Goal: Contribute content: Contribute content

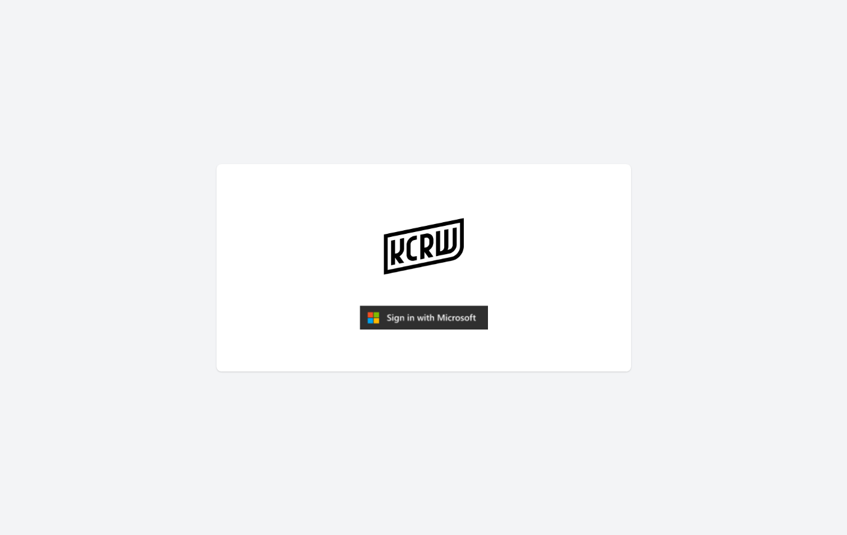
click at [421, 318] on img "submit" at bounding box center [424, 317] width 128 height 25
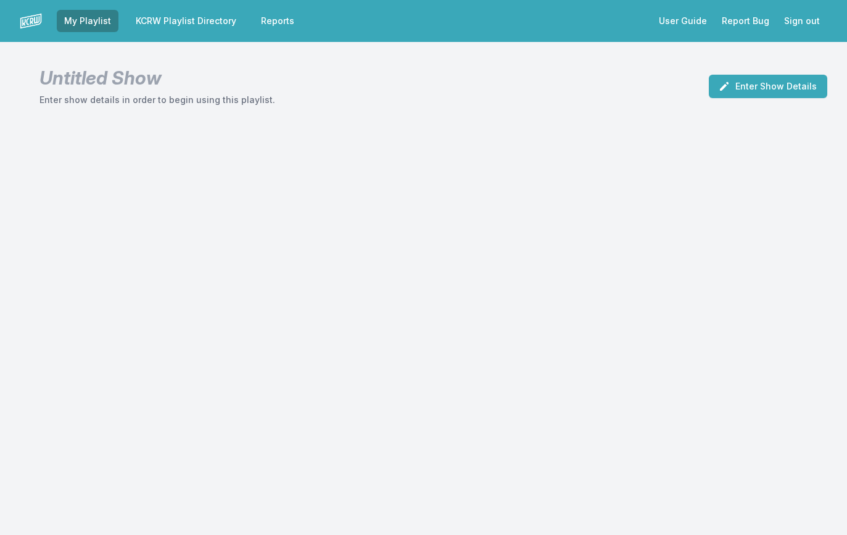
click at [204, 20] on link "KCRW Playlist Directory" at bounding box center [185, 21] width 115 height 22
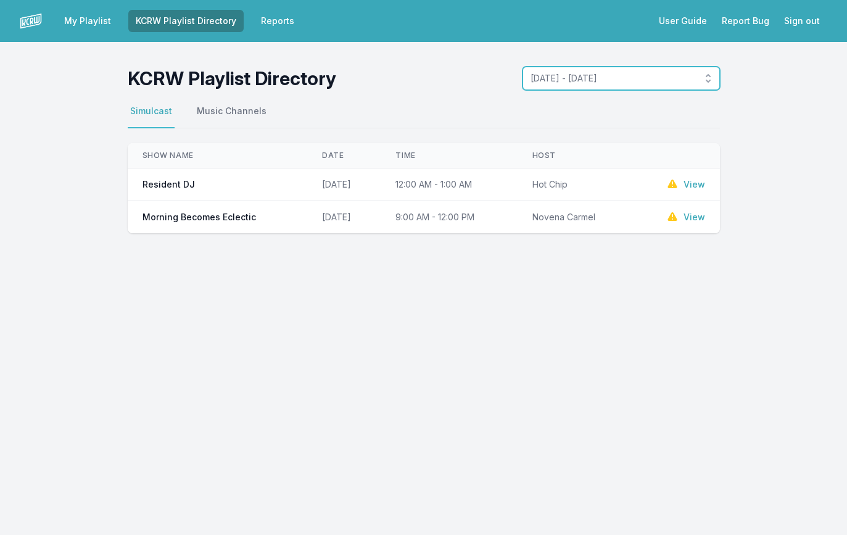
click at [604, 73] on span "[DATE] - [DATE]" at bounding box center [613, 78] width 164 height 12
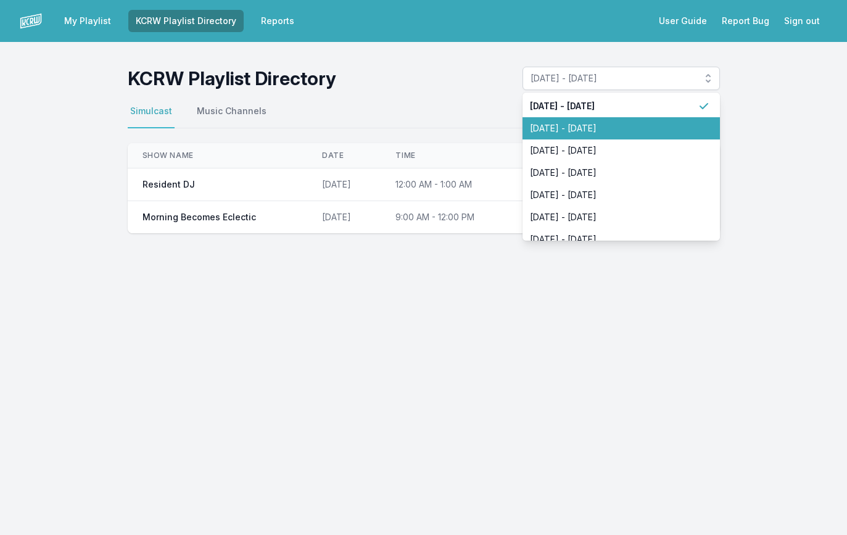
click at [592, 120] on li "[DATE] - [DATE]" at bounding box center [621, 128] width 197 height 22
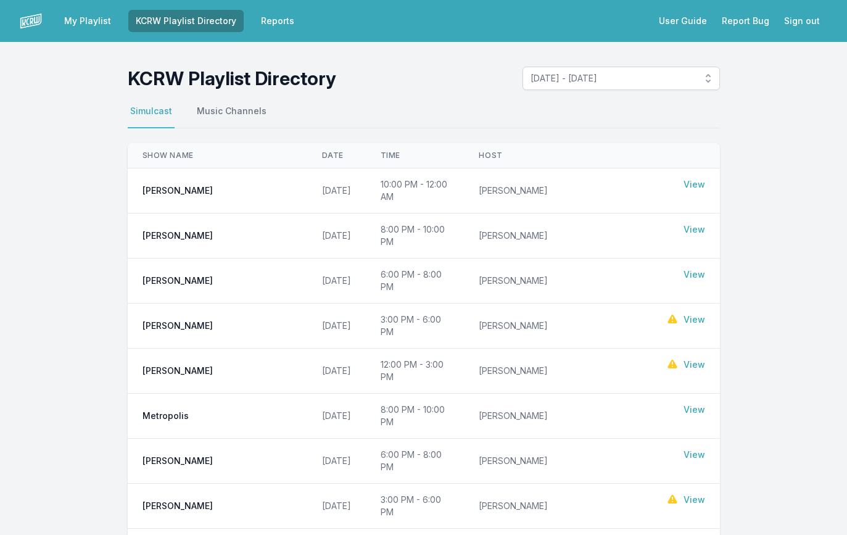
click at [698, 404] on link "View" at bounding box center [695, 410] width 22 height 12
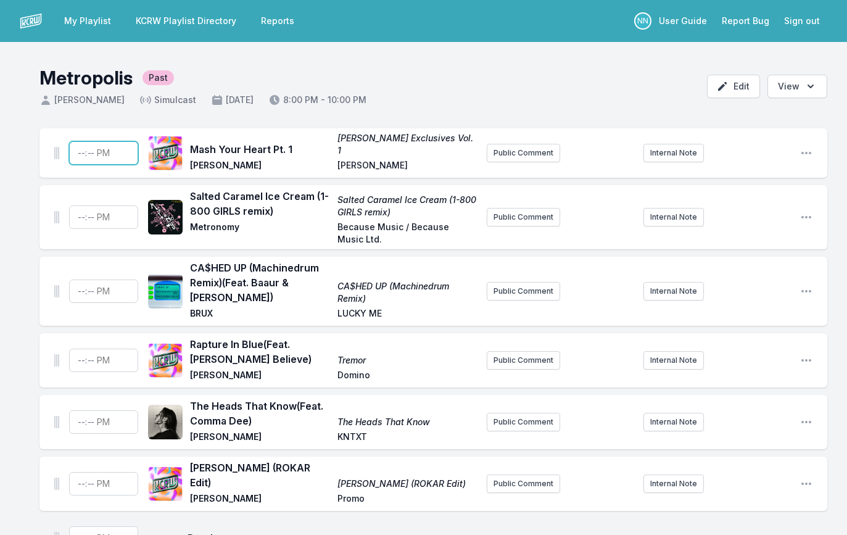
click at [77, 151] on input "Timestamp" at bounding box center [103, 152] width 69 height 23
type input "20:00"
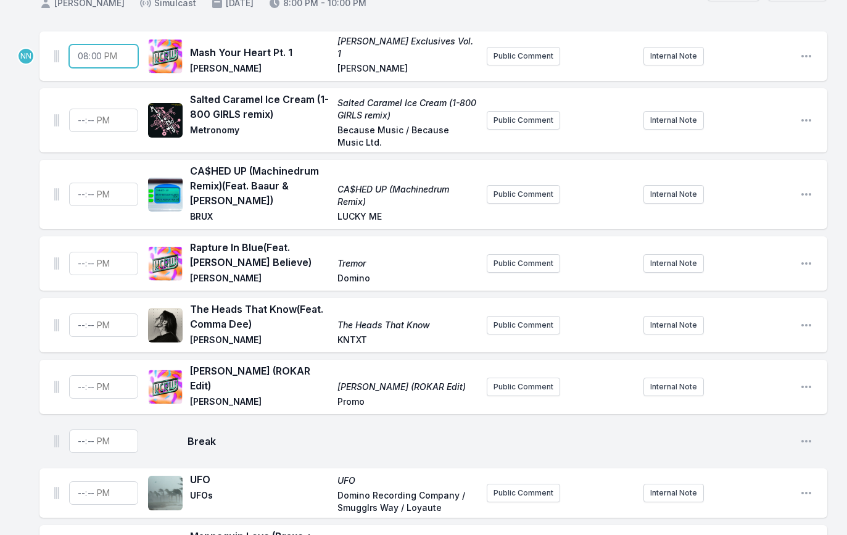
scroll to position [101, 0]
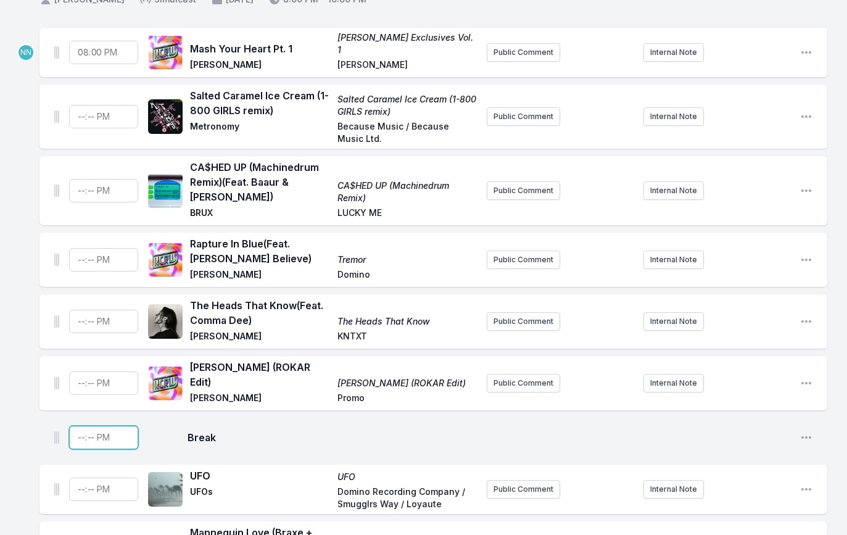
click at [81, 428] on input "Timestamp" at bounding box center [103, 437] width 69 height 23
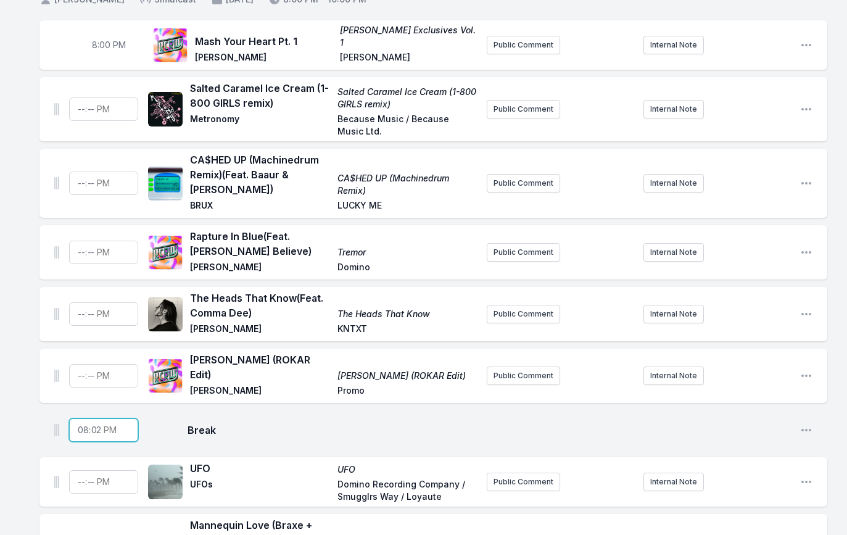
type input "20:20"
click at [78, 369] on input "Timestamp" at bounding box center [103, 375] width 69 height 23
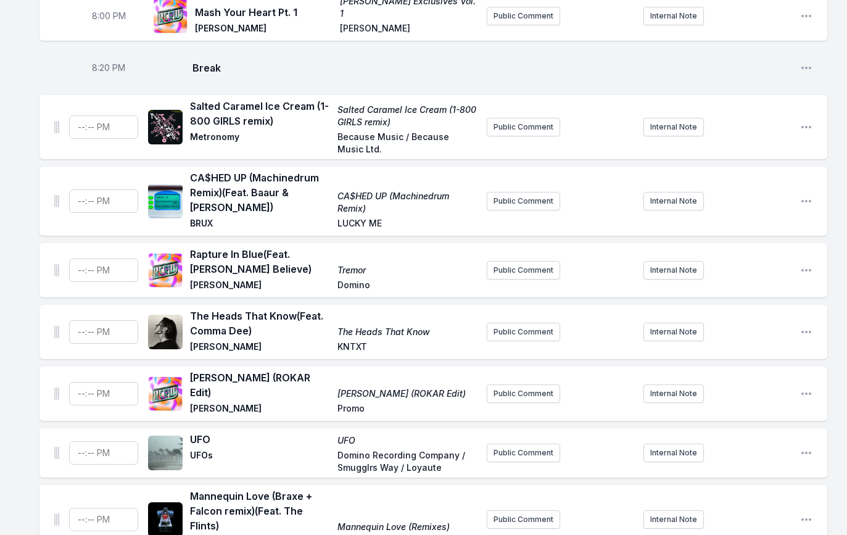
scroll to position [0, 0]
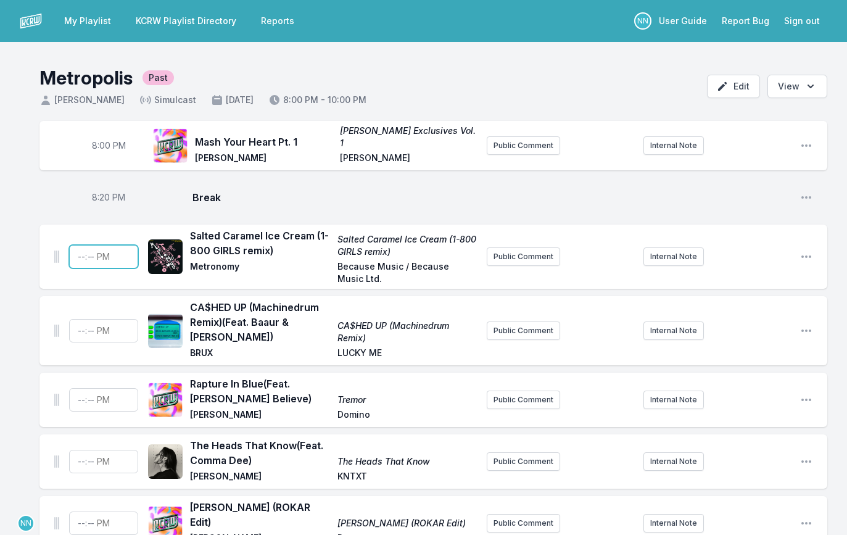
click at [81, 255] on input "Timestamp" at bounding box center [103, 256] width 69 height 23
type input "20:03"
click at [80, 328] on input "Timestamp" at bounding box center [103, 330] width 69 height 23
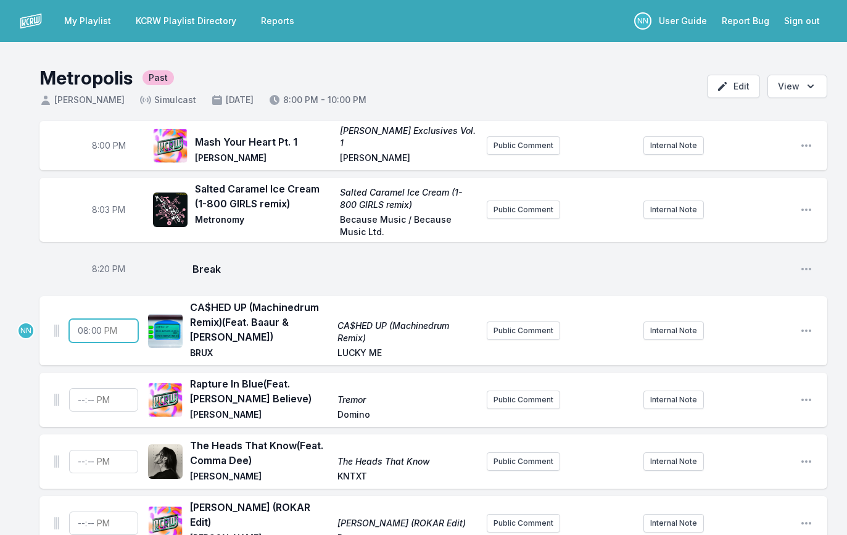
type input "20:06"
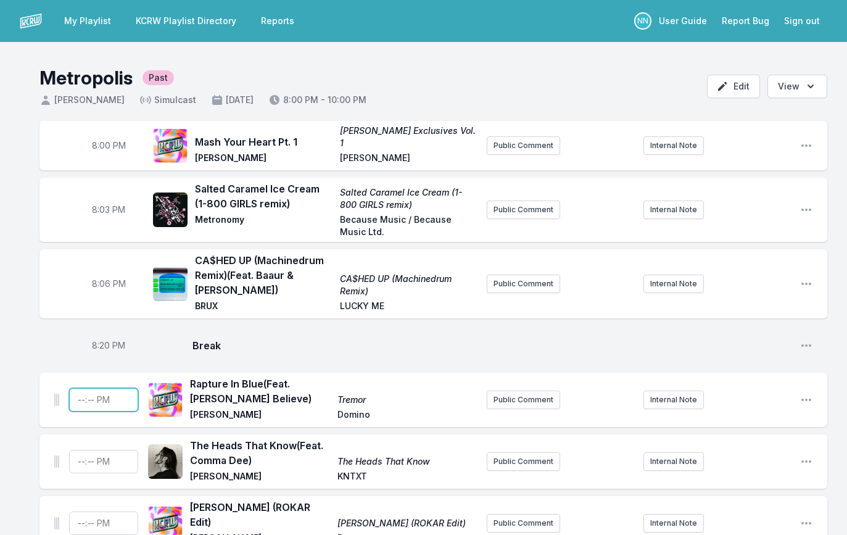
click at [80, 397] on input "Timestamp" at bounding box center [103, 399] width 69 height 23
type input "20:09"
click at [80, 459] on input "Timestamp" at bounding box center [103, 461] width 69 height 23
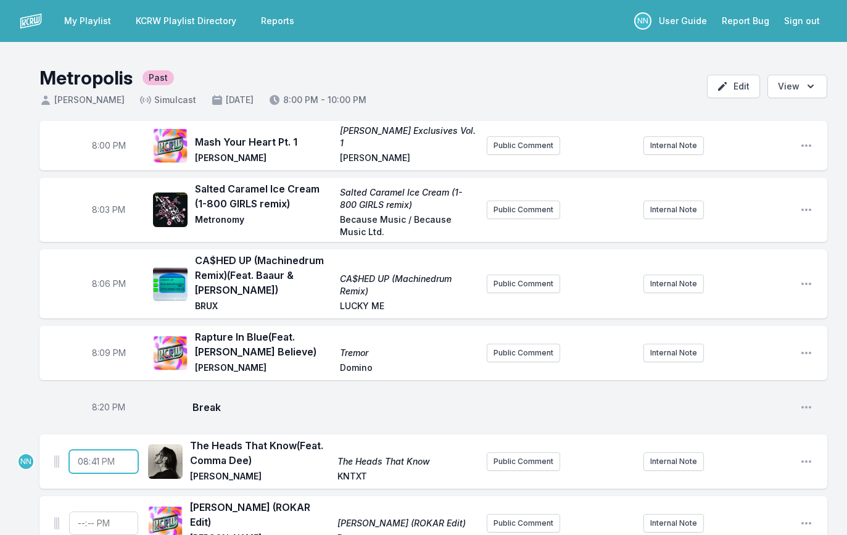
type input "20:14"
click at [39, 479] on div "20:14 The Heads That Know (Feat. Comma Dee) The Heads That Know Charlotte de Wi…" at bounding box center [433, 461] width 788 height 54
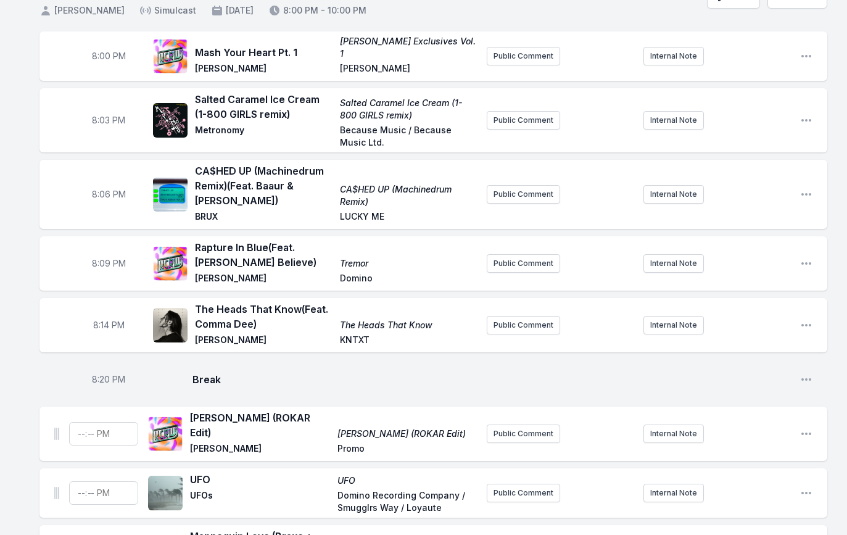
scroll to position [91, 0]
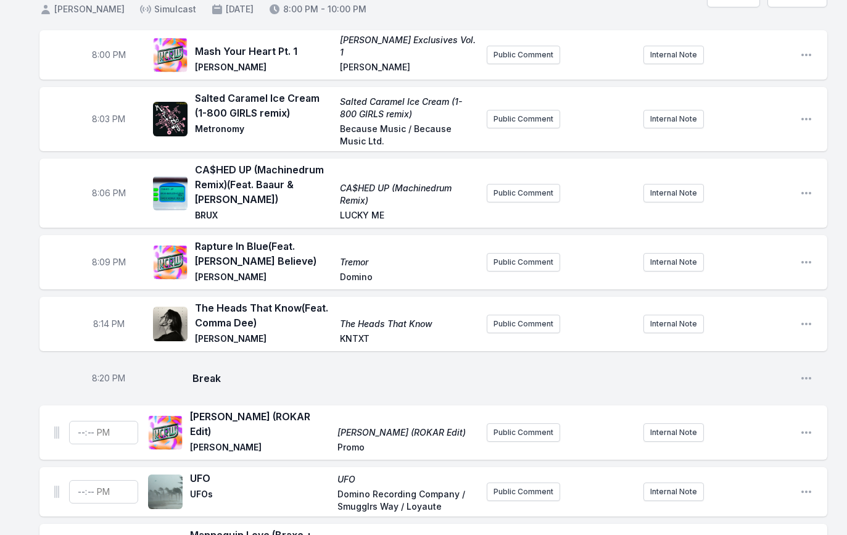
click at [106, 323] on span "8:14 PM" at bounding box center [108, 324] width 31 height 12
click at [102, 323] on input "20:14" at bounding box center [108, 323] width 69 height 23
type input "20:13"
click at [79, 423] on input "Timestamp" at bounding box center [103, 432] width 69 height 23
type input "20:02"
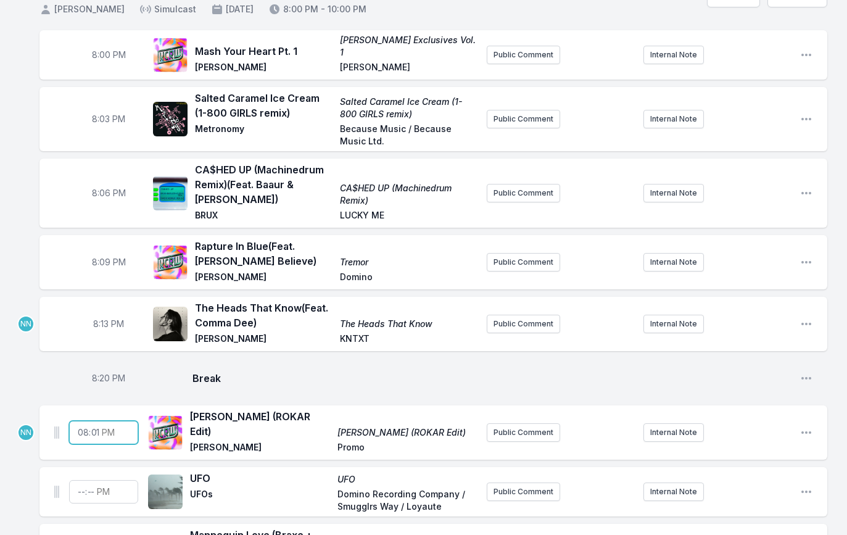
type input "20:16"
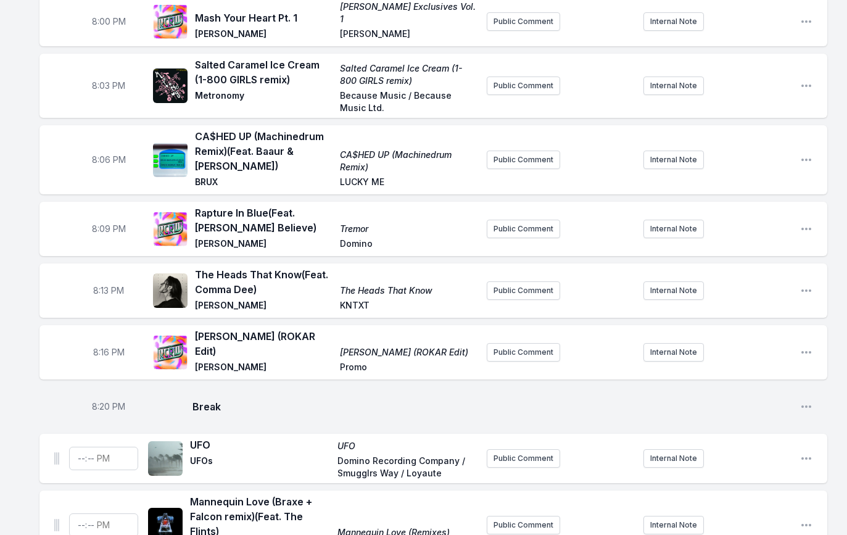
scroll to position [128, 0]
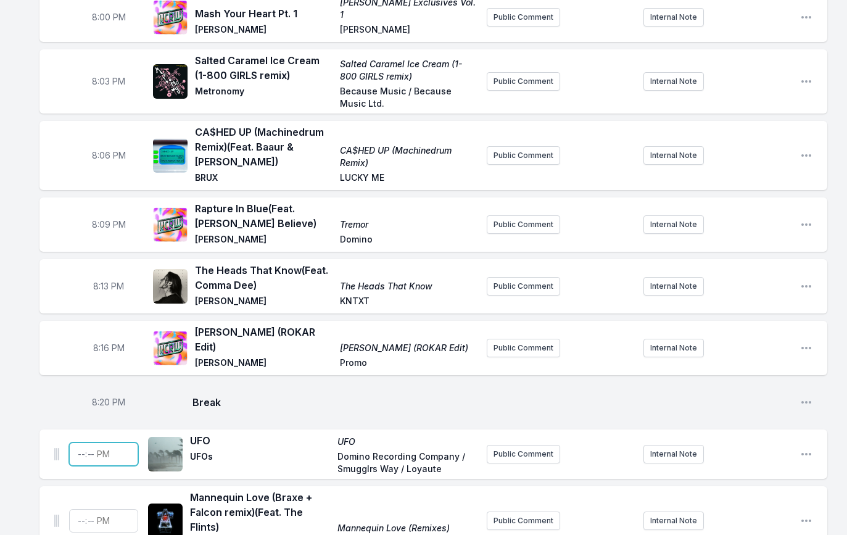
click at [78, 443] on input "Timestamp" at bounding box center [103, 453] width 69 height 23
click at [80, 443] on input "Timestamp" at bounding box center [103, 453] width 69 height 23
type input "20:20"
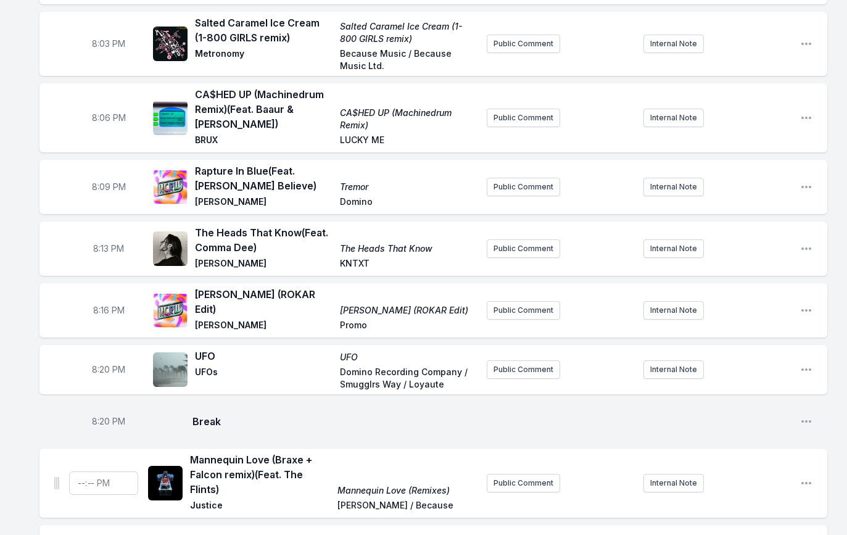
click at [106, 415] on span "8:20 PM" at bounding box center [108, 421] width 33 height 12
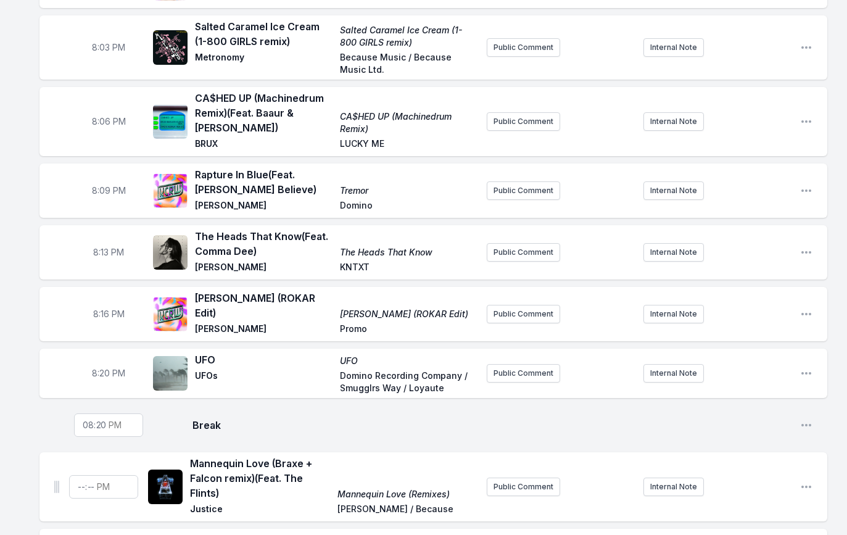
scroll to position [162, 0]
click at [107, 368] on span "8:20 PM" at bounding box center [108, 374] width 33 height 12
click at [102, 367] on input "20:20" at bounding box center [108, 373] width 69 height 23
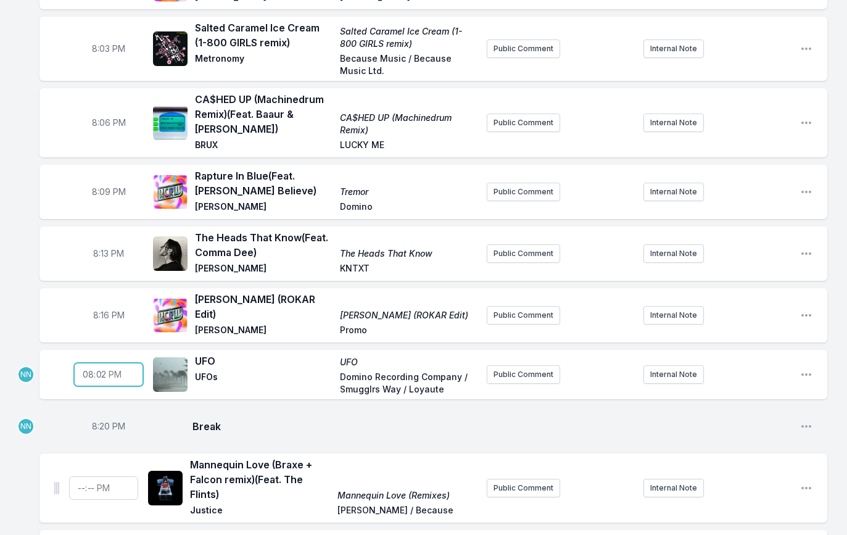
type input "20:21"
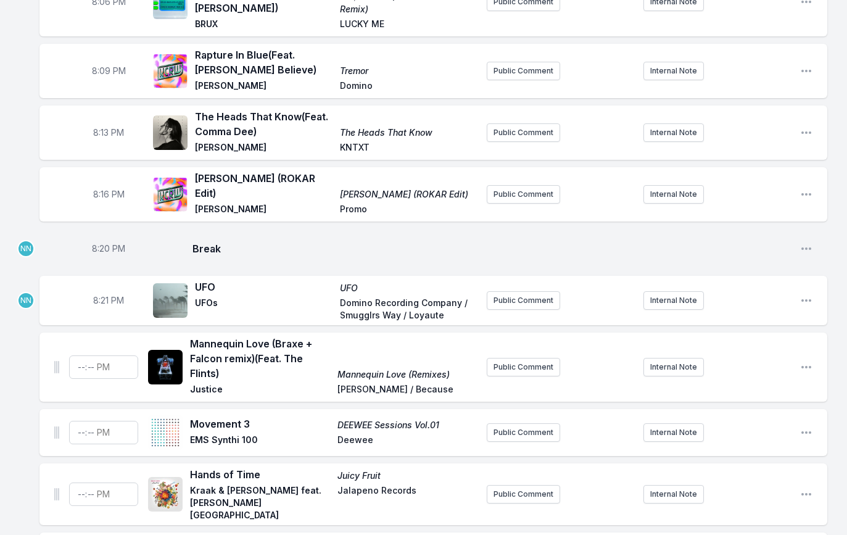
scroll to position [304, 0]
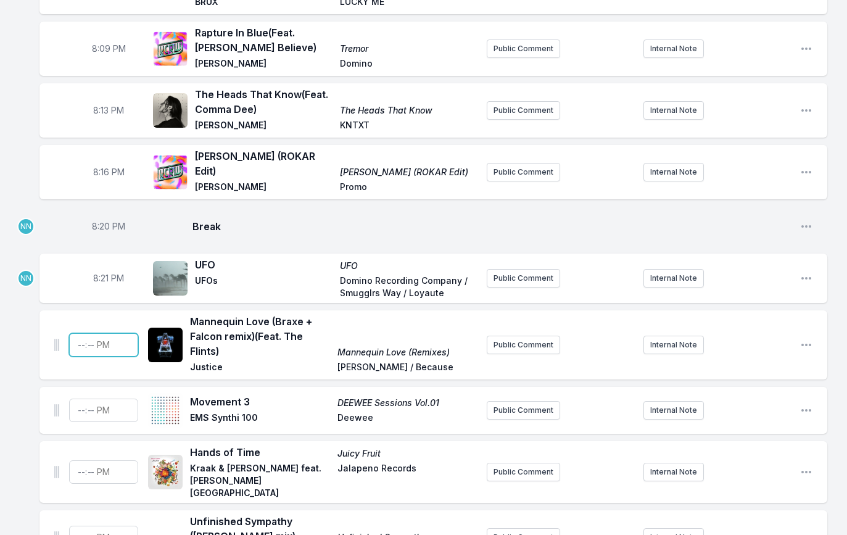
click at [82, 333] on input "Timestamp" at bounding box center [103, 344] width 69 height 23
type input "20:23"
type input "20:24"
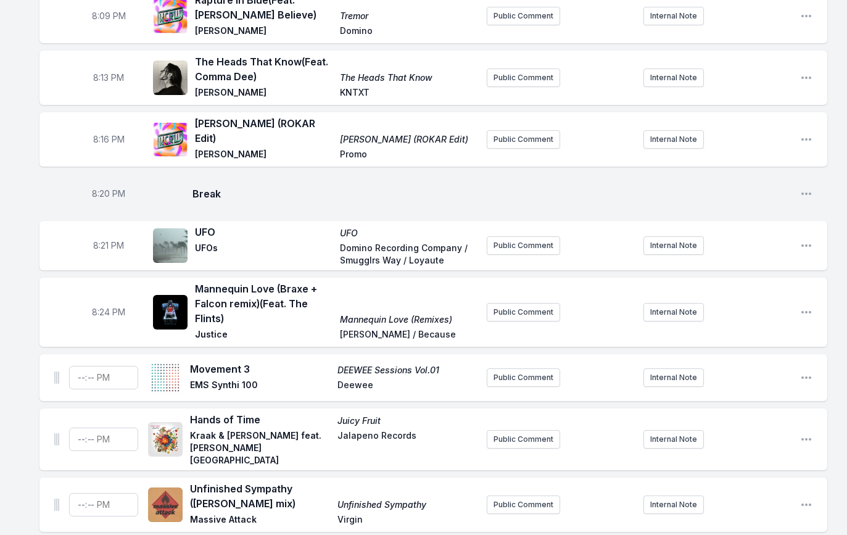
scroll to position [341, 0]
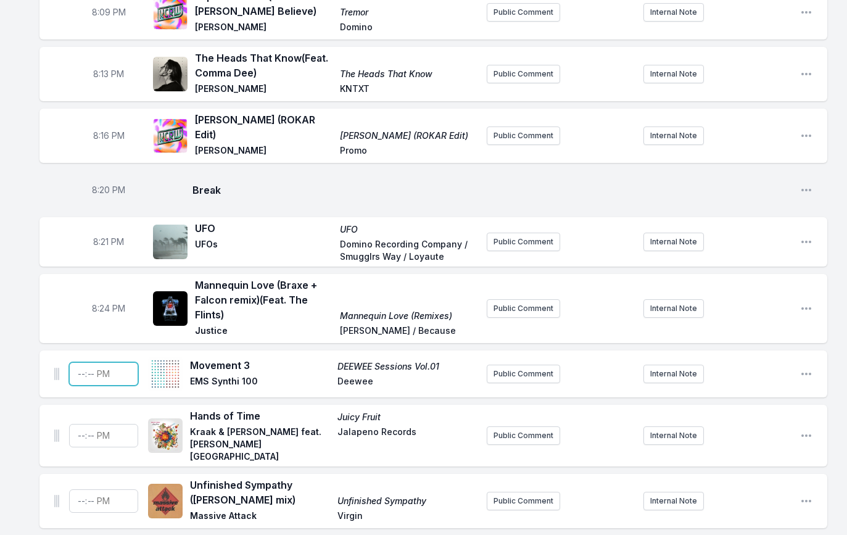
click at [81, 365] on input "Timestamp" at bounding box center [103, 373] width 69 height 23
type input "20:27"
click at [77, 426] on input "Timestamp" at bounding box center [103, 435] width 69 height 23
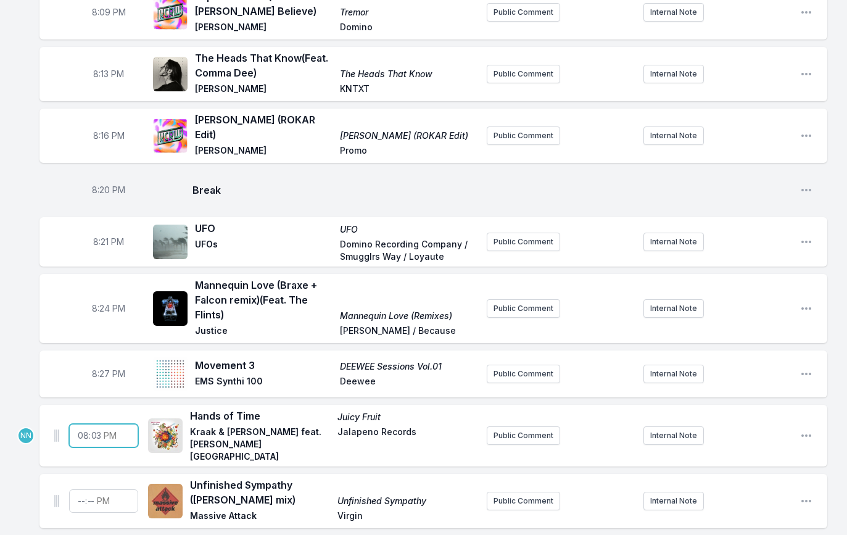
type input "20:30"
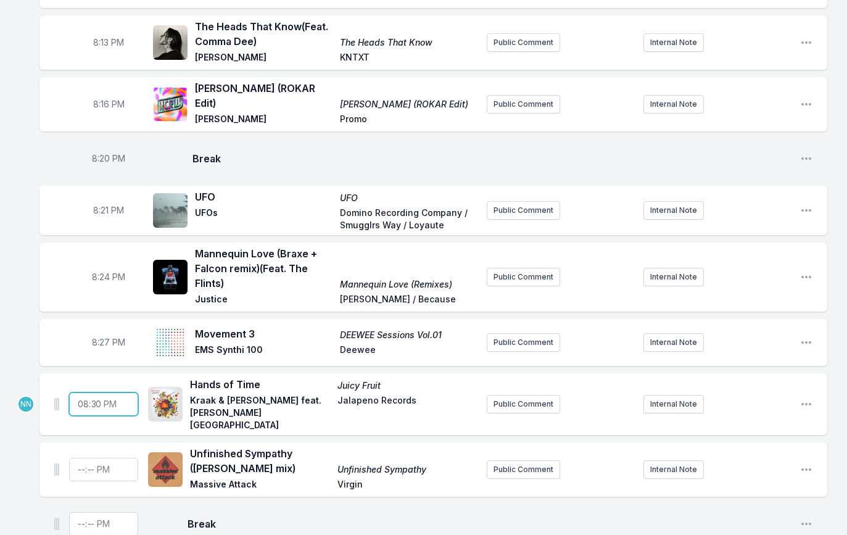
scroll to position [374, 0]
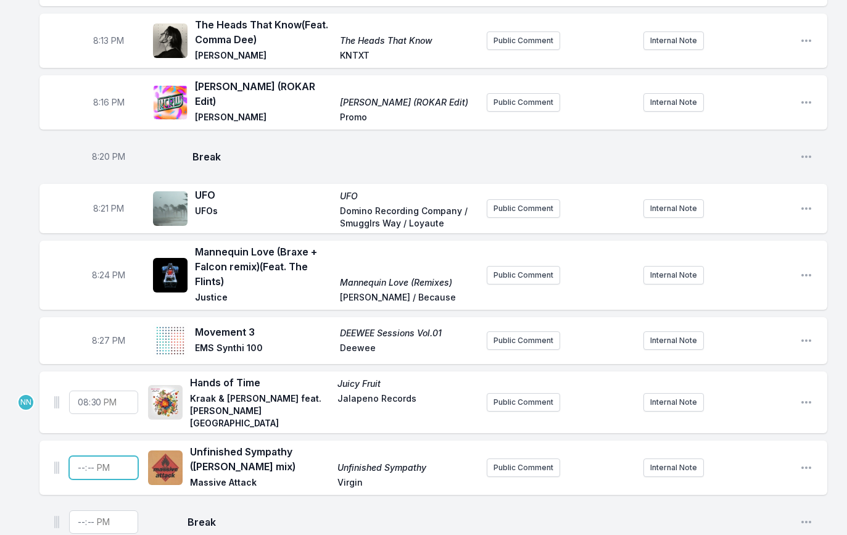
click at [78, 456] on input "Timestamp" at bounding box center [103, 467] width 69 height 23
type input "20:34"
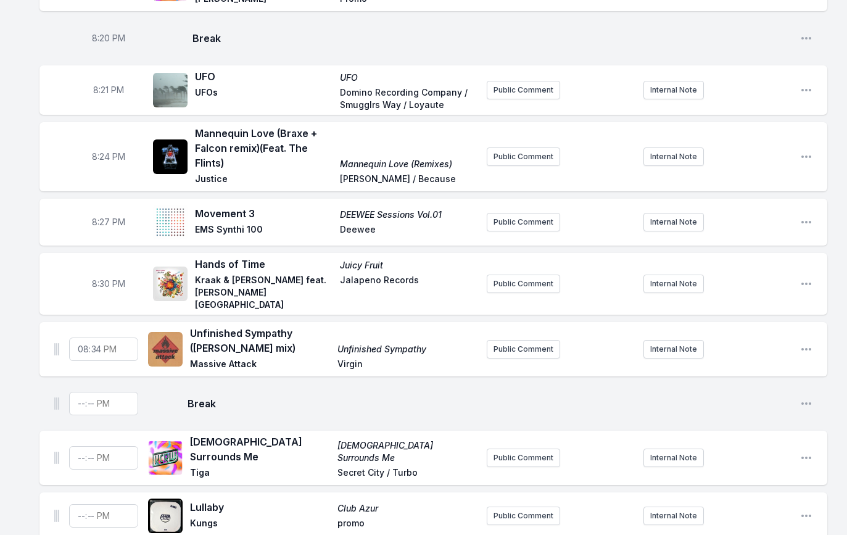
scroll to position [557, 0]
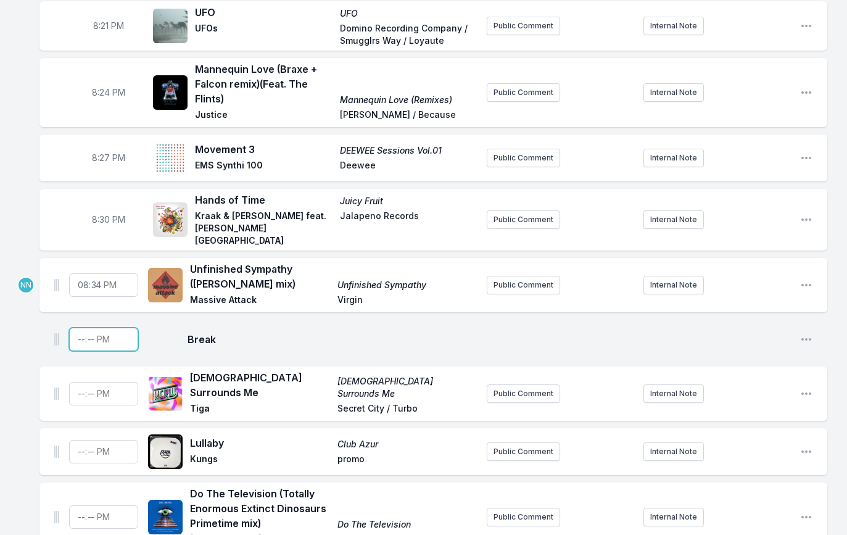
click at [81, 328] on input "Timestamp" at bounding box center [103, 339] width 69 height 23
type input "20:38"
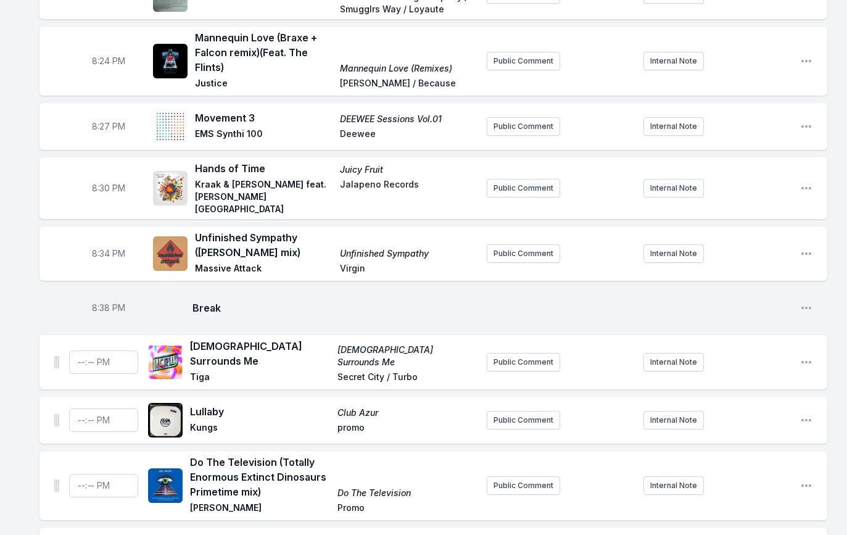
scroll to position [592, 0]
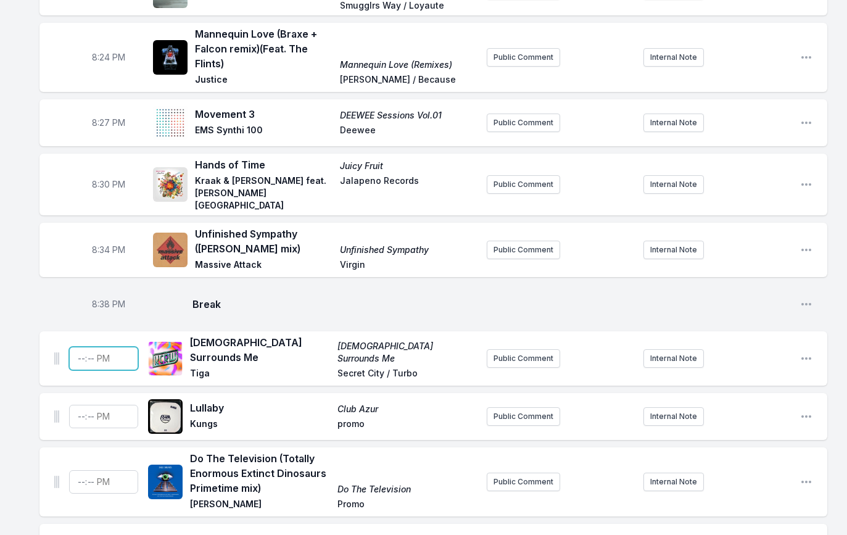
click at [76, 347] on input "Timestamp" at bounding box center [103, 358] width 69 height 23
type input "20:39"
click at [81, 405] on input "Timestamp" at bounding box center [103, 416] width 69 height 23
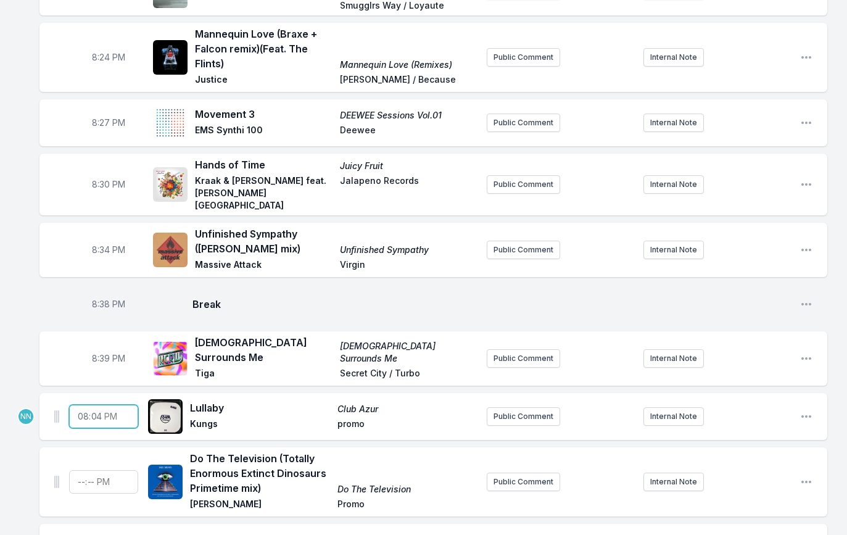
type input "20:43"
click at [80, 470] on input "Timestamp" at bounding box center [103, 481] width 69 height 23
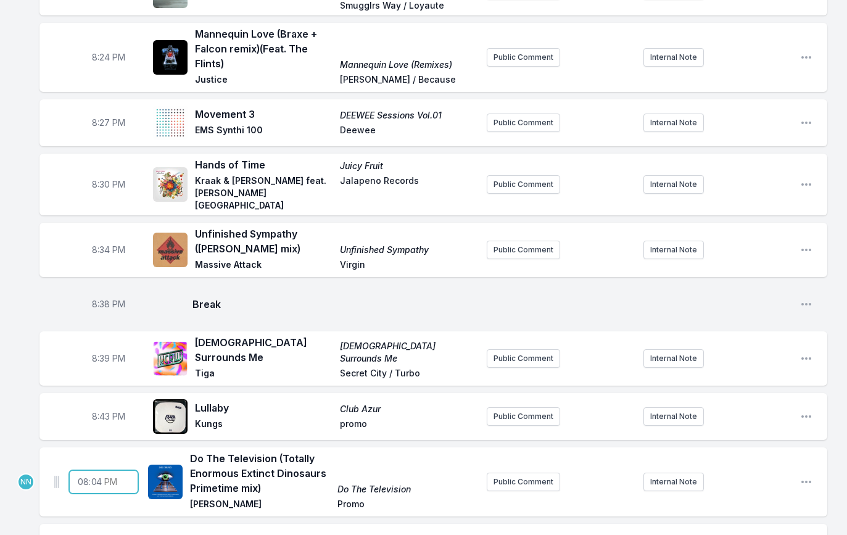
type input "20:47"
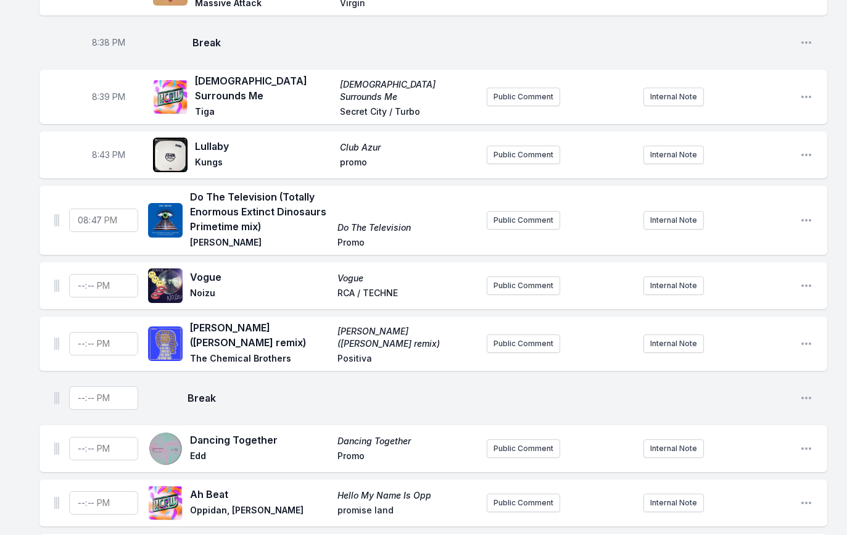
scroll to position [874, 0]
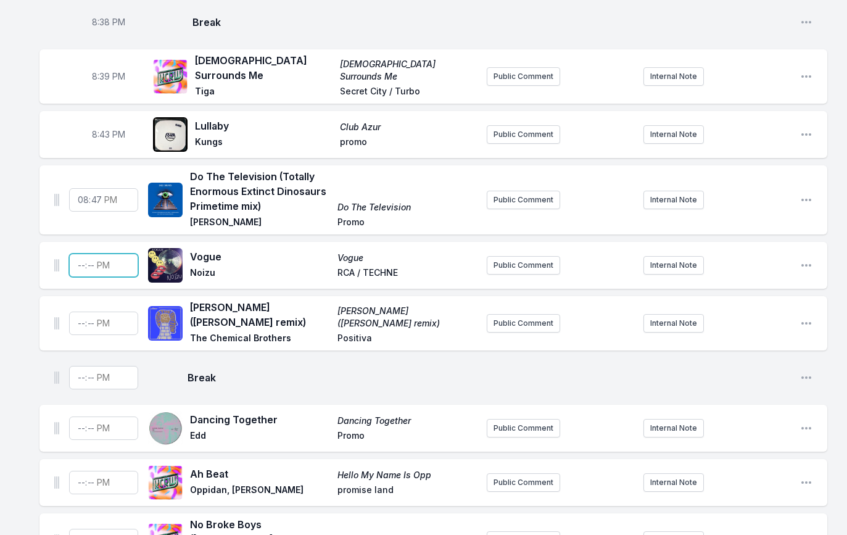
click at [79, 254] on input "Timestamp" at bounding box center [103, 265] width 69 height 23
type input "20:51"
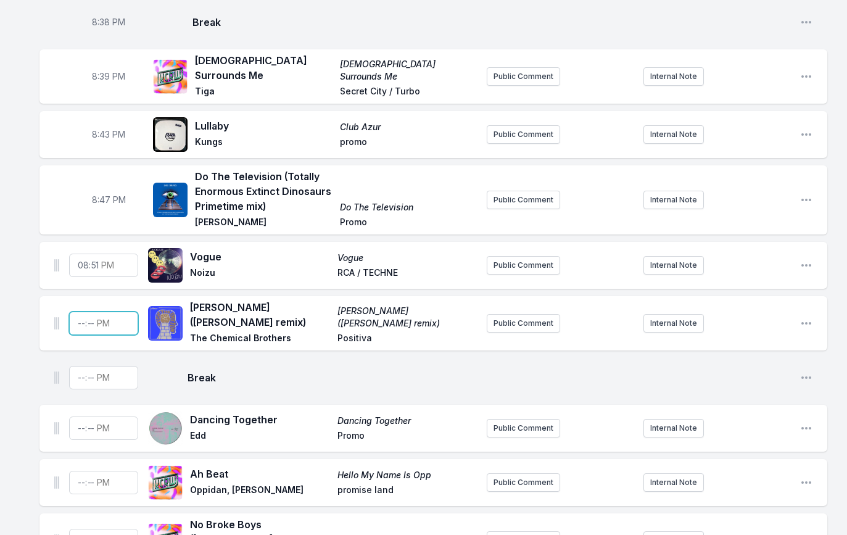
click at [79, 312] on input "Timestamp" at bounding box center [103, 323] width 69 height 23
click at [96, 312] on input "Timestamp" at bounding box center [103, 323] width 69 height 23
click at [98, 312] on input "20:54" at bounding box center [103, 323] width 69 height 23
type input "20:55"
click at [28, 325] on div "8:00 PM Mash Your Heart Pt. 1 Soul Clap Exclusives Vol. 1 Soul Clap Soul Clap P…" at bounding box center [423, 490] width 847 height 2487
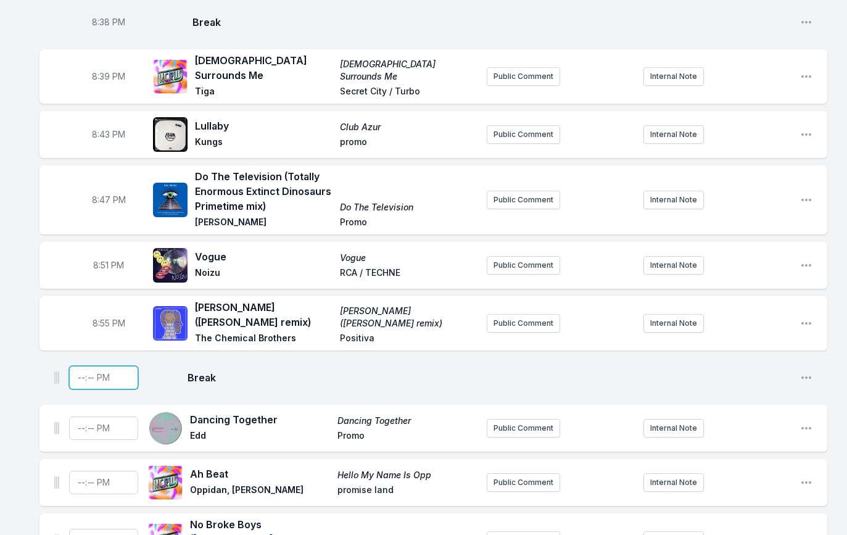
click at [84, 366] on input "Timestamp" at bounding box center [103, 377] width 69 height 23
type input "20:58"
click at [81, 417] on input "Timestamp" at bounding box center [103, 428] width 69 height 23
type input "20:59"
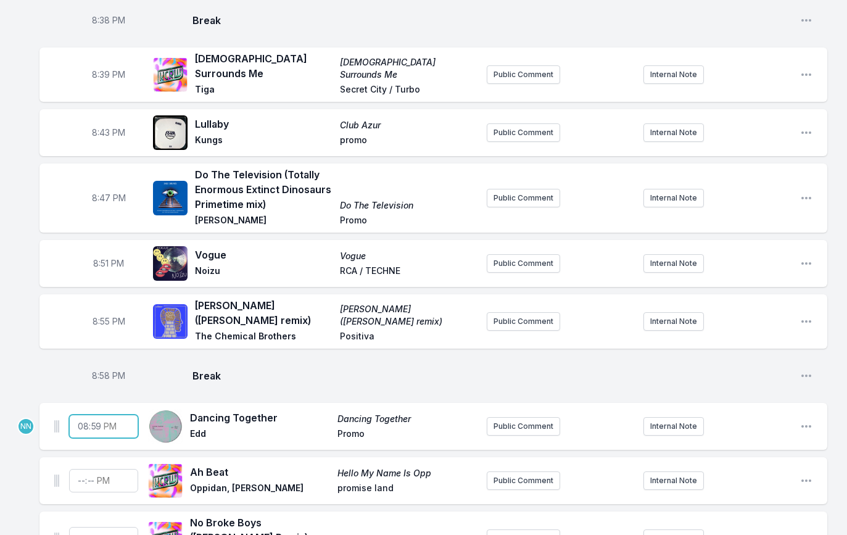
scroll to position [929, 0]
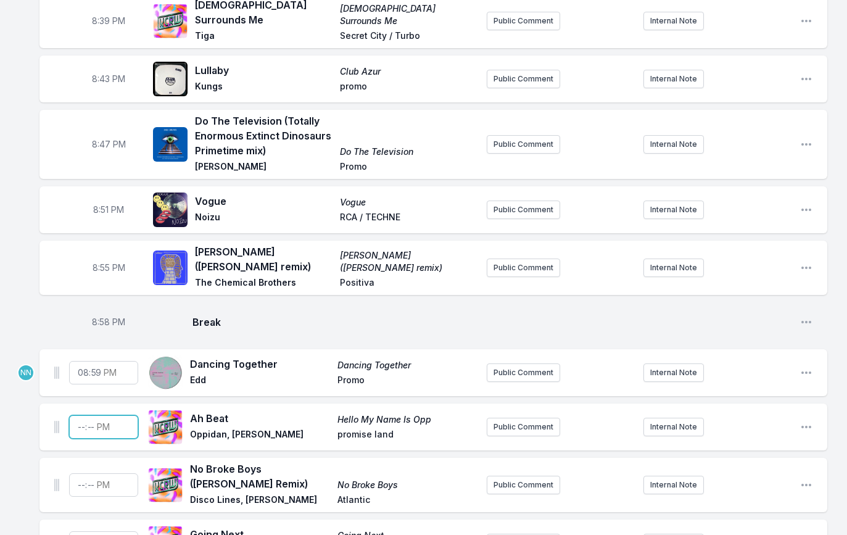
click at [78, 415] on input "Timestamp" at bounding box center [103, 426] width 69 height 23
type input "21:02"
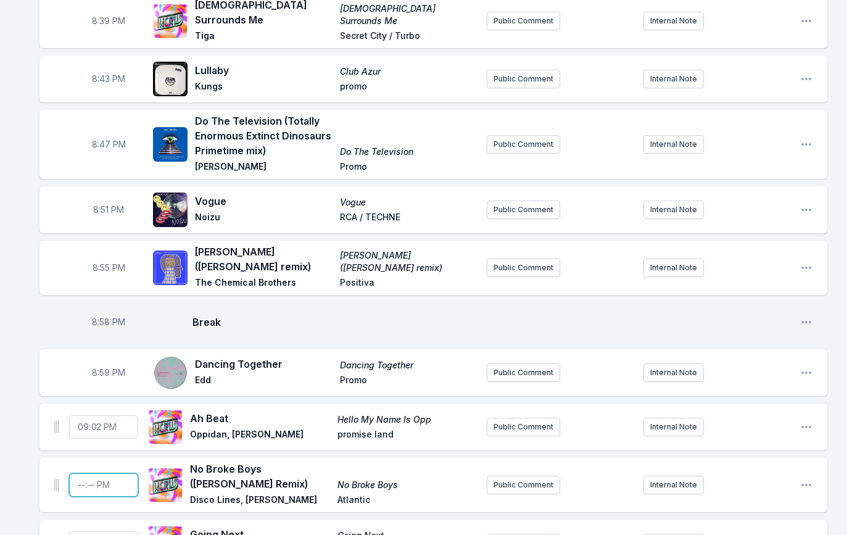
click at [79, 473] on input "Timestamp" at bounding box center [103, 484] width 69 height 23
type input "21:05"
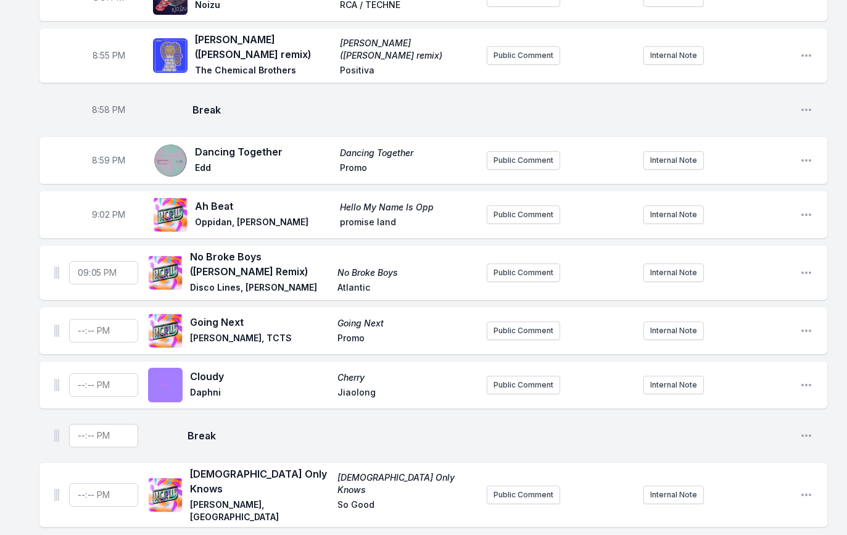
scroll to position [1147, 0]
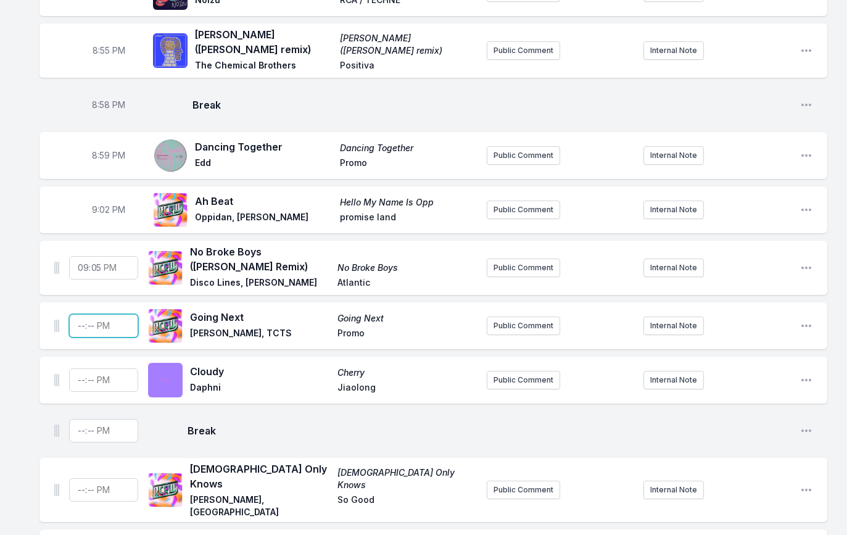
click at [80, 314] on input "Timestamp" at bounding box center [103, 325] width 69 height 23
type input "21:08"
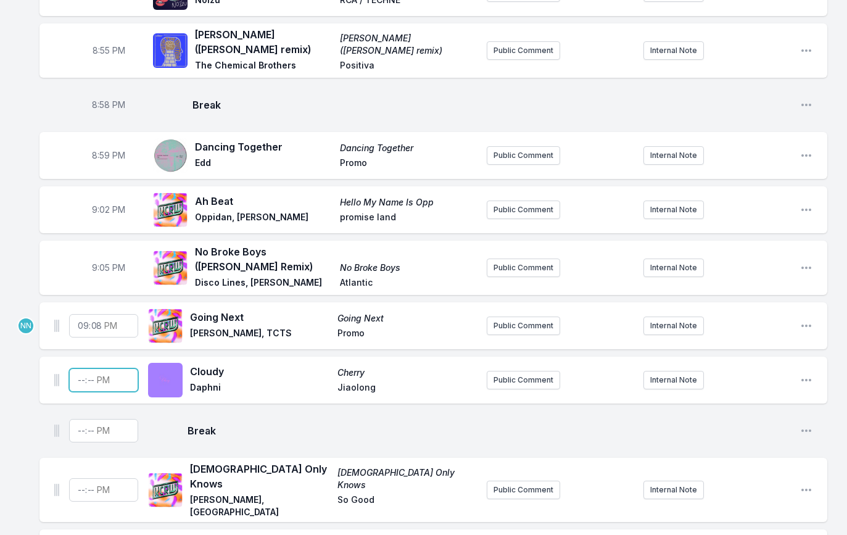
click at [81, 368] on input "Timestamp" at bounding box center [103, 379] width 69 height 23
type input "21:12"
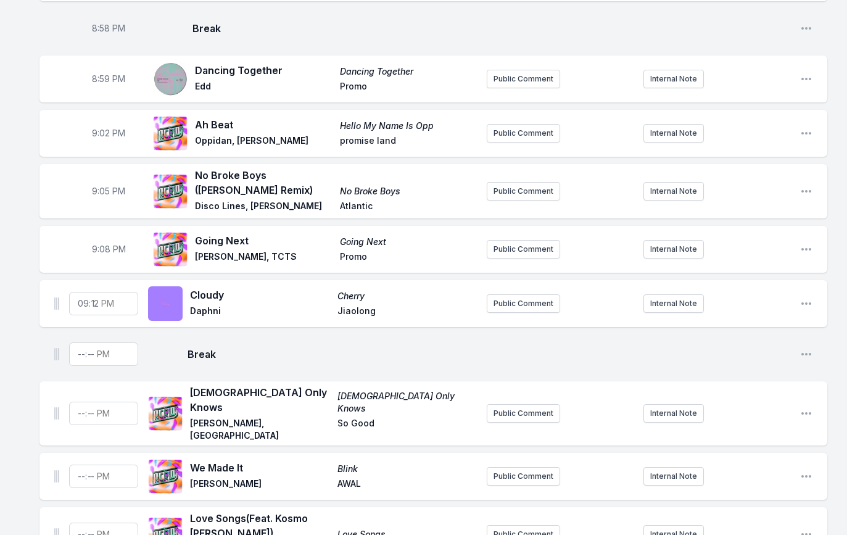
scroll to position [1224, 0]
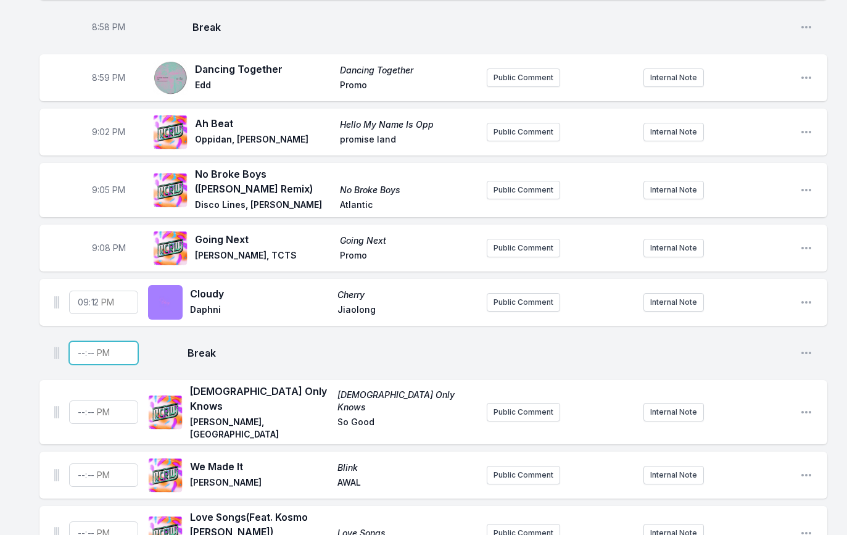
click at [84, 341] on input "Timestamp" at bounding box center [103, 352] width 69 height 23
type input "21:17"
click at [78, 401] on input "Timestamp" at bounding box center [103, 412] width 69 height 23
click at [80, 401] on input "Timestamp" at bounding box center [103, 412] width 69 height 23
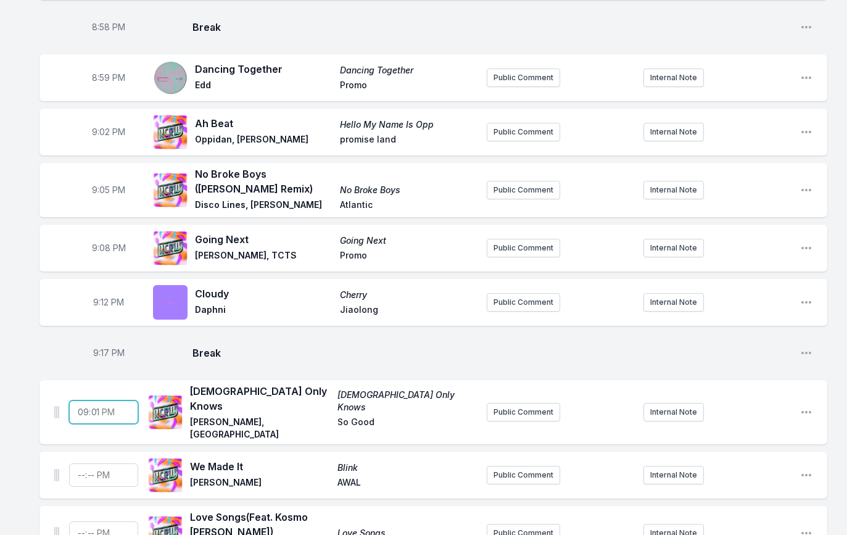
type input "21:18"
click at [81, 463] on input "Timestamp" at bounding box center [103, 474] width 69 height 23
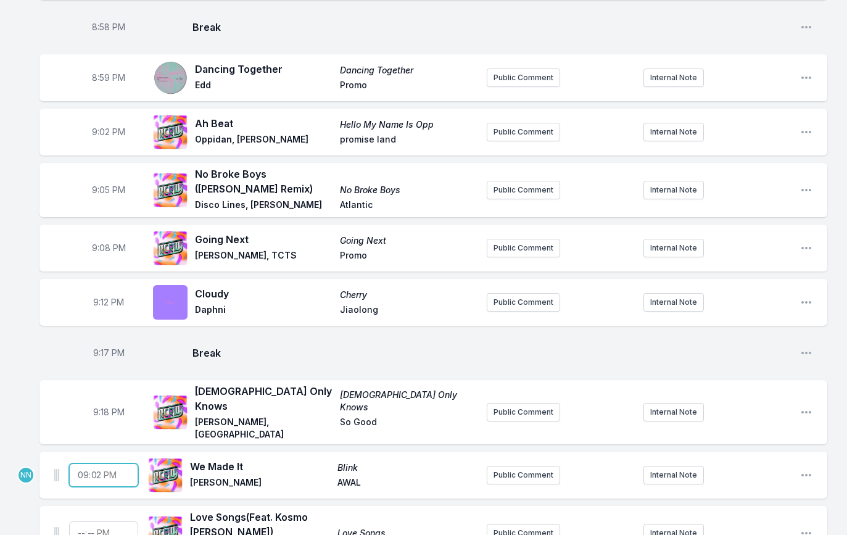
type input "21:21"
click at [34, 455] on div "8:00 PM Mash Your Heart Pt. 1 Soul Clap Exclusives Vol. 1 Soul Clap Soul Clap P…" at bounding box center [423, 140] width 847 height 2487
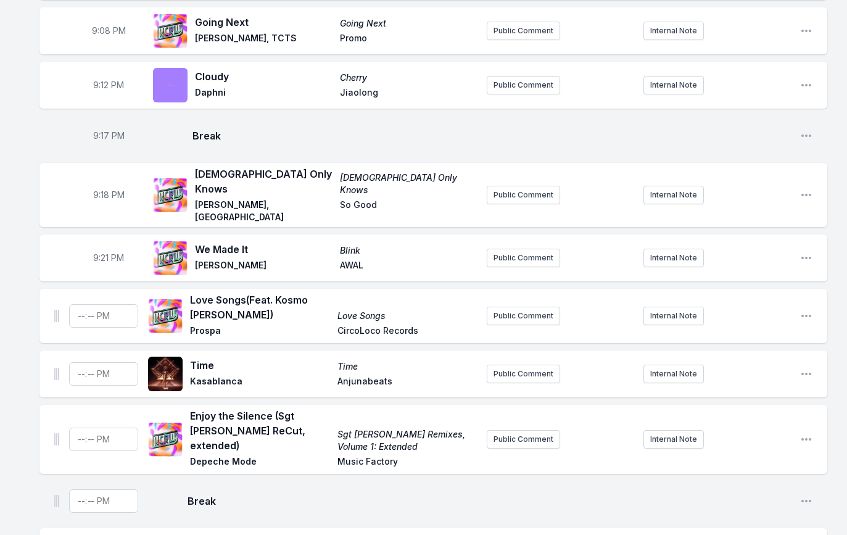
scroll to position [1454, 0]
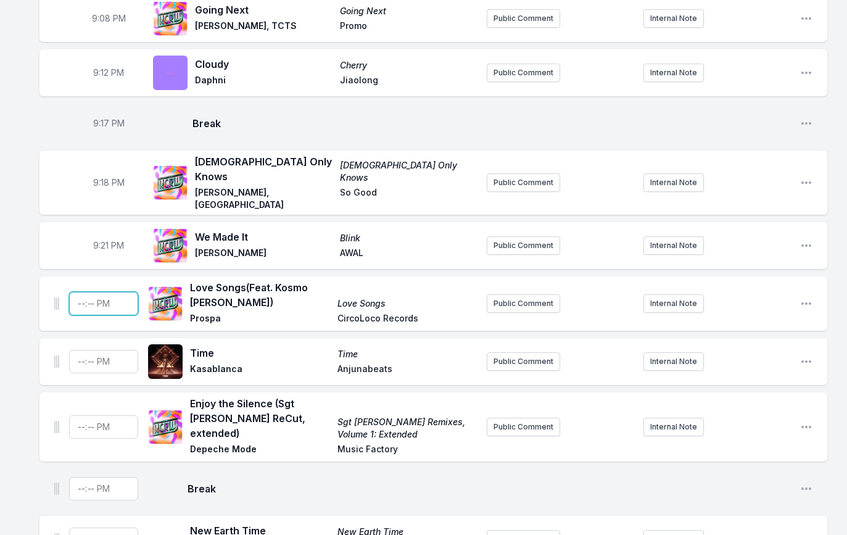
click at [82, 292] on input "Timestamp" at bounding box center [103, 303] width 69 height 23
type input "21:24"
click at [48, 338] on div "Time Time Kasablanca Anjunabeats Public Comment Internal Note Open playlist ite…" at bounding box center [433, 361] width 788 height 47
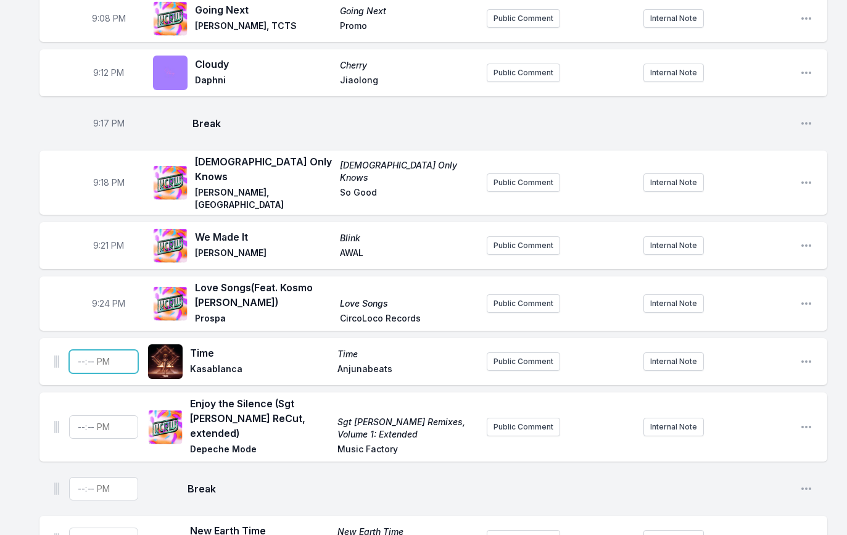
click at [80, 350] on input "Timestamp" at bounding box center [103, 361] width 69 height 23
type input "21:27"
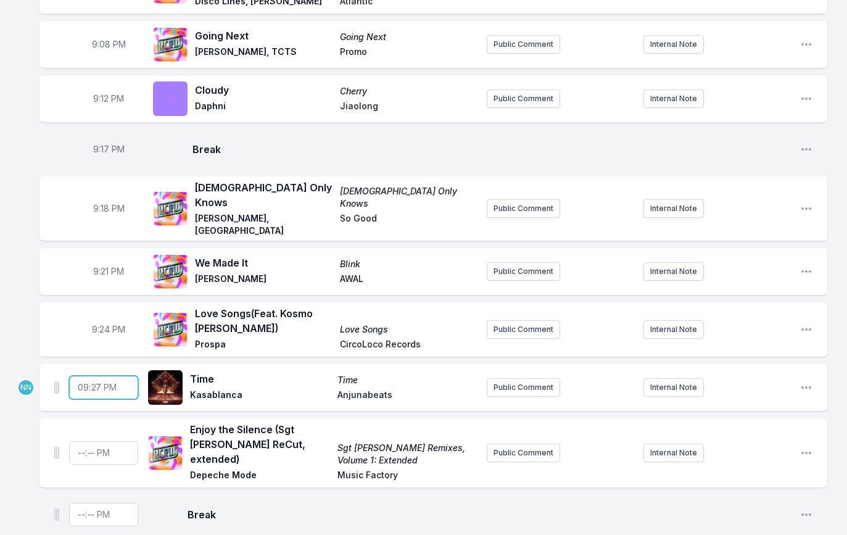
scroll to position [1427, 0]
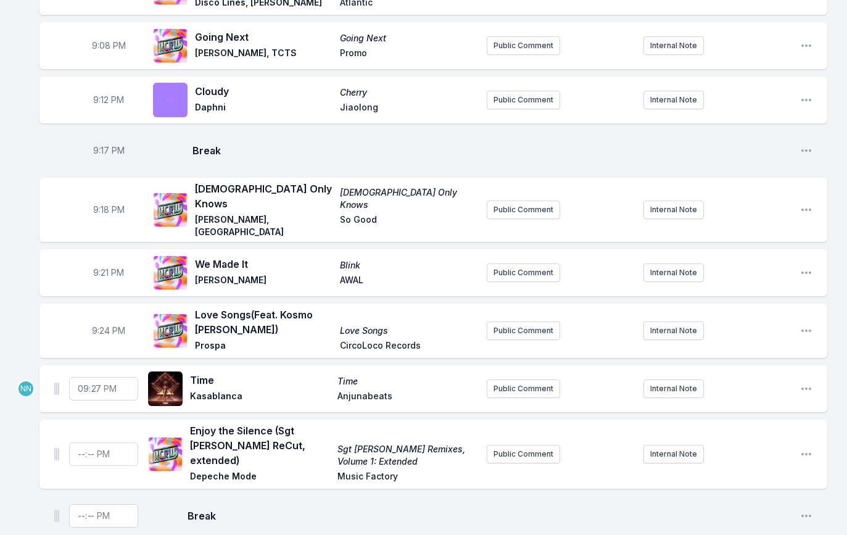
click at [107, 267] on span "9:21 PM" at bounding box center [108, 273] width 31 height 12
click at [100, 261] on input "21:21" at bounding box center [108, 272] width 69 height 23
type input "21:22"
click at [106, 325] on span "9:24 PM" at bounding box center [108, 331] width 33 height 12
click at [106, 319] on input "21:24" at bounding box center [108, 330] width 69 height 23
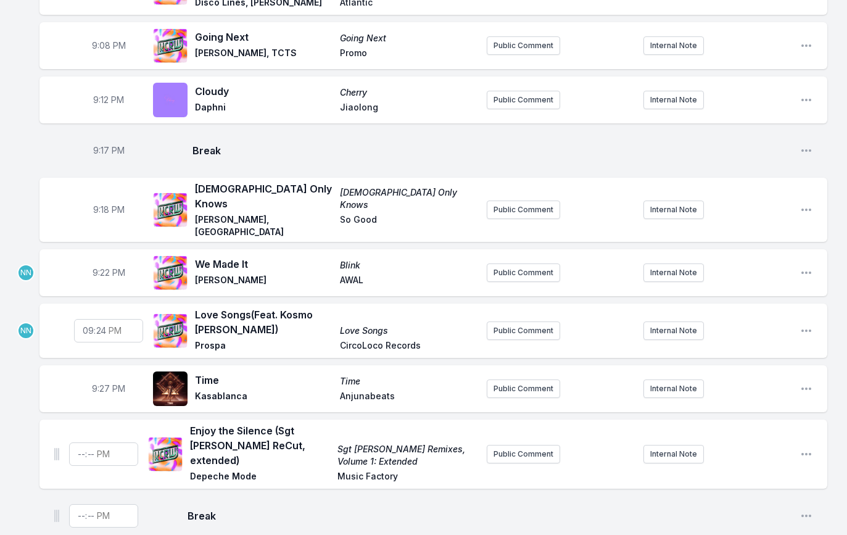
click at [104, 319] on input "21:24" at bounding box center [108, 330] width 69 height 23
type input "21:26"
click at [105, 383] on span "9:27 PM" at bounding box center [108, 389] width 33 height 12
click at [102, 377] on input "21:27" at bounding box center [108, 388] width 69 height 23
type input "21:30"
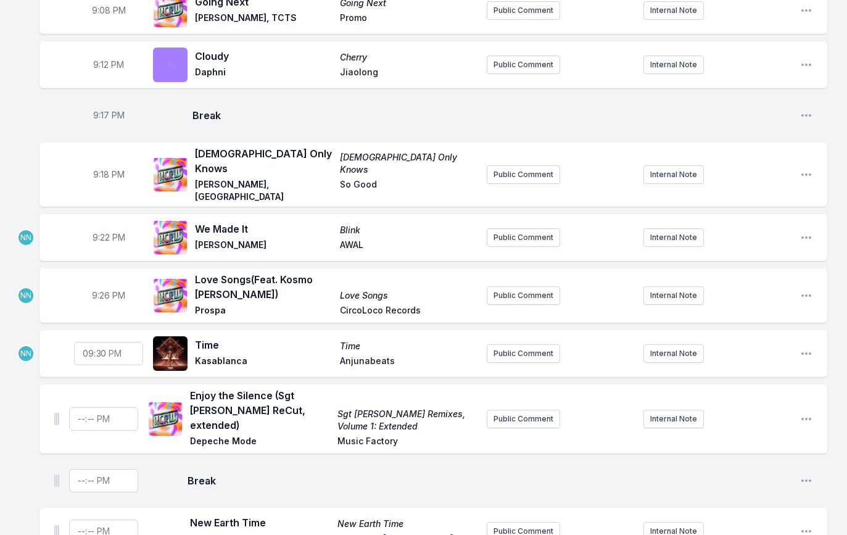
scroll to position [1465, 0]
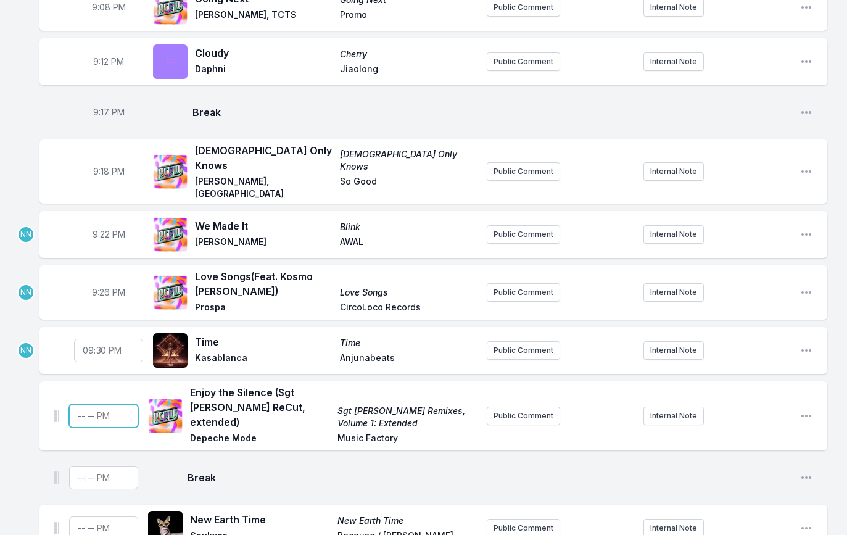
click at [77, 404] on input "Timestamp" at bounding box center [103, 415] width 69 height 23
type input "21:34"
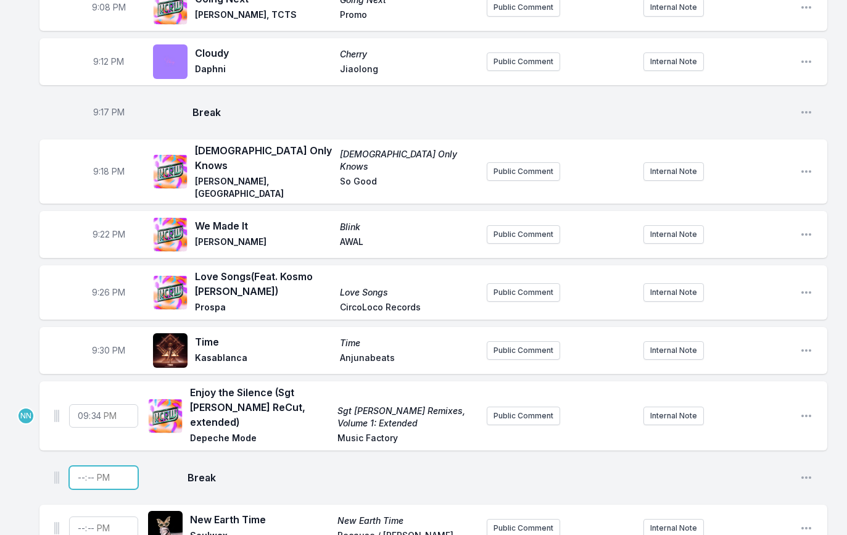
click at [81, 466] on input "Timestamp" at bounding box center [103, 477] width 69 height 23
type input "21:38"
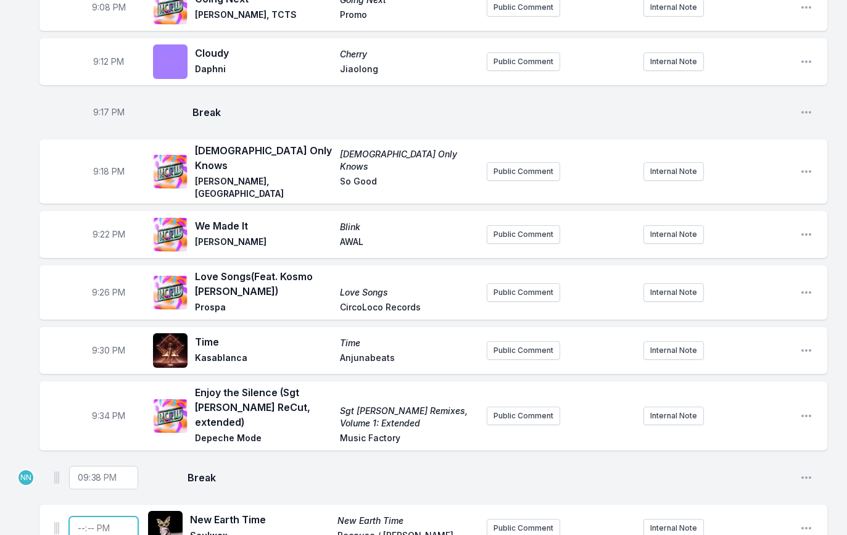
click at [75, 517] on input "Timestamp" at bounding box center [103, 528] width 69 height 23
type input "21:39"
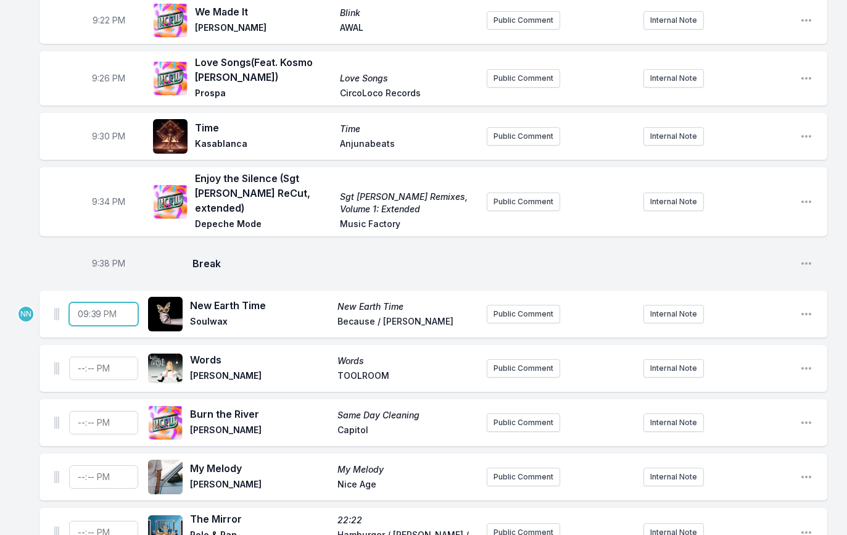
scroll to position [1682, 0]
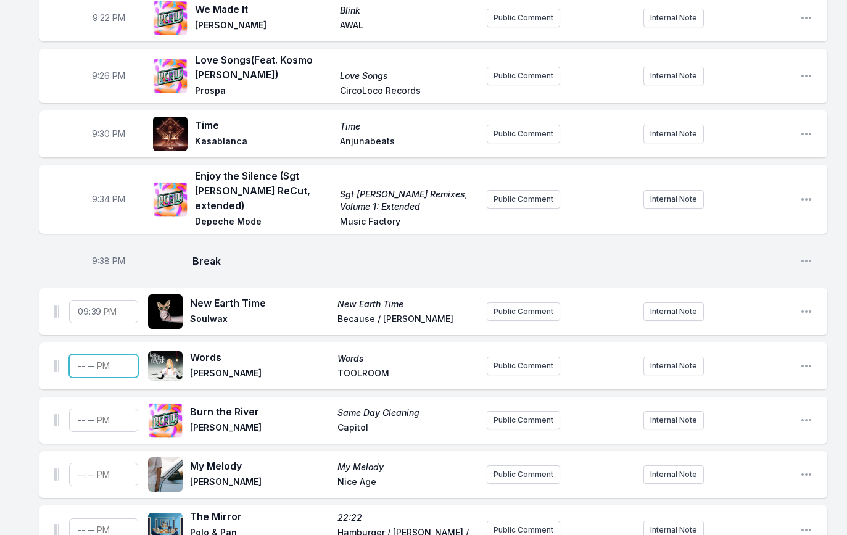
click at [80, 354] on input "Timestamp" at bounding box center [103, 365] width 69 height 23
type input "21:43"
click at [81, 409] on input "Timestamp" at bounding box center [103, 420] width 69 height 23
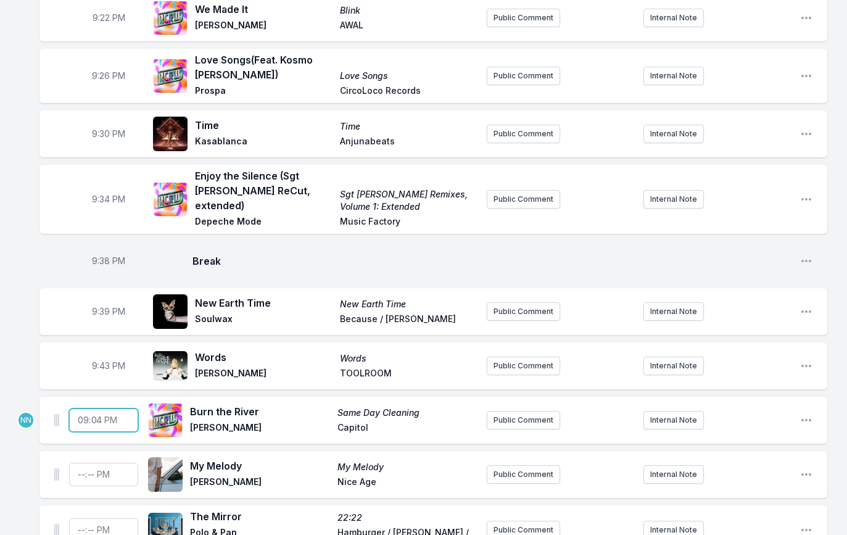
type input "21:47"
click at [77, 463] on input "Timestamp" at bounding box center [103, 474] width 69 height 23
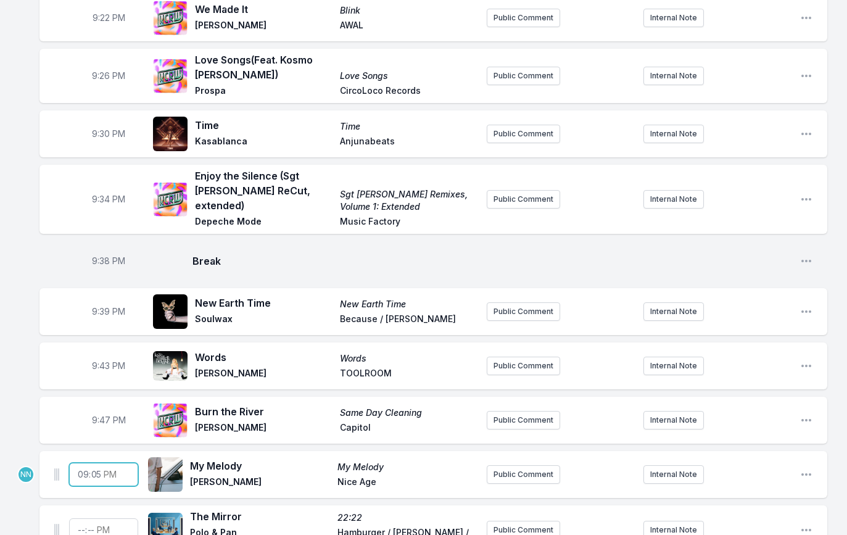
type input "21:51"
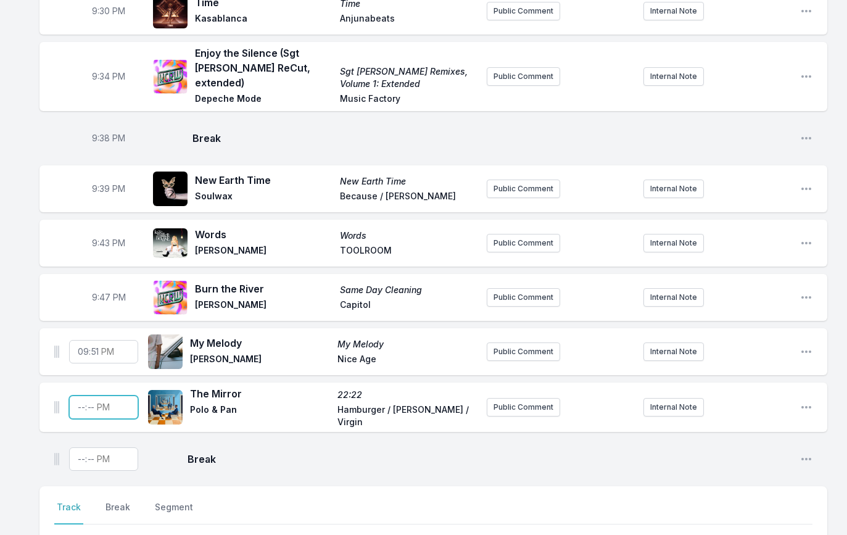
click at [81, 396] on input "Timestamp" at bounding box center [103, 407] width 69 height 23
type input "21:55"
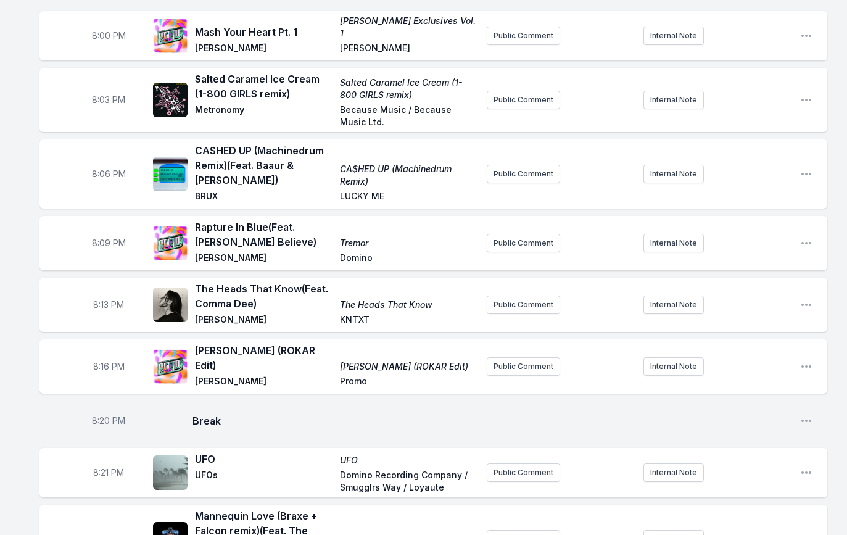
scroll to position [0, 0]
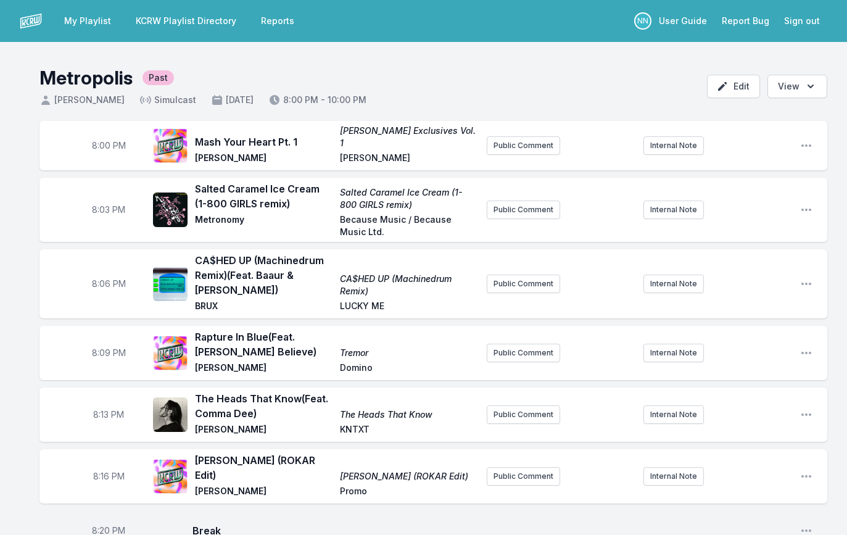
click at [176, 24] on link "KCRW Playlist Directory" at bounding box center [185, 21] width 115 height 22
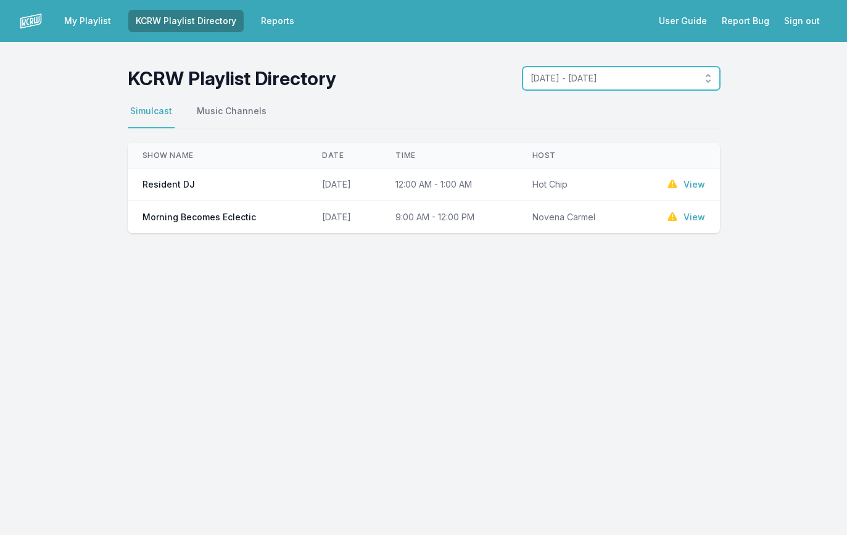
click at [607, 83] on span "[DATE] - [DATE]" at bounding box center [613, 78] width 164 height 12
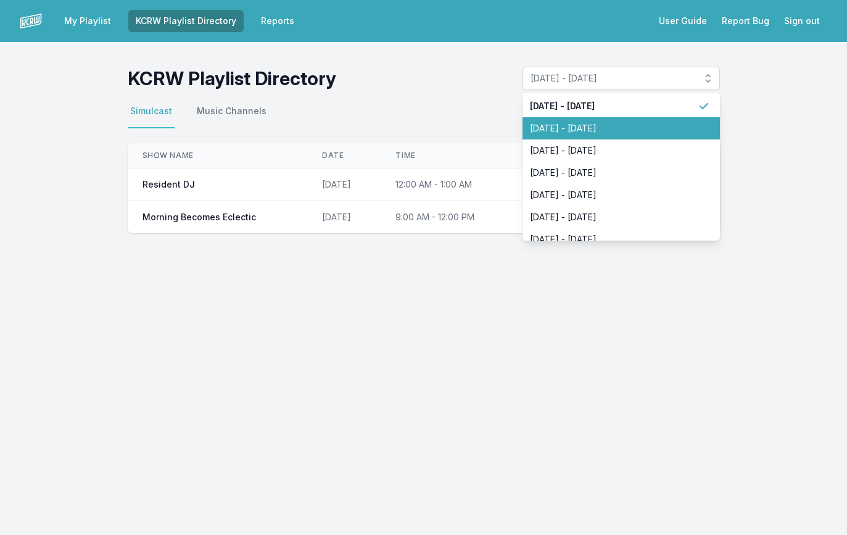
click at [600, 120] on li "[DATE] - [DATE]" at bounding box center [621, 128] width 197 height 22
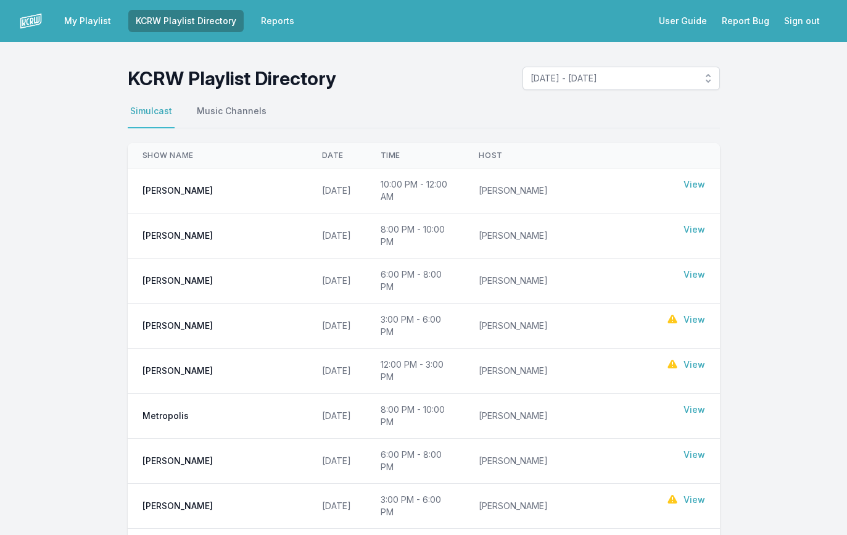
click at [81, 19] on link "My Playlist" at bounding box center [88, 21] width 62 height 22
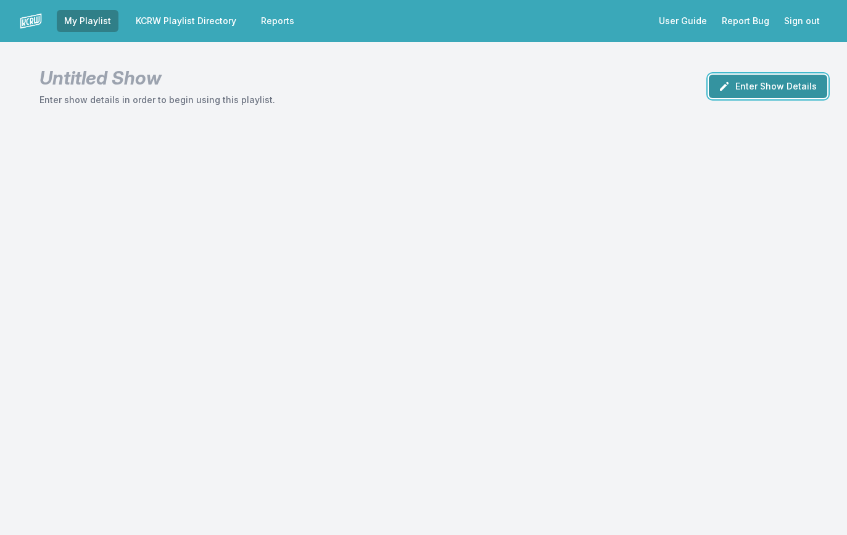
click at [741, 94] on button "Enter Show Details" at bounding box center [768, 86] width 118 height 23
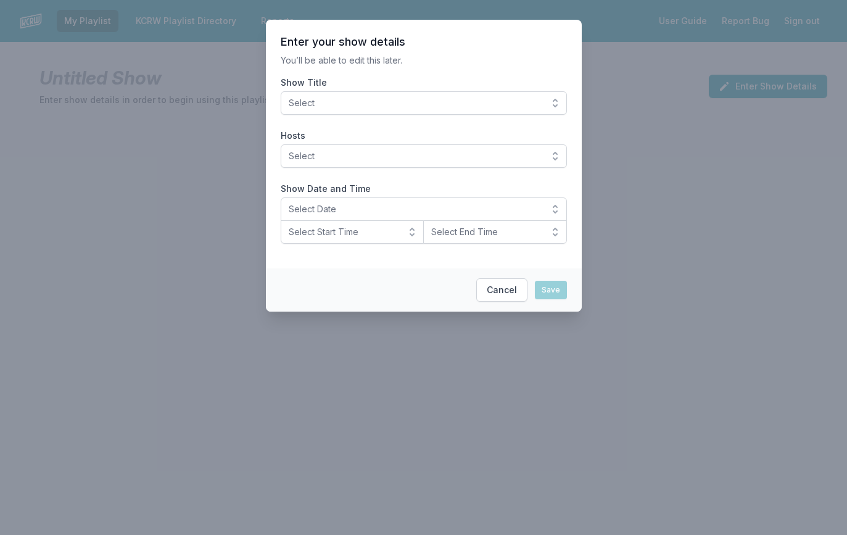
click at [473, 109] on button "Select" at bounding box center [424, 102] width 286 height 23
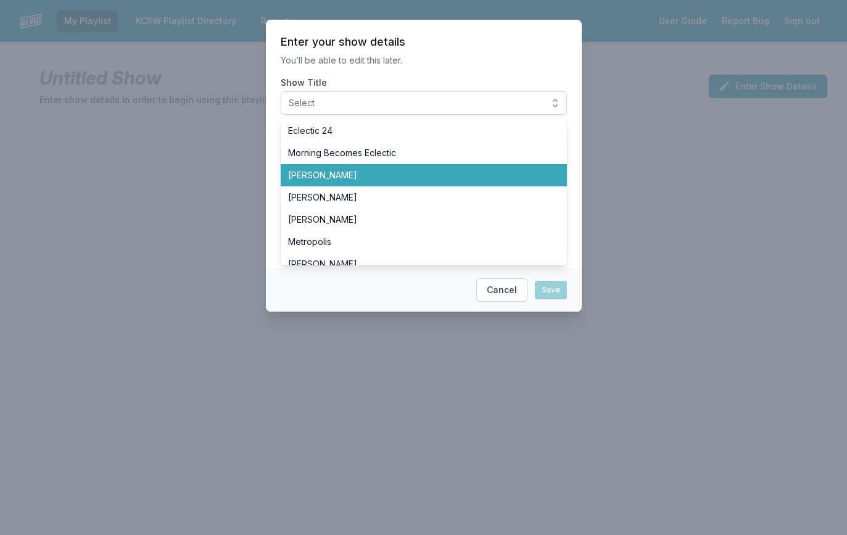
scroll to position [43, 0]
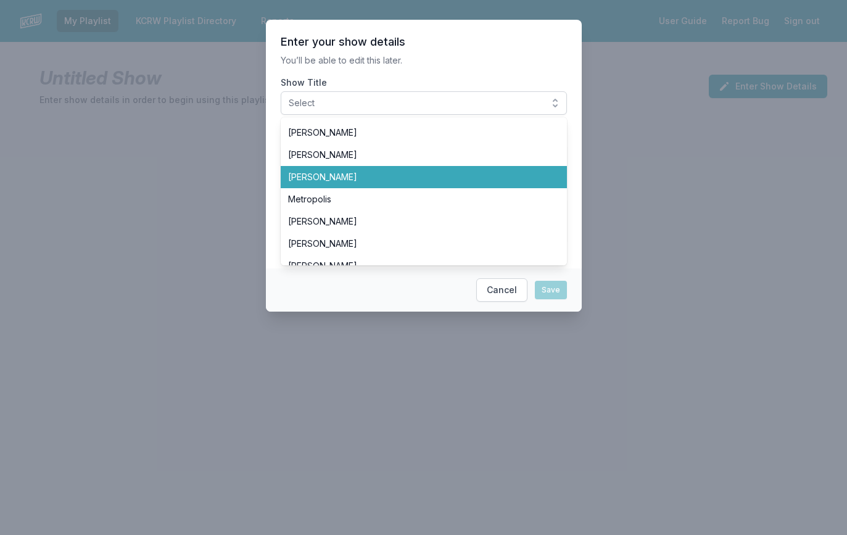
click at [368, 180] on span "[PERSON_NAME]" at bounding box center [416, 177] width 257 height 12
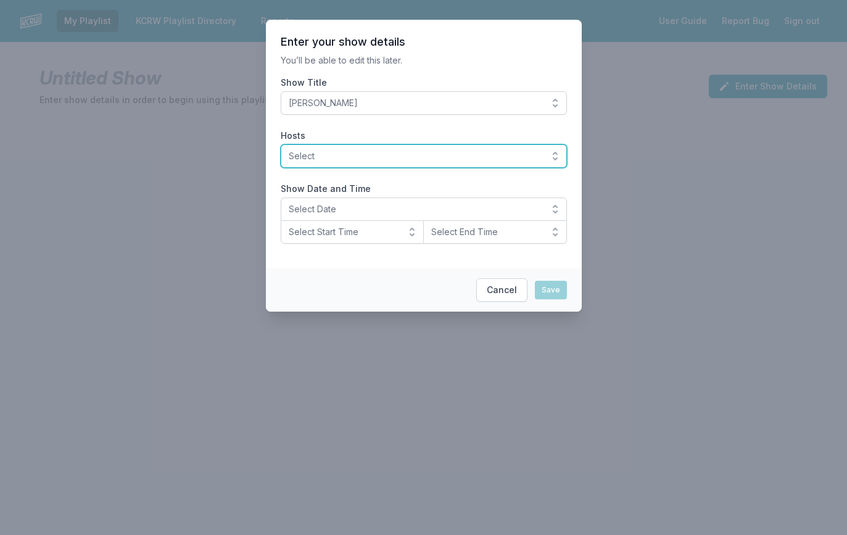
click at [364, 153] on span "Select" at bounding box center [415, 156] width 253 height 12
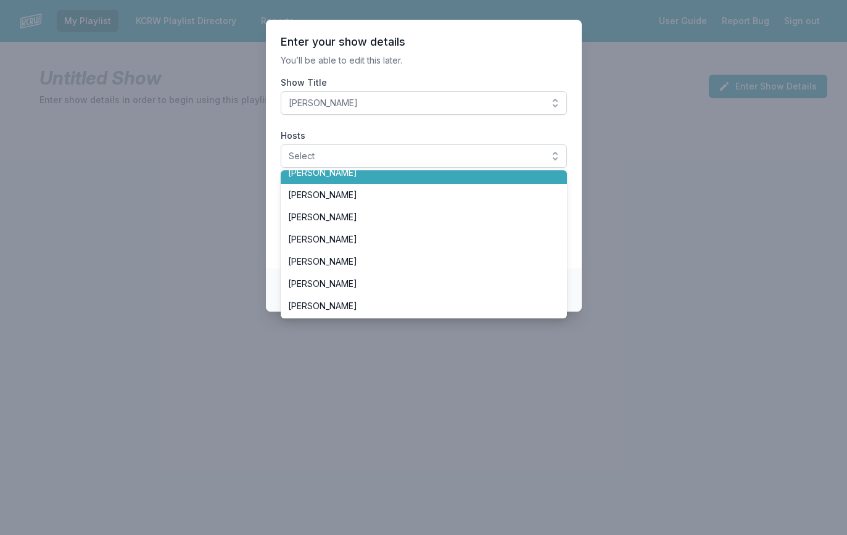
scroll to position [101, 0]
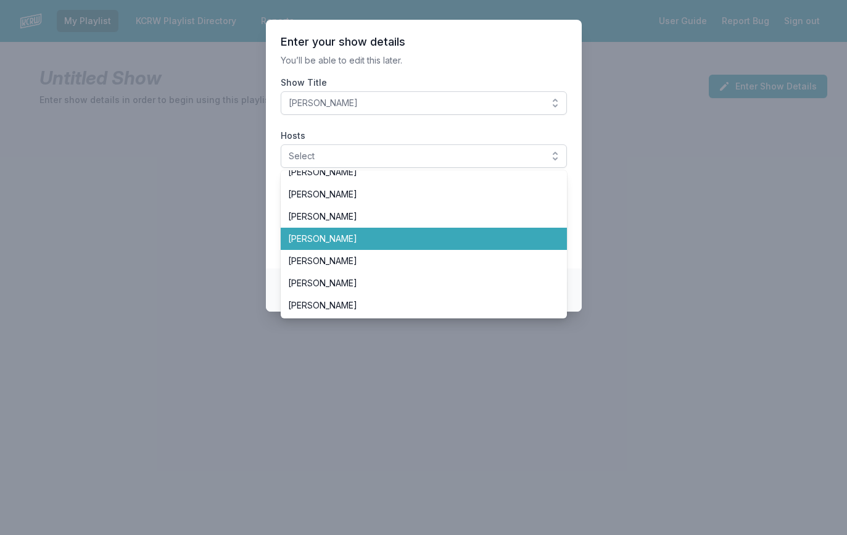
click at [380, 243] on span "[PERSON_NAME]" at bounding box center [416, 239] width 257 height 12
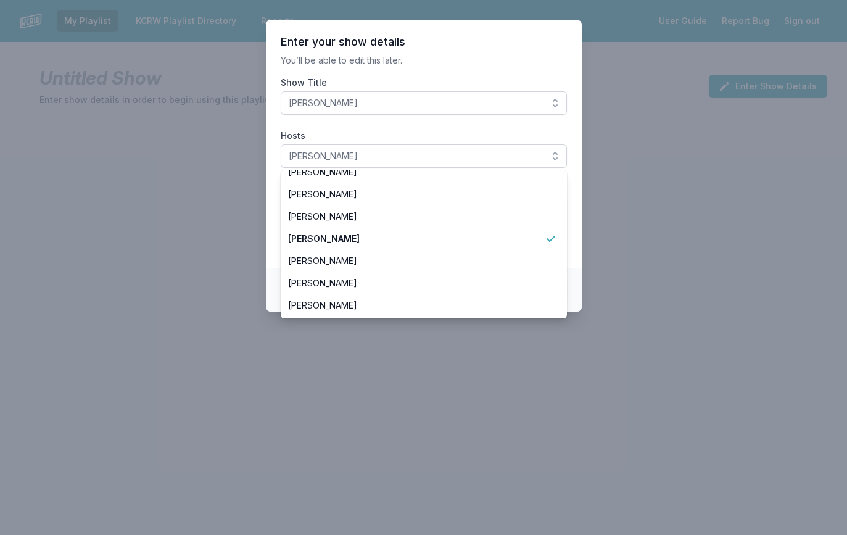
click at [435, 55] on p "You’ll be able to edit this later." at bounding box center [424, 60] width 286 height 12
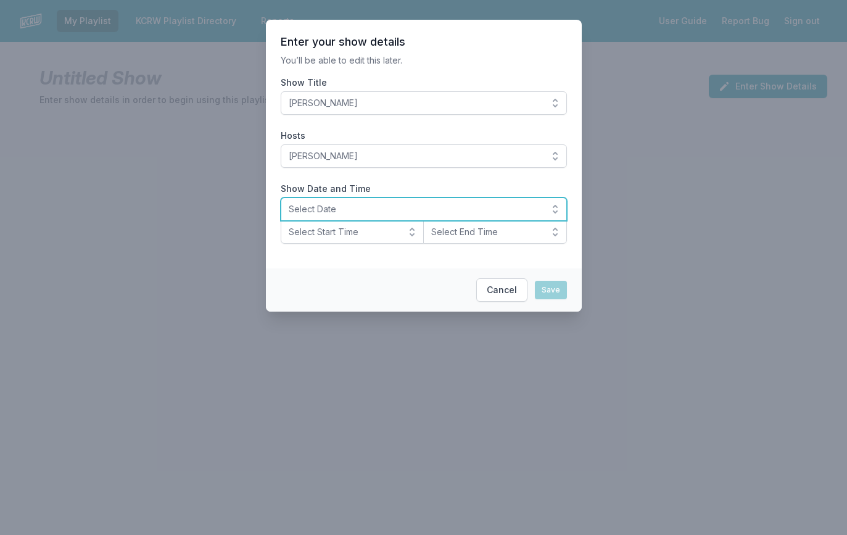
click at [353, 207] on span "Select Date" at bounding box center [415, 209] width 253 height 12
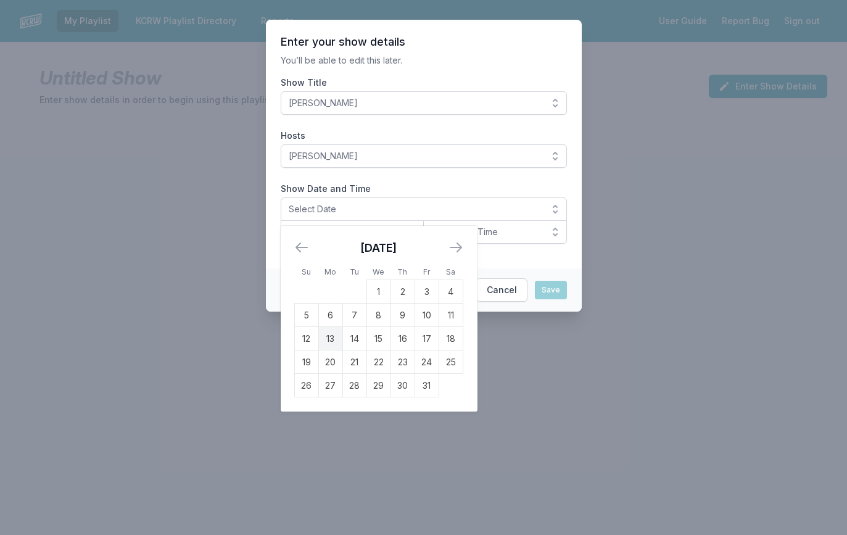
click at [449, 319] on td "11" at bounding box center [451, 315] width 24 height 23
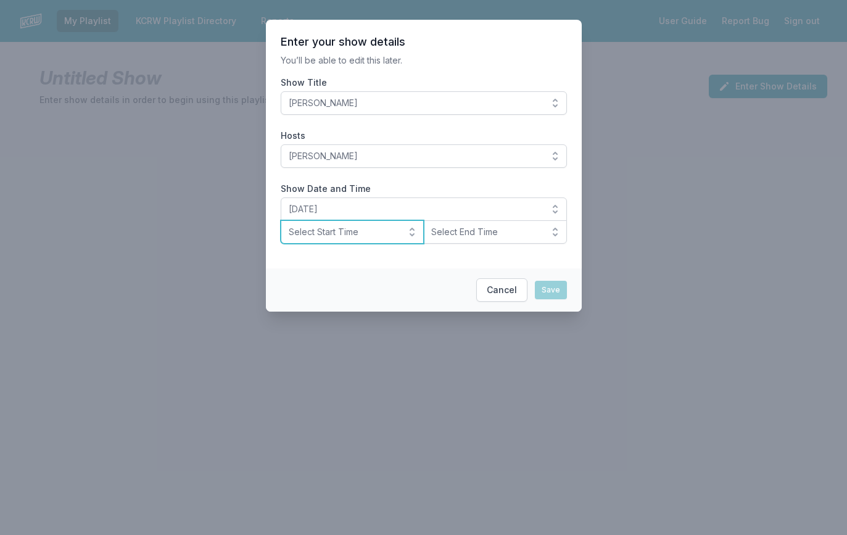
click at [349, 237] on span "Select Start Time" at bounding box center [344, 232] width 110 height 12
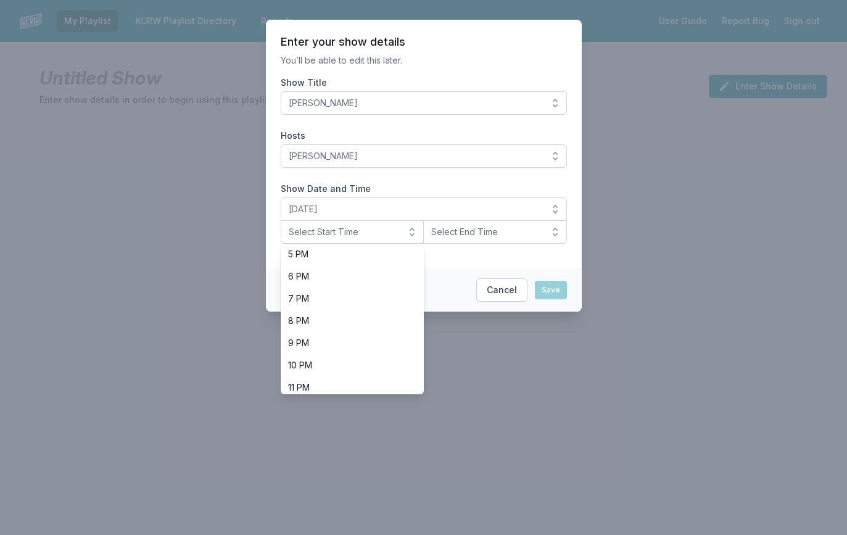
scroll to position [390, 0]
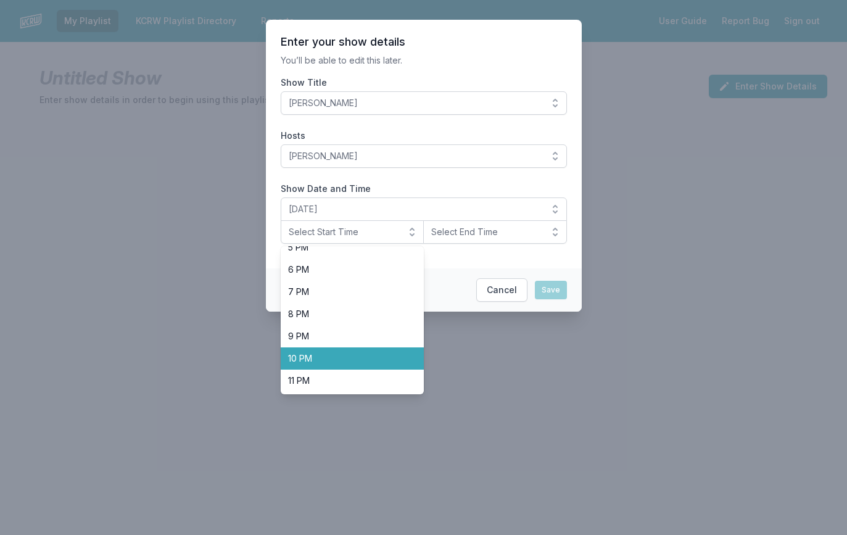
click at [363, 354] on span "10 PM" at bounding box center [345, 358] width 114 height 12
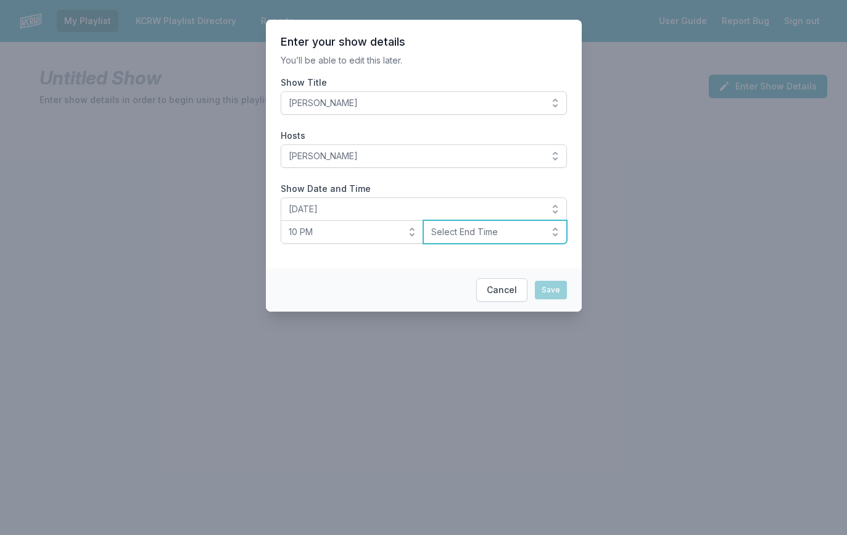
click at [476, 240] on button "Select End Time" at bounding box center [495, 231] width 144 height 23
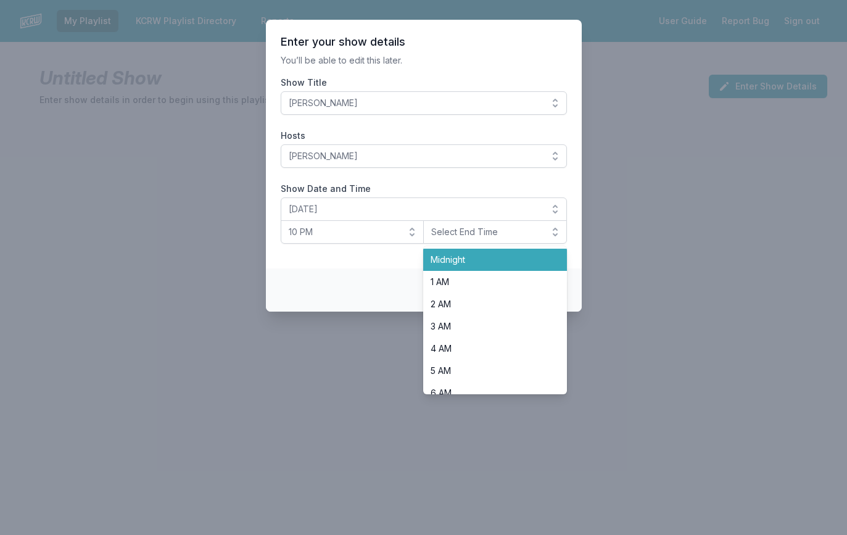
click at [471, 263] on span "Midnight" at bounding box center [488, 260] width 114 height 12
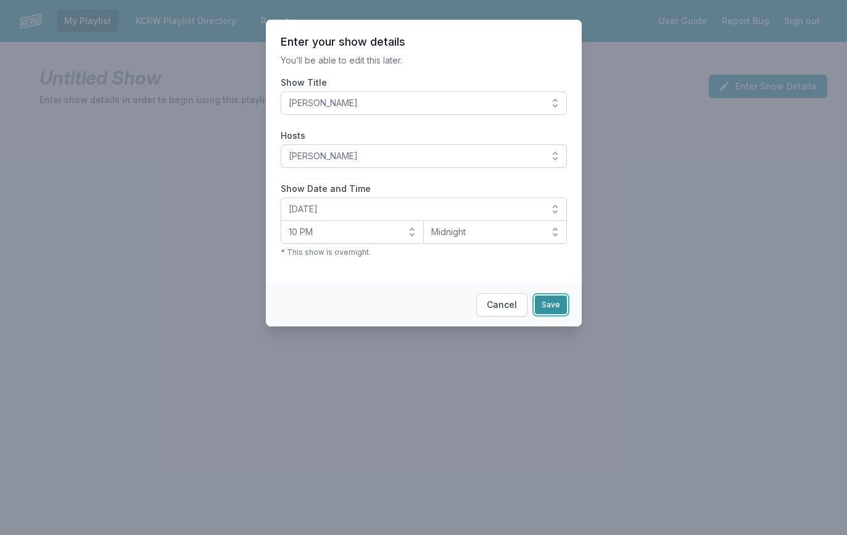
click at [550, 307] on button "Save" at bounding box center [551, 305] width 32 height 19
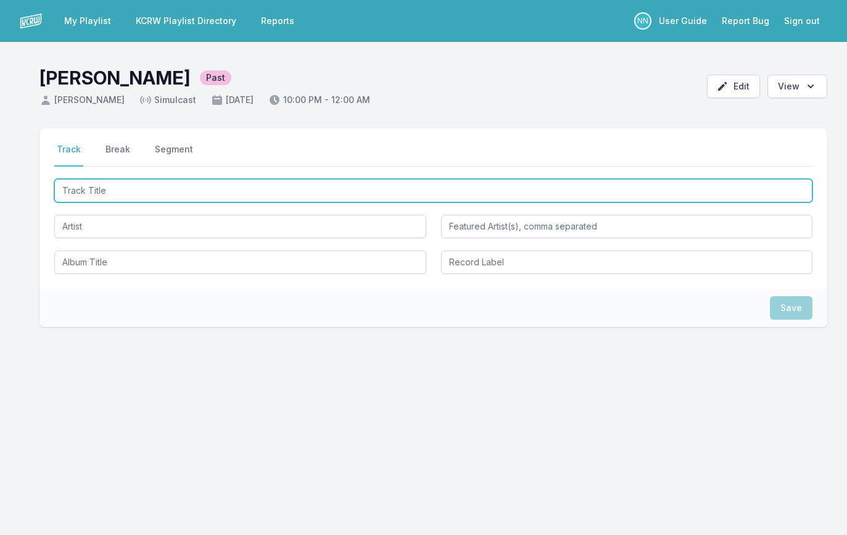
click at [168, 190] on input "Track Title" at bounding box center [433, 190] width 758 height 23
paste input "In The Doorway"
type input "In The Doorway"
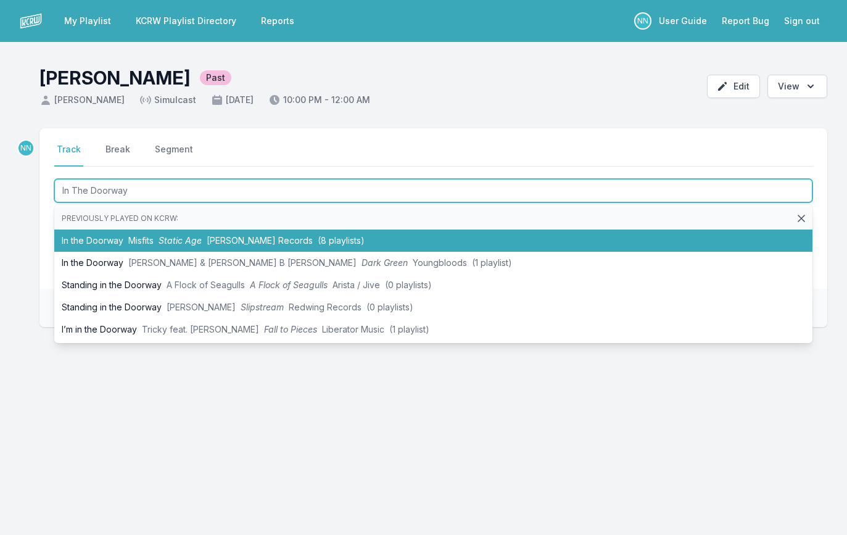
click at [153, 238] on span "Misfits" at bounding box center [140, 240] width 25 height 10
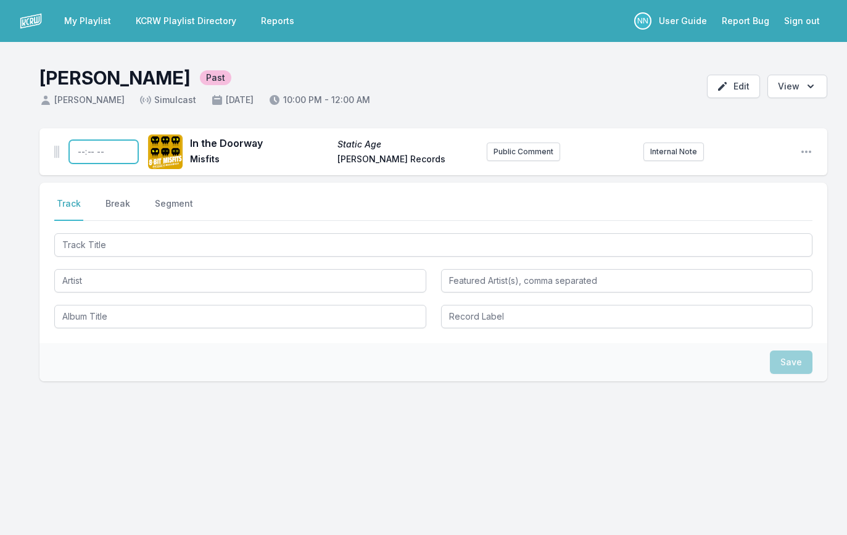
click at [81, 153] on input "Timestamp" at bounding box center [103, 151] width 69 height 23
click at [82, 153] on input "Timestamp" at bounding box center [103, 151] width 69 height 23
click at [103, 153] on input "Timestamp" at bounding box center [103, 151] width 69 height 23
type input "22:01"
click at [35, 207] on div "22:01 In the Doorway Static Age Misfits [PERSON_NAME] Records Public Comment In…" at bounding box center [423, 314] width 847 height 372
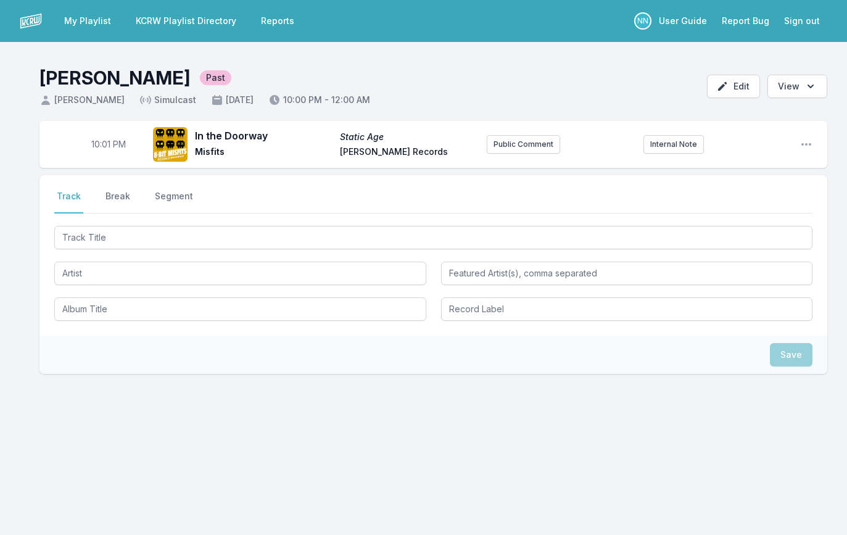
click at [140, 241] on input "Track Title" at bounding box center [433, 237] width 758 height 23
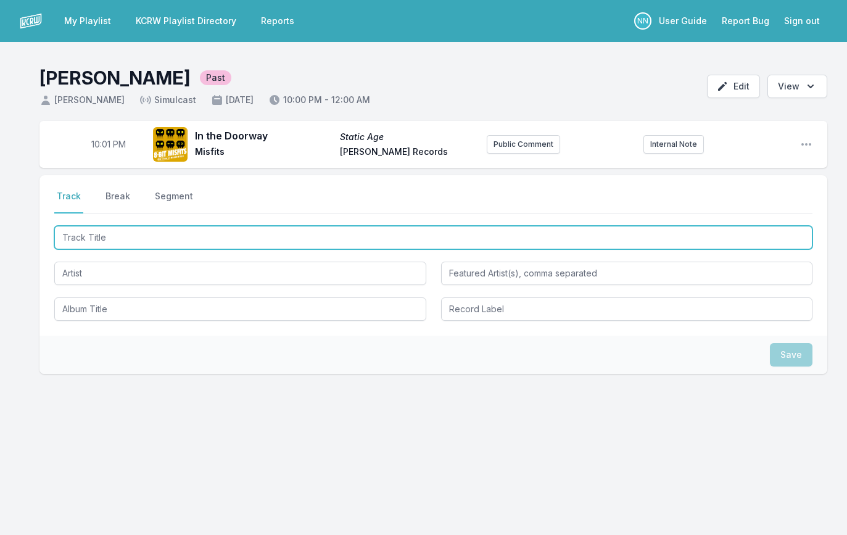
click at [140, 241] on input "Track Title" at bounding box center [433, 237] width 758 height 23
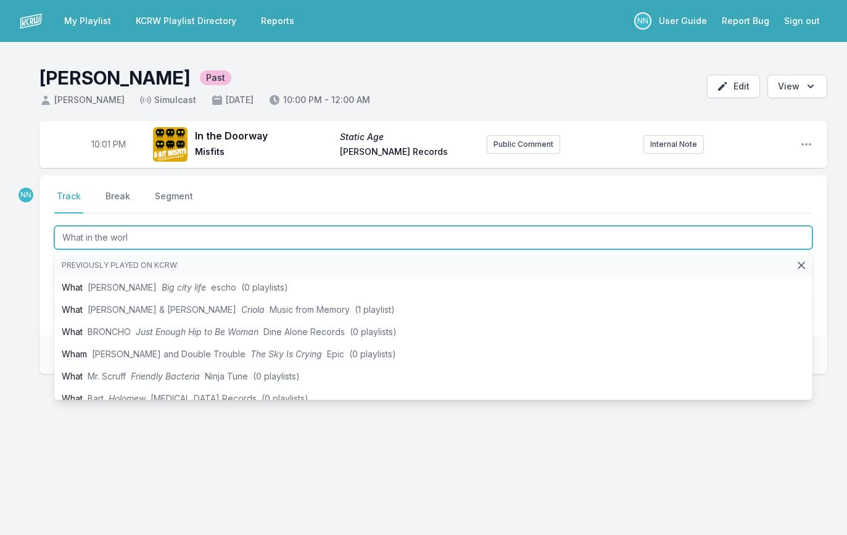
type input "What in the world"
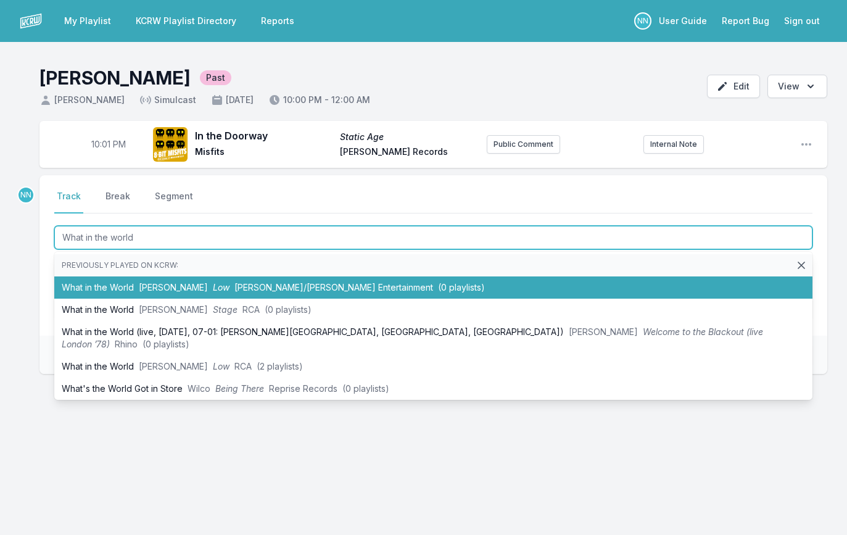
click at [172, 287] on span "[PERSON_NAME]" at bounding box center [173, 287] width 69 height 10
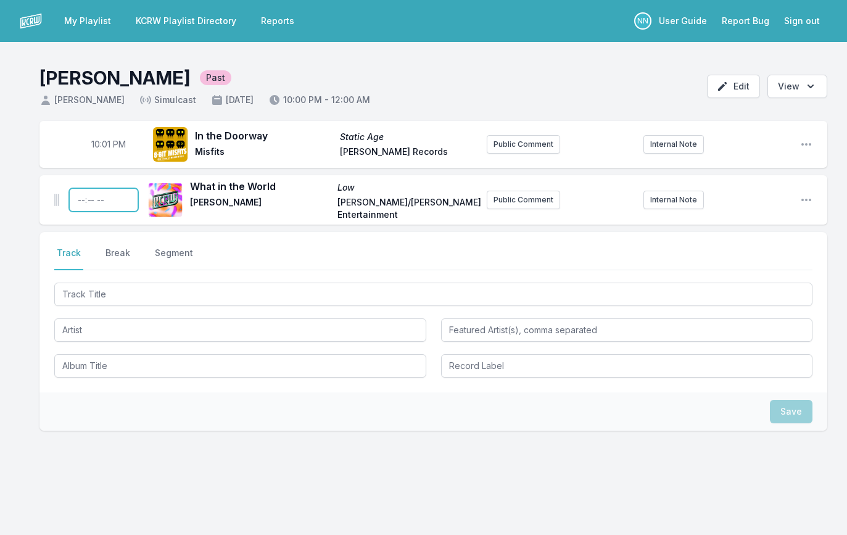
click at [81, 199] on input "Timestamp" at bounding box center [103, 199] width 69 height 23
type input "22:04"
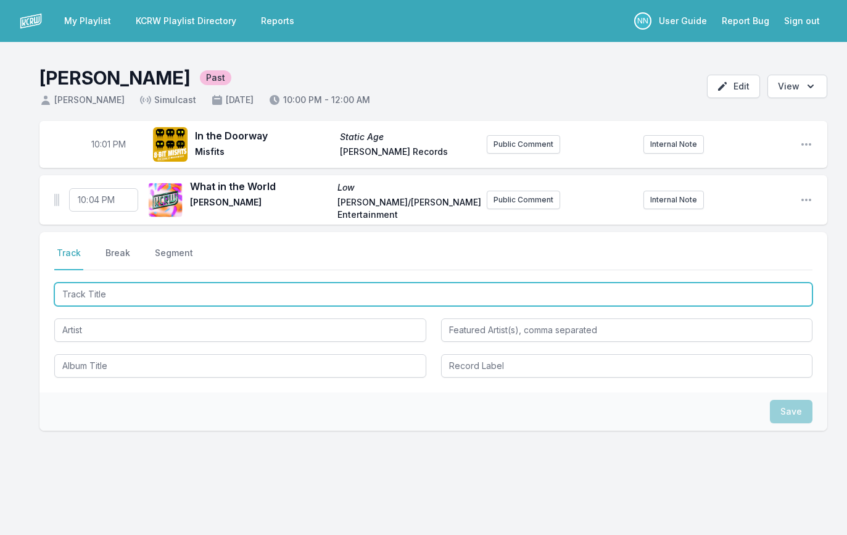
click at [94, 293] on input "Track Title" at bounding box center [433, 294] width 758 height 23
paste input "I'm Bored"
type input "I'm Bored"
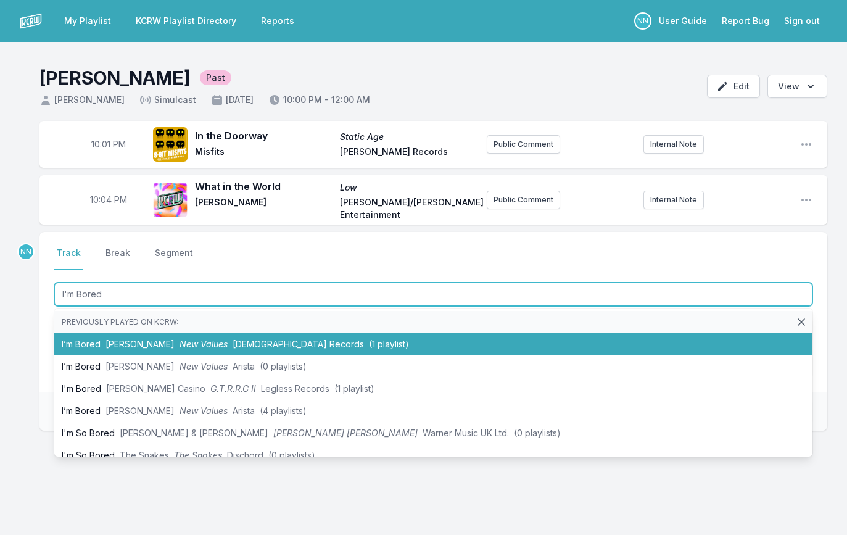
click at [113, 344] on span "[PERSON_NAME]" at bounding box center [140, 344] width 69 height 10
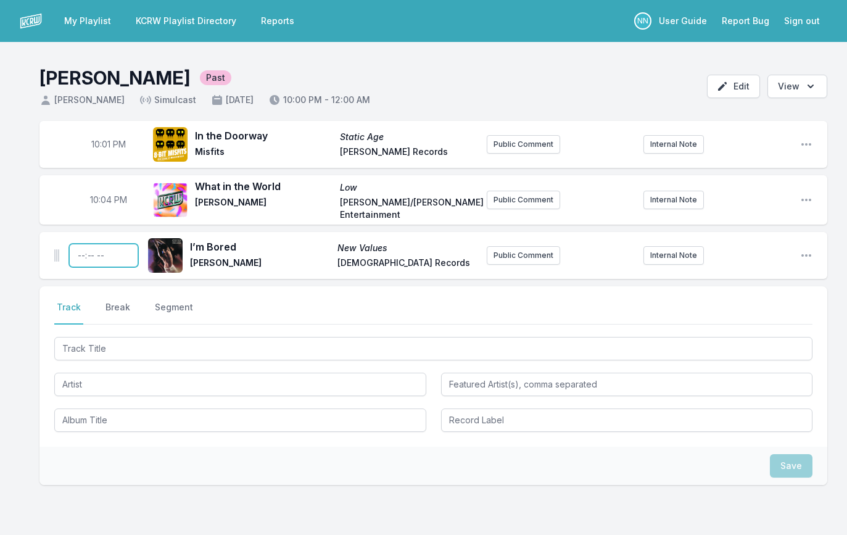
click at [79, 252] on input "Timestamp" at bounding box center [103, 255] width 69 height 23
type input "22:07"
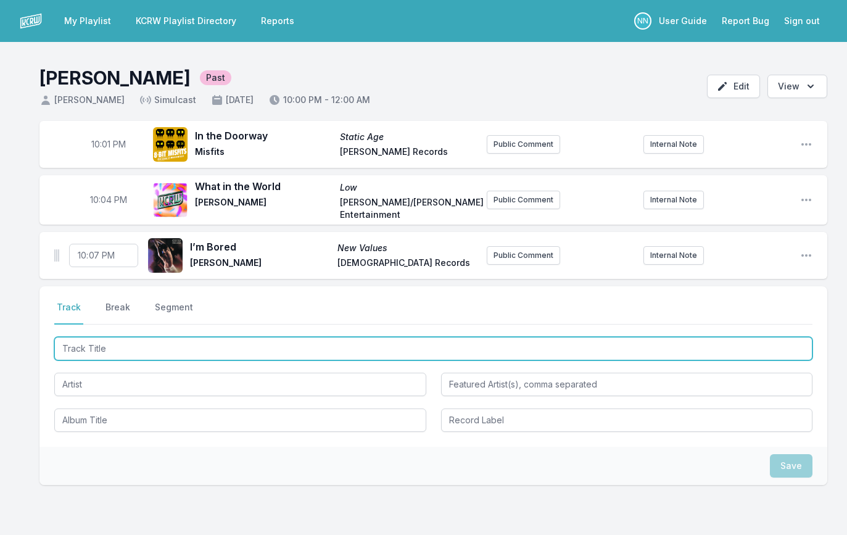
click at [88, 348] on input "Track Title" at bounding box center [433, 348] width 758 height 23
type input "Millionaire"
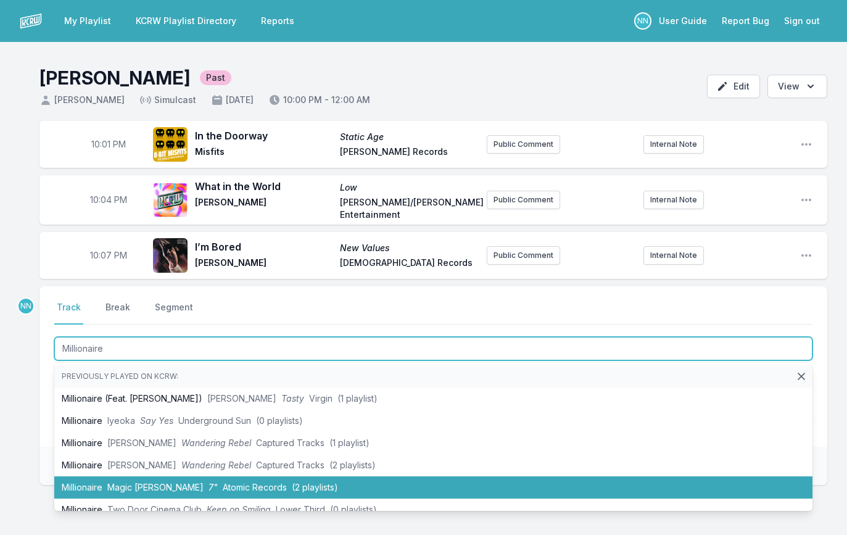
click at [154, 483] on span "Magic [PERSON_NAME]" at bounding box center [155, 487] width 96 height 10
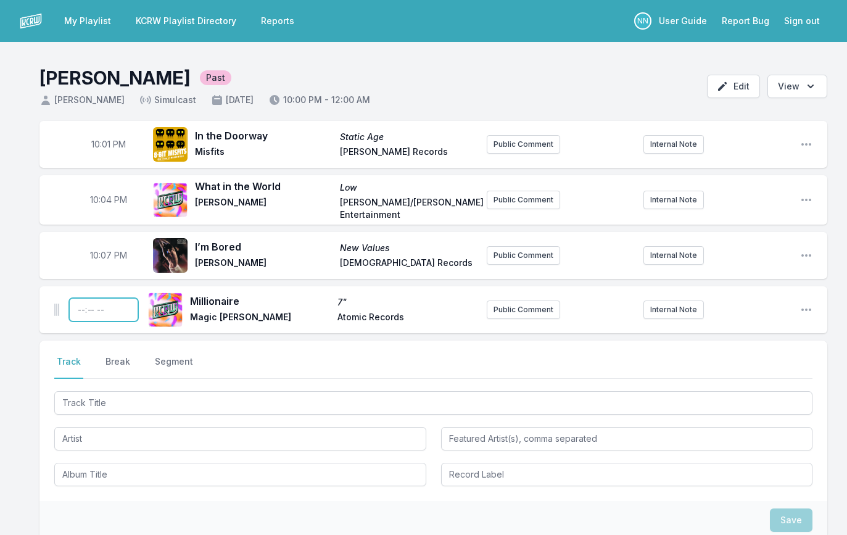
click at [80, 307] on input "Timestamp" at bounding box center [103, 309] width 69 height 23
click at [78, 305] on input "Timestamp" at bounding box center [103, 309] width 69 height 23
type input "22:10"
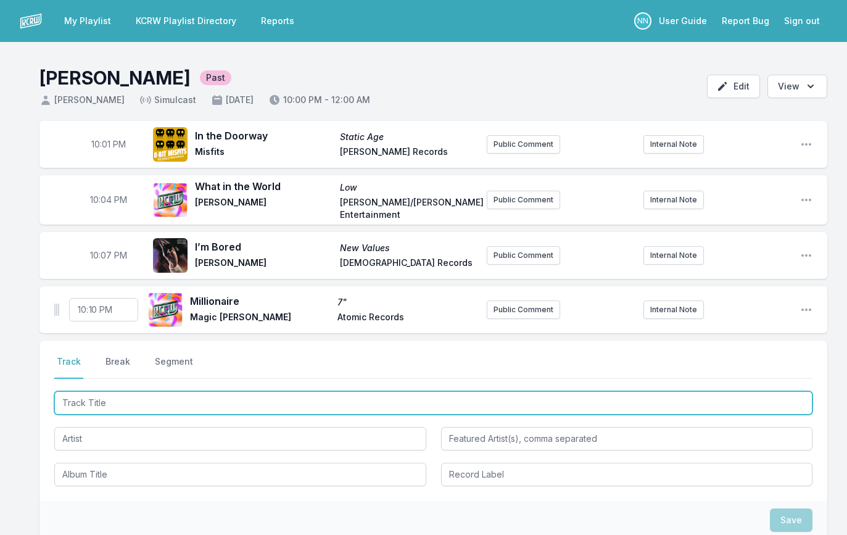
click at [158, 406] on input "Track Title" at bounding box center [433, 402] width 758 height 23
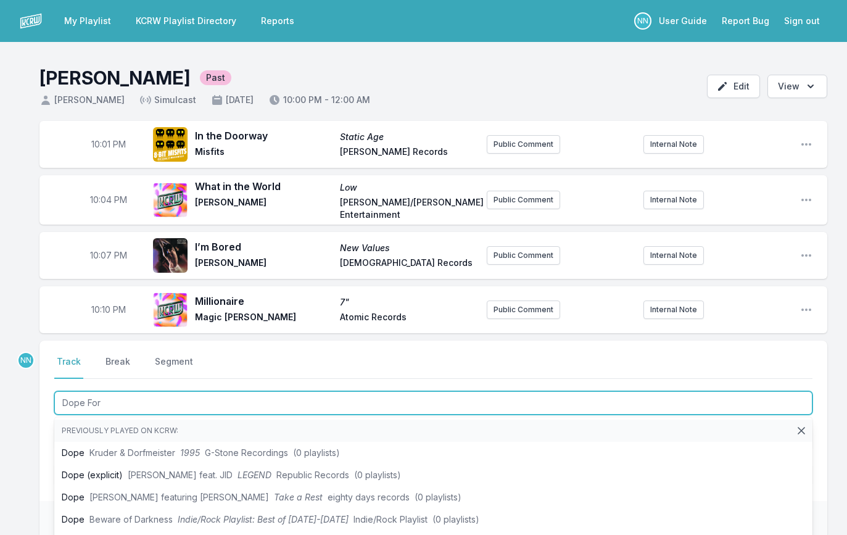
type input "Dope For"
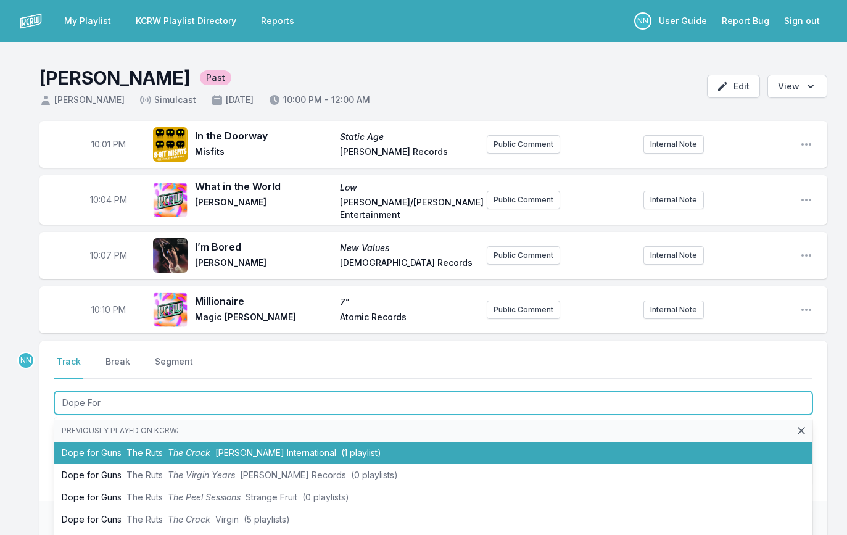
click at [136, 451] on span "The Ruts" at bounding box center [145, 452] width 36 height 10
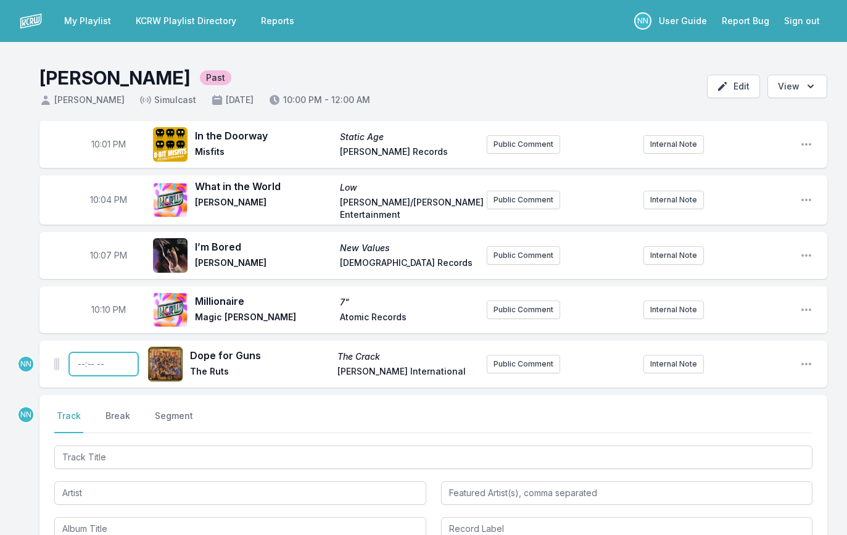
click at [75, 362] on input "Timestamp" at bounding box center [103, 363] width 69 height 23
type input "22:12"
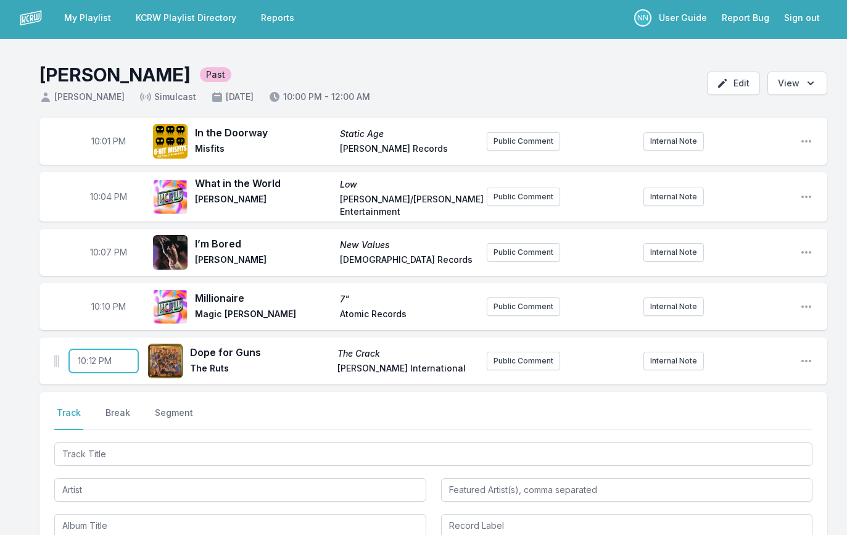
scroll to position [4, 0]
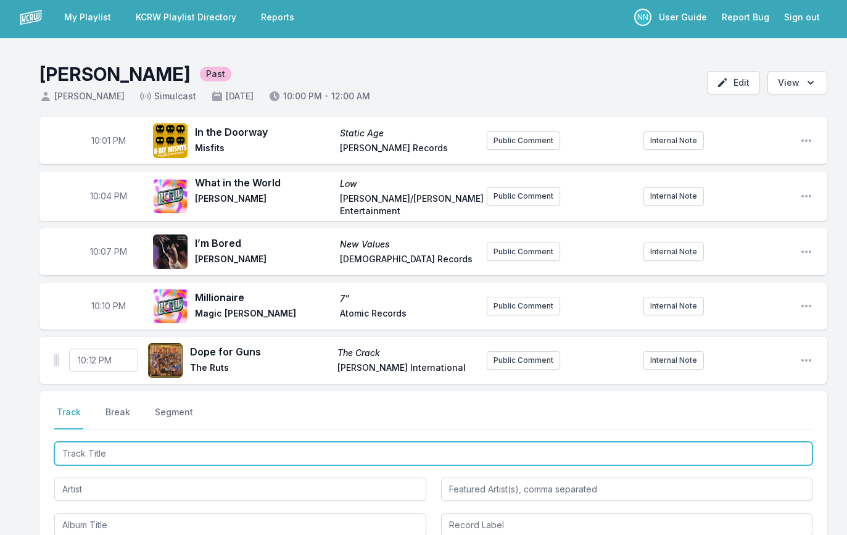
click at [85, 454] on input "Track Title" at bounding box center [433, 453] width 758 height 23
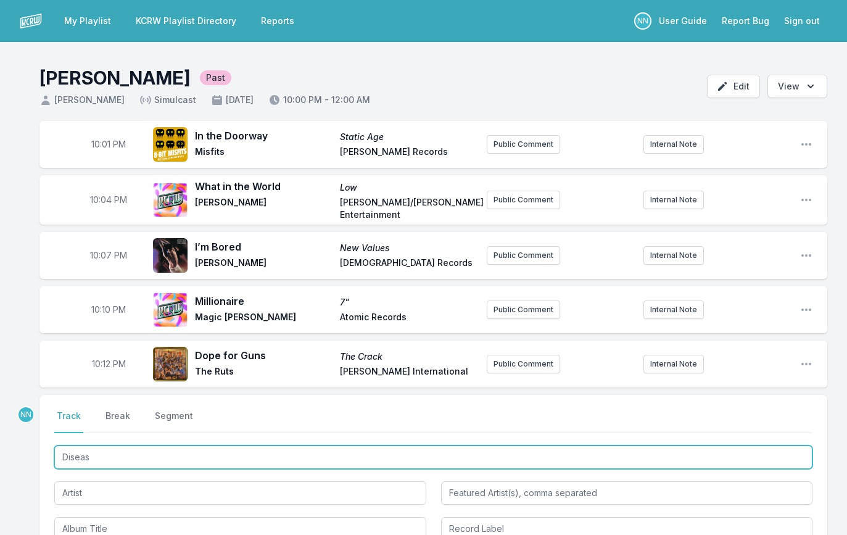
type input "Disease"
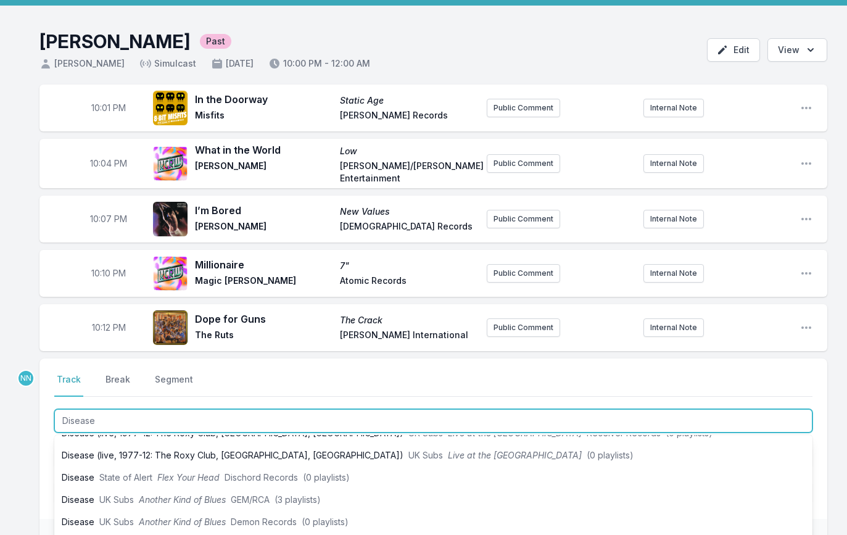
scroll to position [83, 0]
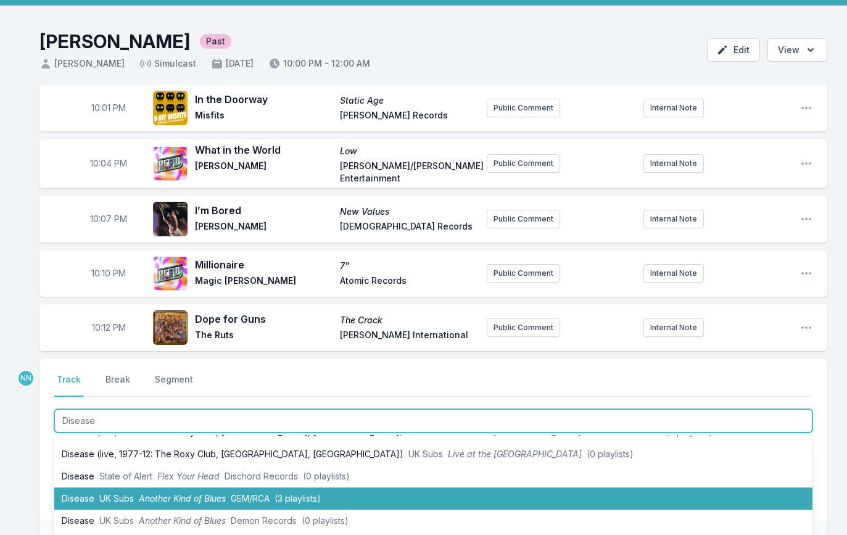
click at [131, 493] on span "UK Subs" at bounding box center [116, 498] width 35 height 10
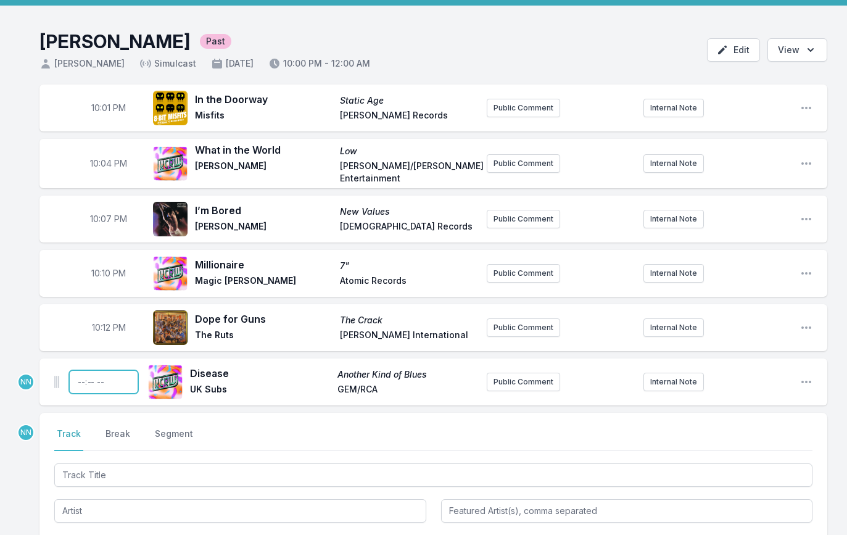
click at [81, 378] on input "Timestamp" at bounding box center [103, 381] width 69 height 23
type input "22:14"
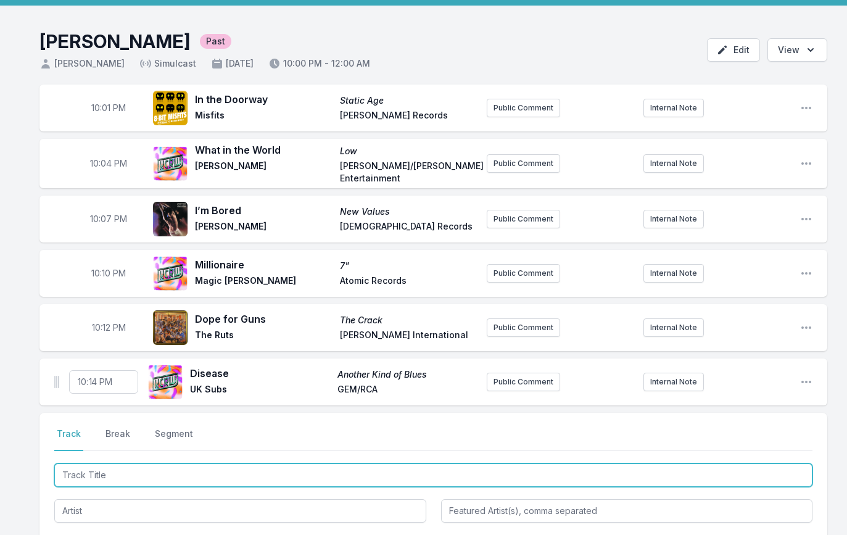
click at [96, 476] on input "Track Title" at bounding box center [433, 474] width 758 height 23
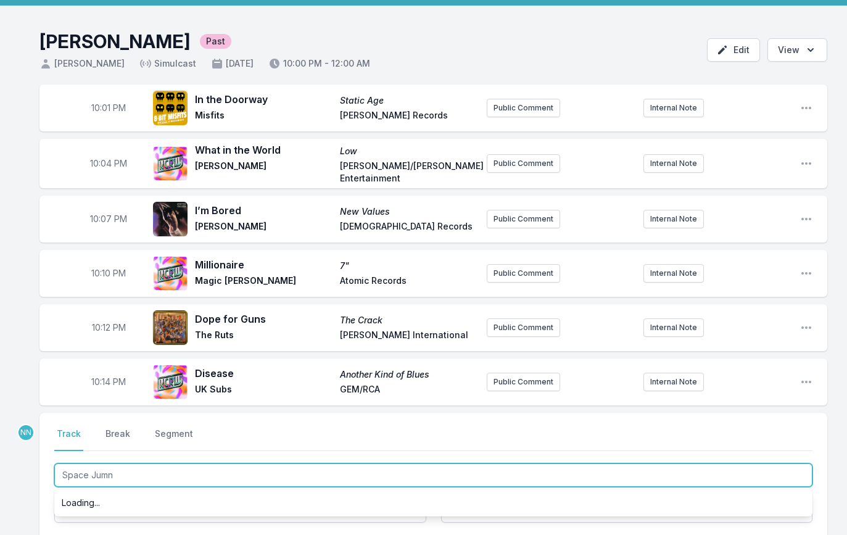
scroll to position [0, 0]
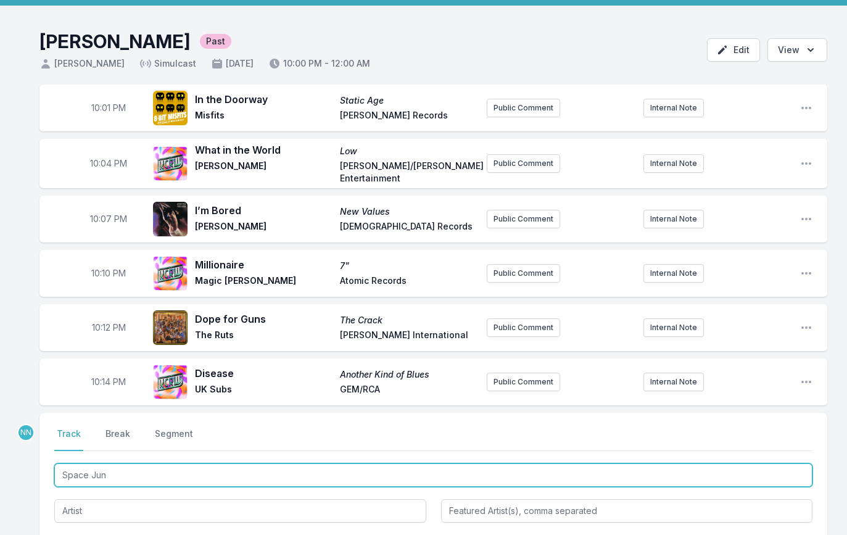
type input "Space Junk"
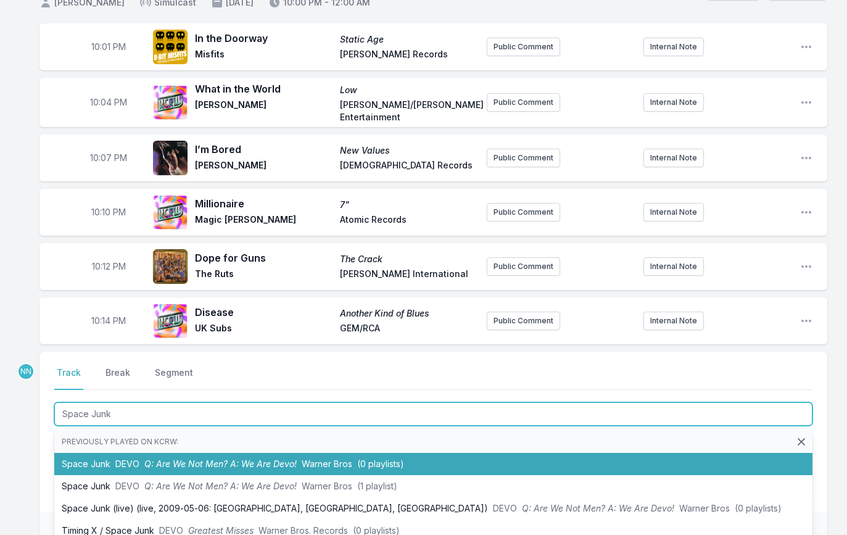
scroll to position [99, 0]
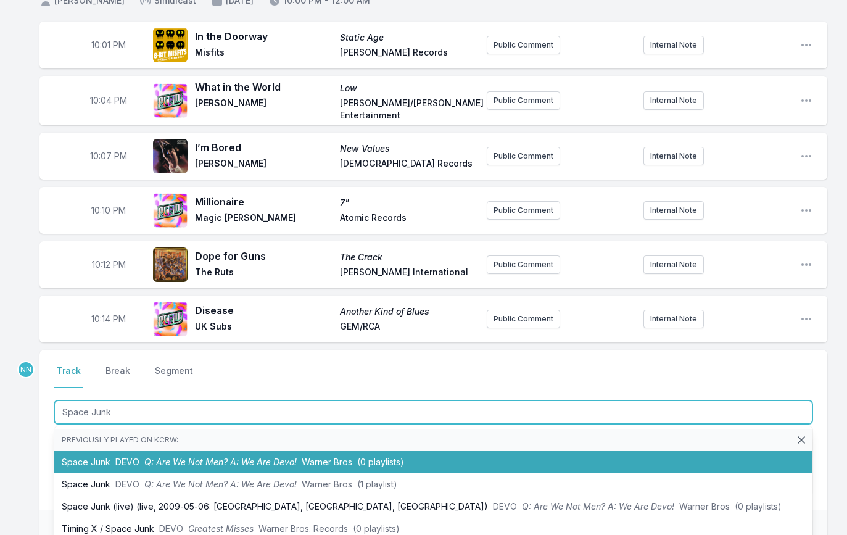
click at [126, 460] on span "DEVO" at bounding box center [127, 462] width 24 height 10
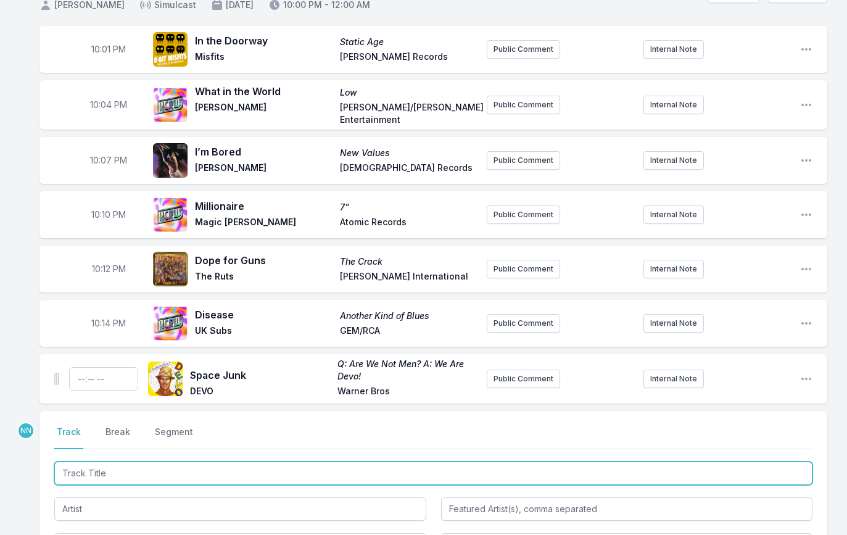
scroll to position [94, 0]
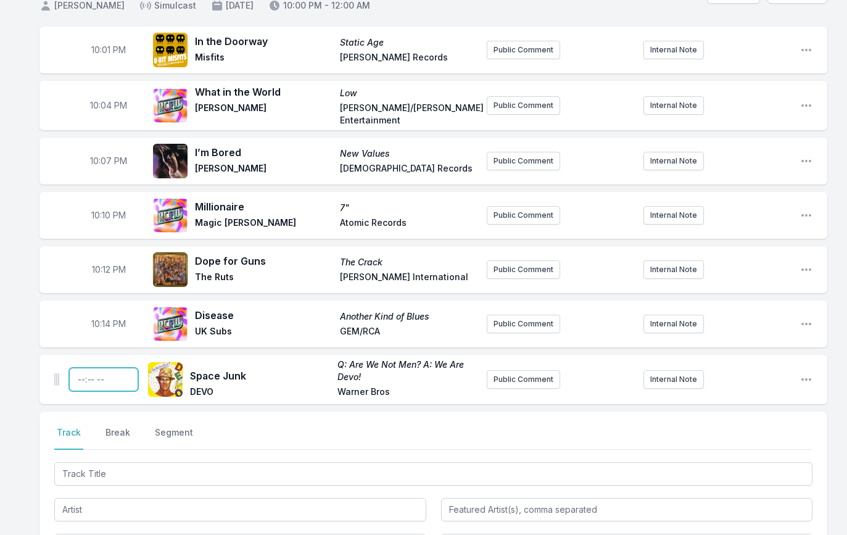
click at [79, 378] on input "Timestamp" at bounding box center [103, 379] width 69 height 23
click at [94, 378] on input "22:17" at bounding box center [103, 379] width 69 height 23
click at [93, 377] on input "22:17" at bounding box center [103, 379] width 69 height 23
type input "22:16"
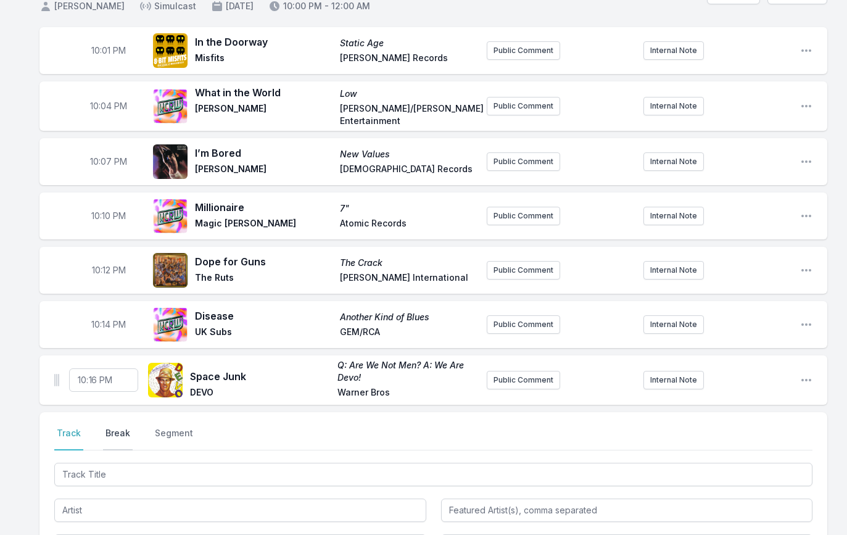
click at [112, 431] on button "Break" at bounding box center [118, 438] width 30 height 23
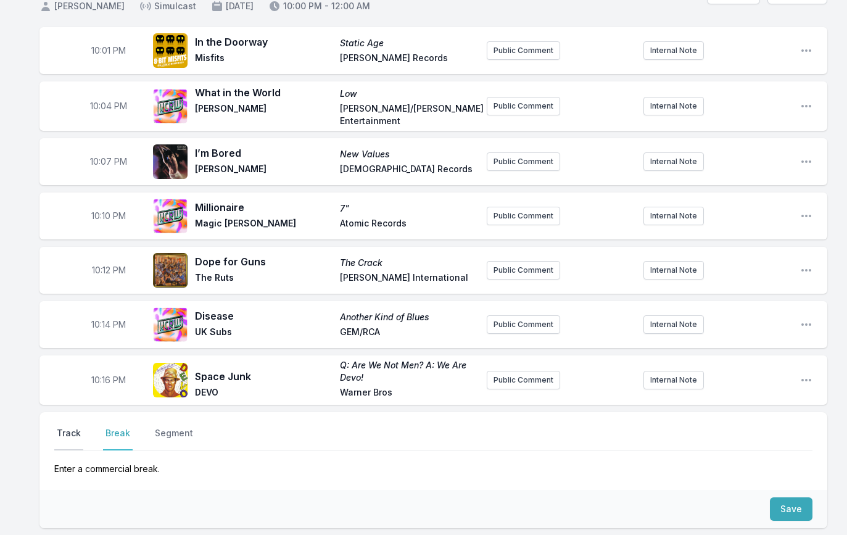
click at [64, 428] on button "Track" at bounding box center [68, 438] width 29 height 23
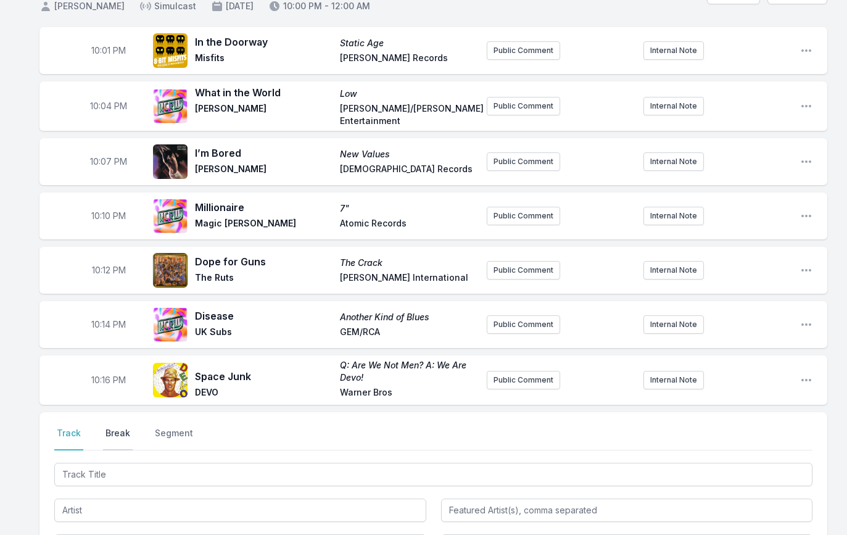
drag, startPoint x: 112, startPoint y: 430, endPoint x: 243, endPoint y: 442, distance: 131.5
click at [114, 430] on button "Break" at bounding box center [118, 438] width 30 height 23
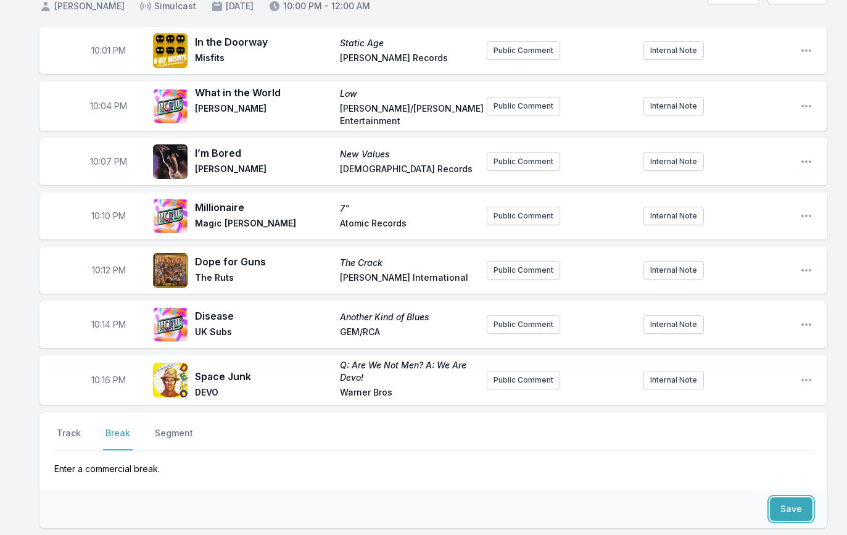
drag, startPoint x: 783, startPoint y: 505, endPoint x: 657, endPoint y: 495, distance: 126.3
click at [781, 505] on button "Save" at bounding box center [791, 508] width 43 height 23
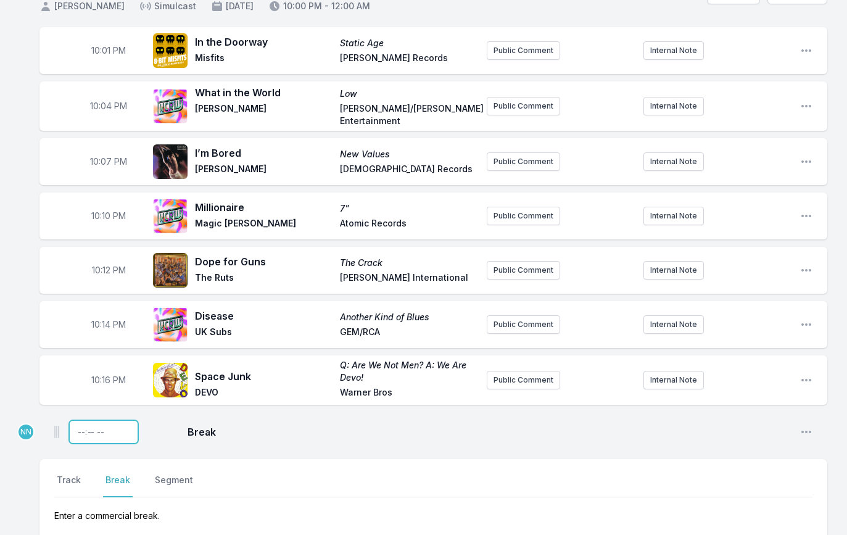
click at [77, 429] on input "Timestamp" at bounding box center [103, 431] width 69 height 23
type input "22:17"
click at [25, 432] on div "10:01 PM In the Doorway Static Age Misfits [PERSON_NAME] Records Public Comment…" at bounding box center [423, 360] width 847 height 666
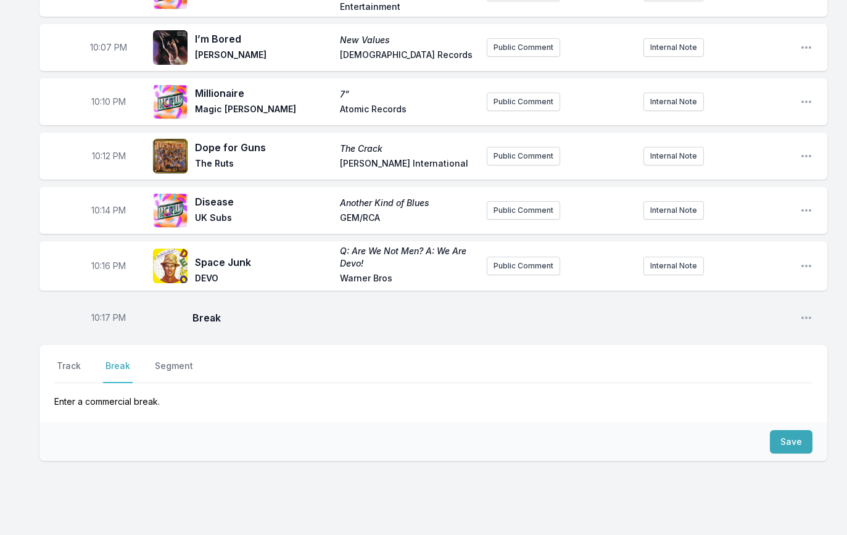
scroll to position [250, 0]
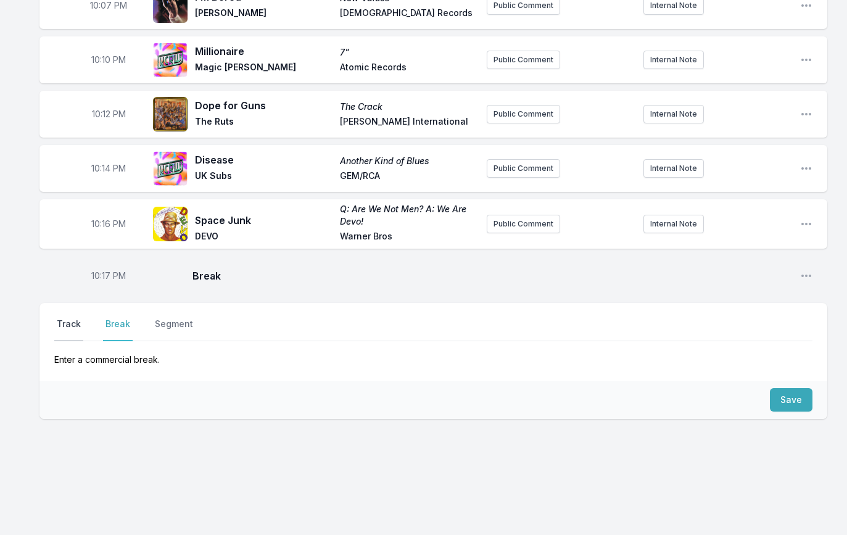
click at [73, 324] on button "Track" at bounding box center [68, 329] width 29 height 23
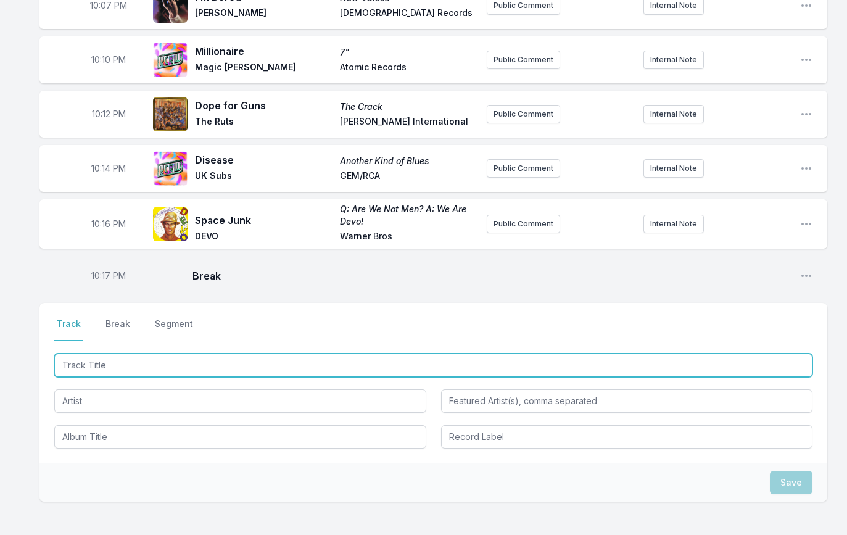
click at [96, 366] on input "Track Title" at bounding box center [433, 365] width 758 height 23
type input "Fast Cars"
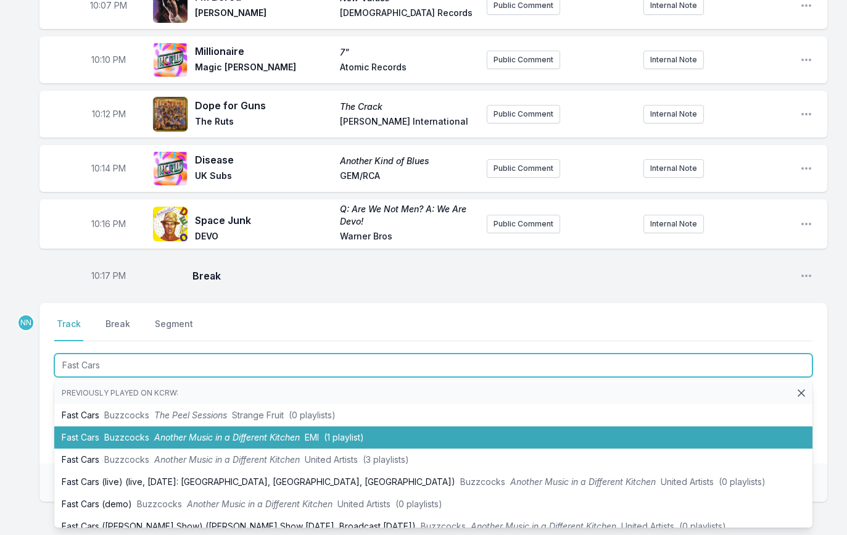
click at [138, 432] on span "Buzzcocks" at bounding box center [126, 437] width 45 height 10
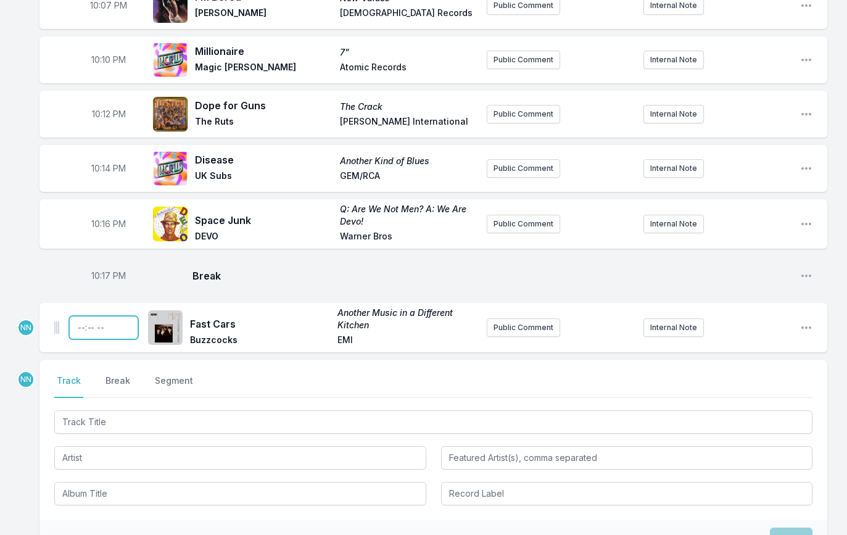
click at [80, 328] on input "Timestamp" at bounding box center [103, 327] width 69 height 23
type input "22:19"
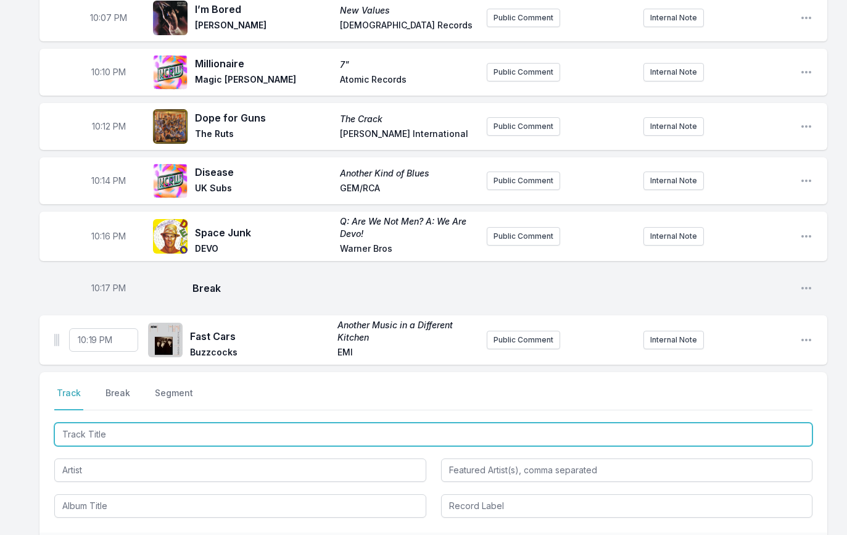
click at [121, 433] on input "Track Title" at bounding box center [433, 434] width 758 height 23
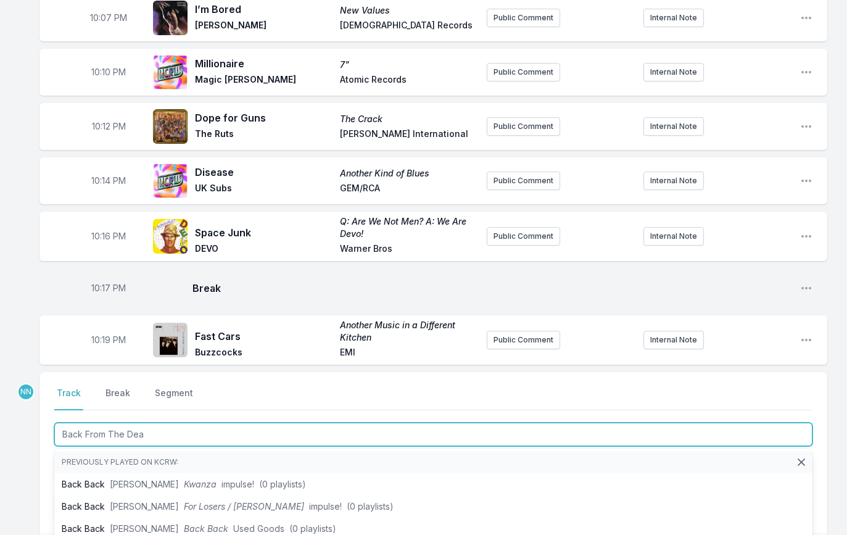
type input "Back From The Dead"
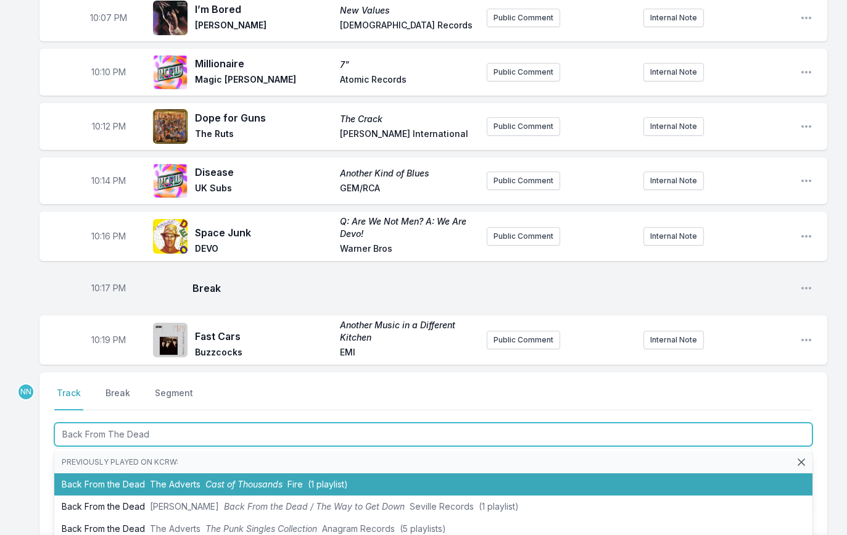
click at [136, 479] on li "Back From the Dead The Adverts Cast of Thousands Fire (1 playlist)" at bounding box center [433, 484] width 758 height 22
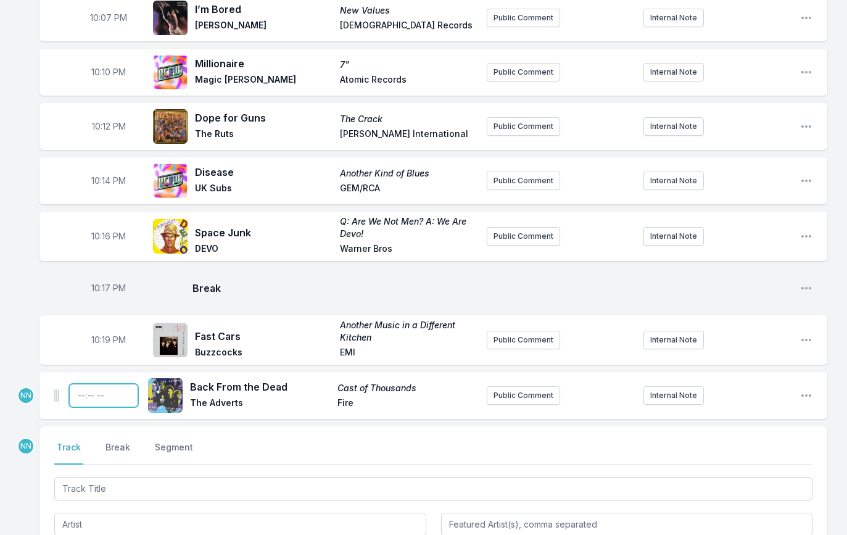
click at [83, 391] on input "Timestamp" at bounding box center [103, 395] width 69 height 23
type input "22:22"
click at [92, 488] on input "Track Title" at bounding box center [433, 488] width 758 height 23
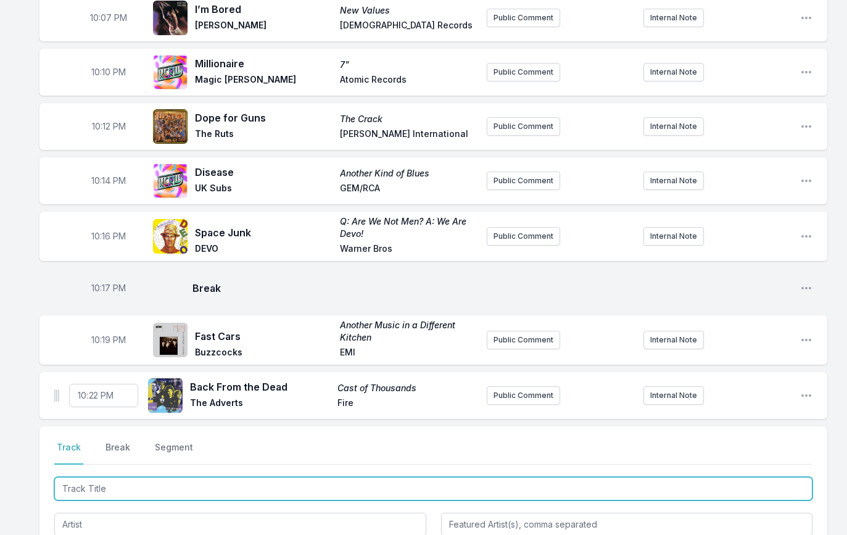
click at [92, 488] on input "Track Title" at bounding box center [433, 488] width 758 height 23
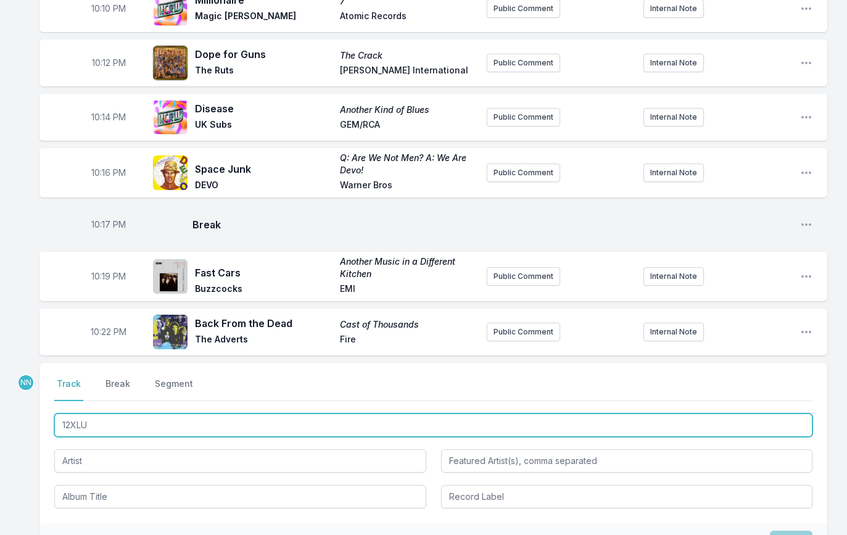
scroll to position [304, 0]
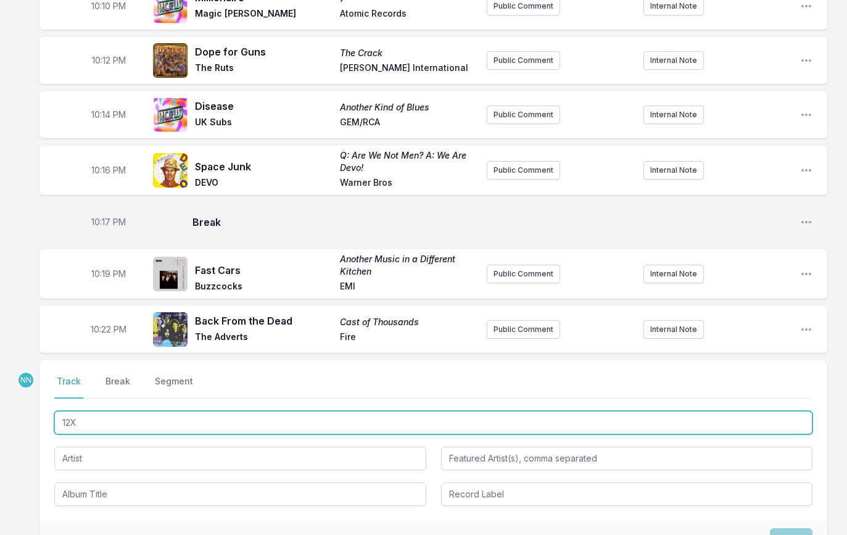
type input "12XU"
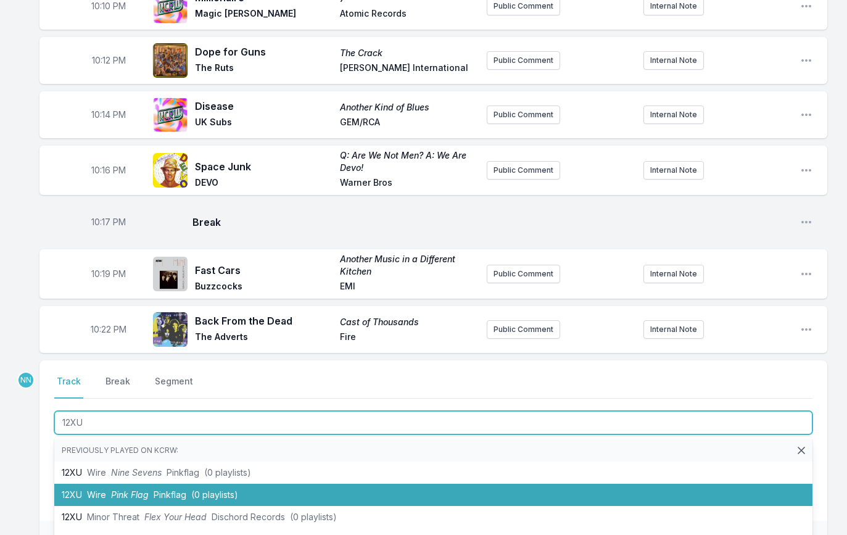
click at [118, 489] on span "Pink Flag" at bounding box center [130, 494] width 38 height 10
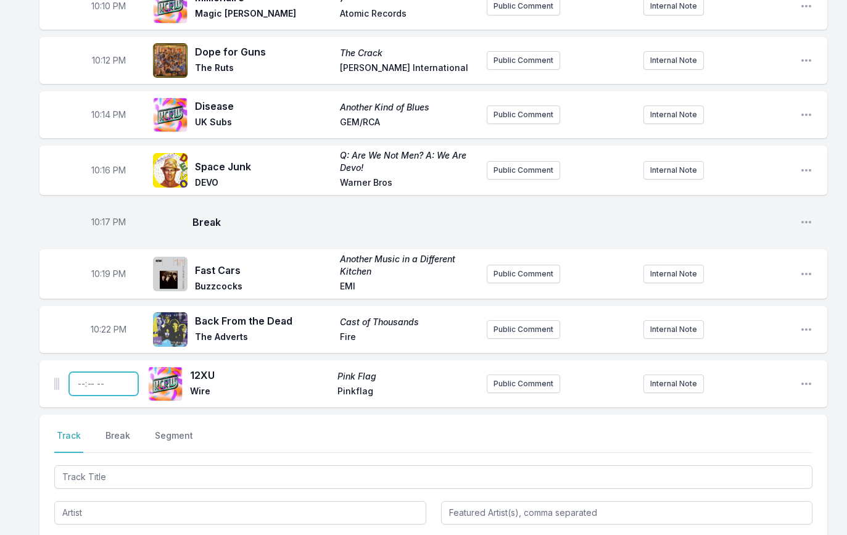
click at [78, 383] on input "Timestamp" at bounding box center [103, 383] width 69 height 23
type input "22:25"
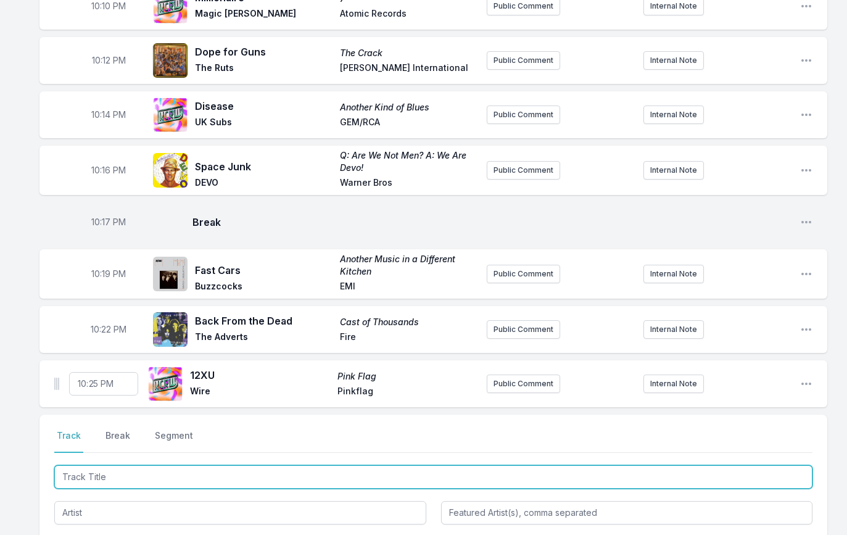
click at [121, 472] on input "Track Title" at bounding box center [433, 476] width 758 height 23
paste input "Get Up And Go"
type input "Get Up And Go"
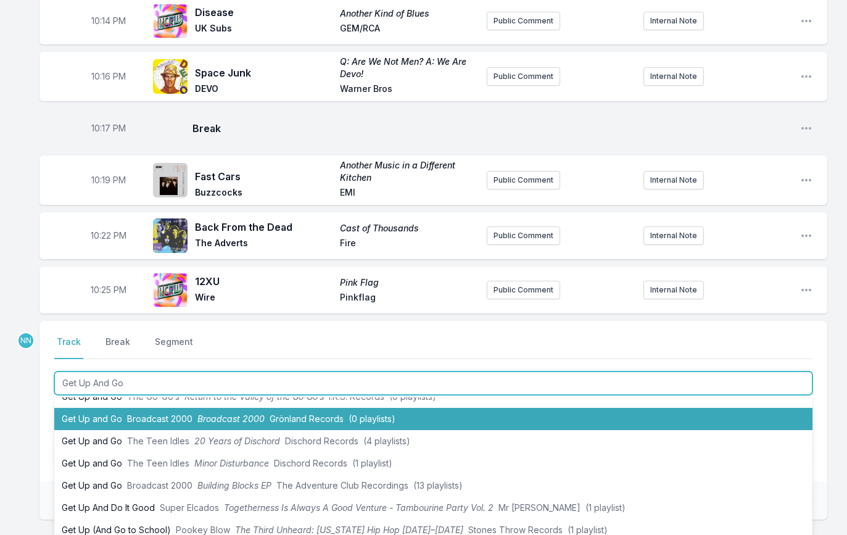
scroll to position [39, 0]
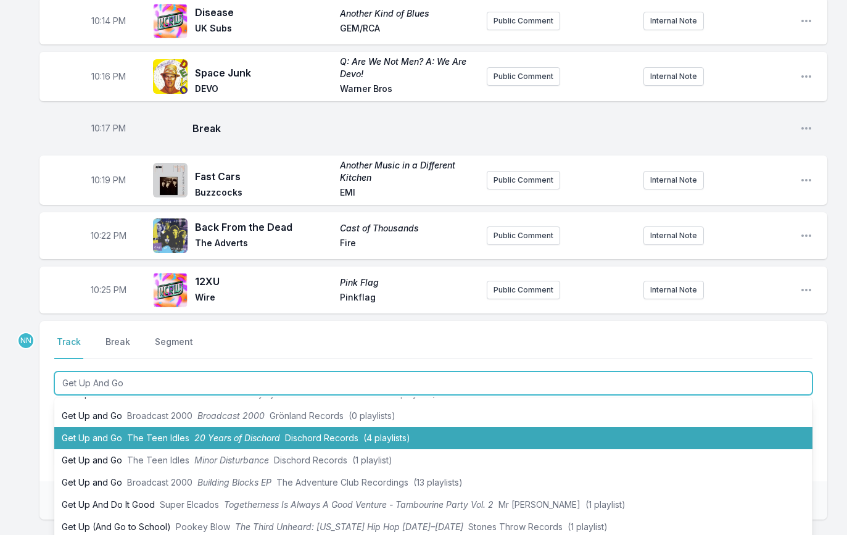
click at [126, 436] on li "Get Up and Go The Teen Idles 20 Years of Dischord Dischord Records (4 playlists)" at bounding box center [433, 438] width 758 height 22
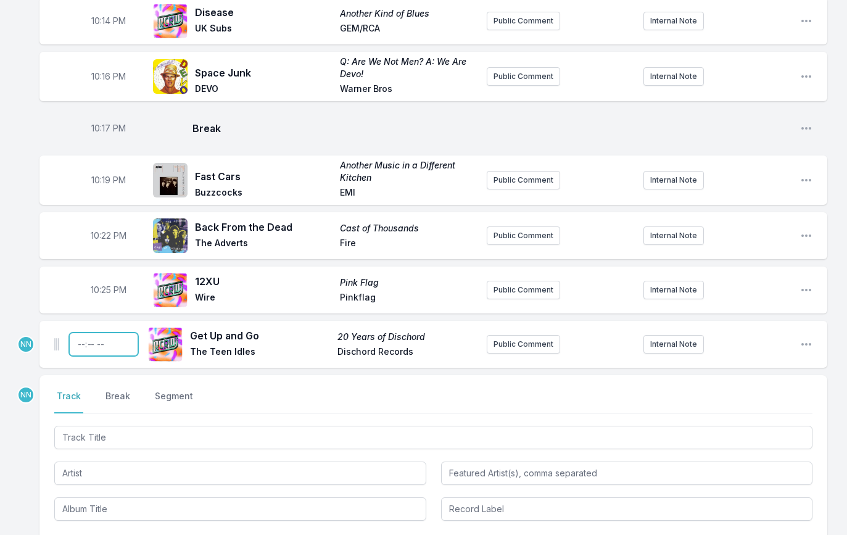
click at [79, 339] on input "Timestamp" at bounding box center [103, 344] width 69 height 23
type input "22:27"
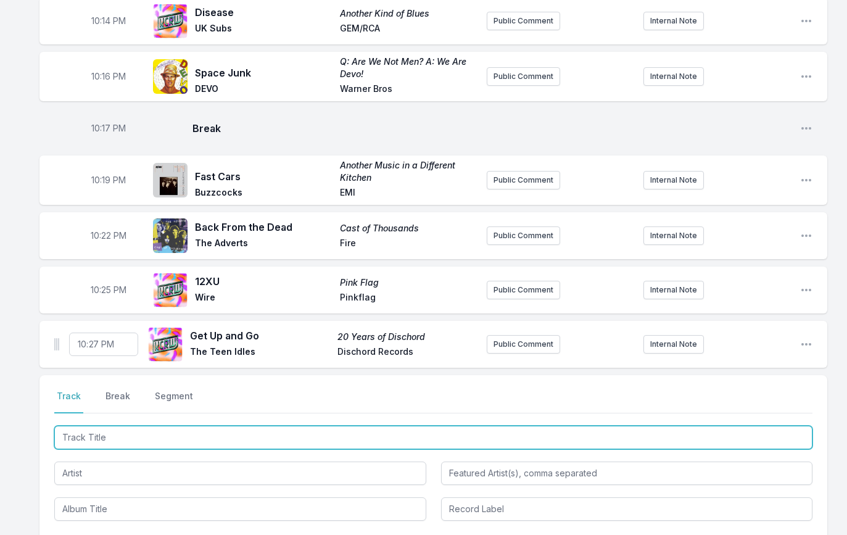
click at [77, 436] on input "Track Title" at bounding box center [433, 437] width 758 height 23
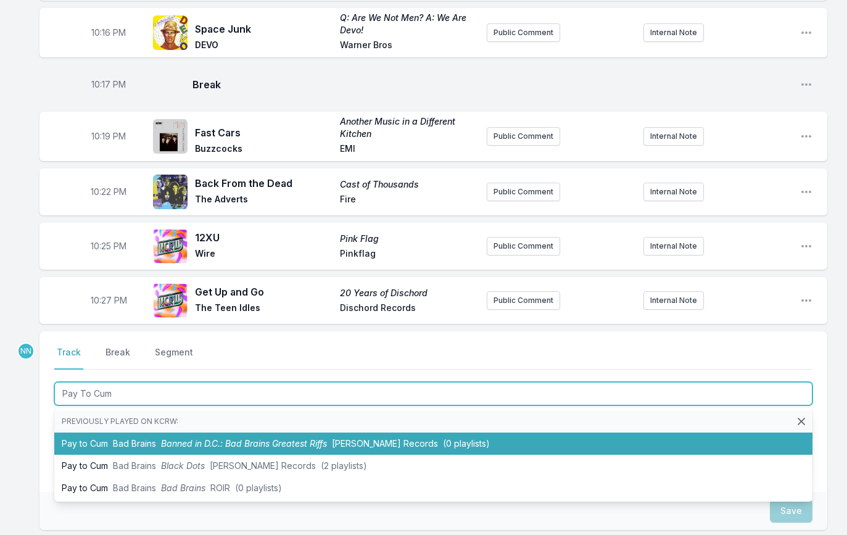
scroll to position [443, 0]
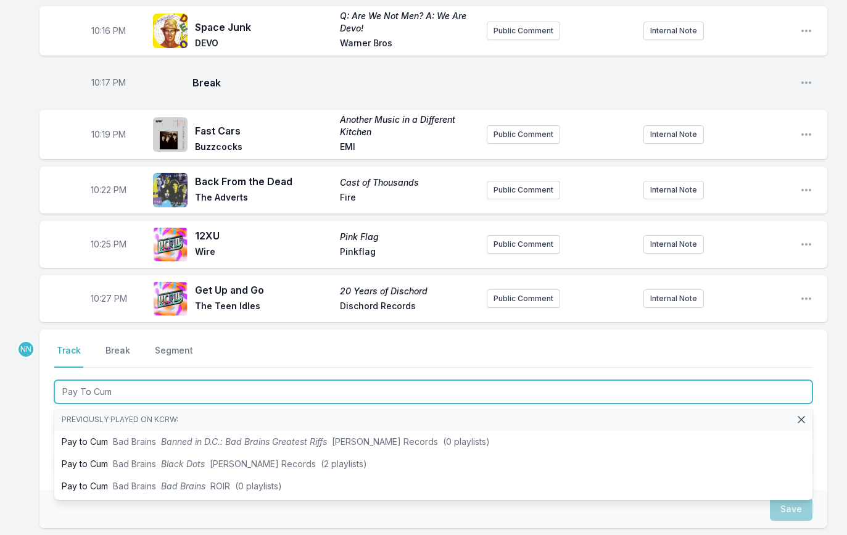
type input "Pay To Cum"
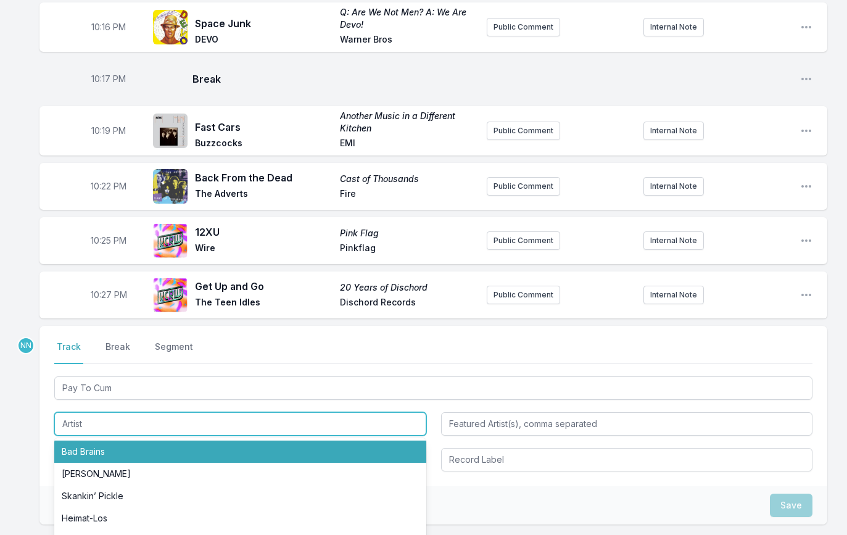
click at [86, 451] on li "Bad Brains" at bounding box center [240, 452] width 372 height 22
type input "Bad Brains"
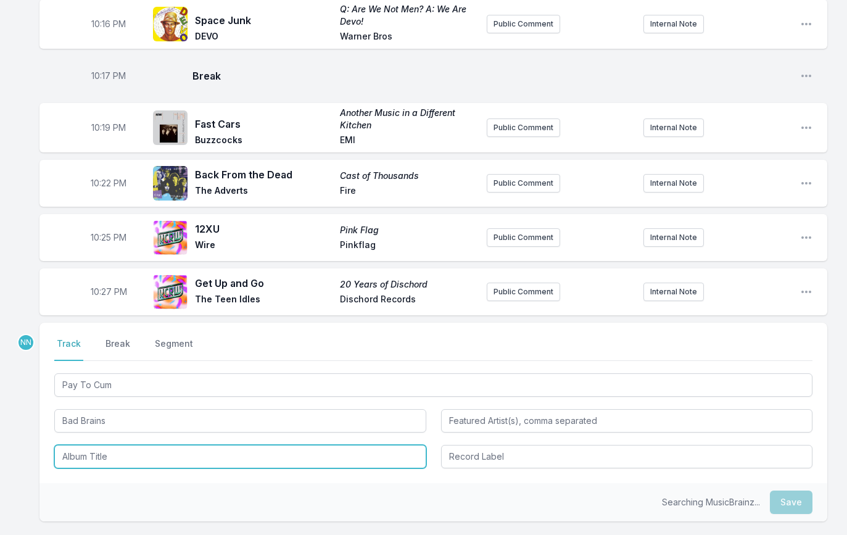
click at [83, 460] on input "Album Title" at bounding box center [240, 456] width 372 height 23
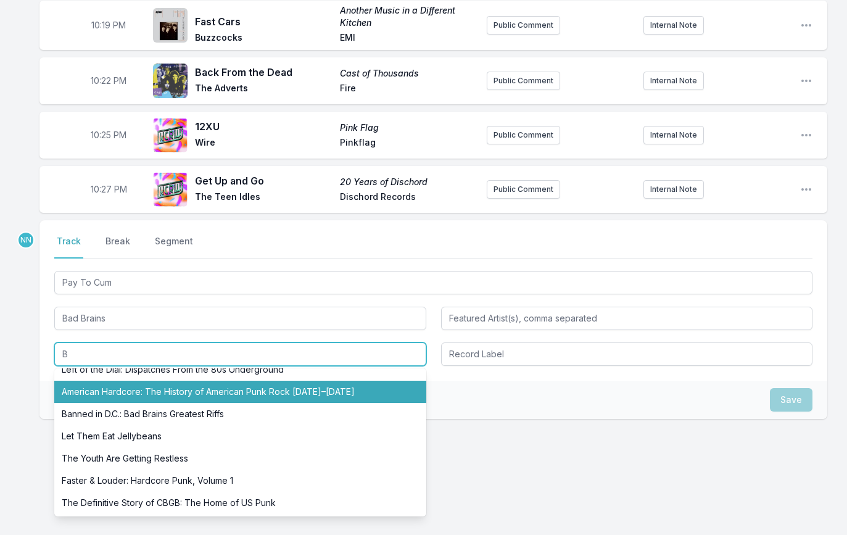
scroll to position [0, 0]
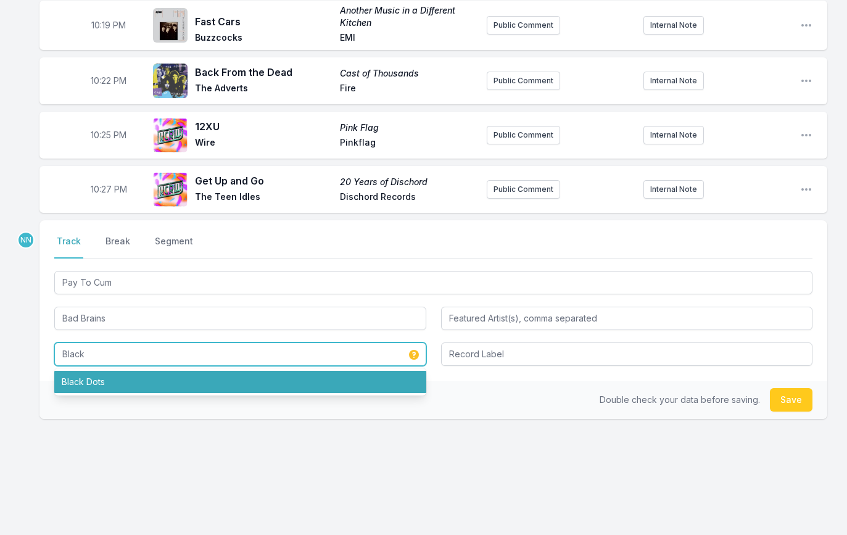
click at [95, 378] on li "Black Dots" at bounding box center [240, 382] width 372 height 22
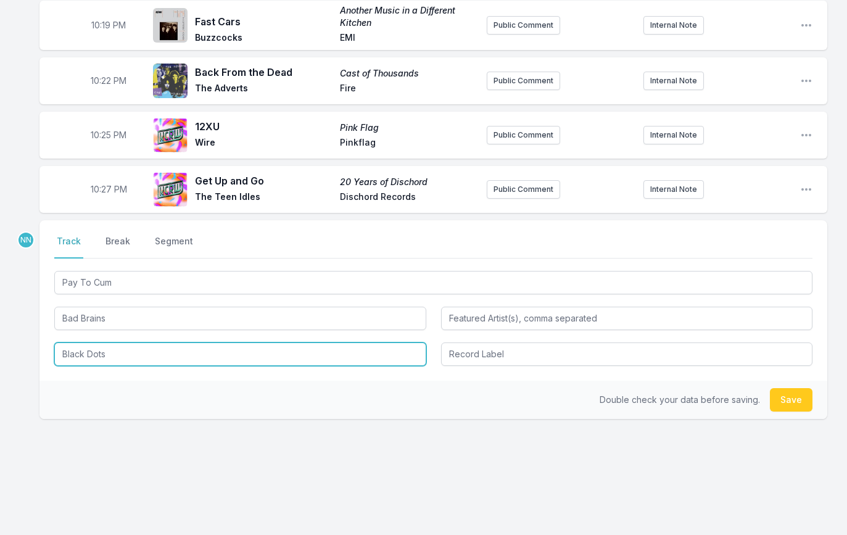
type input "Black Dots"
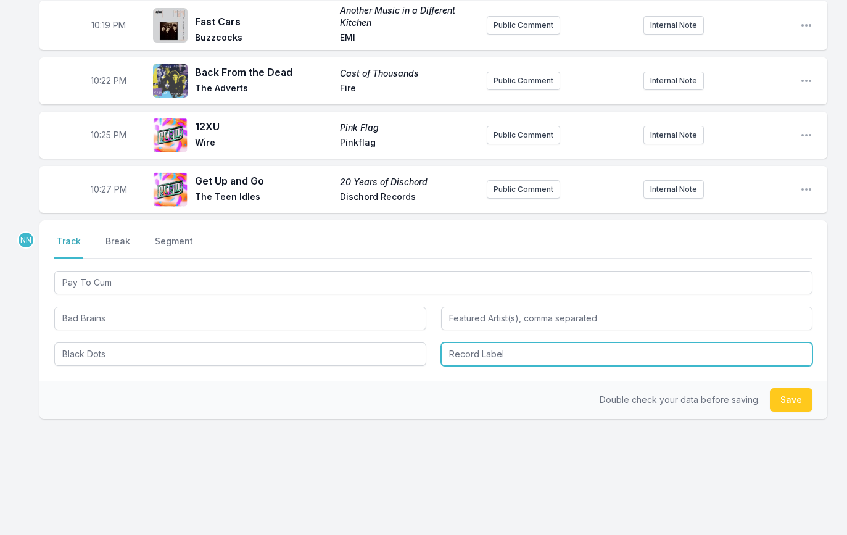
click at [450, 359] on input "Record Label" at bounding box center [627, 353] width 372 height 23
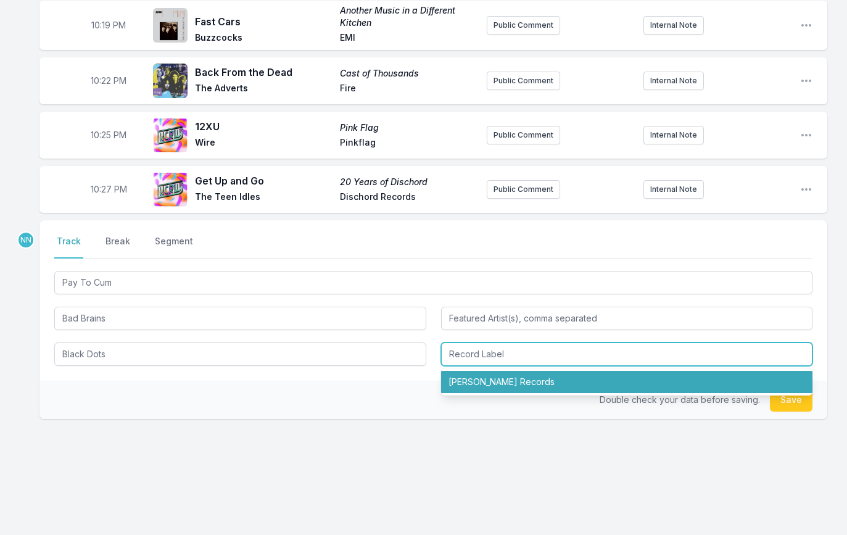
drag, startPoint x: 470, startPoint y: 380, endPoint x: 651, endPoint y: 394, distance: 181.4
click at [478, 380] on li "[PERSON_NAME] Records" at bounding box center [627, 382] width 372 height 22
type input "[PERSON_NAME] Records"
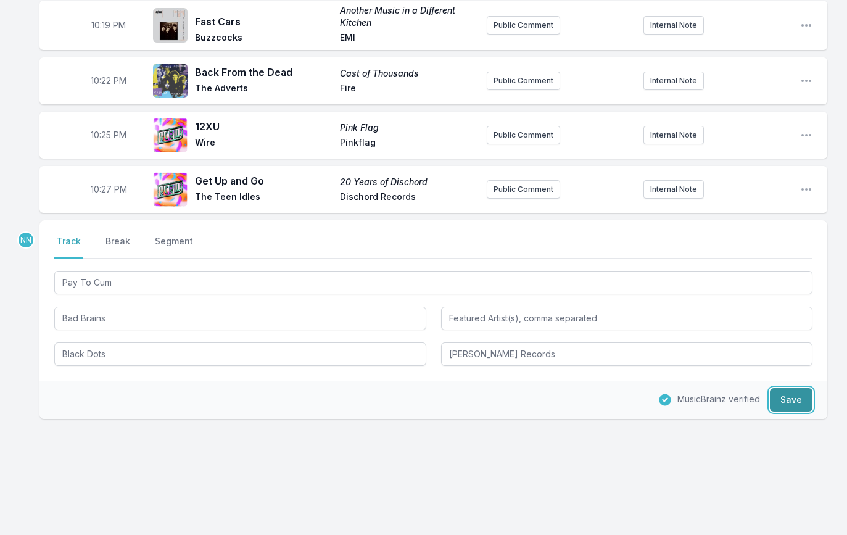
click at [771, 397] on button "Save" at bounding box center [791, 399] width 43 height 23
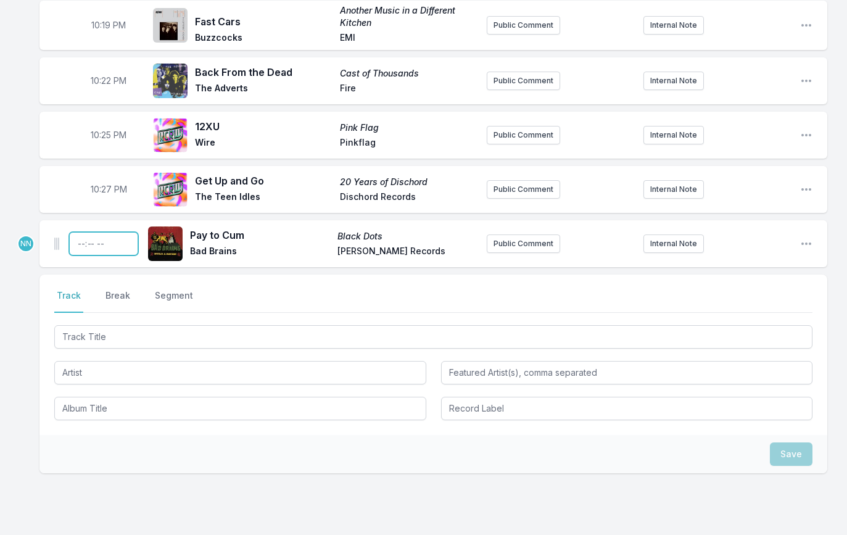
click at [78, 243] on input "Timestamp" at bounding box center [103, 243] width 69 height 23
type input "22:29"
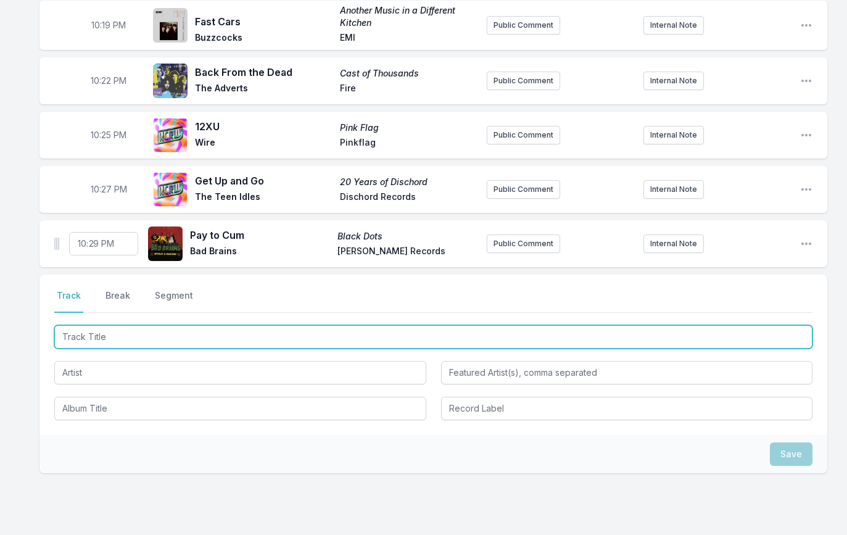
click at [100, 332] on input "Track Title" at bounding box center [433, 336] width 758 height 23
click at [101, 336] on input "Track Title" at bounding box center [433, 336] width 758 height 23
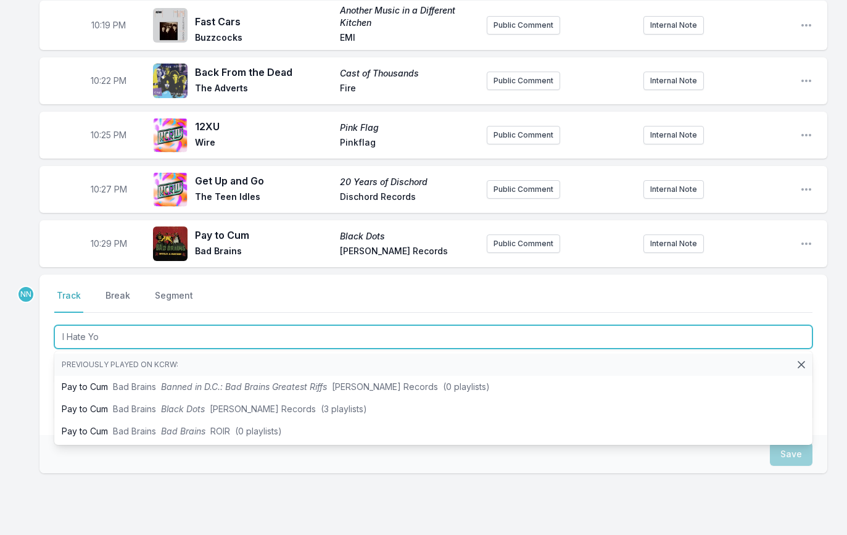
type input "I Hate You"
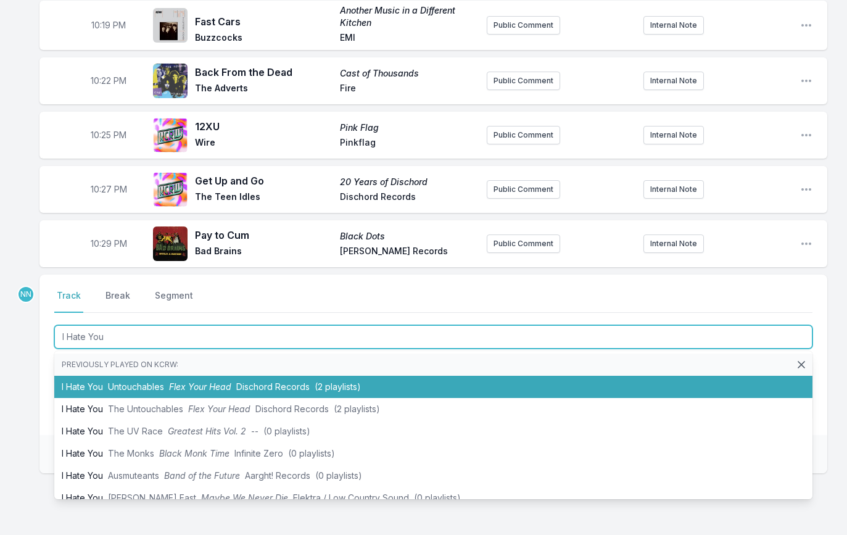
click at [123, 381] on span "Untouchables" at bounding box center [136, 386] width 56 height 10
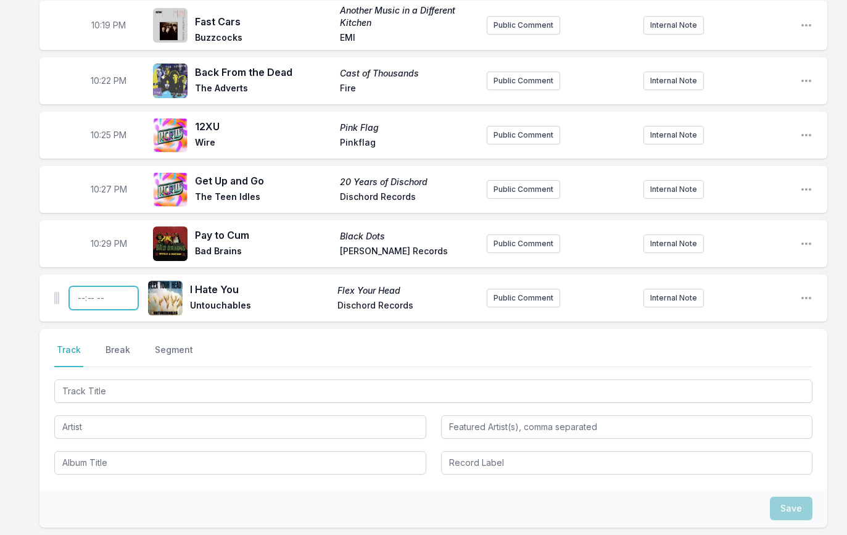
click at [81, 293] on input "Timestamp" at bounding box center [103, 297] width 69 height 23
type input "22:31"
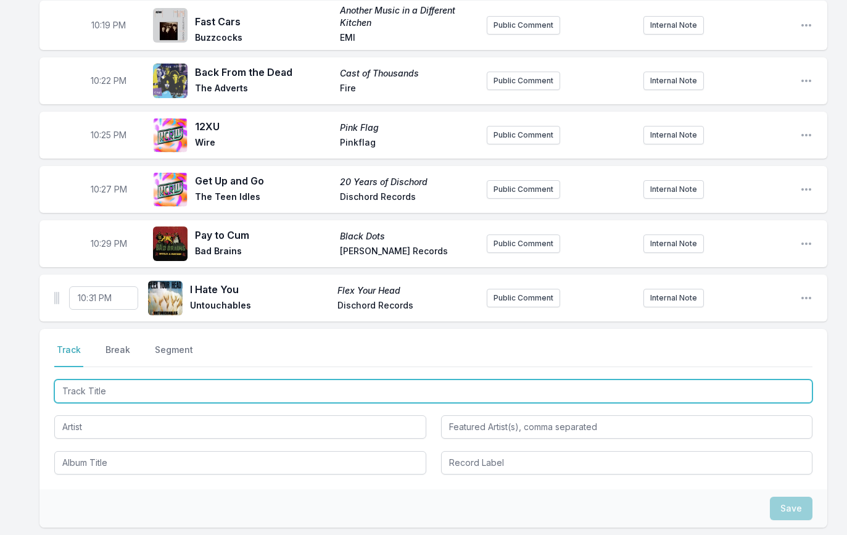
click at [119, 387] on input "Track Title" at bounding box center [433, 391] width 758 height 23
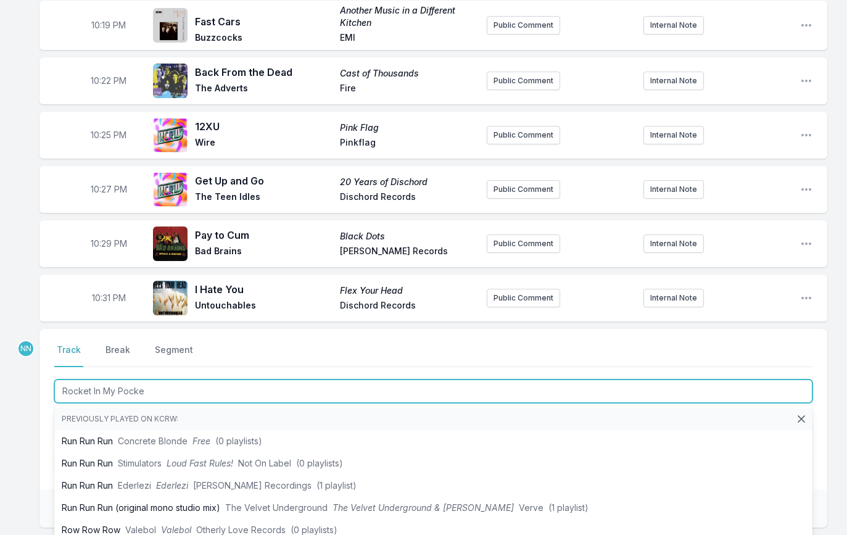
type input "Rocket In My Pocket"
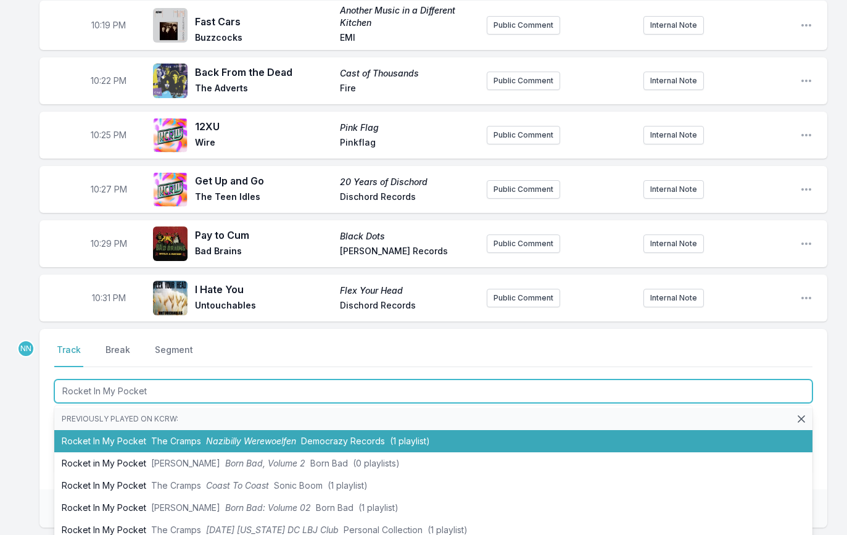
click at [147, 433] on li "Rocket In My Pocket The Cramps Nazibilly Werewoelfen Democrazy Records (1 playl…" at bounding box center [433, 441] width 758 height 22
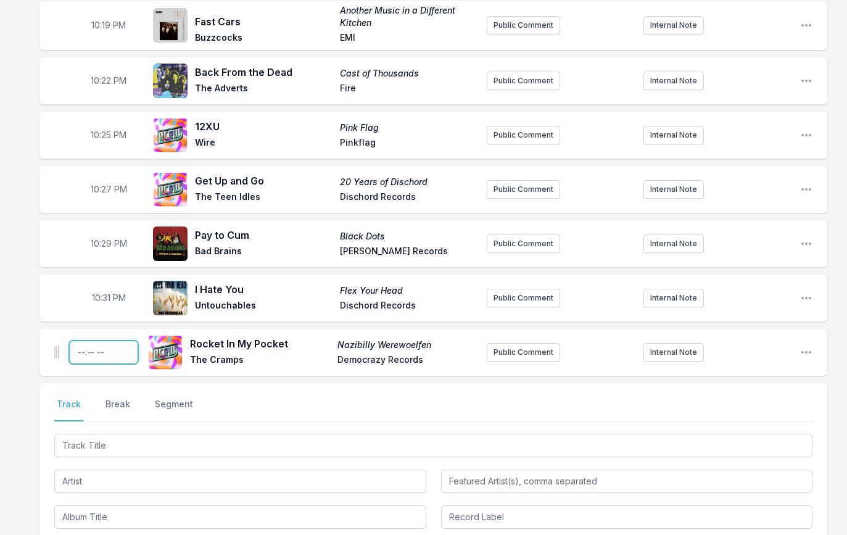
click at [79, 351] on input "Timestamp" at bounding box center [103, 352] width 69 height 23
type input "22:33"
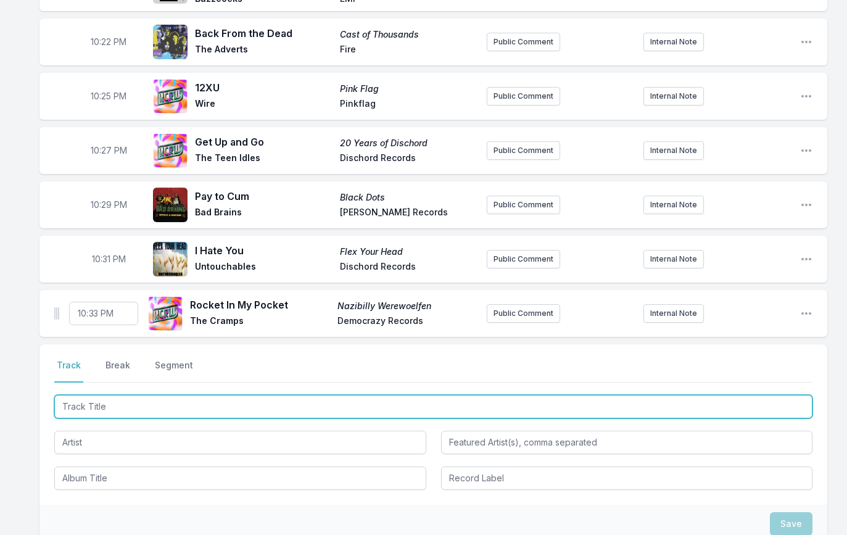
click at [102, 411] on input "Track Title" at bounding box center [433, 406] width 758 height 23
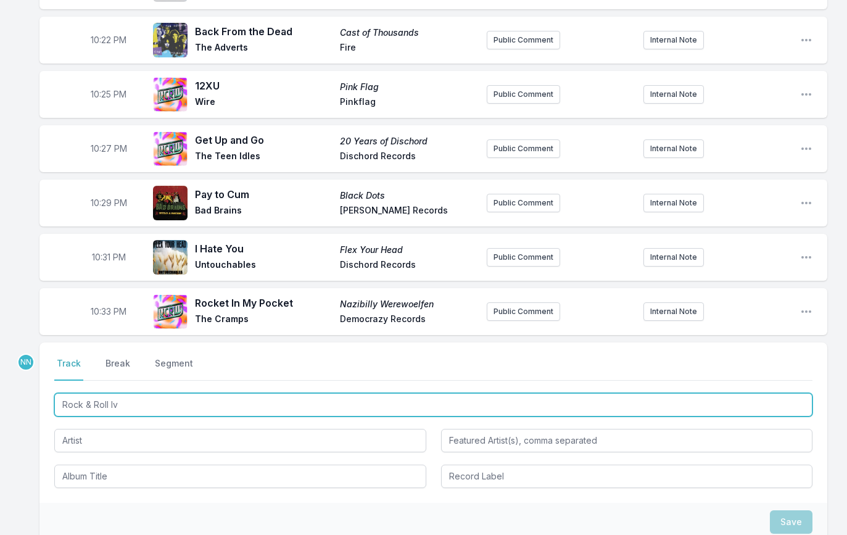
type input "Rock & Roll Ivy"
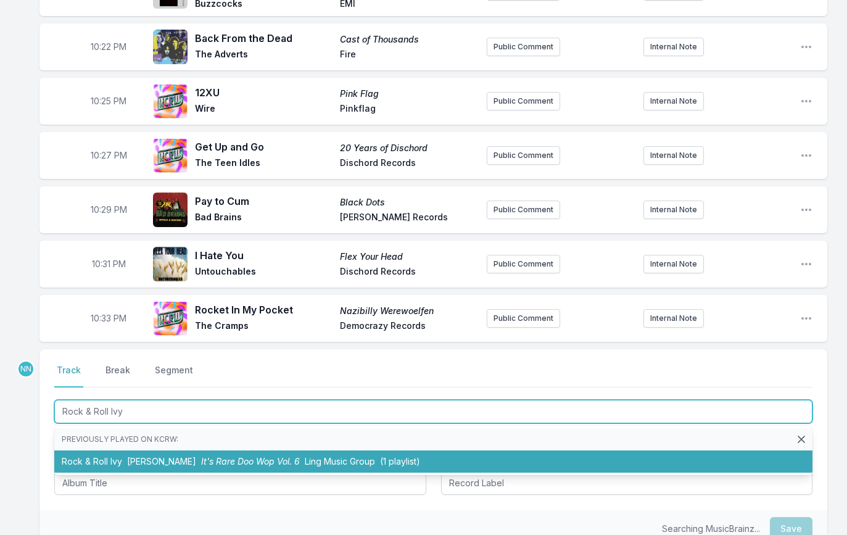
scroll to position [589, 0]
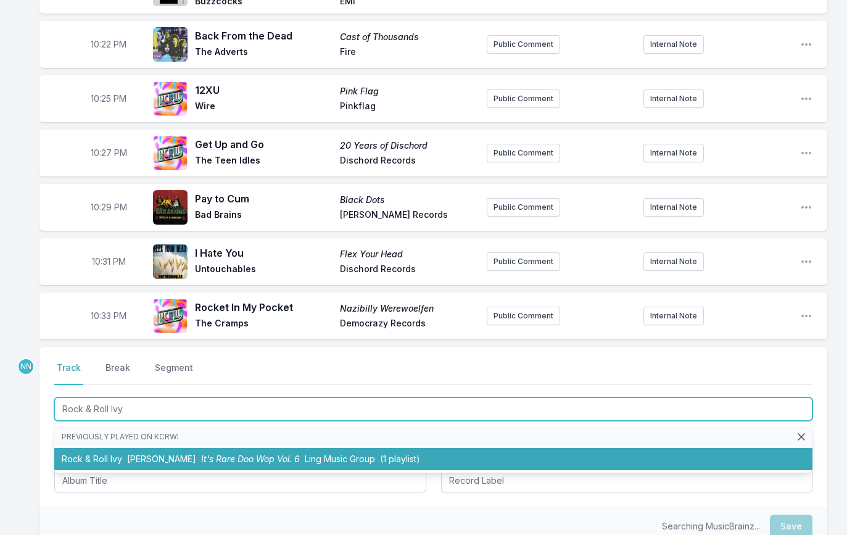
click at [139, 457] on span "[PERSON_NAME]" at bounding box center [161, 459] width 69 height 10
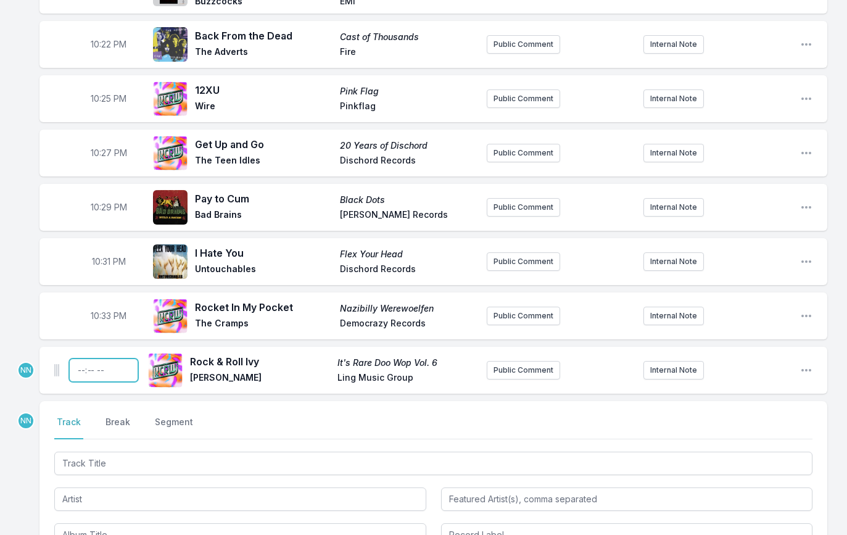
click at [78, 367] on input "Timestamp" at bounding box center [103, 370] width 69 height 23
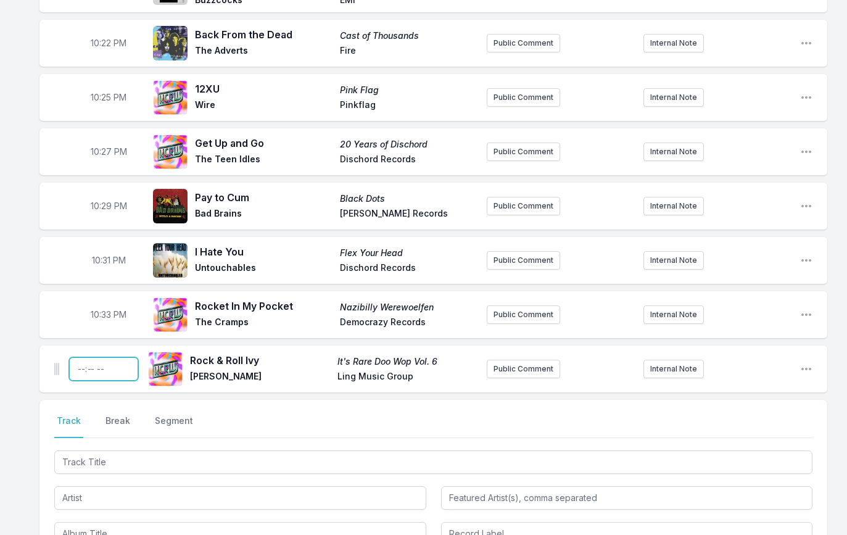
type input "22:36"
click at [120, 417] on button "Break" at bounding box center [118, 426] width 30 height 23
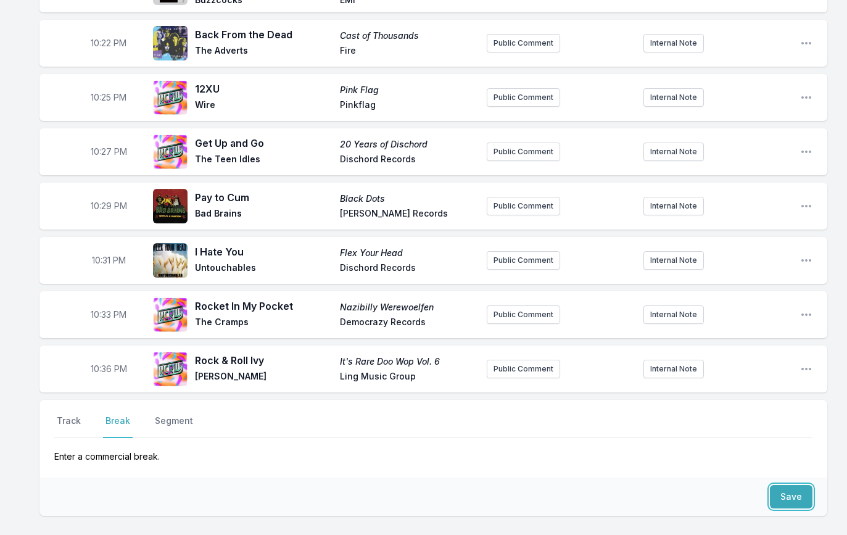
drag, startPoint x: 791, startPoint y: 500, endPoint x: 783, endPoint y: 500, distance: 8.7
click at [791, 500] on button "Save" at bounding box center [791, 496] width 43 height 23
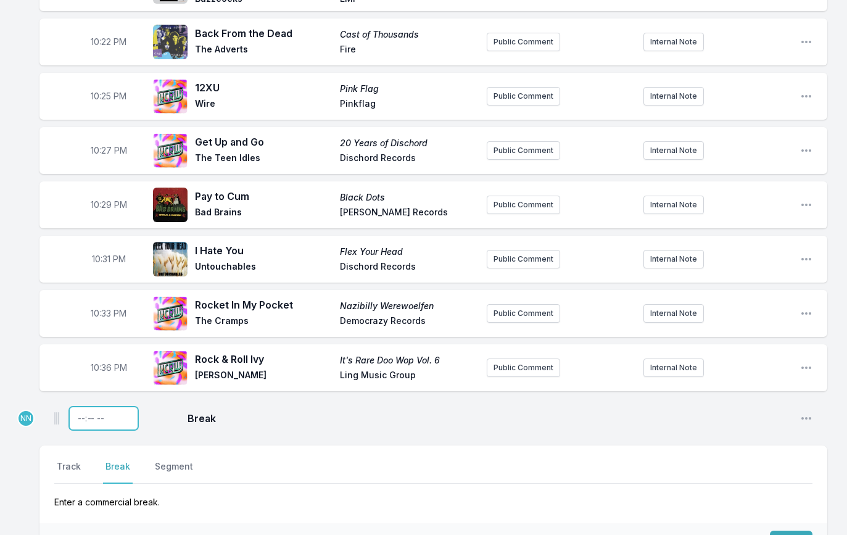
click at [79, 417] on input "Timestamp" at bounding box center [103, 418] width 69 height 23
click at [71, 463] on button "Track" at bounding box center [68, 472] width 29 height 23
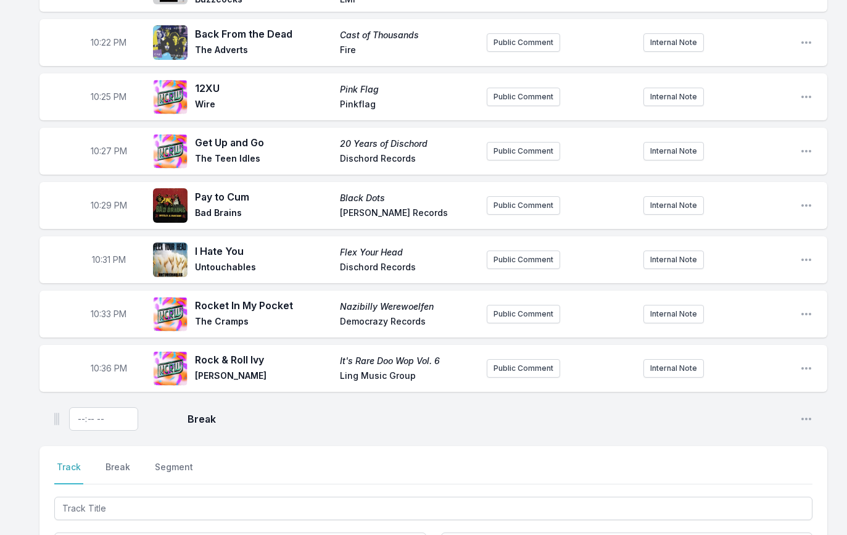
scroll to position [668, 0]
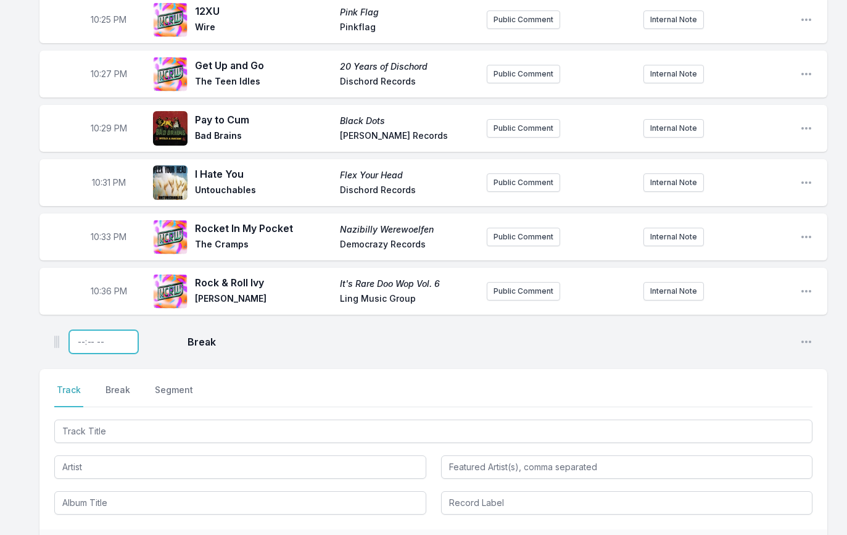
click at [104, 342] on input "Timestamp" at bounding box center [103, 341] width 69 height 23
type input "22:37"
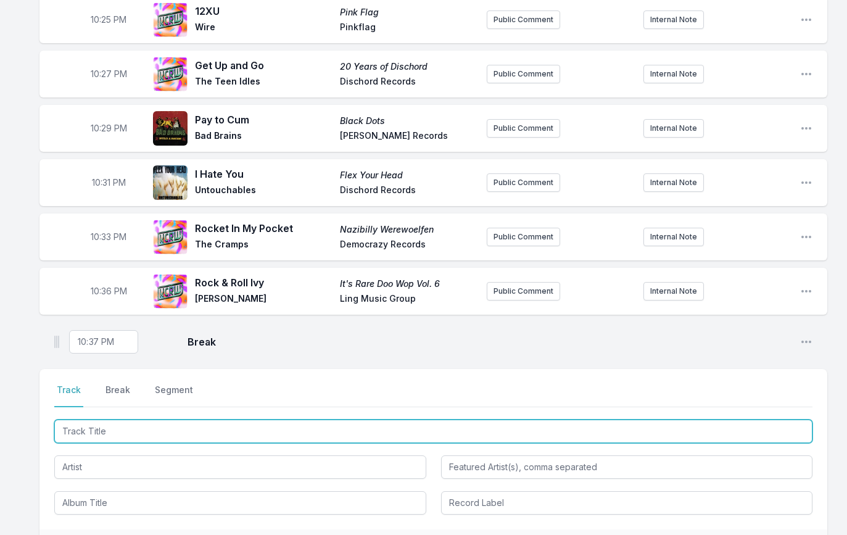
click at [102, 425] on input "Track Title" at bounding box center [433, 431] width 758 height 23
paste input "They're Back Again, Here They Come"
type input "They're Back Again, Here They Come"
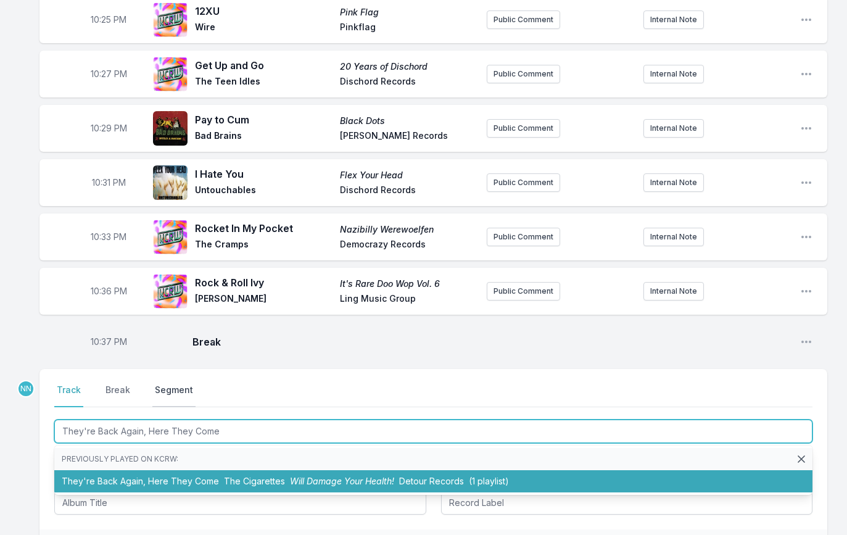
drag, startPoint x: 218, startPoint y: 478, endPoint x: 180, endPoint y: 461, distance: 41.7
click at [218, 478] on li "They're Back Again, Here They Come The Cigarettes Will Damage Your Health! Deto…" at bounding box center [433, 481] width 758 height 22
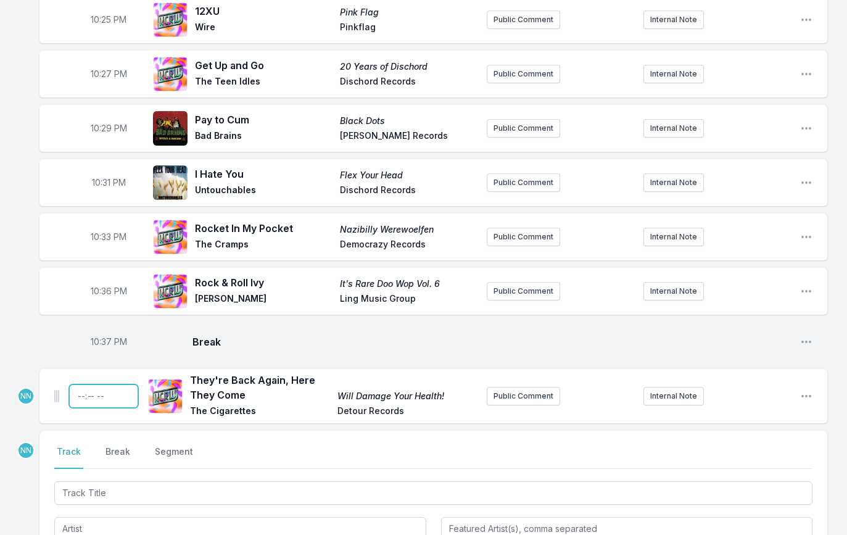
click at [81, 392] on input "Timestamp" at bounding box center [103, 395] width 69 height 23
type input "22:38"
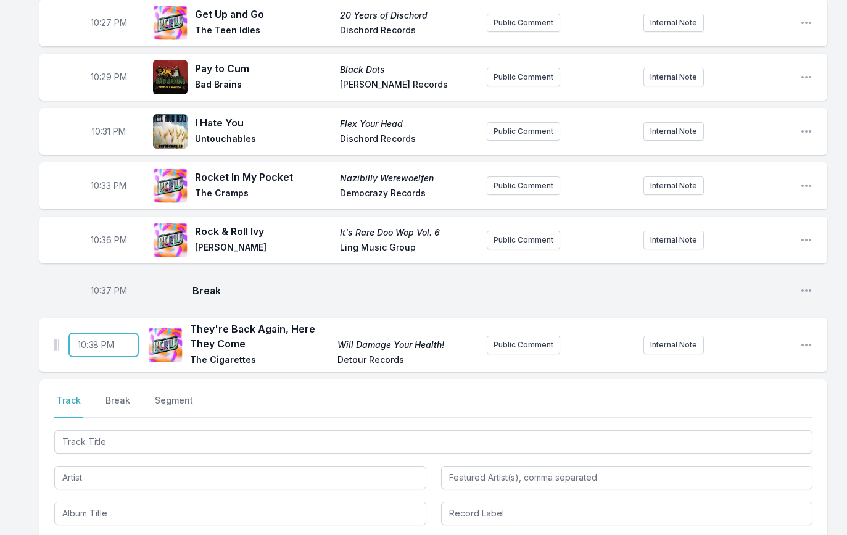
scroll to position [717, 0]
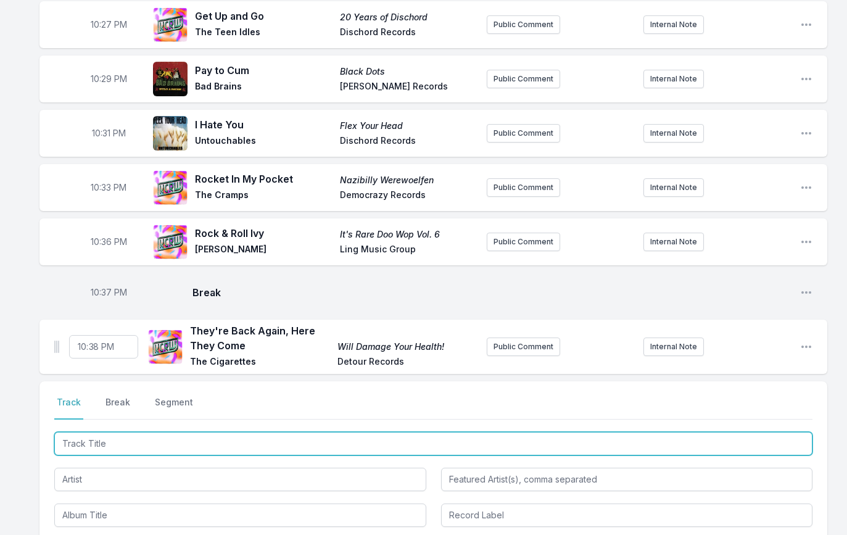
click at [89, 440] on input "Track Title" at bounding box center [433, 443] width 758 height 23
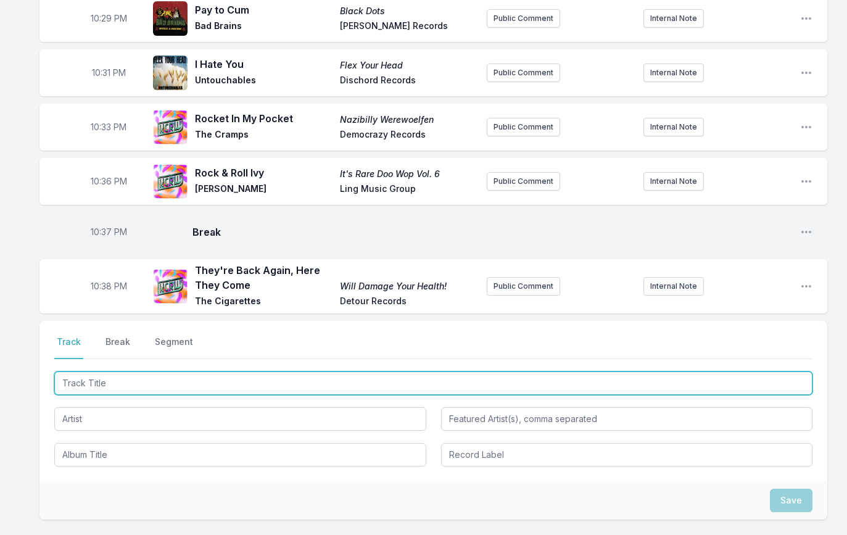
click at [129, 383] on input "Track Title" at bounding box center [433, 383] width 758 height 23
paste input "Dancing With Myself"
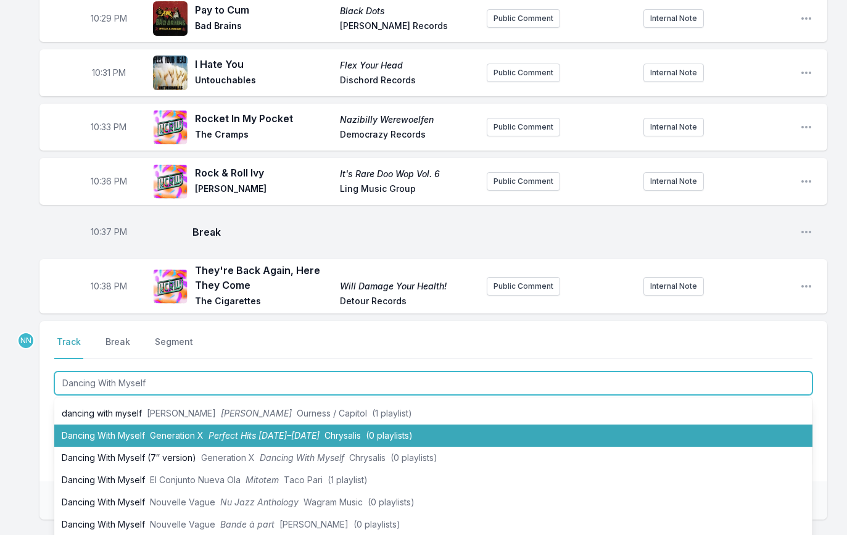
scroll to position [44, 0]
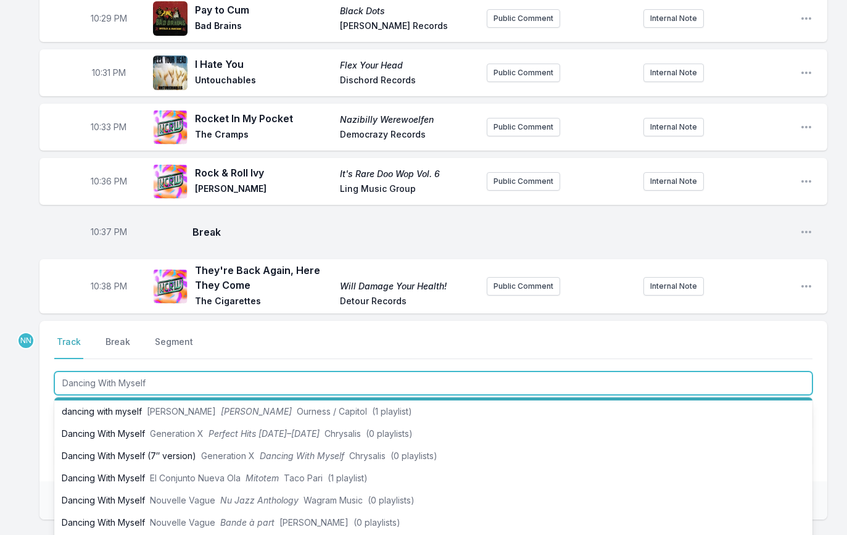
type input "Dancing With Myself"
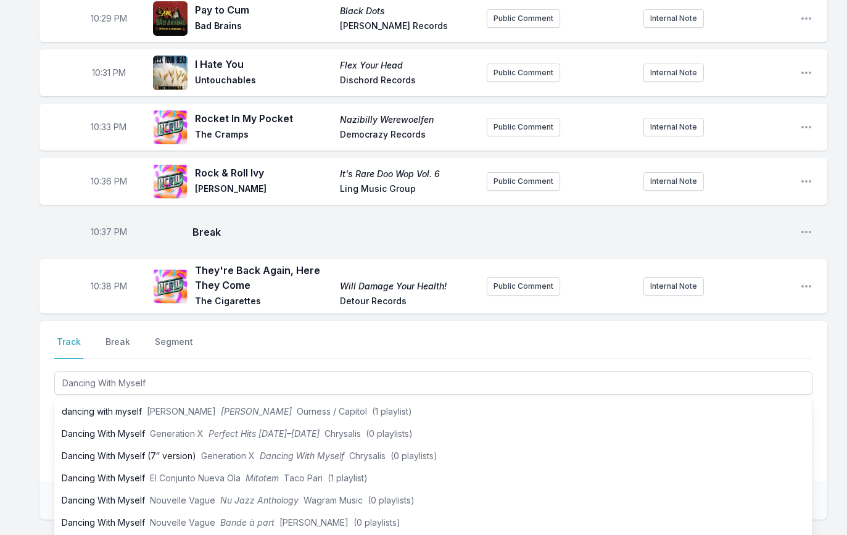
click at [48, 396] on div "Select a tab Track Break Segment Track Break Segment Dancing With Myself Previo…" at bounding box center [433, 401] width 788 height 160
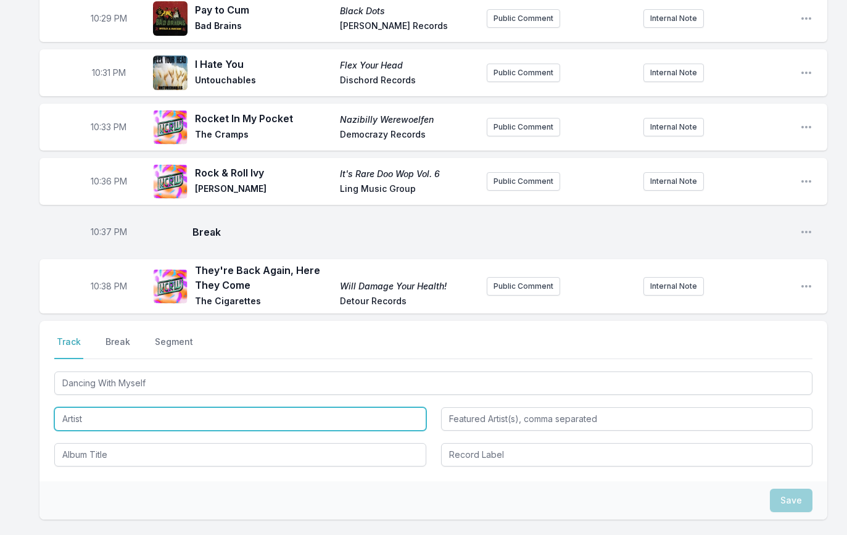
click at [101, 417] on input "Artist" at bounding box center [240, 418] width 372 height 23
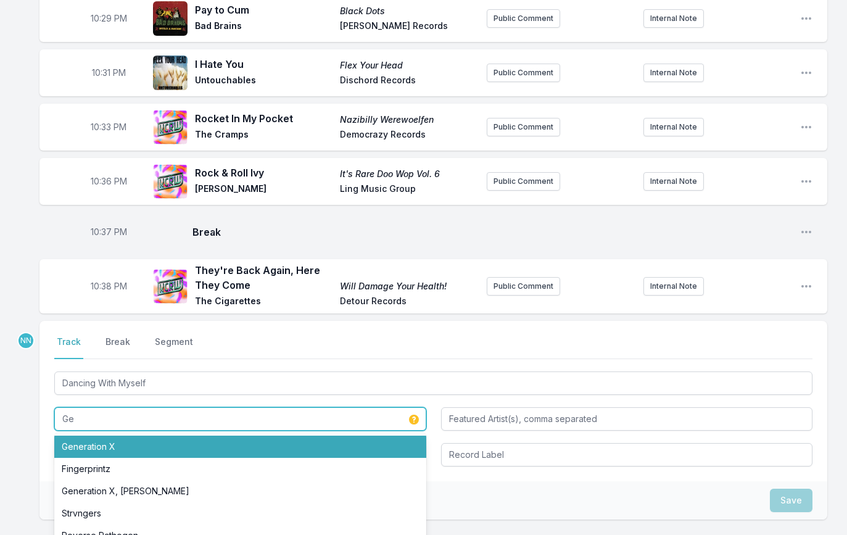
click at [106, 447] on li "Generation X" at bounding box center [240, 447] width 372 height 22
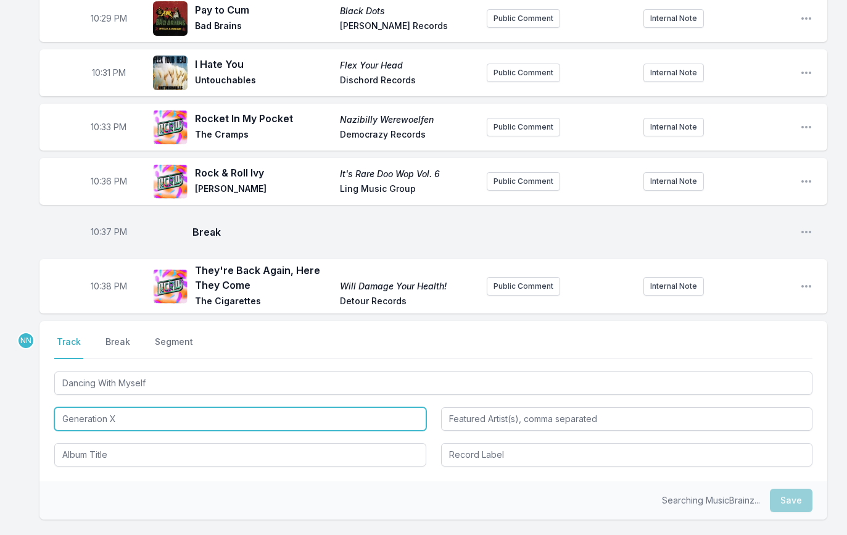
type input "Generation X"
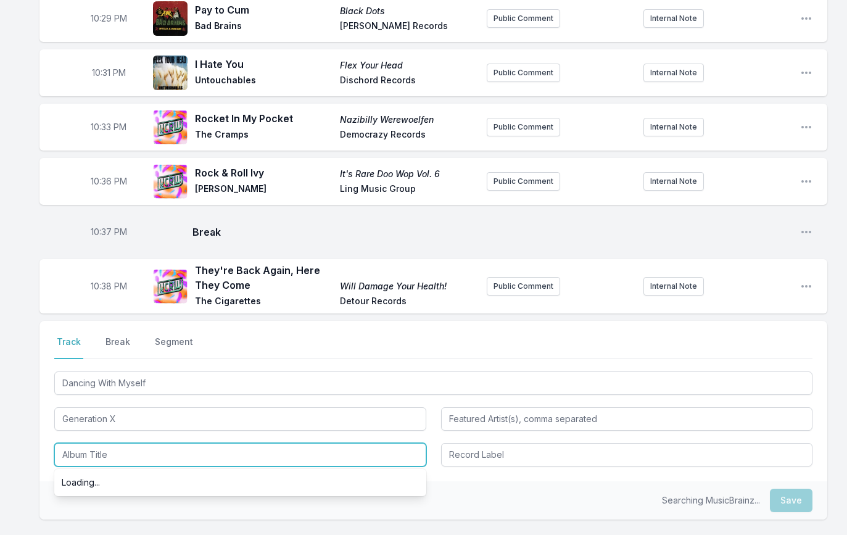
click at [99, 457] on input "Album Title" at bounding box center [240, 454] width 372 height 23
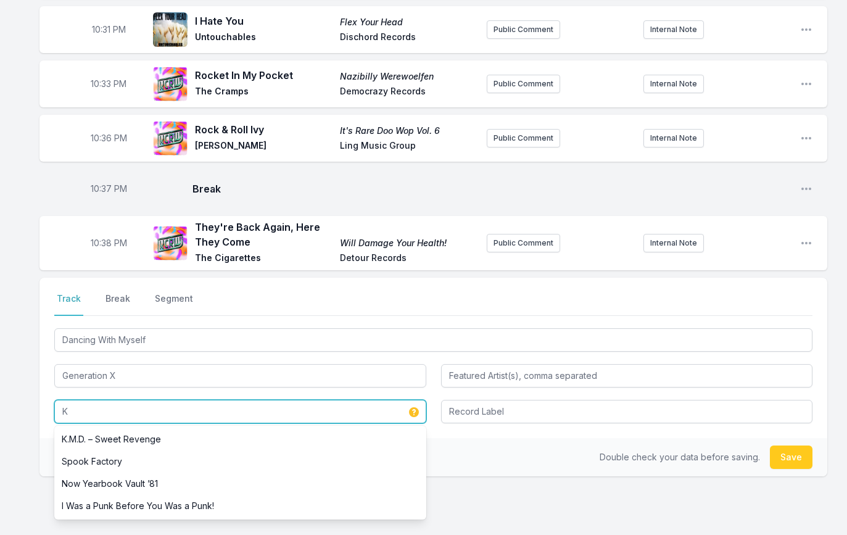
scroll to position [0, 0]
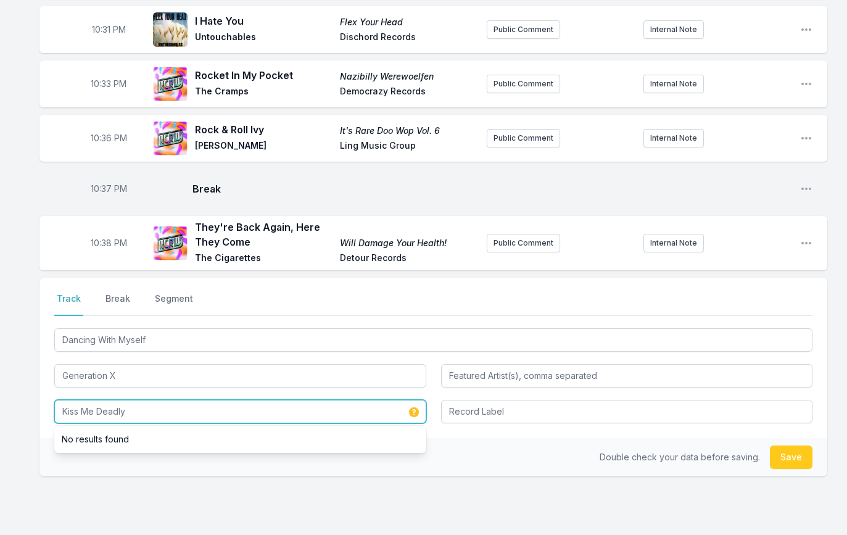
type input "Kiss Me Deadly"
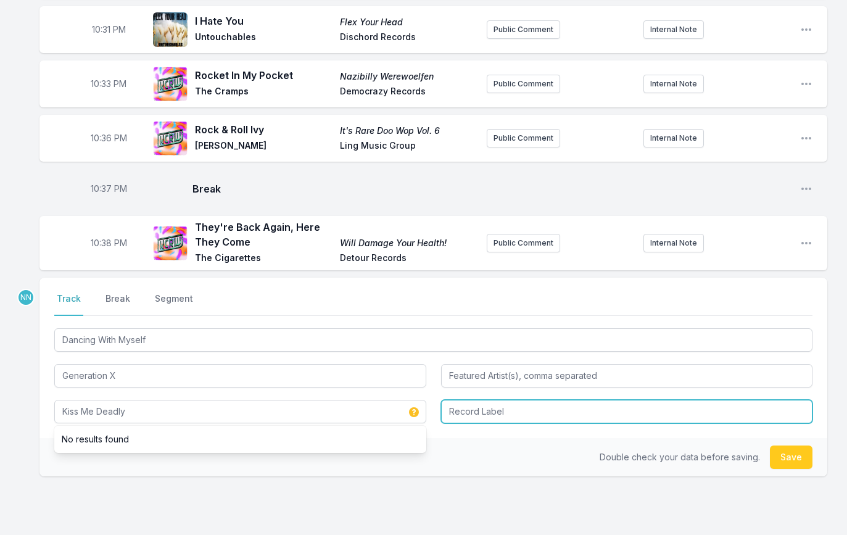
click at [464, 411] on input "Record Label" at bounding box center [627, 411] width 372 height 23
type input "Chrysalis Records Limited"
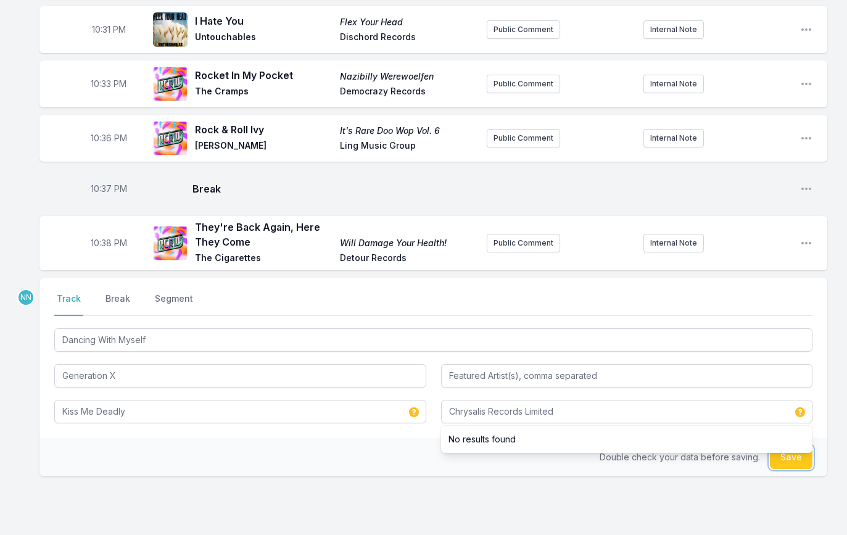
click at [786, 460] on button "Save" at bounding box center [791, 457] width 43 height 23
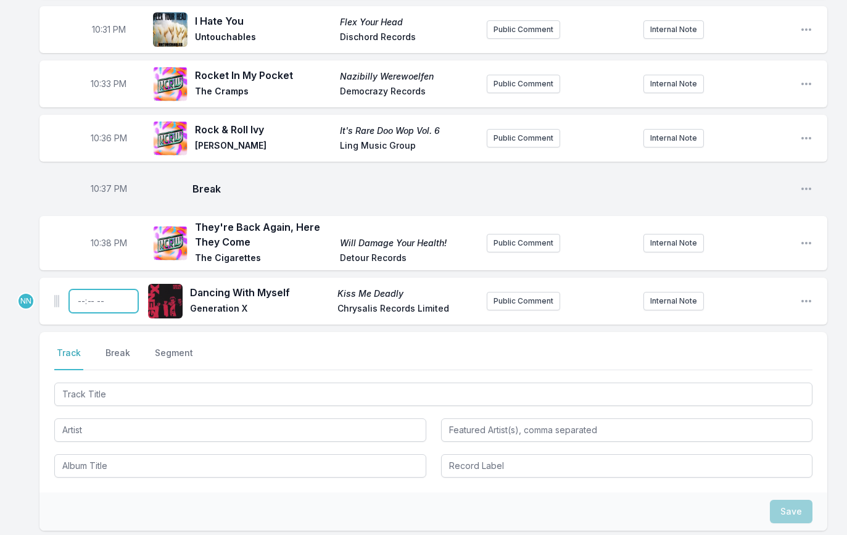
click at [80, 297] on input "Timestamp" at bounding box center [103, 300] width 69 height 23
type input "22:41"
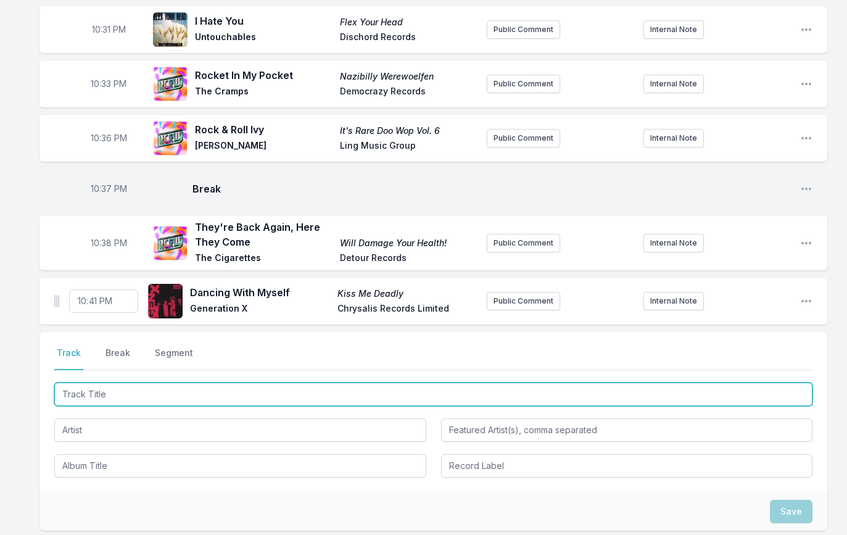
click at [78, 389] on input "Track Title" at bounding box center [433, 394] width 758 height 23
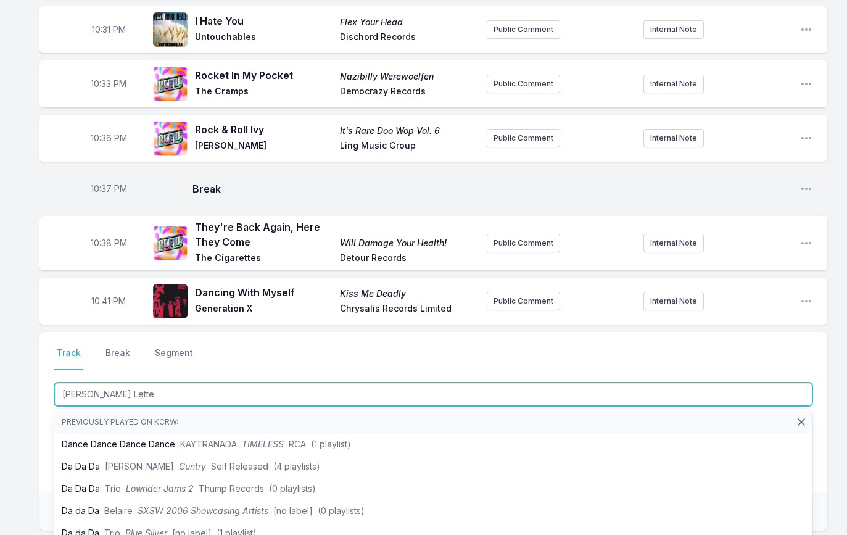
type input "[PERSON_NAME] Letter"
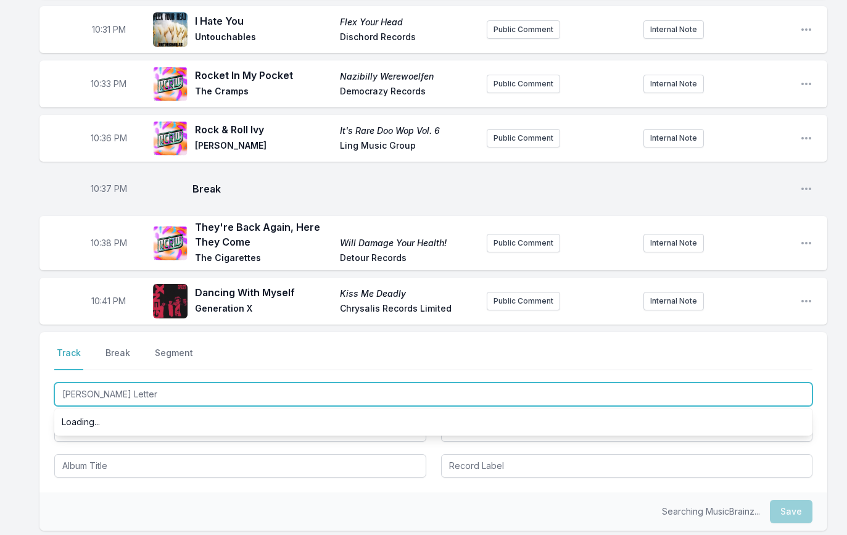
scroll to position [820, 0]
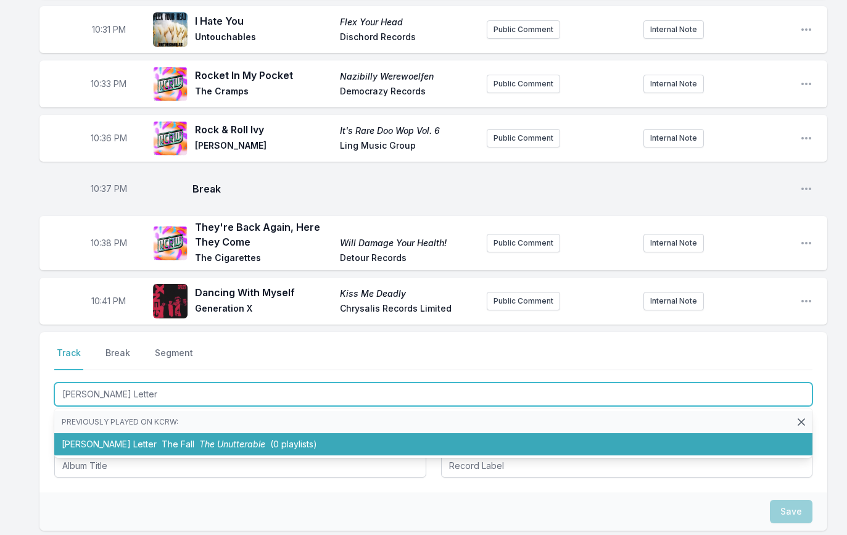
click at [104, 436] on li "[PERSON_NAME] Letter The Fall The Unutterable (0 playlists)" at bounding box center [433, 444] width 758 height 22
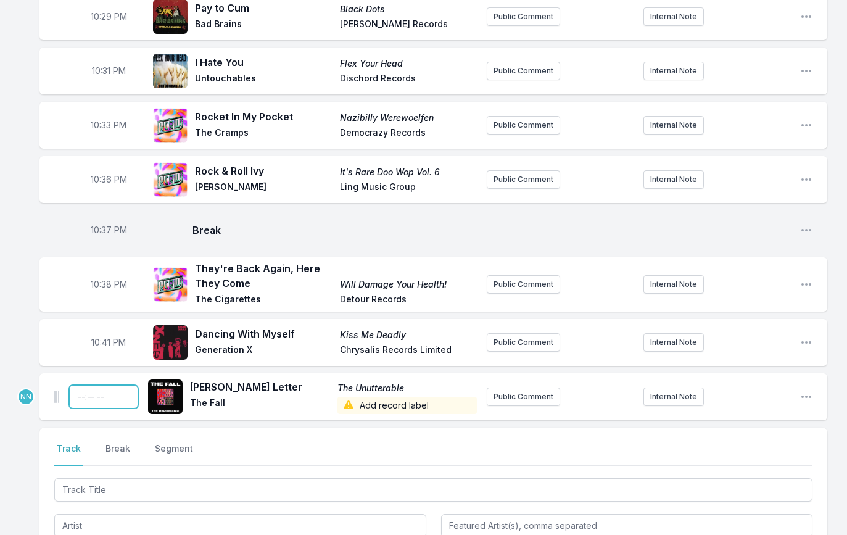
click at [80, 397] on input "Timestamp" at bounding box center [103, 396] width 69 height 23
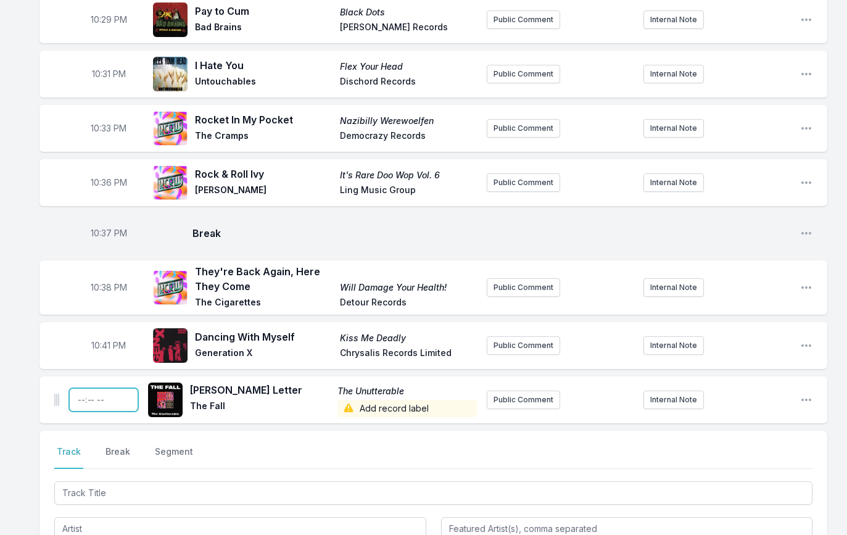
scroll to position [816, 0]
type input "22:45"
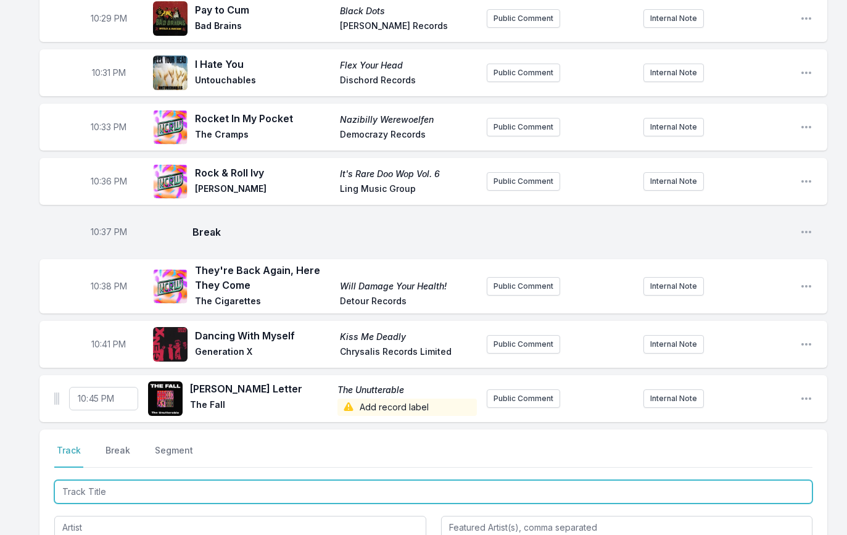
click at [77, 486] on input "Track Title" at bounding box center [433, 491] width 758 height 23
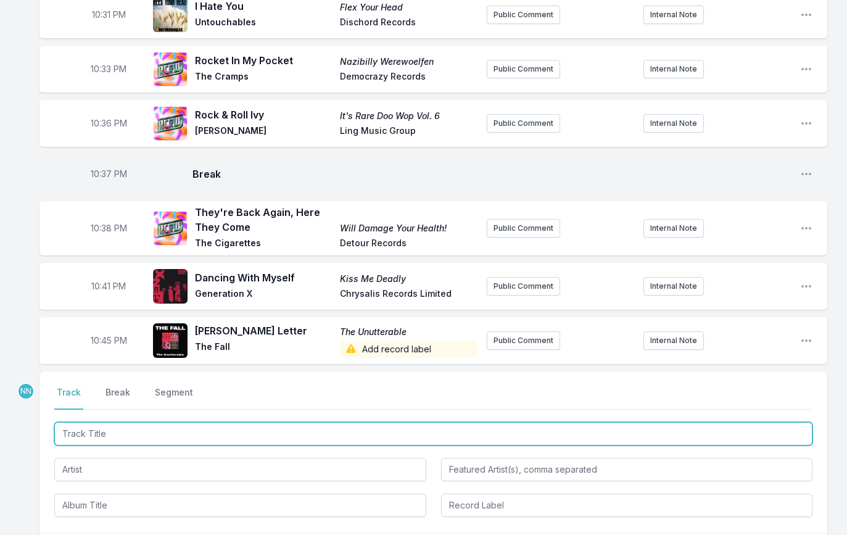
scroll to position [878, 0]
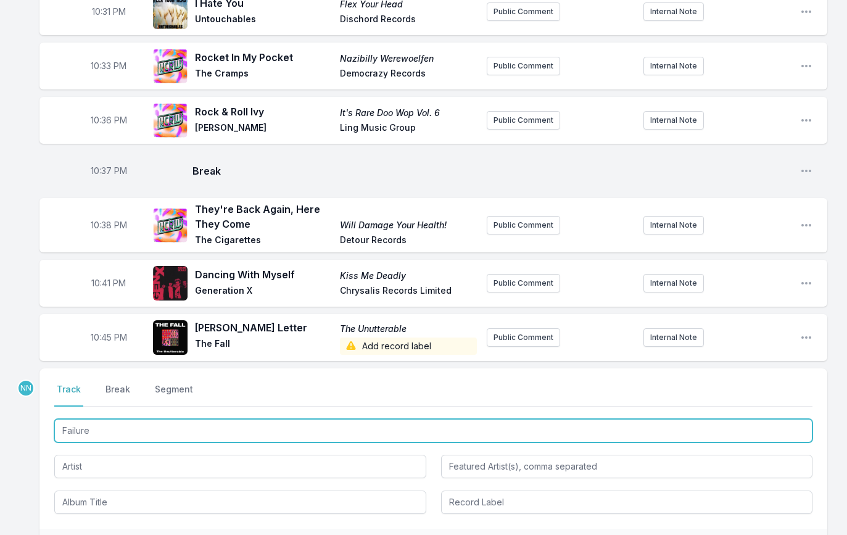
type input "Failures"
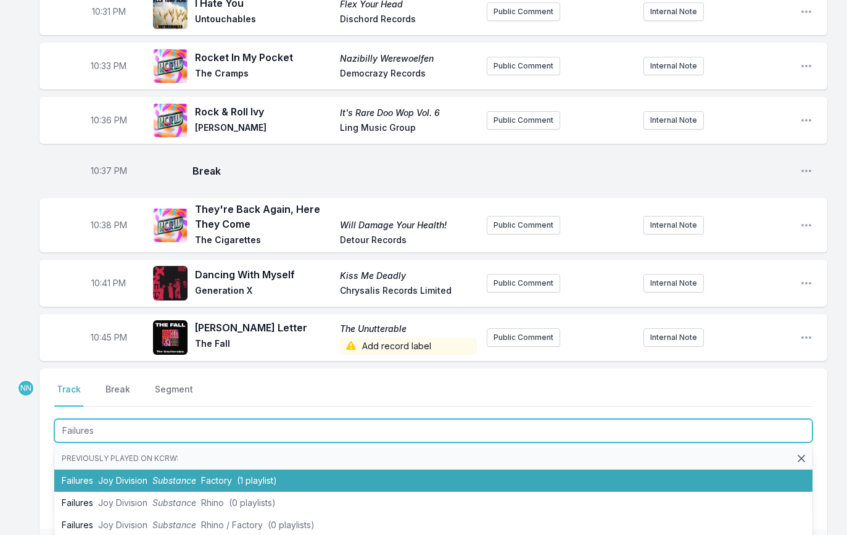
click at [141, 475] on span "Joy Division" at bounding box center [122, 480] width 49 height 10
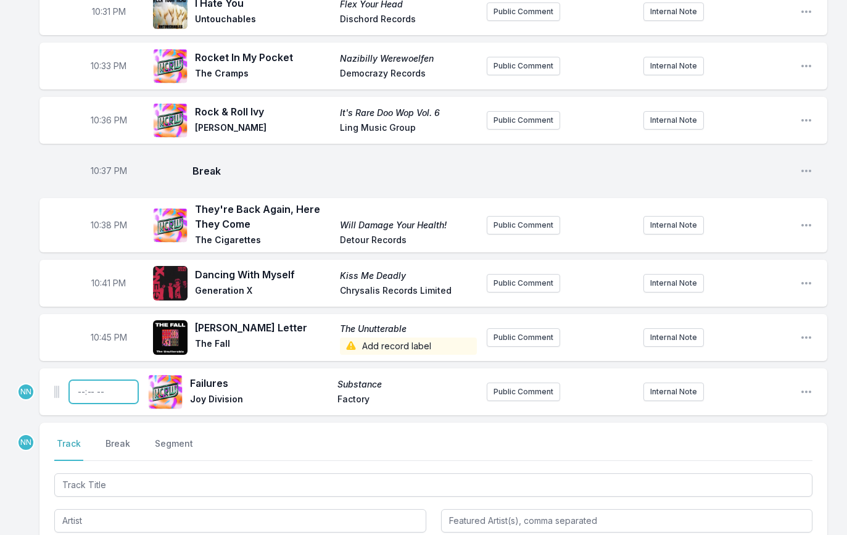
click at [80, 388] on input "Timestamp" at bounding box center [103, 391] width 69 height 23
type input "22:47"
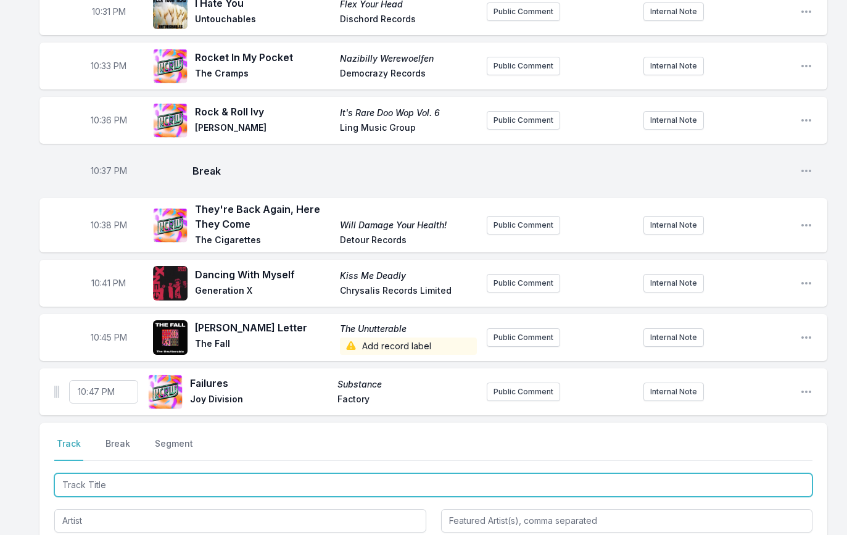
click at [85, 484] on input "Track Title" at bounding box center [433, 484] width 758 height 23
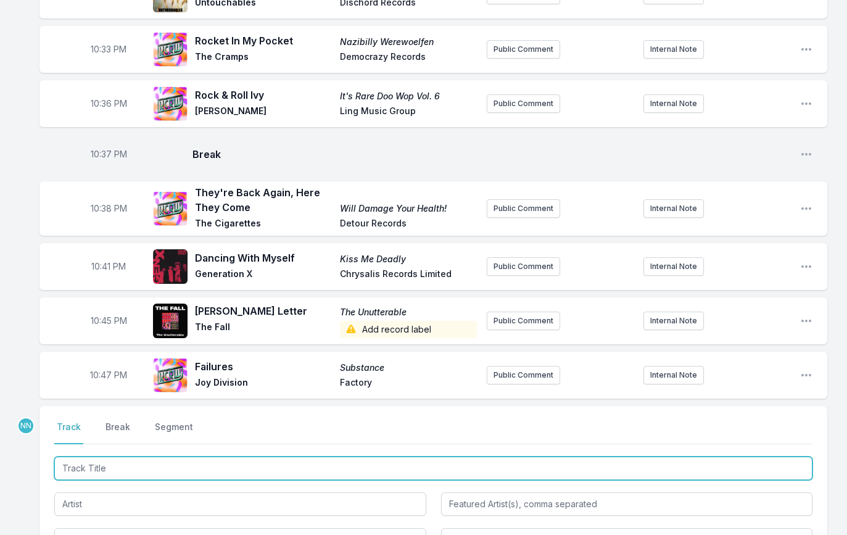
scroll to position [897, 0]
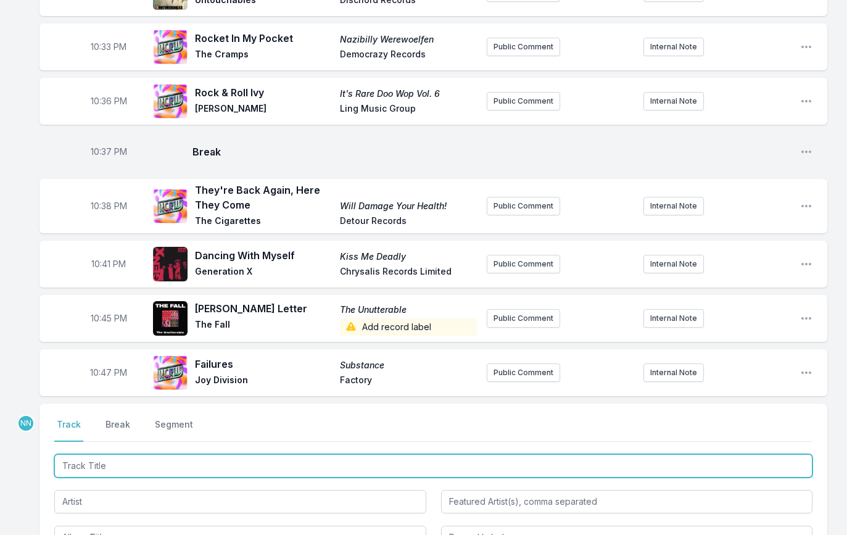
type input "B"
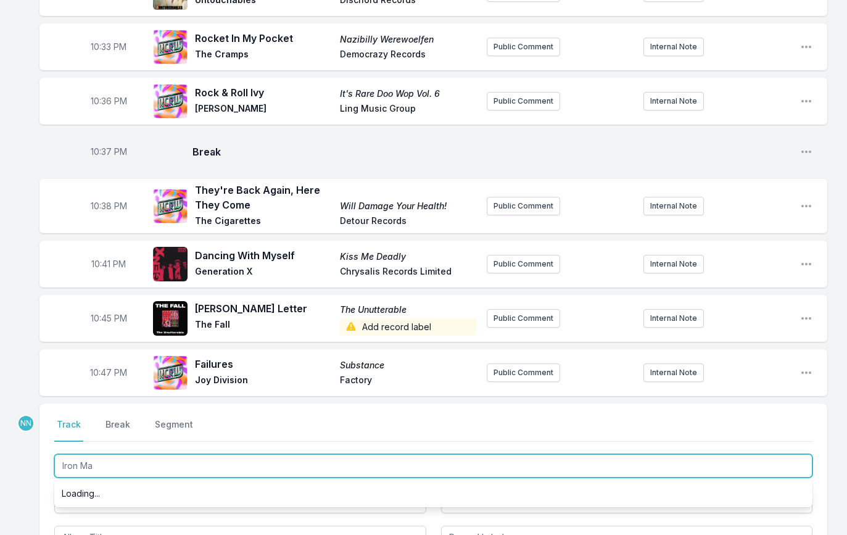
type input "Iron Man"
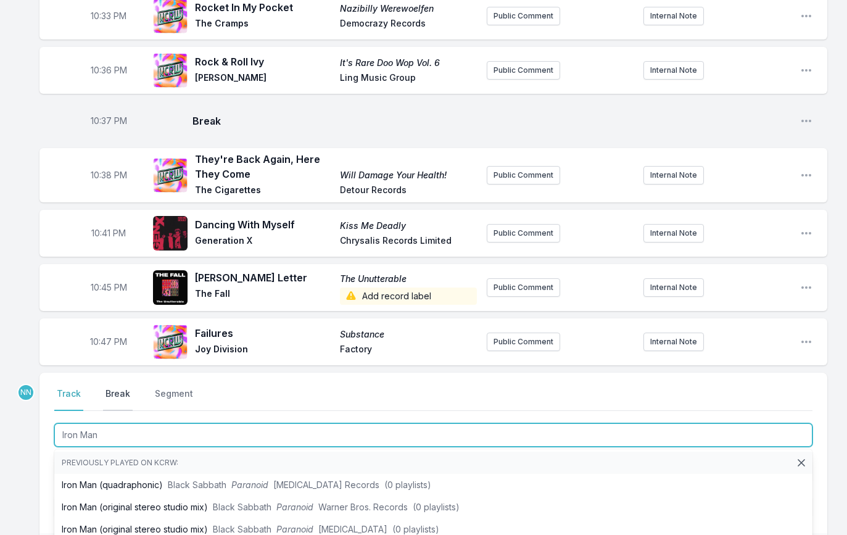
scroll to position [931, 0]
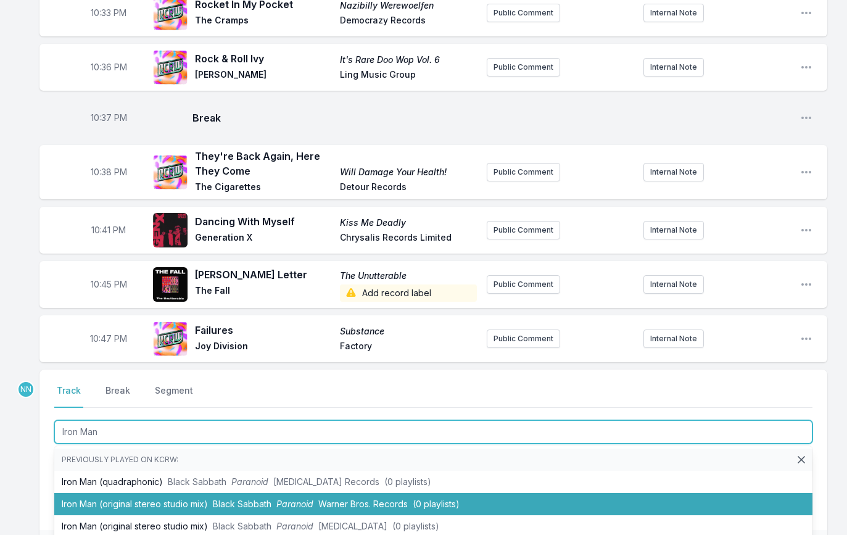
click at [229, 500] on span "Black Sabbath" at bounding box center [242, 504] width 59 height 10
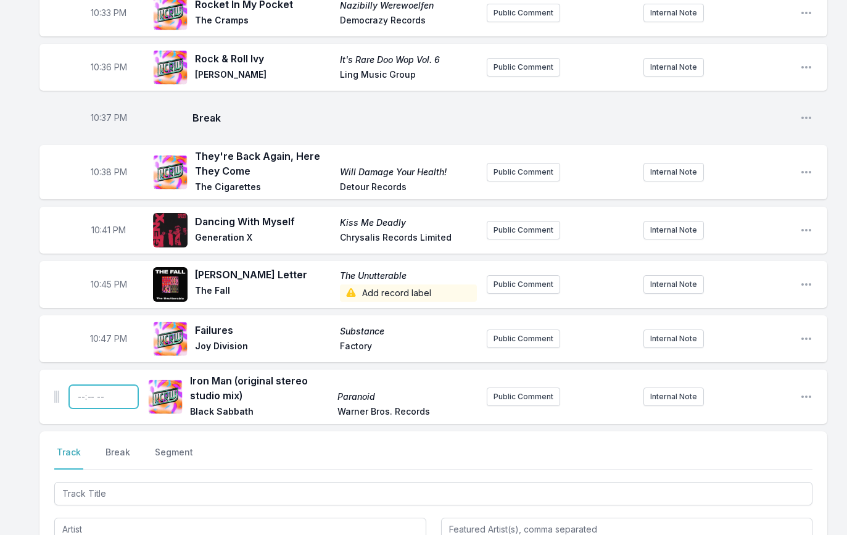
click at [81, 394] on input "Timestamp" at bounding box center [103, 396] width 69 height 23
type input "22:52"
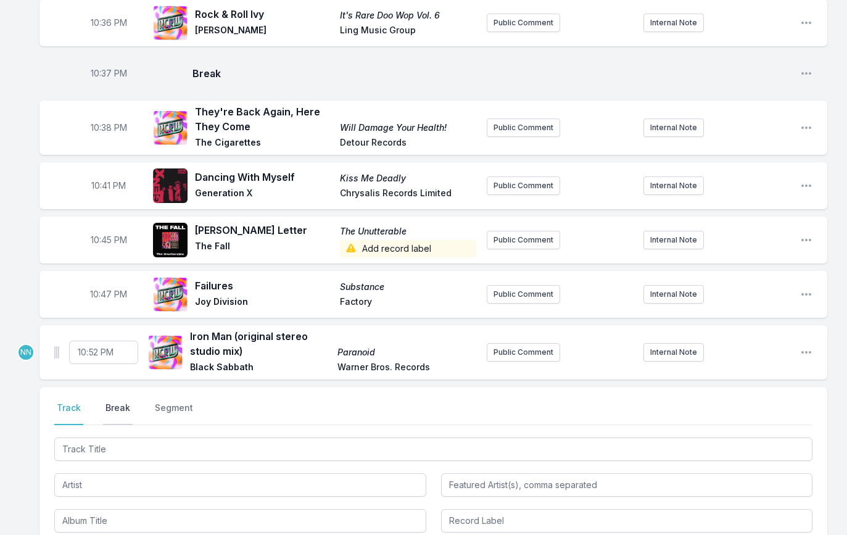
click at [114, 410] on button "Break" at bounding box center [118, 413] width 30 height 23
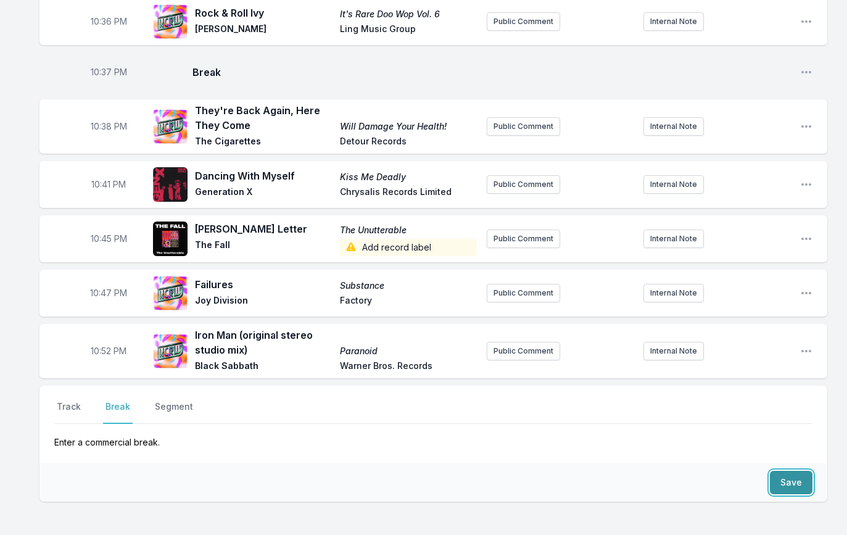
click at [790, 488] on button "Save" at bounding box center [791, 482] width 43 height 23
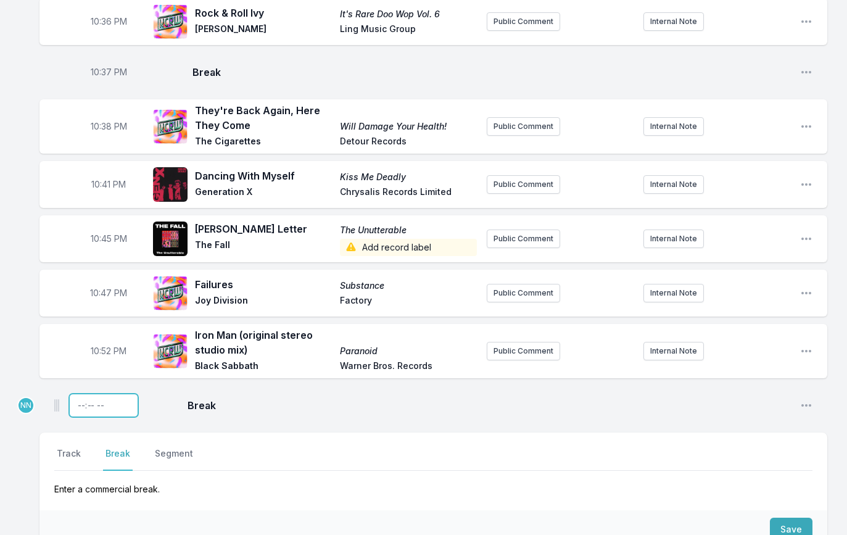
click at [76, 401] on input "Timestamp" at bounding box center [103, 405] width 69 height 23
type input "22:57"
click at [69, 450] on button "Track" at bounding box center [68, 458] width 29 height 23
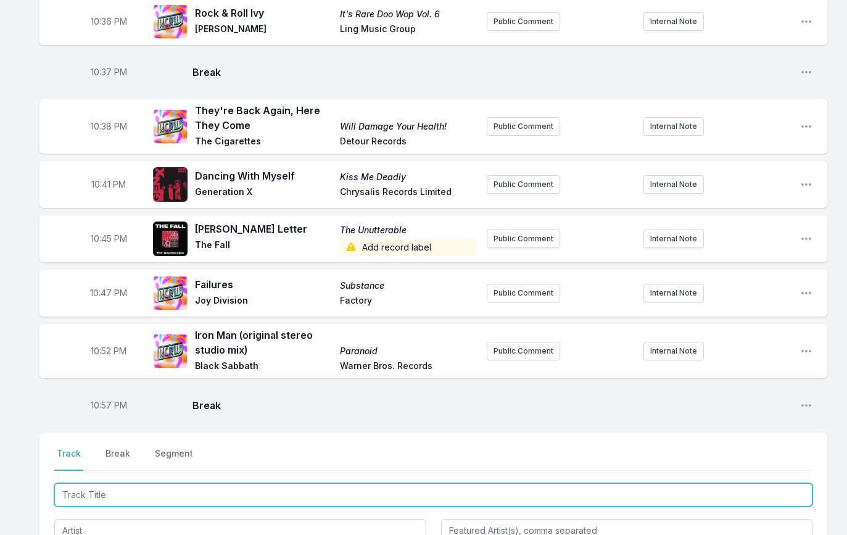
click at [110, 490] on input "Track Title" at bounding box center [433, 494] width 758 height 23
type input "[DEMOGRAPHIC_DATA]'s Guts"
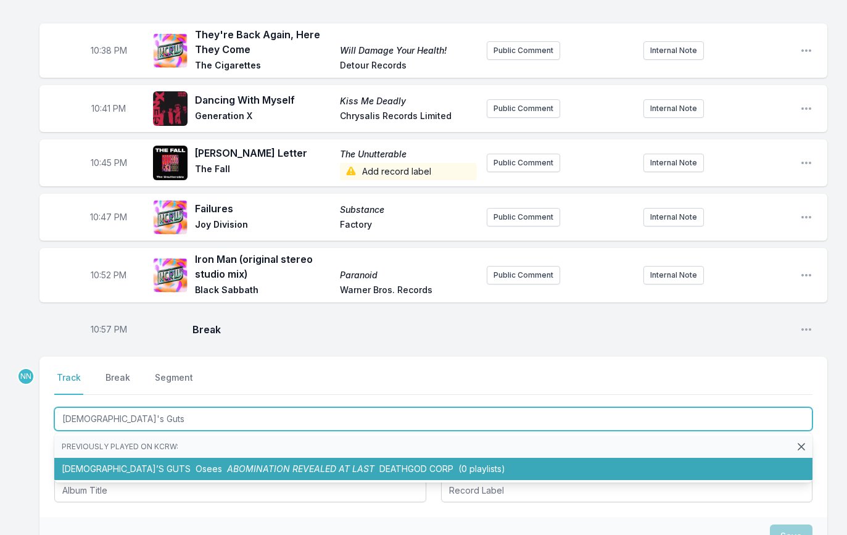
click at [202, 478] on ul "Previously played on KCRW: GOD’S GUTS Osees ABOMINATION REVEALED AT LAST DEATHG…" at bounding box center [433, 457] width 758 height 49
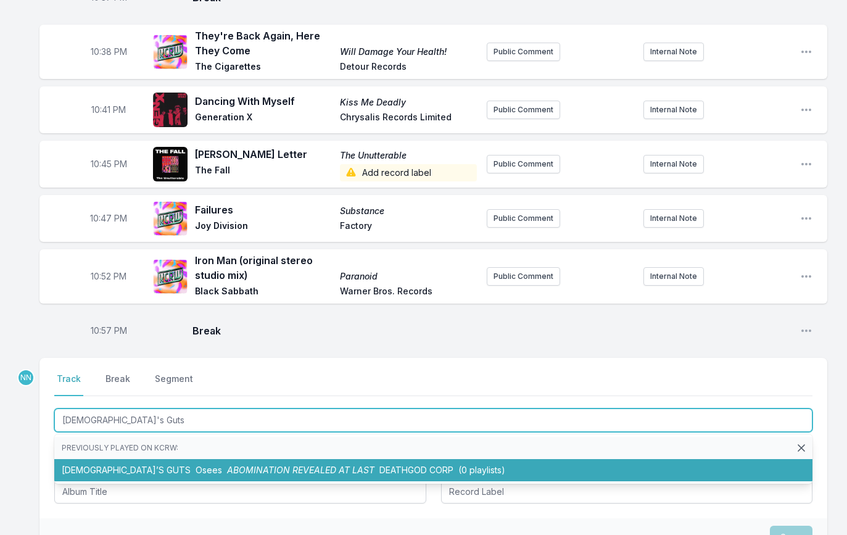
scroll to position [1054, 0]
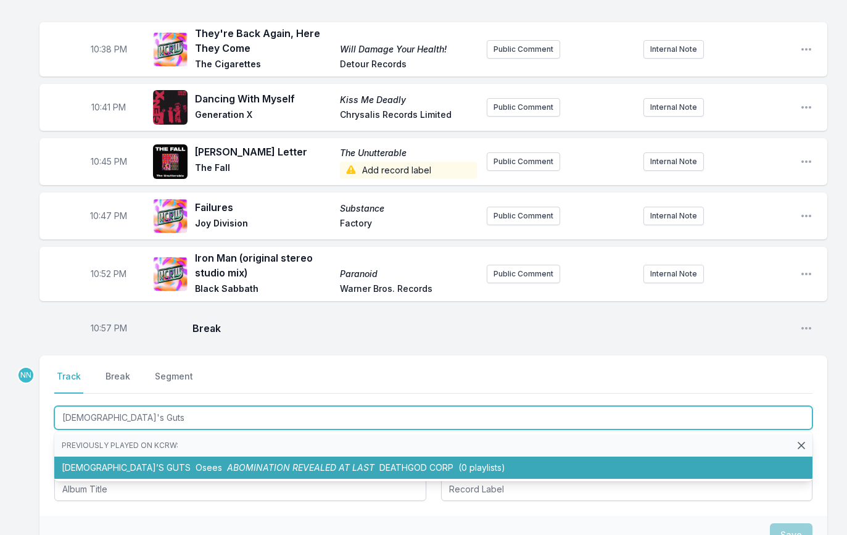
click at [227, 468] on span "ABOMINATION REVEALED AT LAST" at bounding box center [300, 467] width 147 height 10
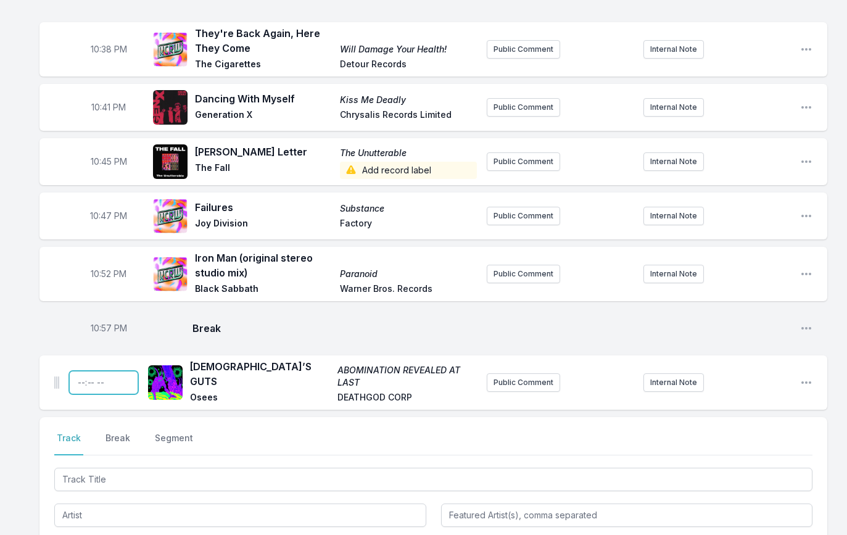
click at [81, 377] on input "Timestamp" at bounding box center [103, 382] width 69 height 23
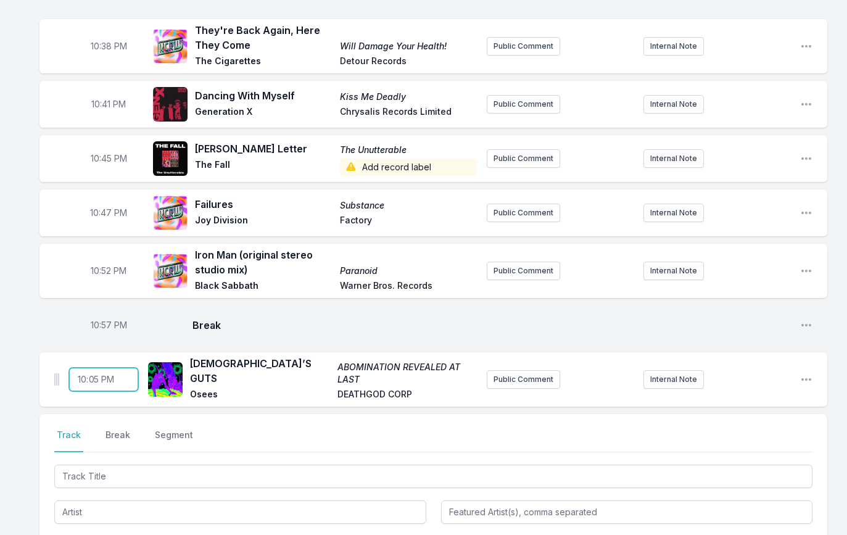
type input "22:59"
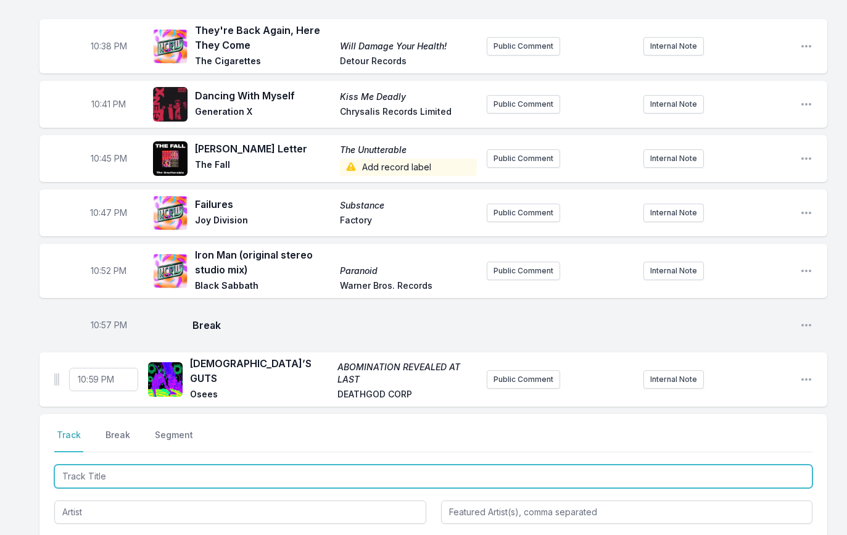
click at [85, 466] on input "Track Title" at bounding box center [433, 476] width 758 height 23
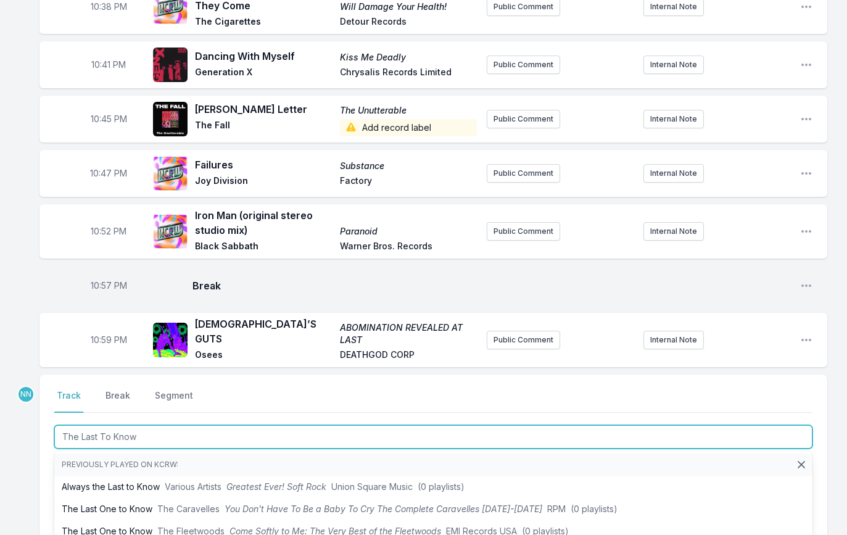
scroll to position [1102, 0]
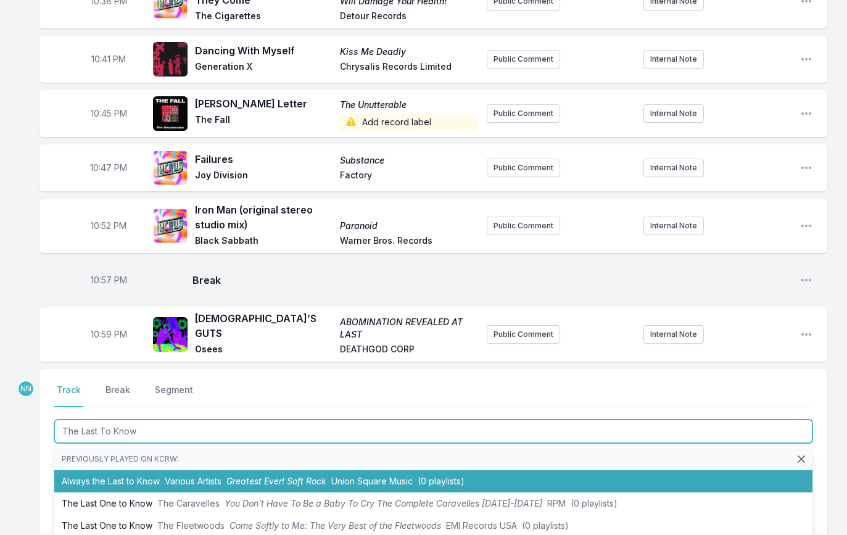
type input "The Last To Know"
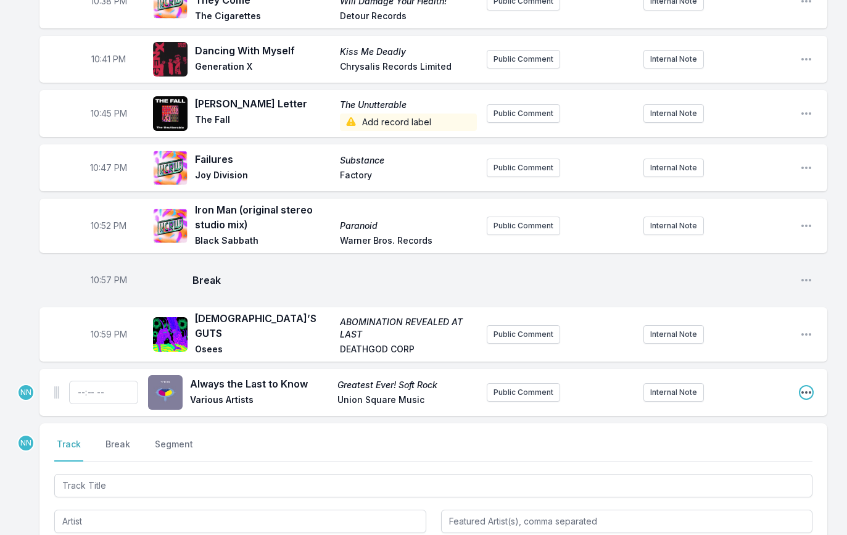
click at [811, 386] on icon "Open playlist item options" at bounding box center [806, 392] width 12 height 12
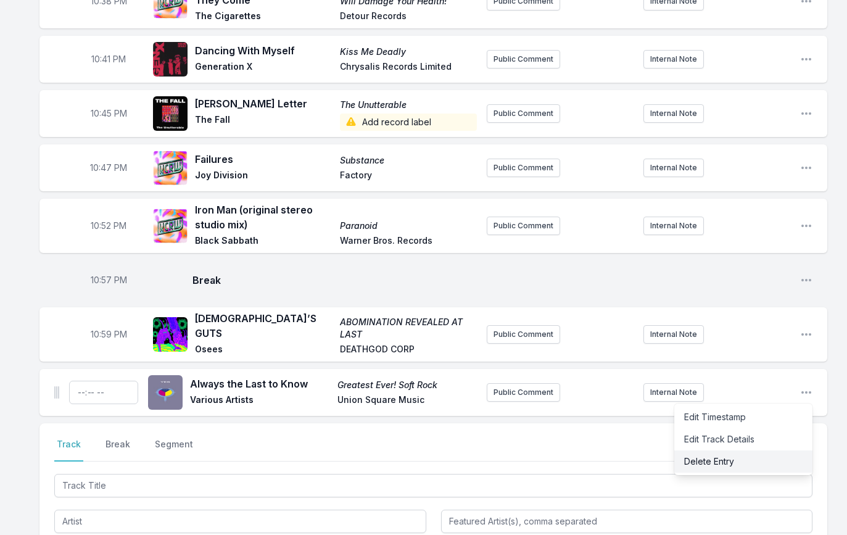
click at [738, 450] on button "Delete Entry" at bounding box center [744, 461] width 138 height 22
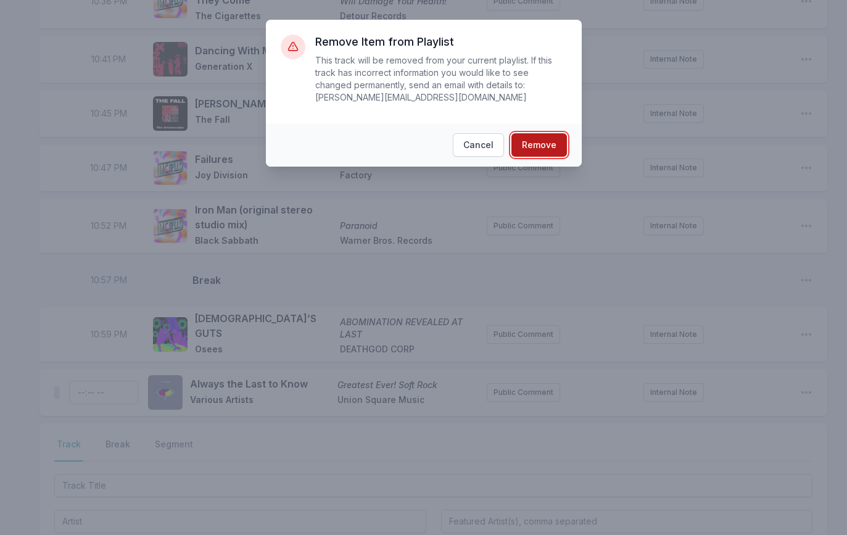
click at [537, 149] on button "Remove" at bounding box center [540, 144] width 56 height 23
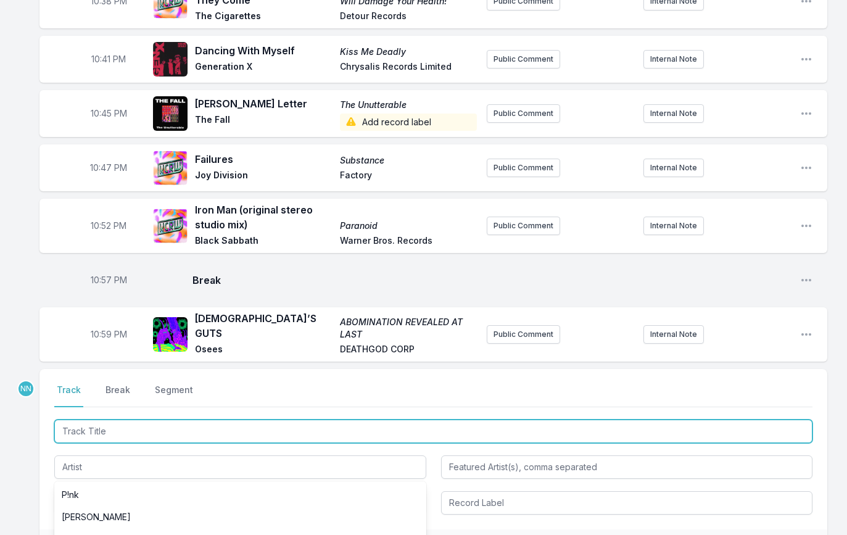
click at [196, 420] on input "Track Title" at bounding box center [433, 431] width 758 height 23
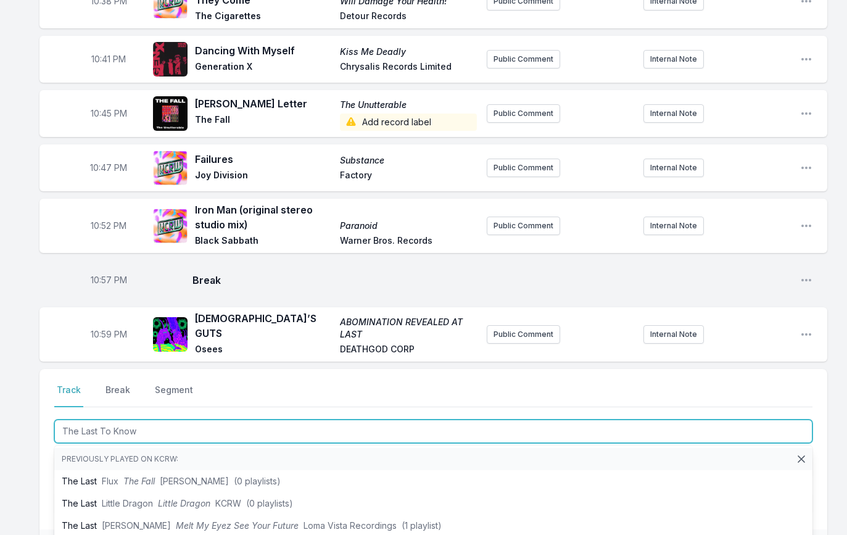
type input "The Last To Know"
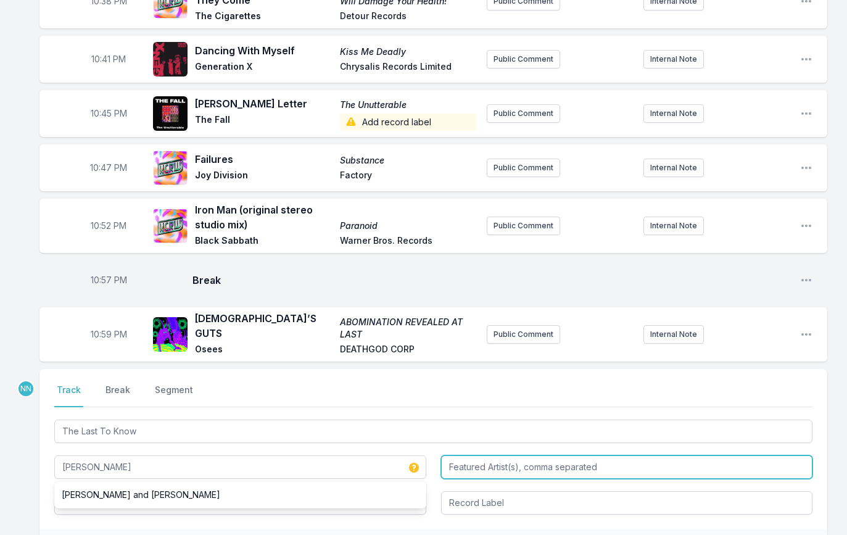
type input "[PERSON_NAME]"
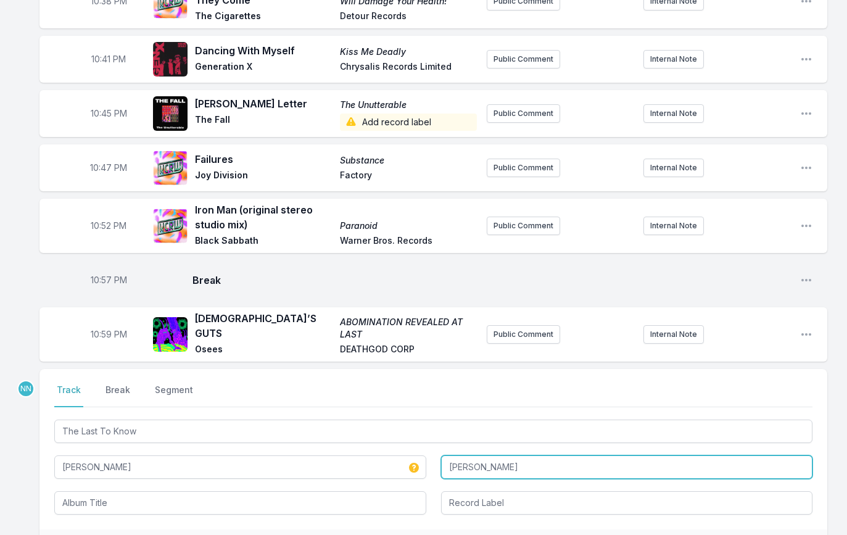
type input "[PERSON_NAME]"
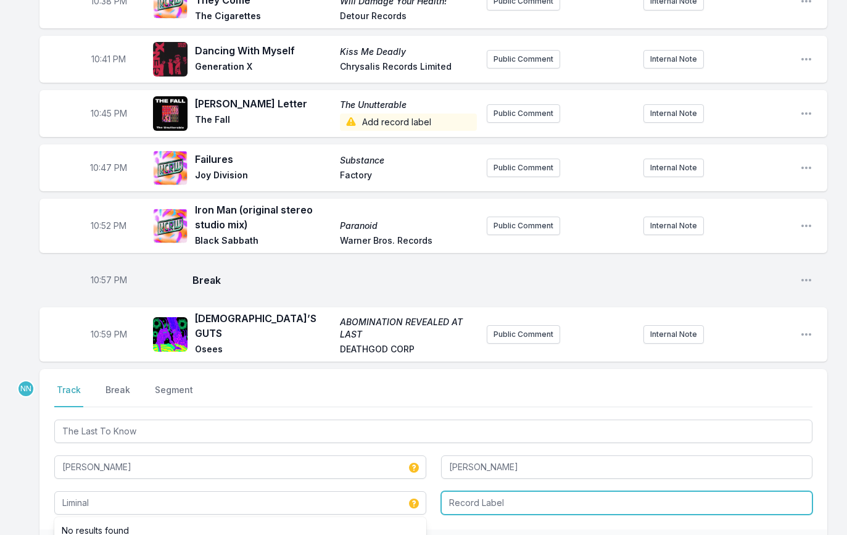
type input "Liminal"
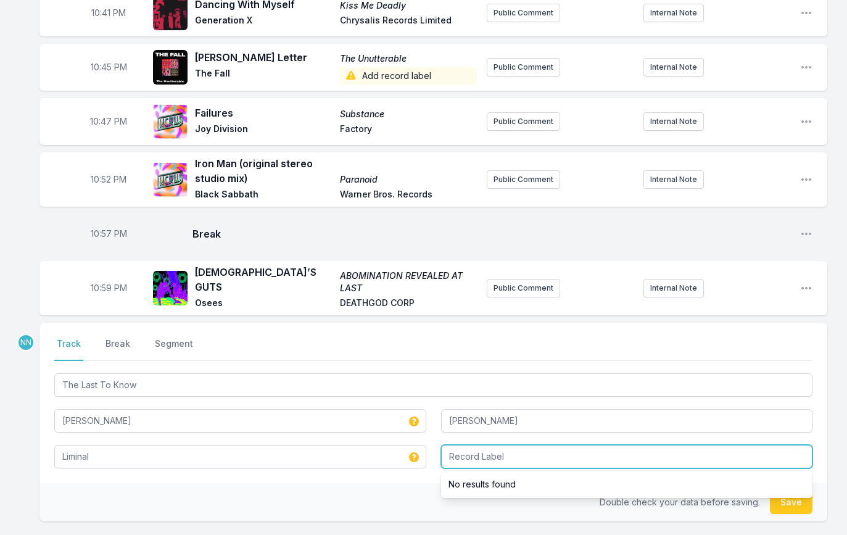
scroll to position [1184, 0]
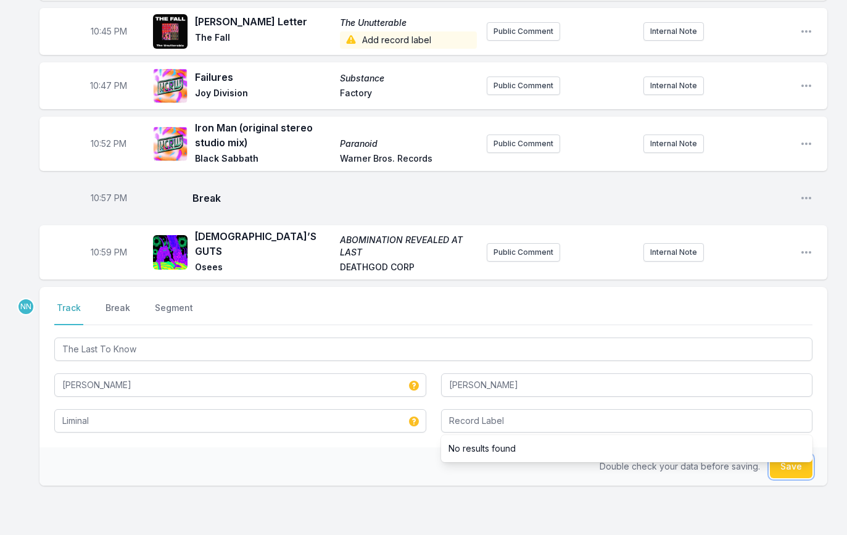
click at [775, 462] on button "Save" at bounding box center [791, 466] width 43 height 23
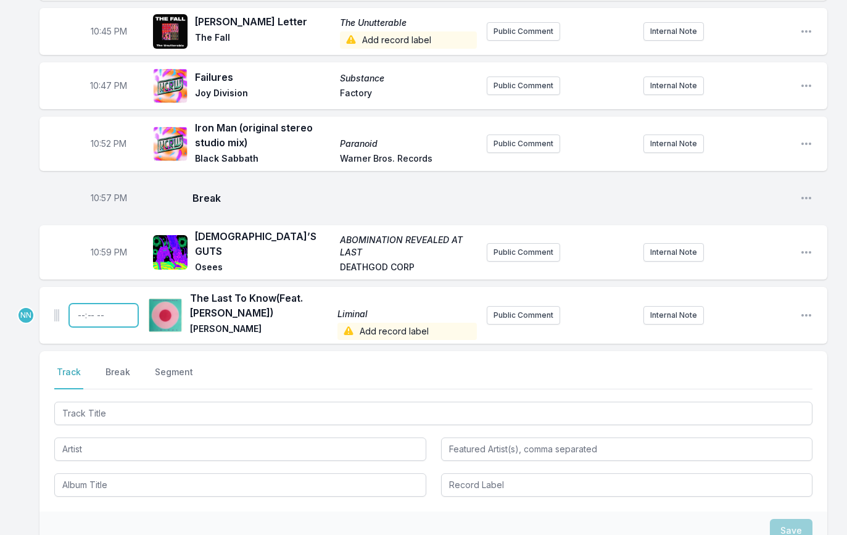
click at [82, 305] on input "Timestamp" at bounding box center [103, 315] width 69 height 23
type input "23:03"
click at [376, 325] on span "Add record label" at bounding box center [408, 331] width 140 height 17
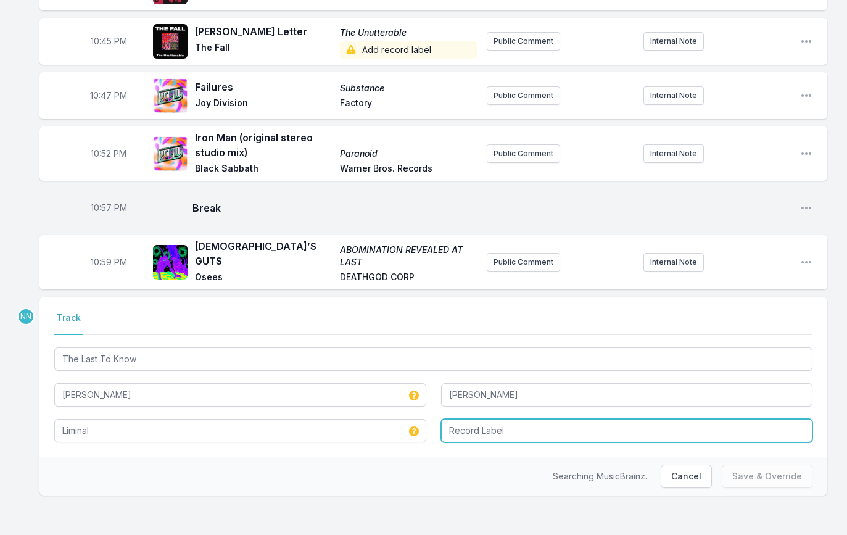
click at [475, 419] on input "Record Label" at bounding box center [627, 430] width 372 height 23
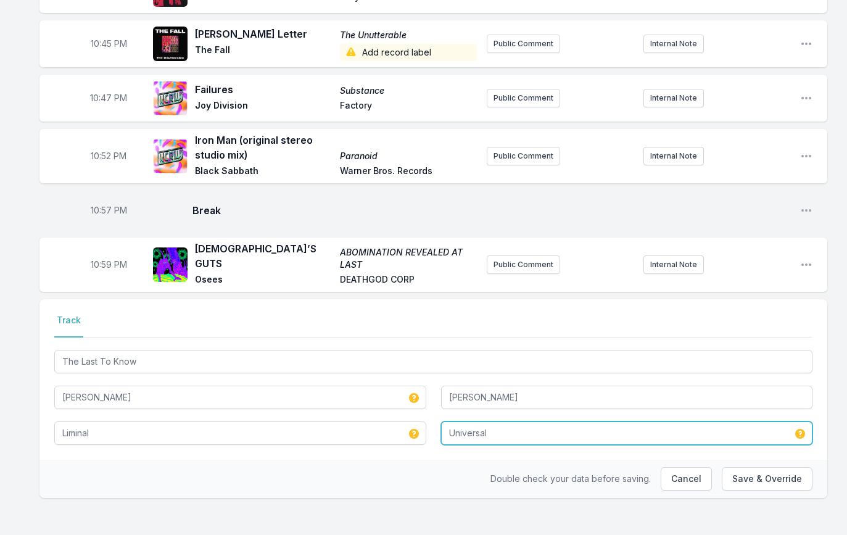
click at [460, 426] on input "Universal" at bounding box center [627, 432] width 372 height 23
type input "Verve"
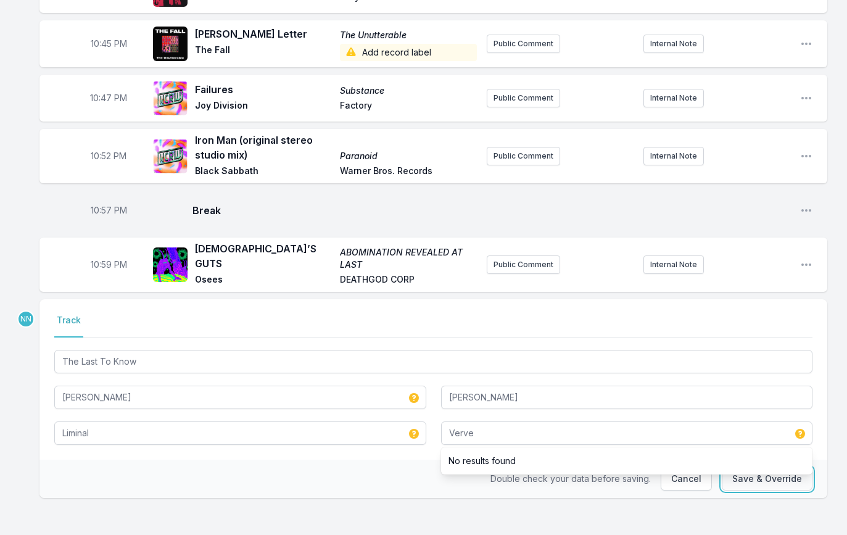
click at [744, 475] on button "Save & Override" at bounding box center [767, 478] width 91 height 23
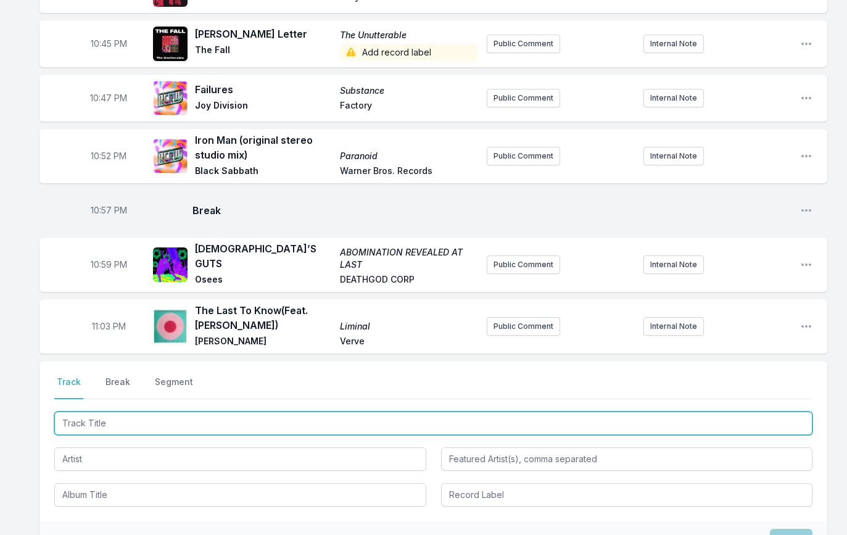
click at [139, 418] on input "Track Title" at bounding box center [433, 423] width 758 height 23
paste input "Above The Gun"
type input "Above The Gun"
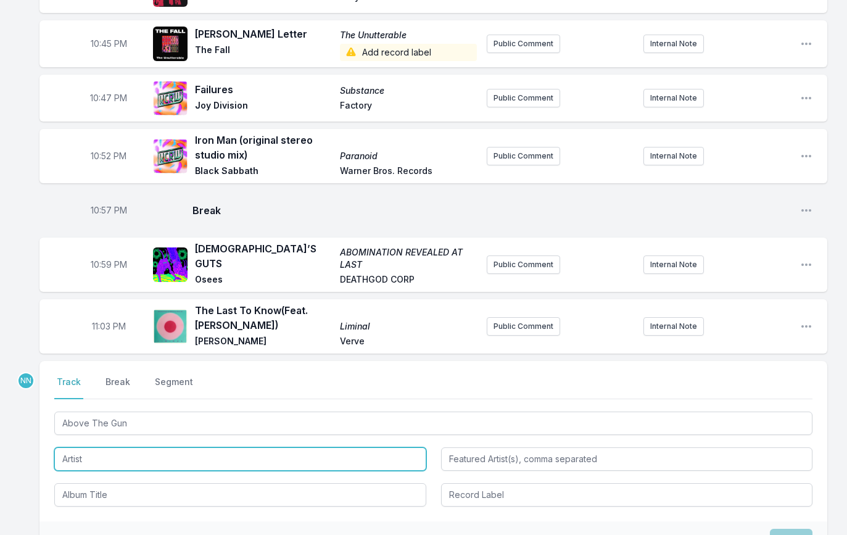
click at [110, 458] on input "Artist" at bounding box center [240, 458] width 372 height 23
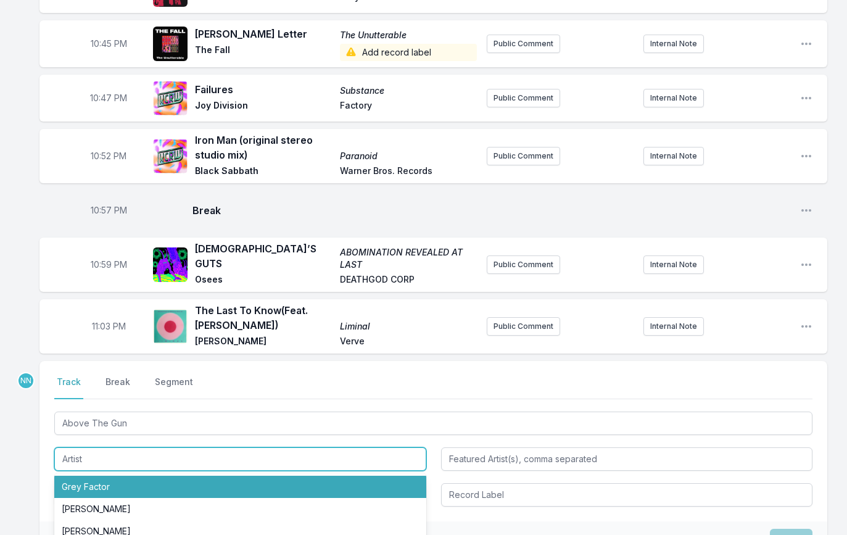
click at [114, 481] on li "Grey Factor" at bounding box center [240, 487] width 372 height 22
type input "Grey Factor"
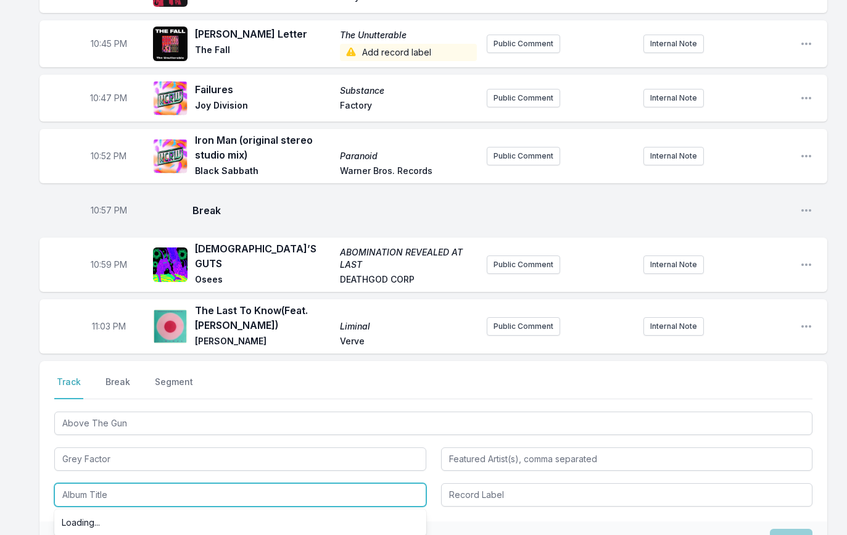
click at [96, 486] on input "Album Title" at bounding box center [240, 494] width 372 height 23
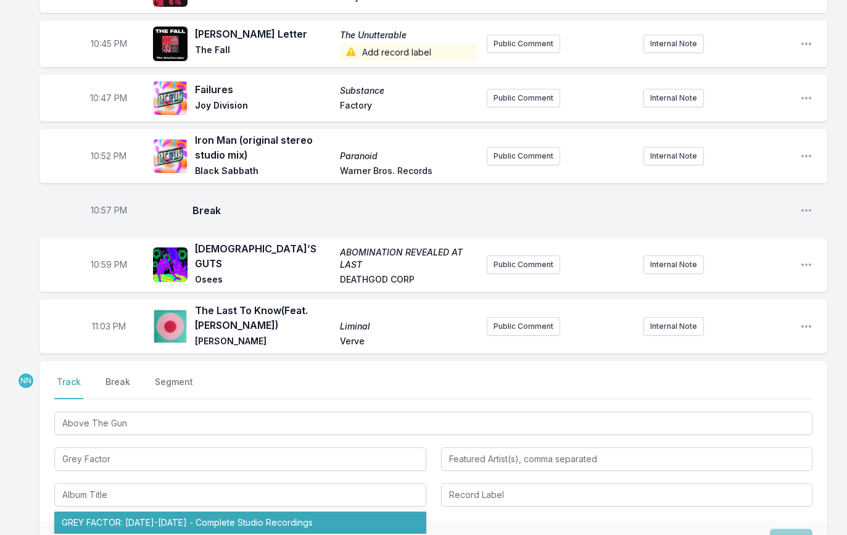
click at [130, 529] on div "Save" at bounding box center [433, 540] width 788 height 38
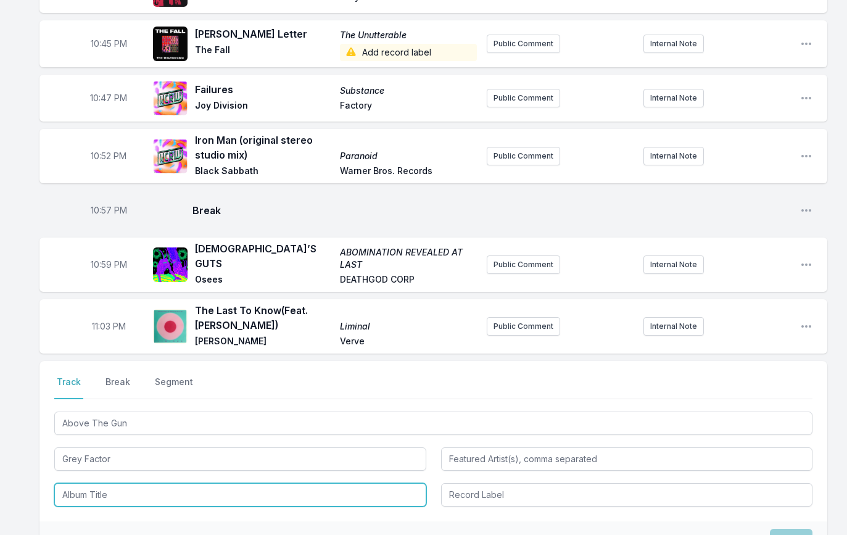
click at [121, 493] on input "Album Title" at bounding box center [240, 494] width 372 height 23
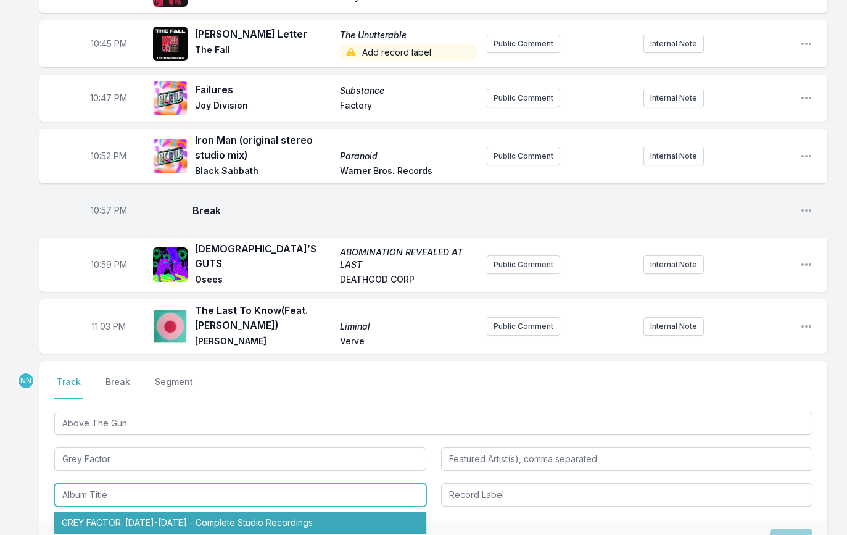
click at [123, 513] on li "GREY FACTOR: [DATE]-[DATE] - Complete Studio Recordings" at bounding box center [240, 523] width 372 height 22
type input "GREY FACTOR: [DATE]-[DATE] - Complete Studio Recordings"
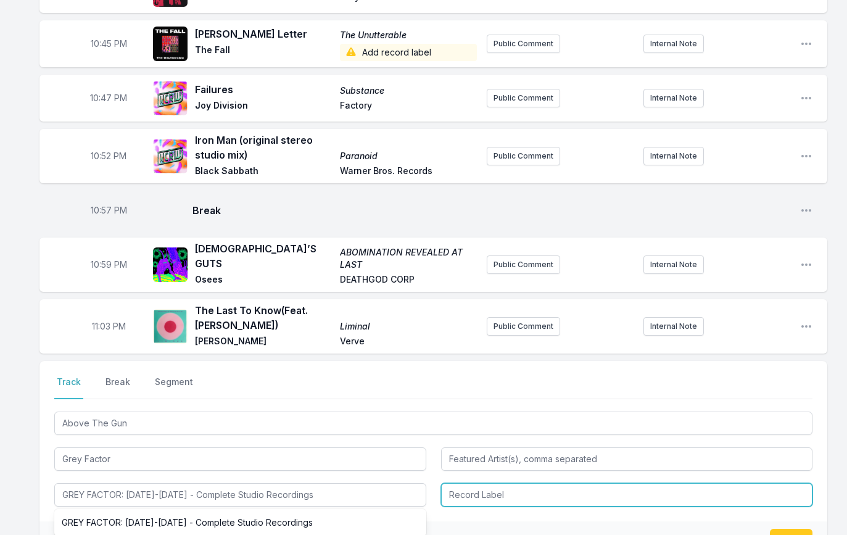
click at [507, 486] on input "Record Label" at bounding box center [627, 494] width 372 height 23
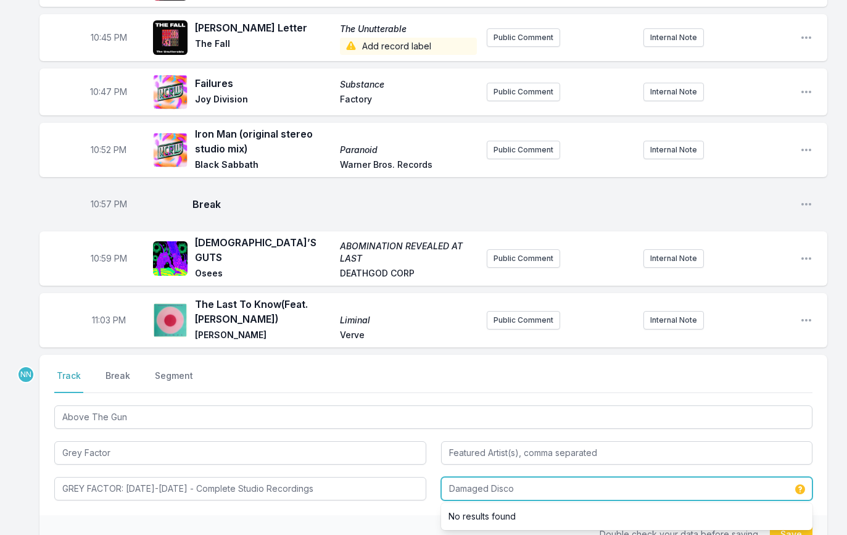
scroll to position [1272, 0]
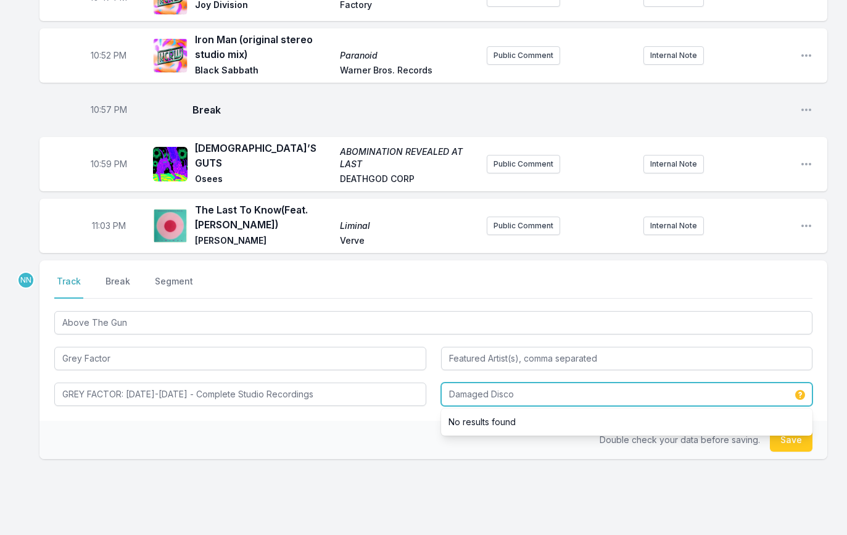
type input "Damaged Disco"
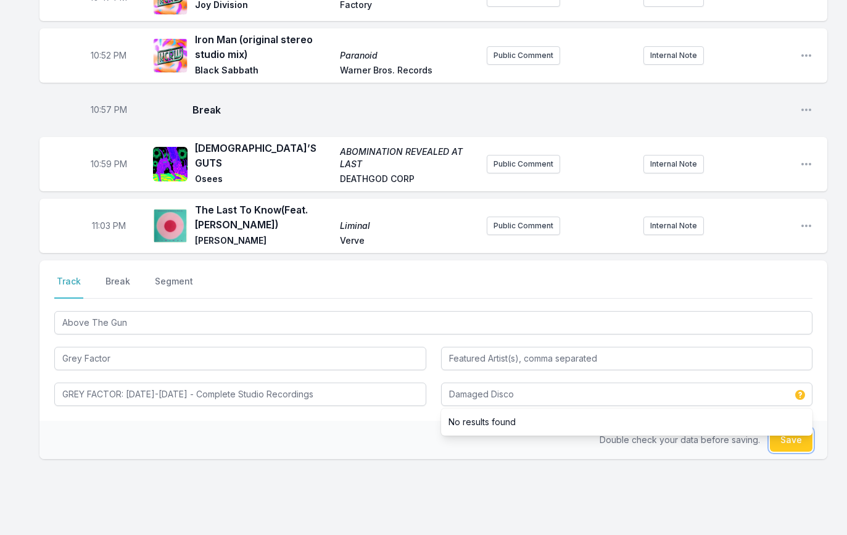
click at [783, 436] on button "Save" at bounding box center [791, 439] width 43 height 23
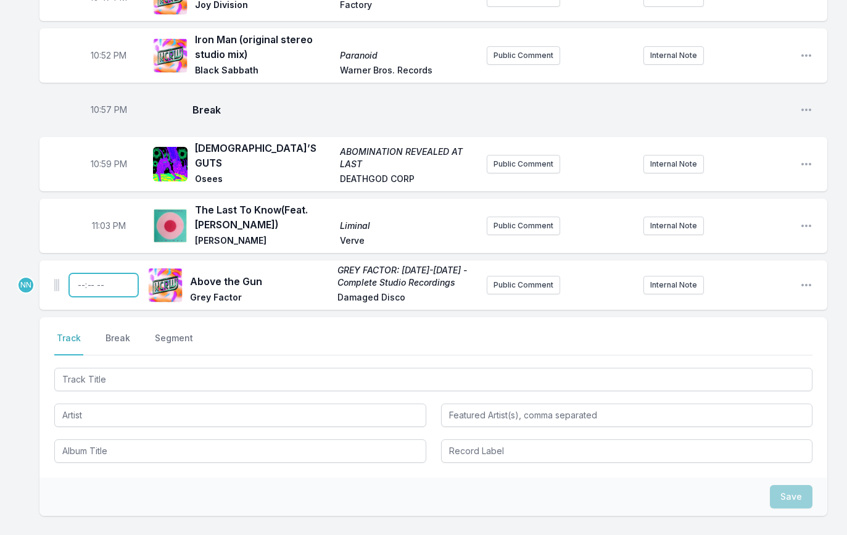
click at [82, 280] on input "Timestamp" at bounding box center [103, 284] width 69 height 23
click at [91, 276] on input "23:05" at bounding box center [103, 284] width 69 height 23
type input "23:06"
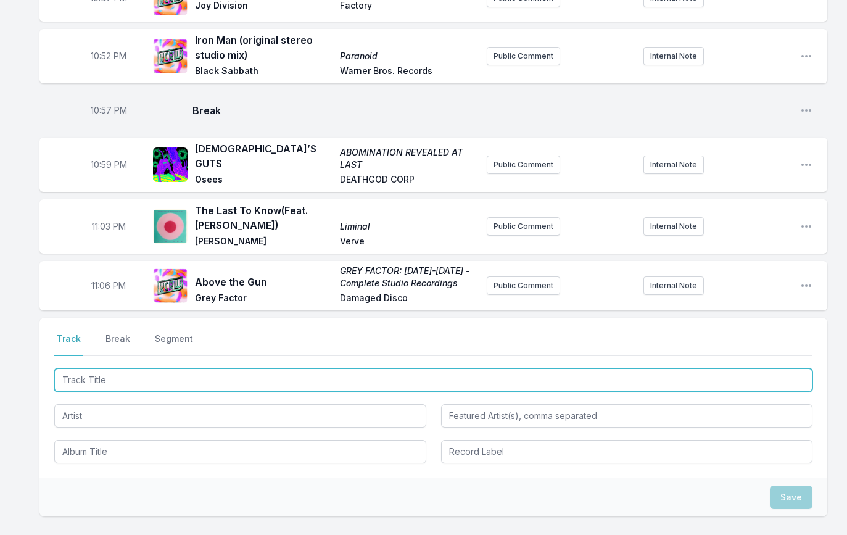
click at [103, 375] on input "Track Title" at bounding box center [433, 379] width 758 height 23
paste input "Shadowboard"
type input "Shadowboard"
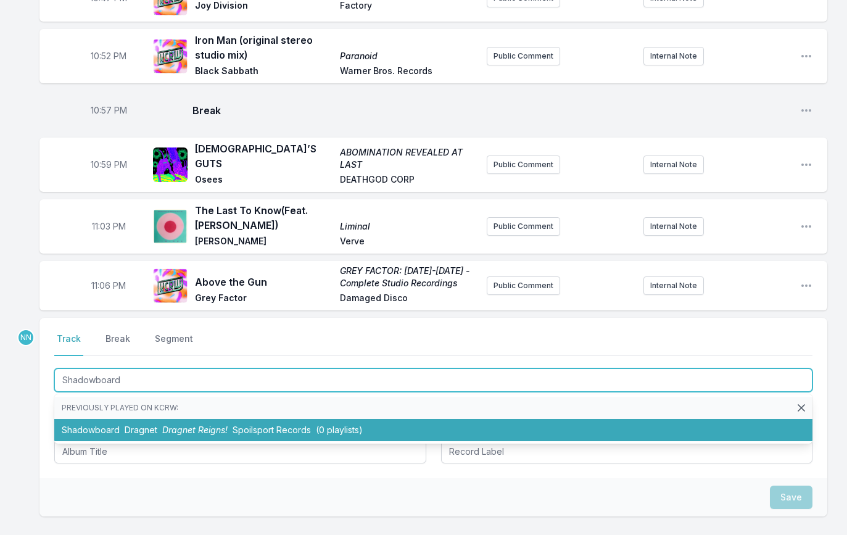
click at [88, 420] on li "Shadowboard Dragnet Dragnet Reigns! Spoilsport Records (0 playlists)" at bounding box center [433, 430] width 758 height 22
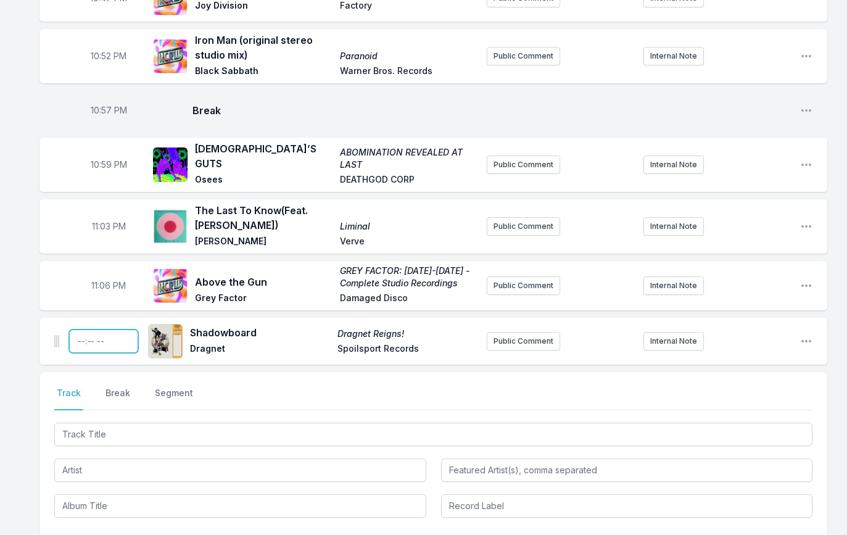
click at [81, 338] on input "Timestamp" at bounding box center [103, 341] width 69 height 23
type input "23:09"
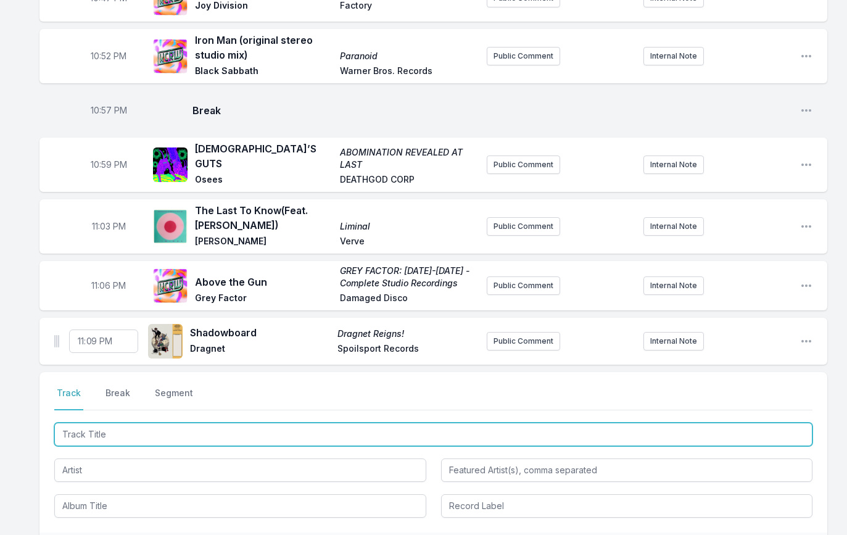
click at [154, 427] on input "Track Title" at bounding box center [433, 434] width 758 height 23
type input "The Want"
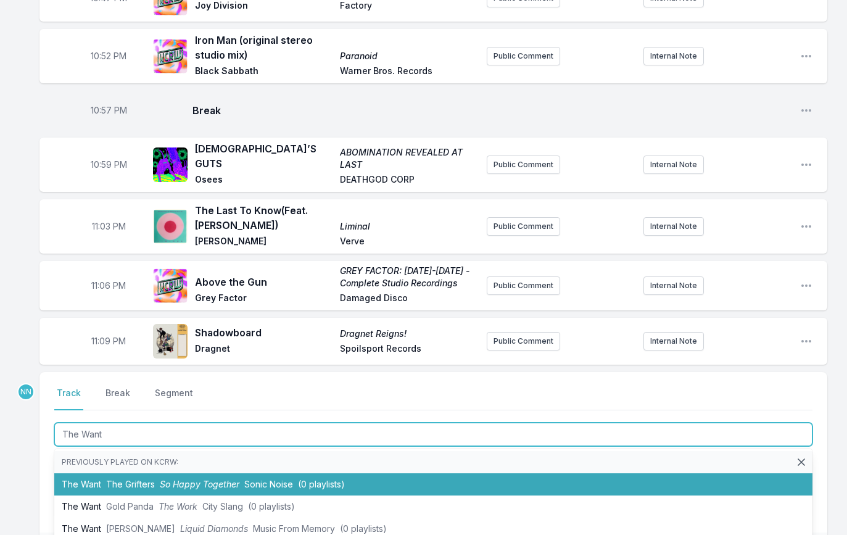
click at [172, 480] on span "So Happy Together" at bounding box center [200, 484] width 80 height 10
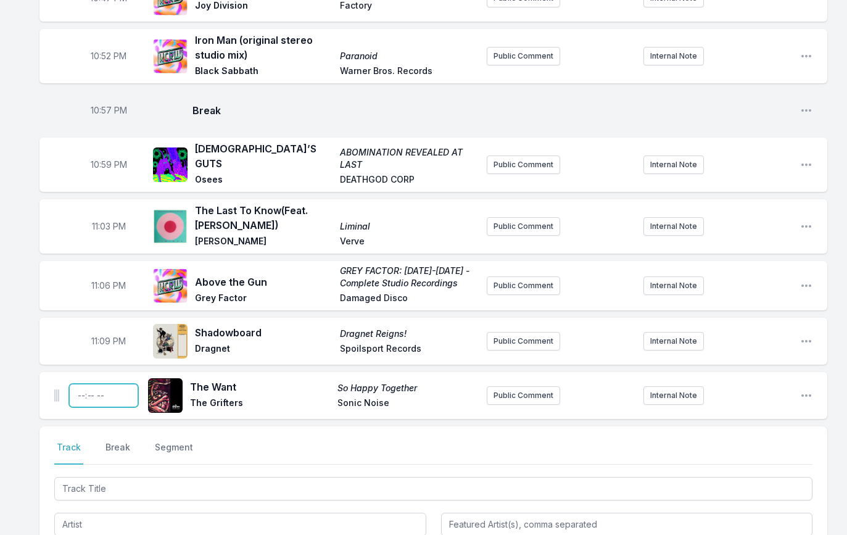
click at [81, 391] on input "Timestamp" at bounding box center [103, 395] width 69 height 23
type input "23:12"
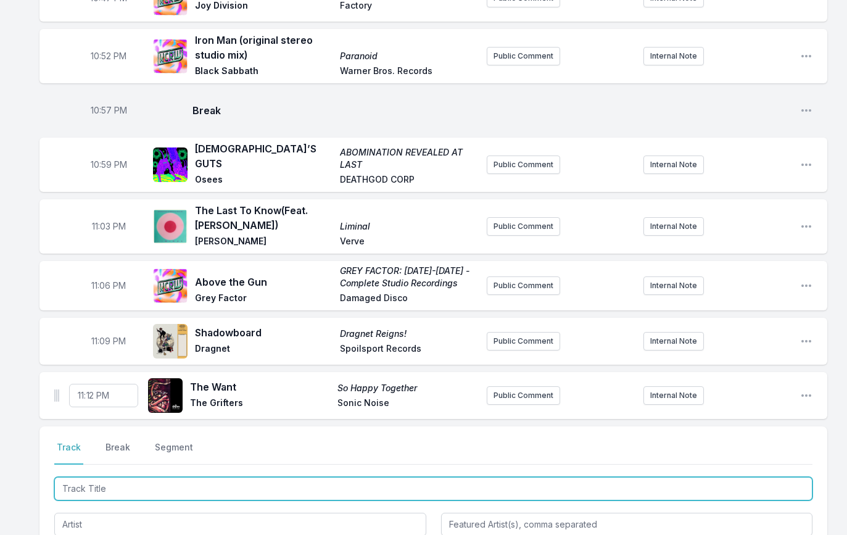
drag, startPoint x: 96, startPoint y: 478, endPoint x: 118, endPoint y: 455, distance: 31.9
click at [101, 477] on input "Track Title" at bounding box center [433, 488] width 758 height 23
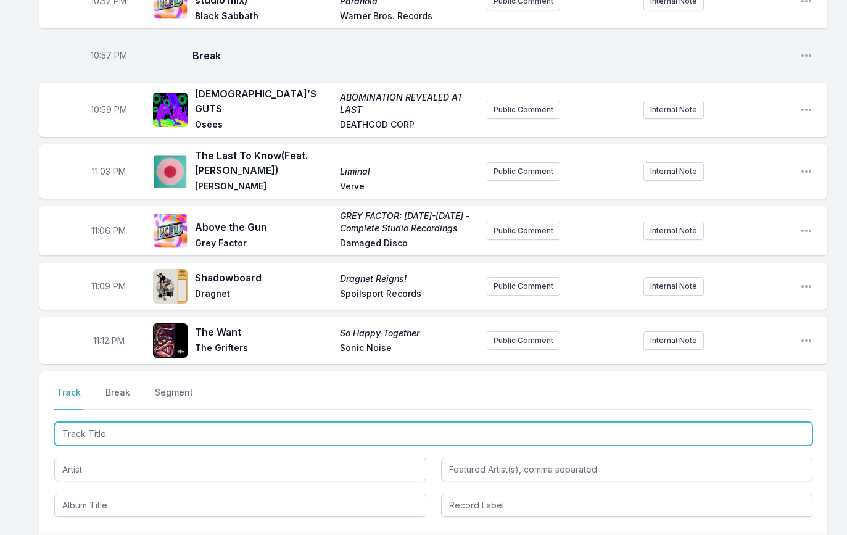
scroll to position [1329, 0]
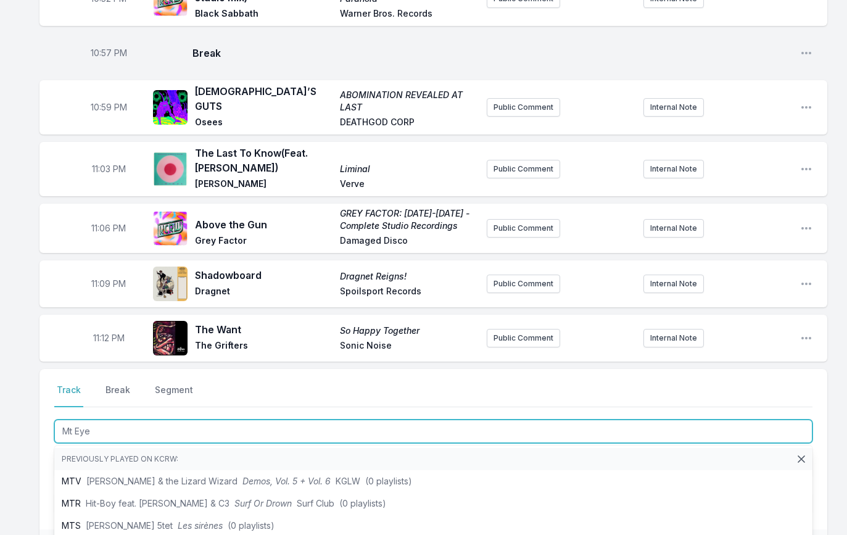
type input "Mt Eyes"
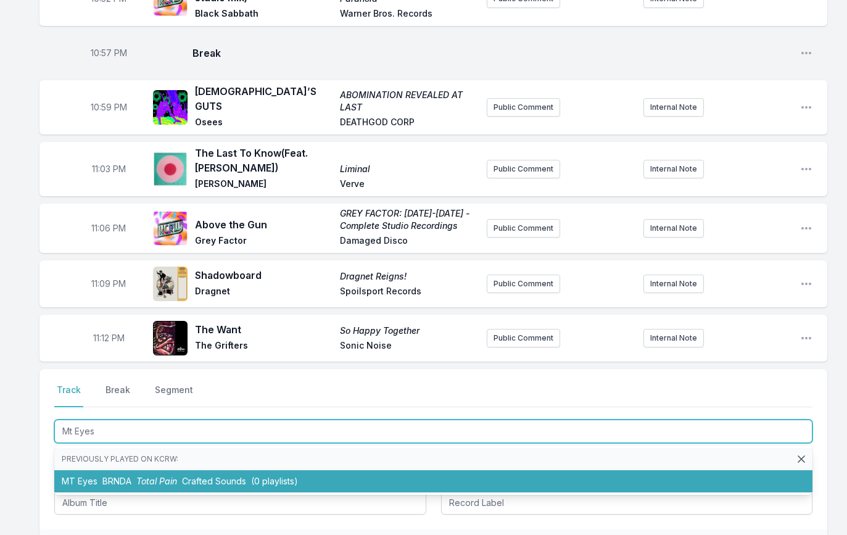
click at [165, 476] on span "Total Pain" at bounding box center [156, 481] width 41 height 10
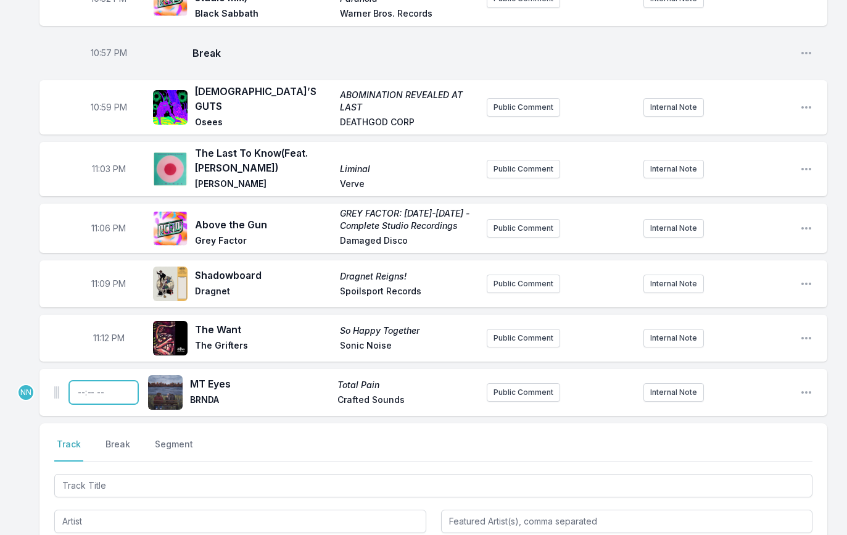
click at [79, 384] on input "Timestamp" at bounding box center [103, 392] width 69 height 23
type input "23:15"
click at [115, 438] on button "Break" at bounding box center [118, 449] width 30 height 23
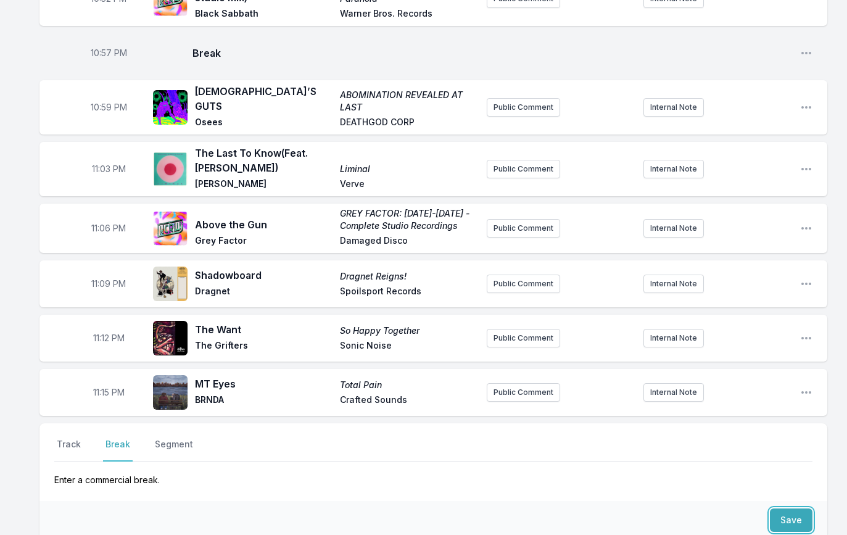
click at [786, 514] on button "Save" at bounding box center [791, 520] width 43 height 23
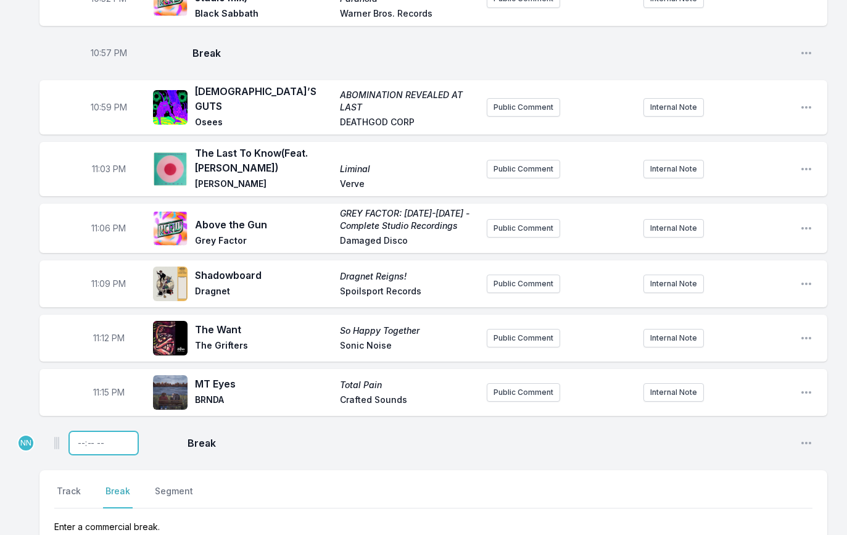
click at [79, 438] on input "Timestamp" at bounding box center [103, 442] width 69 height 23
click at [93, 434] on input "23:08" at bounding box center [103, 442] width 69 height 23
click at [93, 436] on input "23:08" at bounding box center [103, 442] width 69 height 23
type input "23:18"
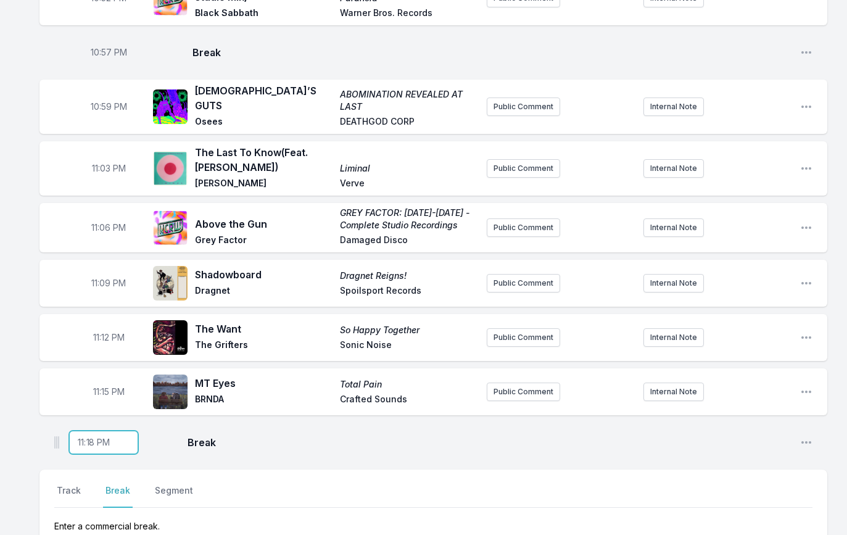
scroll to position [1403, 0]
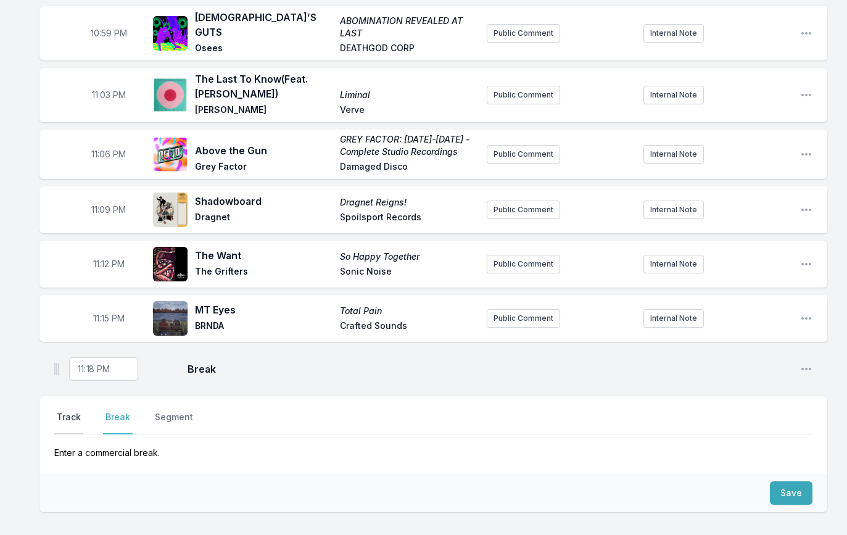
click at [72, 412] on button "Track" at bounding box center [68, 422] width 29 height 23
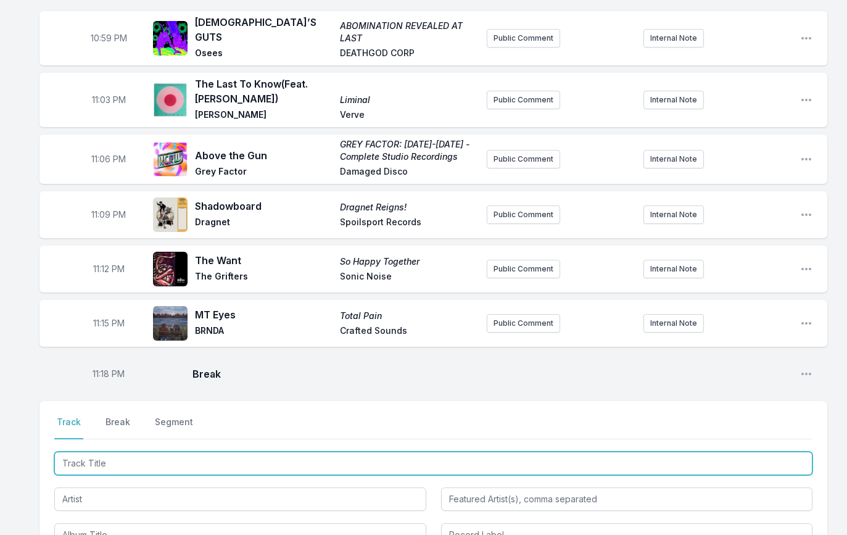
scroll to position [1399, 0]
click at [99, 454] on input "Track Title" at bounding box center [433, 462] width 758 height 23
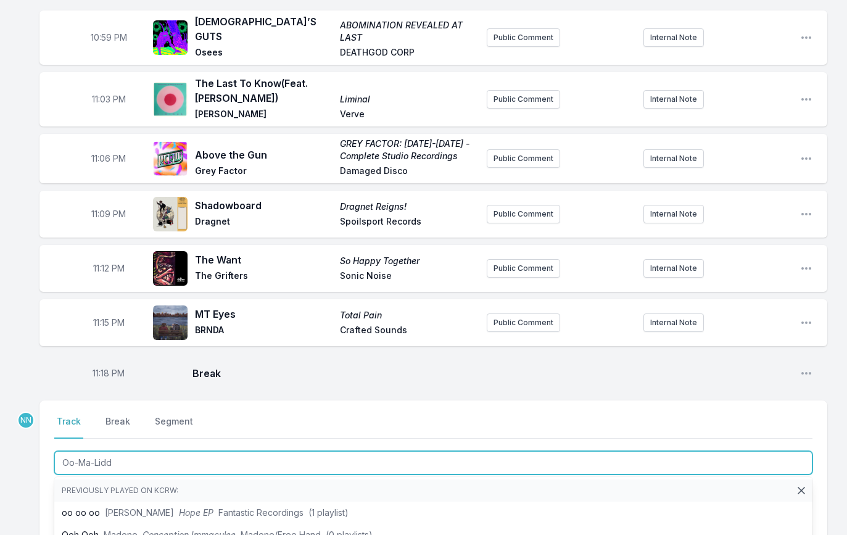
type input "Oo-Ma-Liddi"
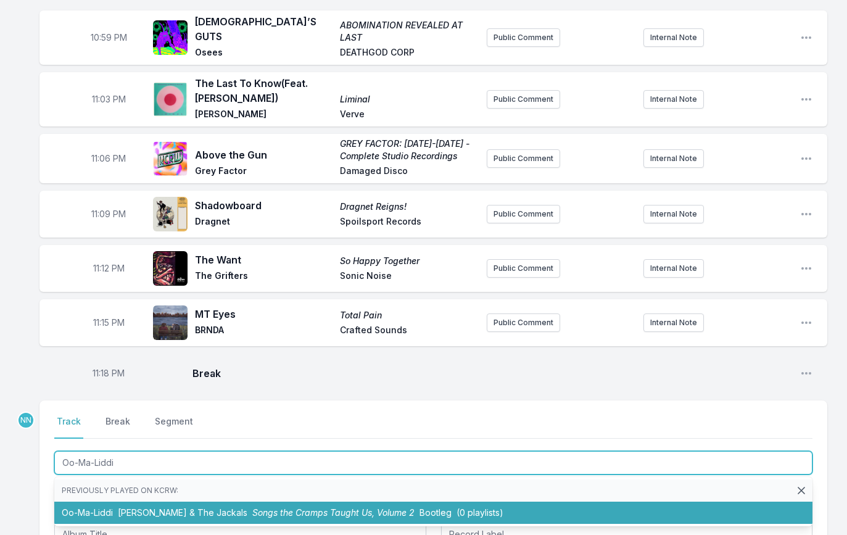
click at [146, 507] on span "[PERSON_NAME] & The Jackals" at bounding box center [183, 512] width 130 height 10
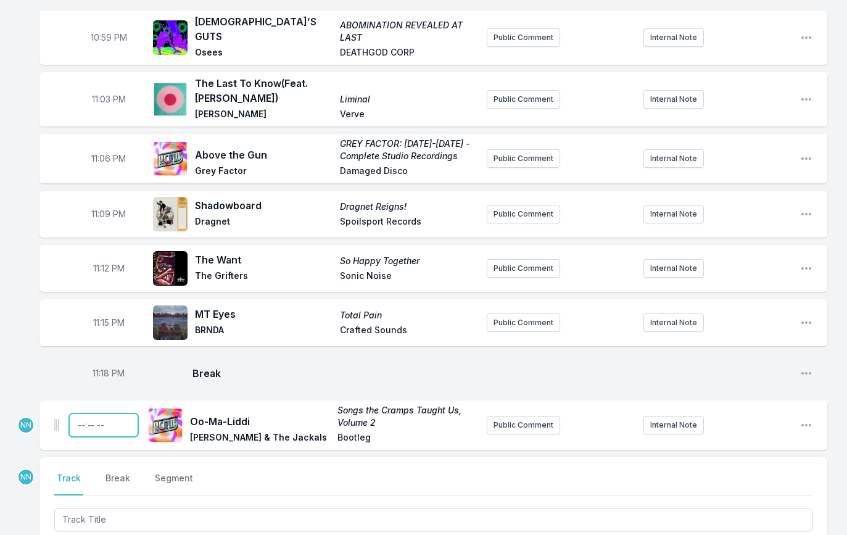
click at [85, 415] on input "Timestamp" at bounding box center [103, 424] width 69 height 23
type input "23:19"
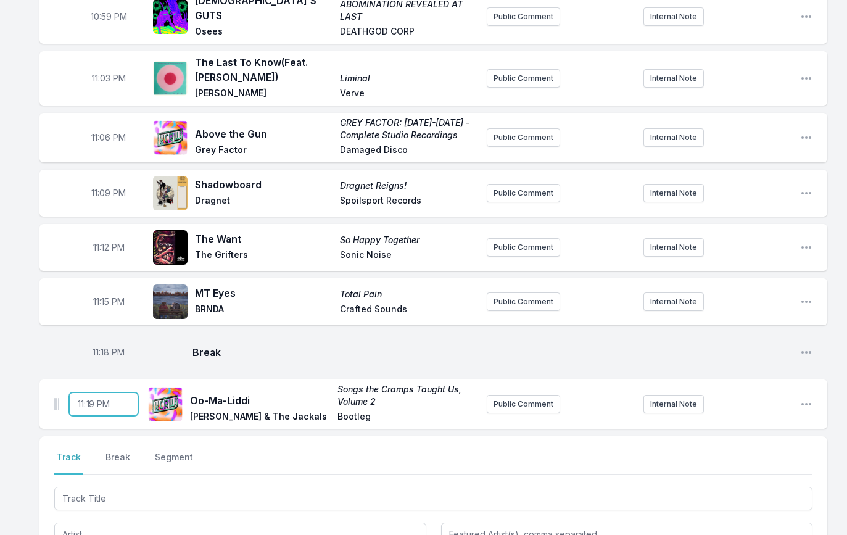
scroll to position [1429, 0]
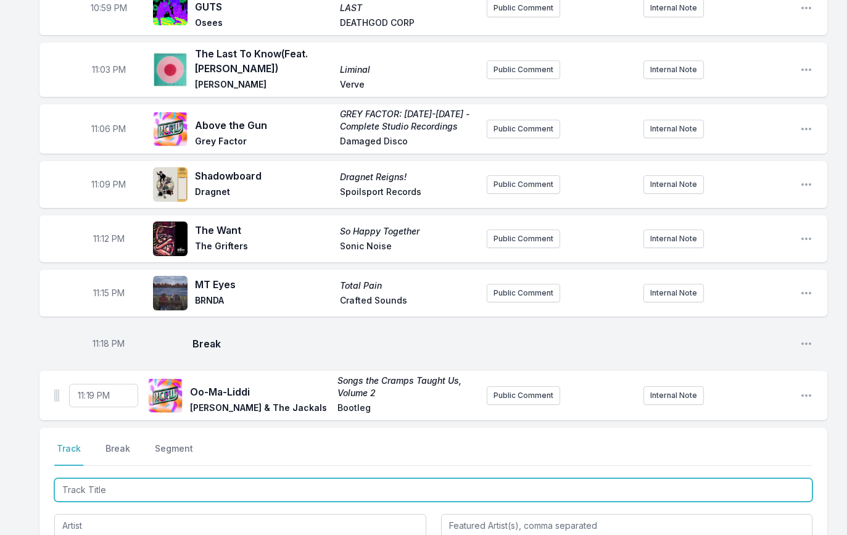
click at [133, 482] on input "Track Title" at bounding box center [433, 489] width 758 height 23
paste input "Ouch"
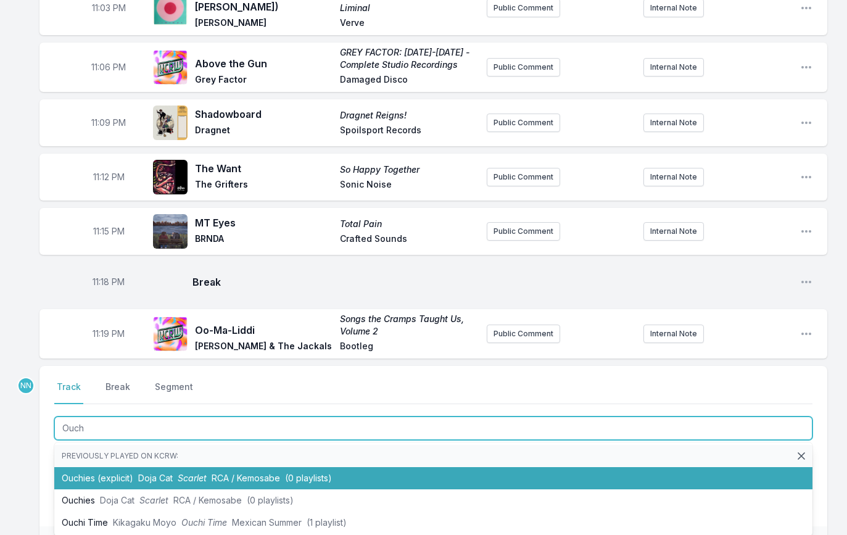
scroll to position [1547, 0]
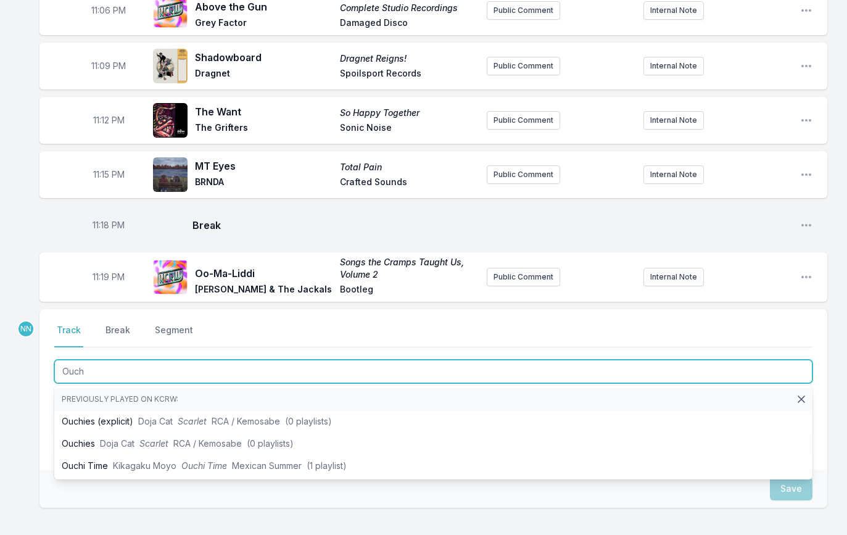
type input "Ouch"
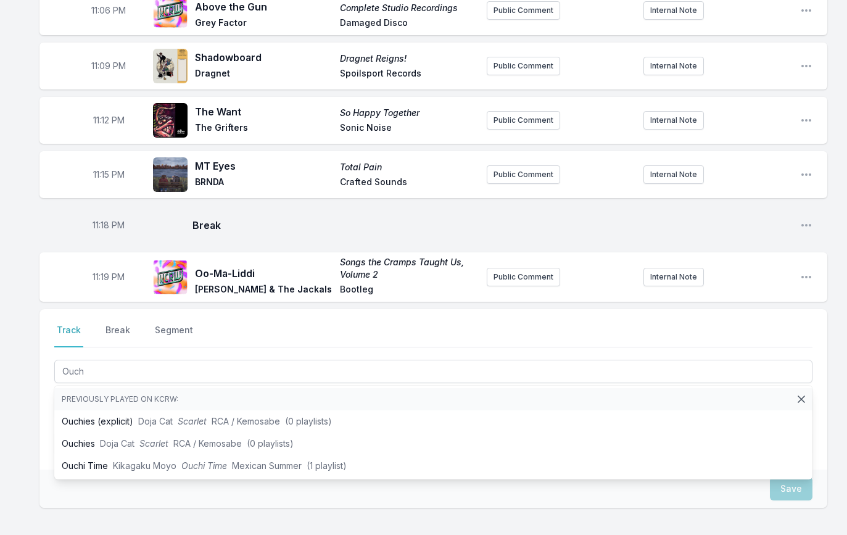
drag, startPoint x: 31, startPoint y: 405, endPoint x: 61, endPoint y: 396, distance: 30.9
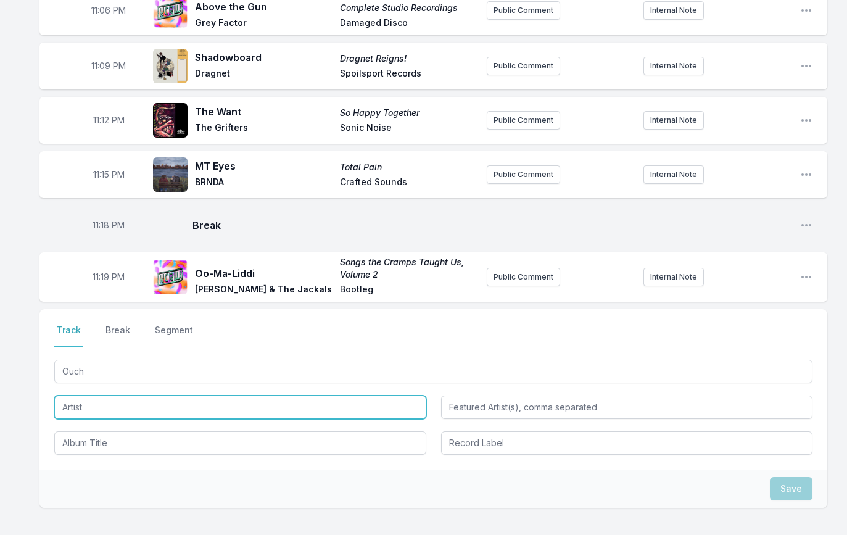
click at [79, 400] on input "Artist" at bounding box center [240, 407] width 372 height 23
type input "[PERSON_NAME]"
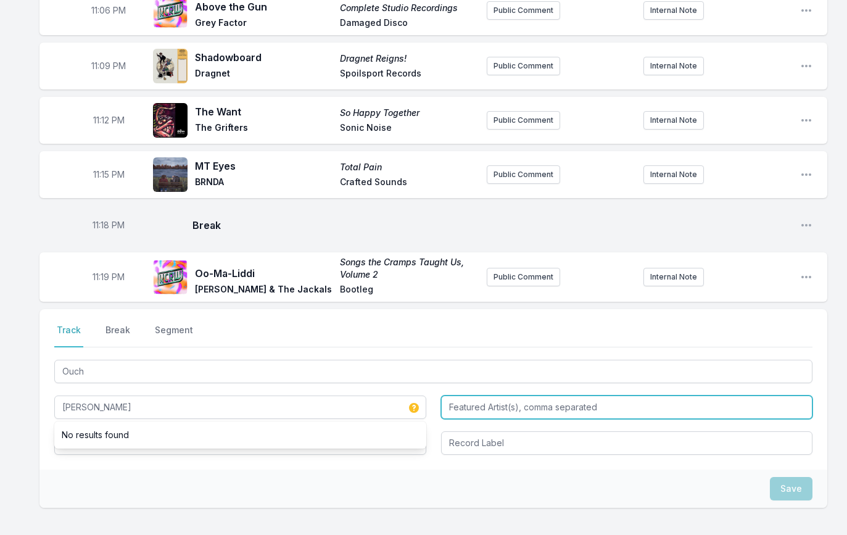
click at [451, 399] on input "Featured Artist(s), comma separated" at bounding box center [627, 407] width 372 height 23
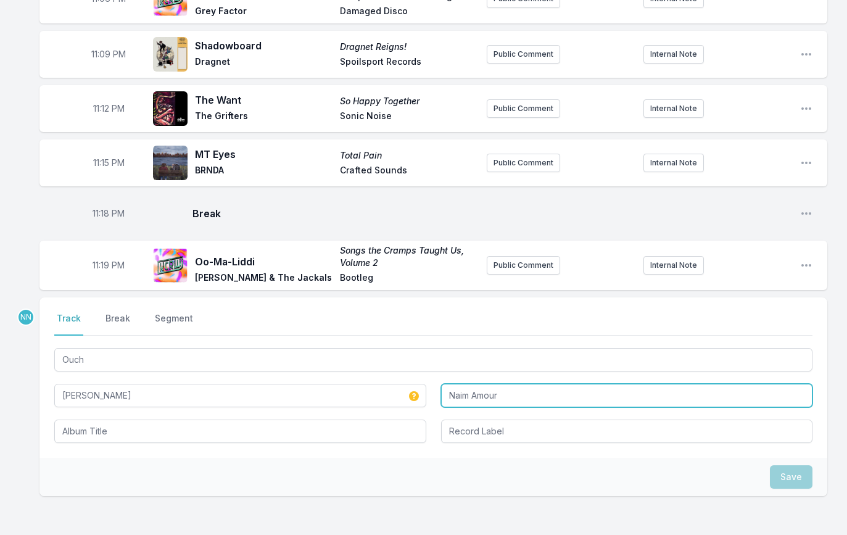
type input "Naim Amour"
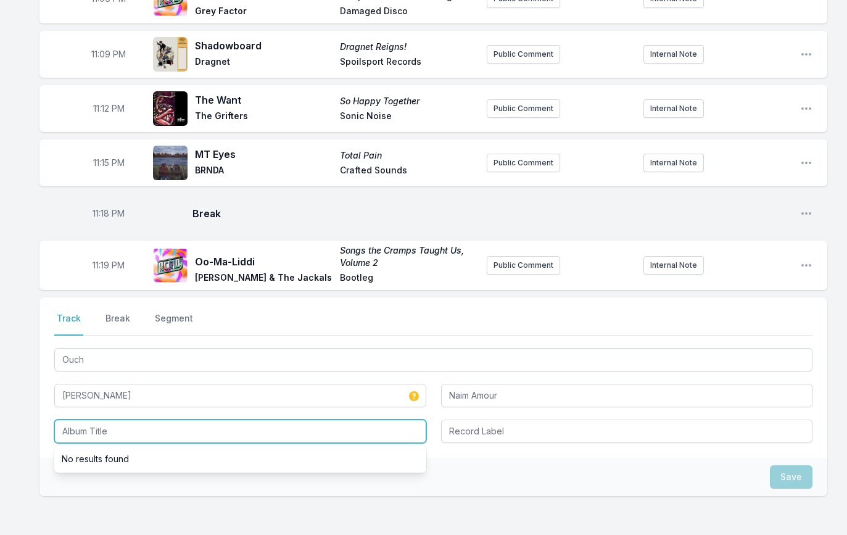
click at [133, 420] on input "Album Title" at bounding box center [240, 431] width 372 height 23
type input "Tucson Safari"
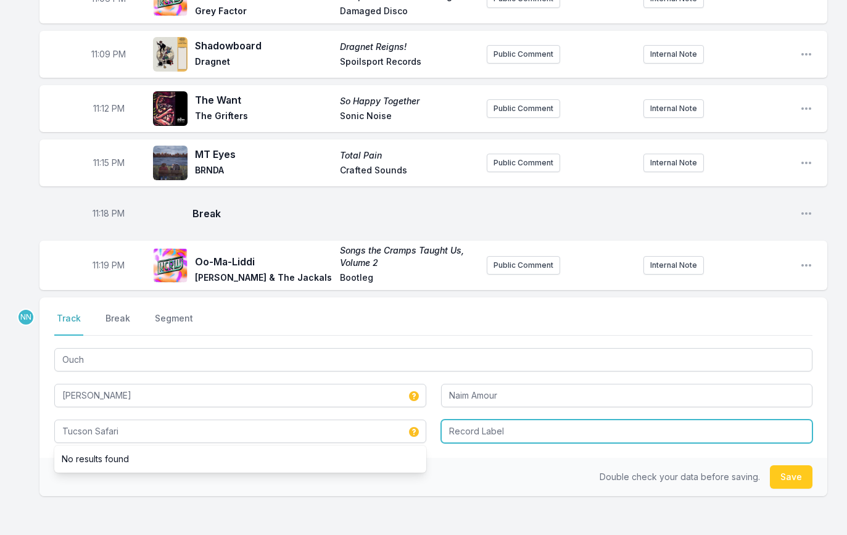
click at [467, 426] on input "Record Label" at bounding box center [627, 431] width 372 height 23
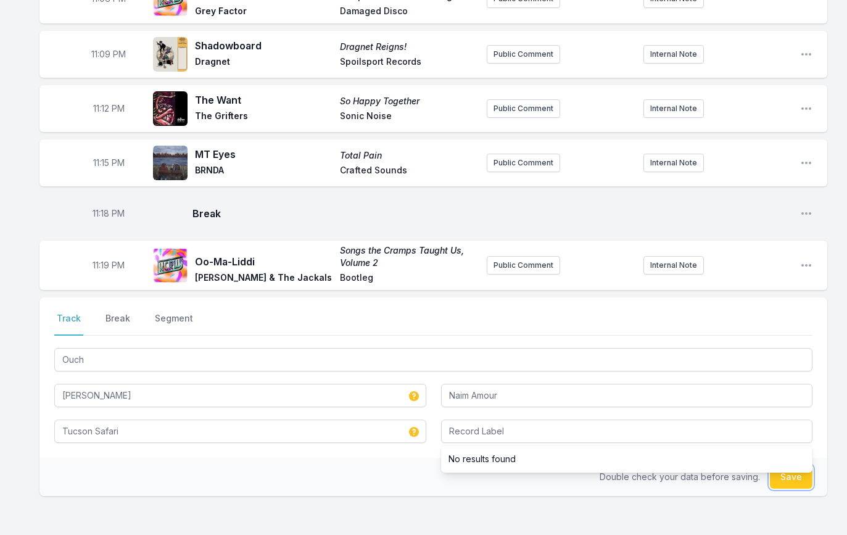
click at [782, 478] on button "Save" at bounding box center [791, 476] width 43 height 23
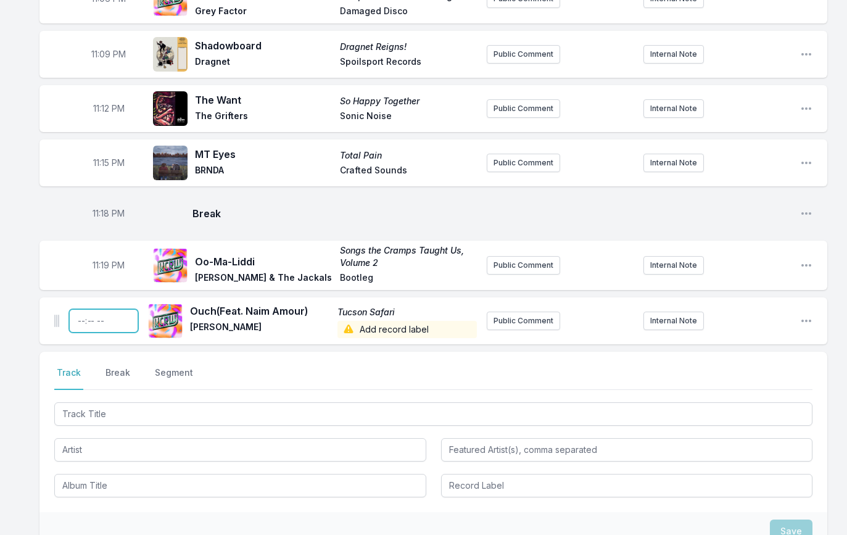
click at [78, 312] on input "Timestamp" at bounding box center [103, 320] width 69 height 23
type input "23:22"
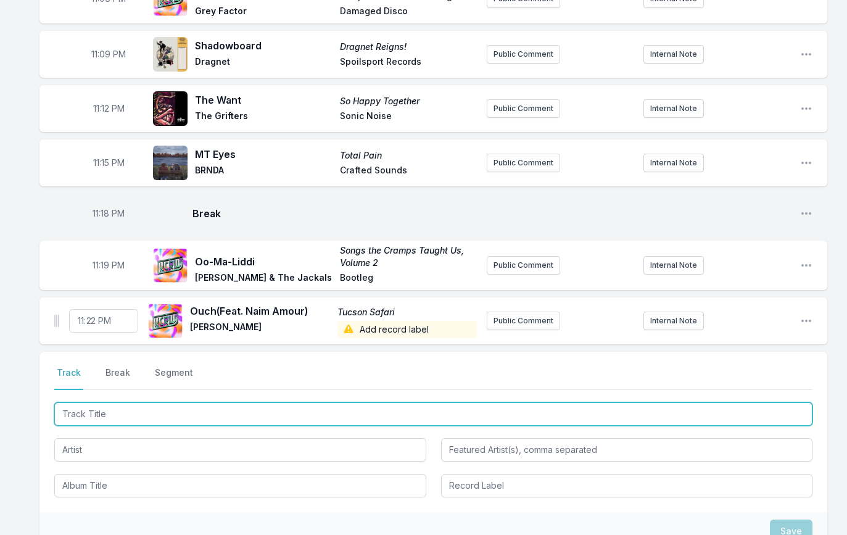
click at [87, 406] on input "Track Title" at bounding box center [433, 413] width 758 height 23
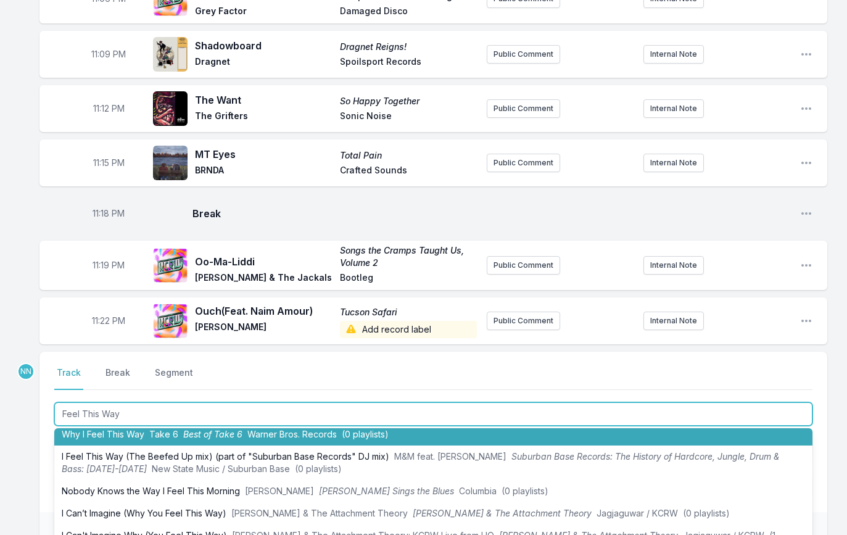
scroll to position [33, 0]
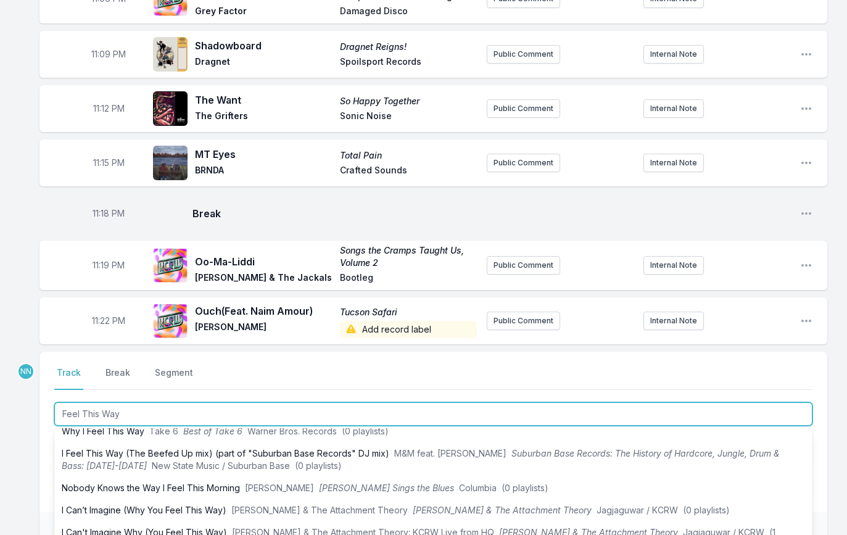
type input "Feel This Way"
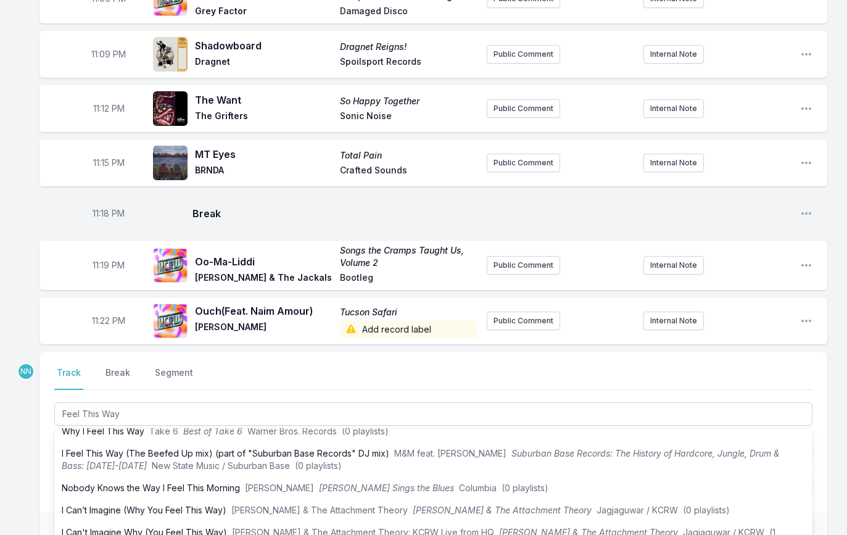
drag, startPoint x: 30, startPoint y: 447, endPoint x: 72, endPoint y: 446, distance: 42.0
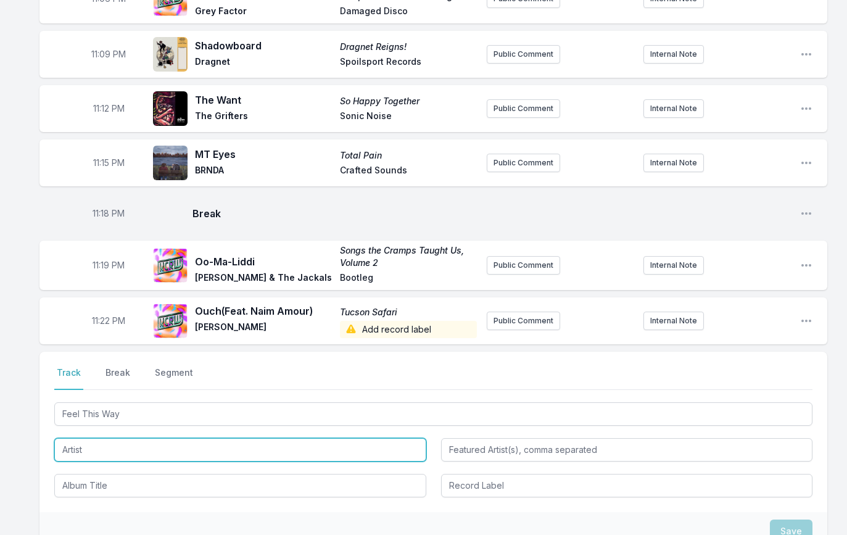
click at [95, 444] on input "Artist" at bounding box center [240, 449] width 372 height 23
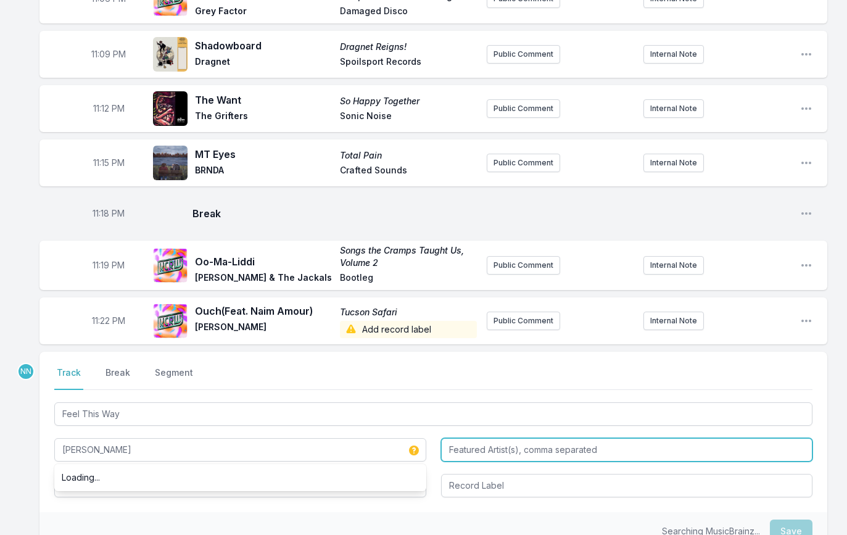
type input "[PERSON_NAME]"
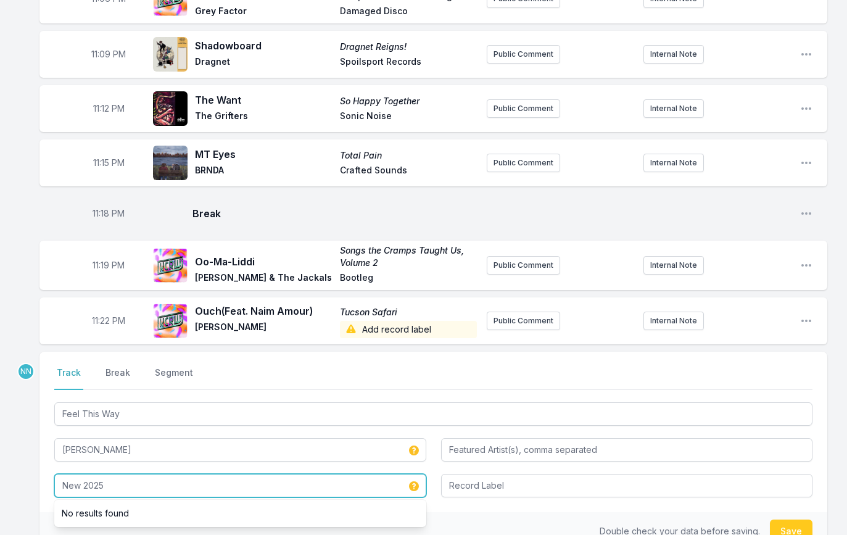
type input "New 2025"
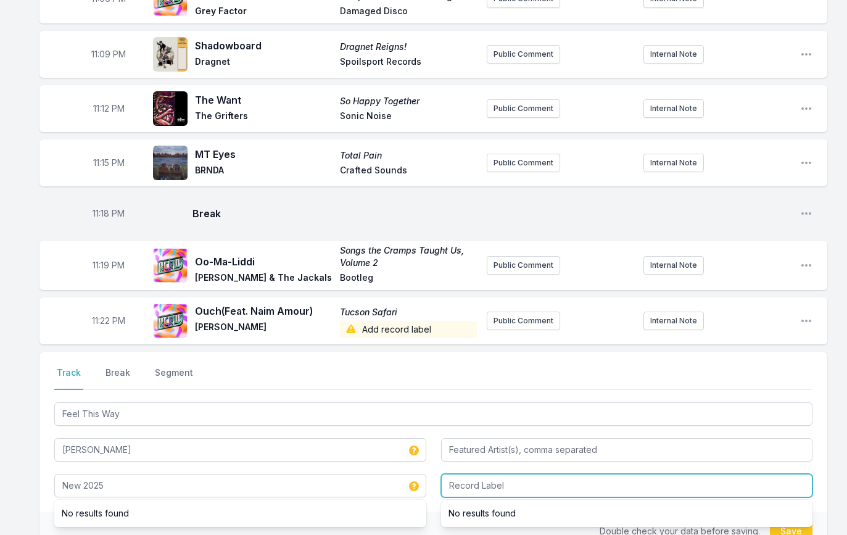
click at [512, 484] on input "Record Label" at bounding box center [627, 485] width 372 height 23
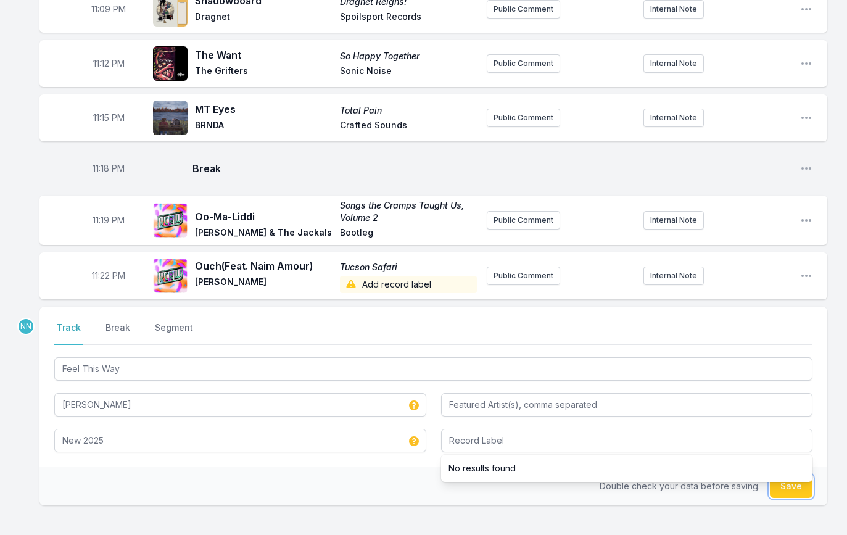
click at [775, 480] on button "Save" at bounding box center [791, 486] width 43 height 23
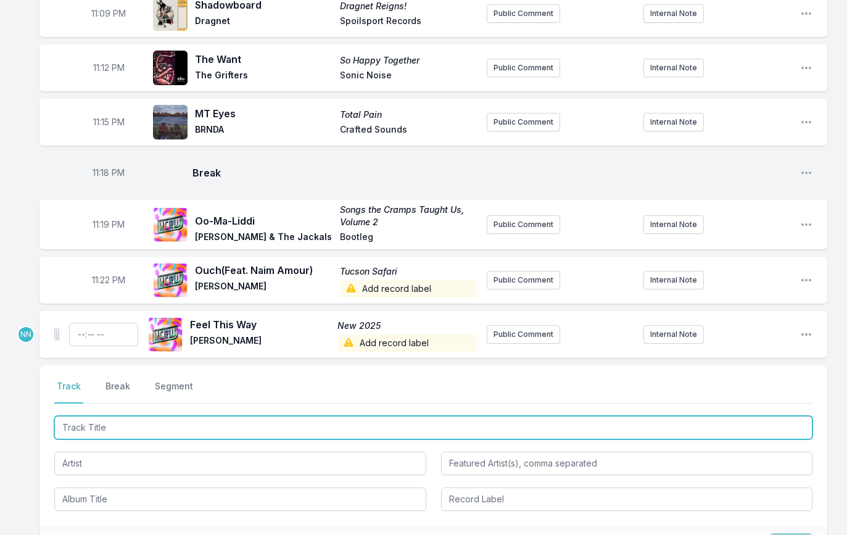
scroll to position [1601, 0]
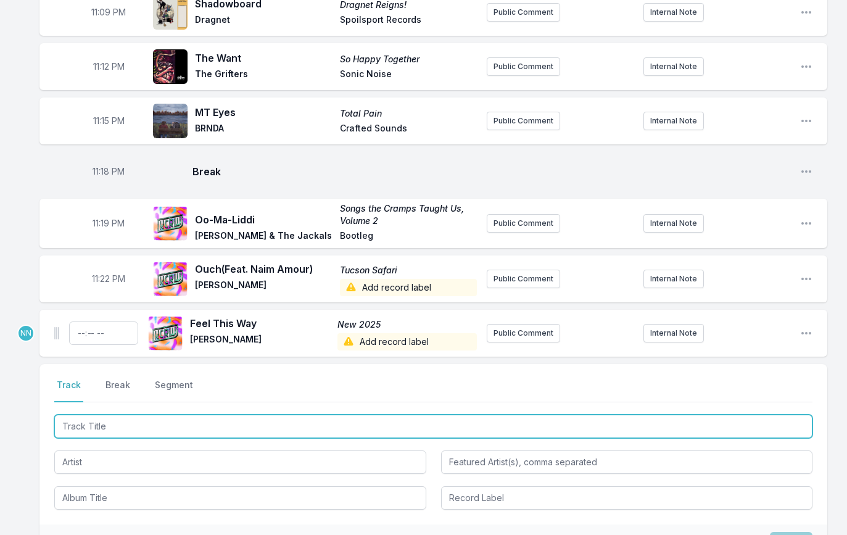
click at [114, 419] on input "Track Title" at bounding box center [433, 426] width 758 height 23
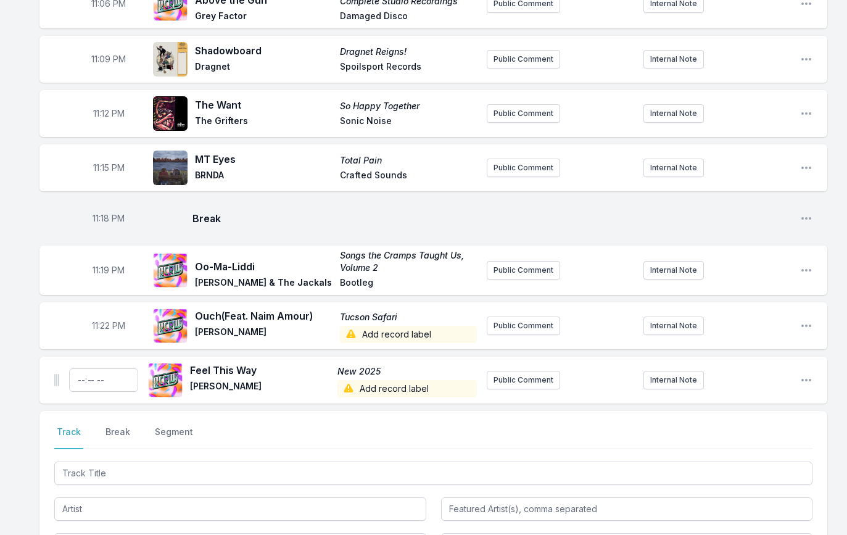
scroll to position [1740, 0]
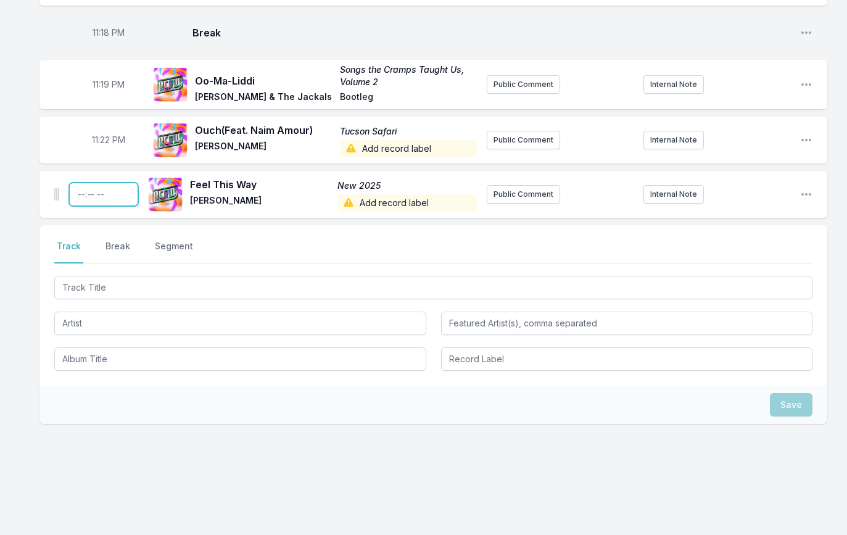
click at [81, 187] on input "Timestamp" at bounding box center [103, 194] width 69 height 23
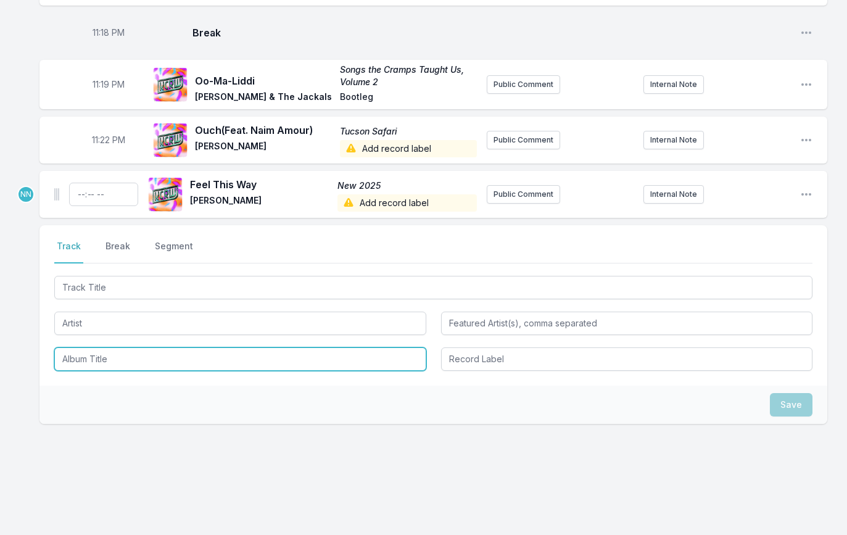
click at [186, 347] on input "Album Title" at bounding box center [240, 358] width 372 height 23
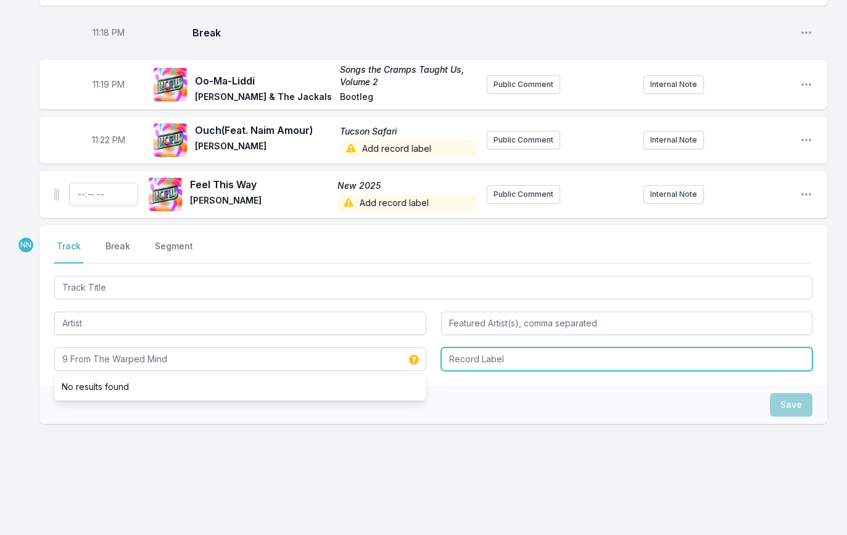
type input "9 From The Warped Mind"
type input "Low Ambition & Sweet Time"
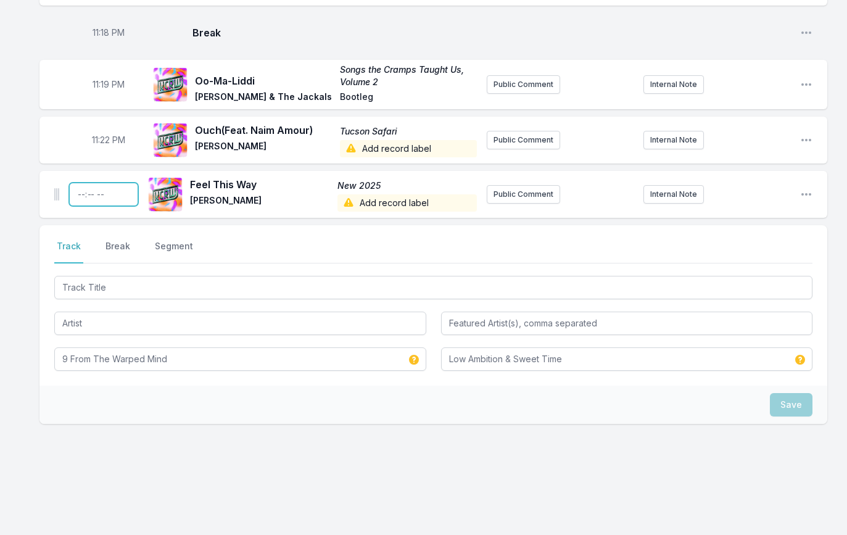
click at [77, 187] on input "Timestamp" at bounding box center [103, 194] width 69 height 23
type input "23:25"
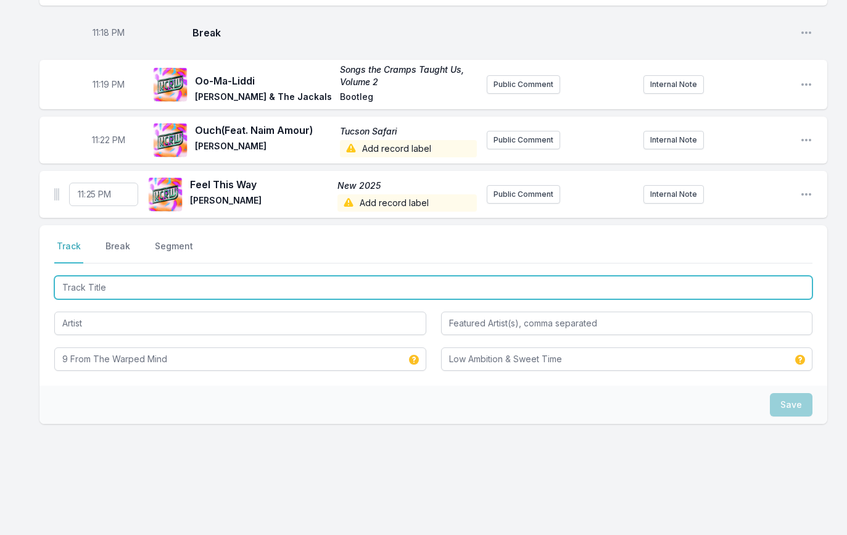
click at [228, 283] on input "Track Title" at bounding box center [433, 287] width 758 height 23
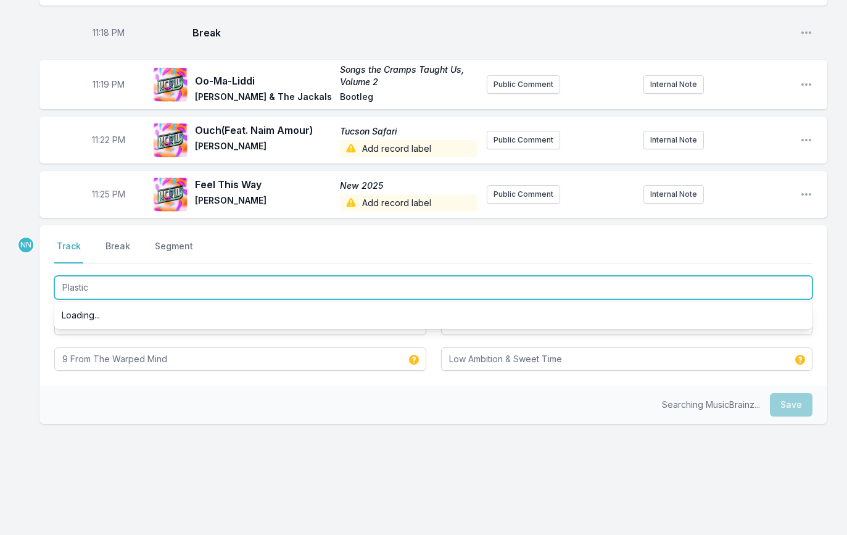
scroll to position [0, 0]
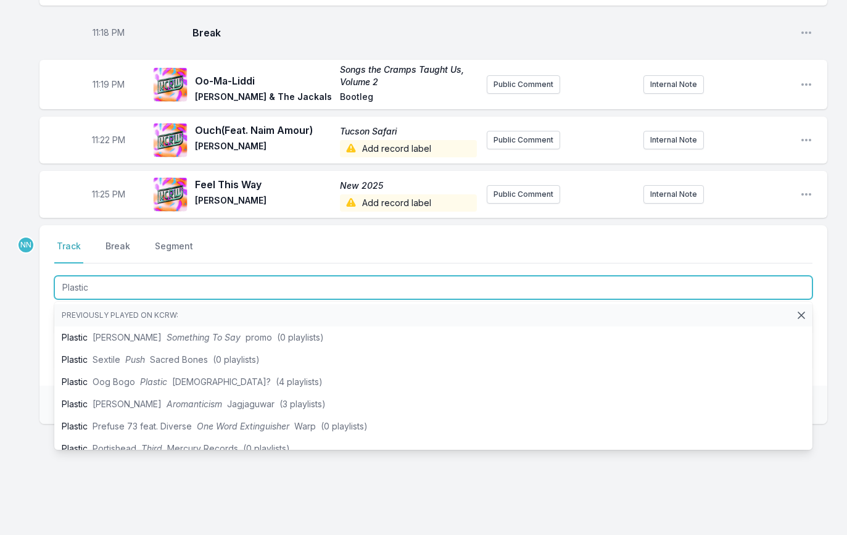
type input "Plastic"
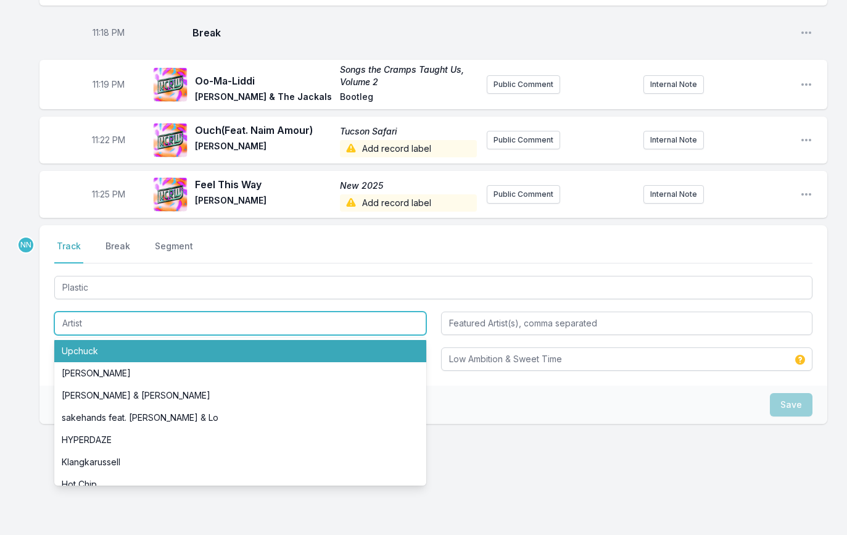
click at [75, 342] on li "Upchuck" at bounding box center [240, 351] width 372 height 22
type input "Upchuck"
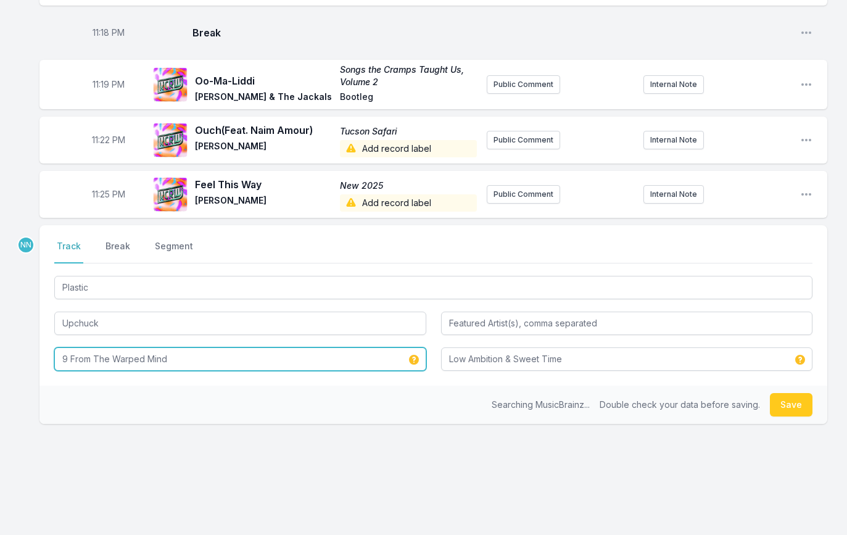
click at [79, 354] on input "9 From The Warped Mind" at bounding box center [240, 358] width 372 height 23
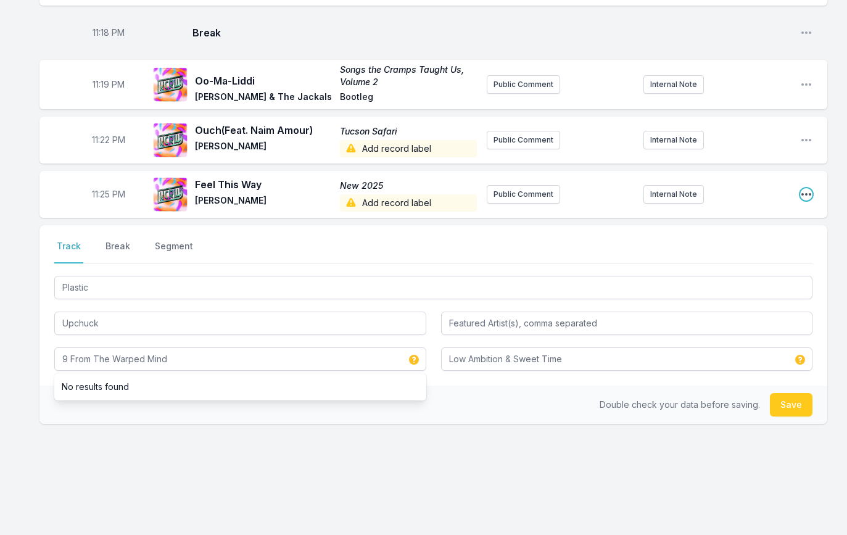
click at [803, 188] on icon "Open playlist item options" at bounding box center [806, 194] width 12 height 12
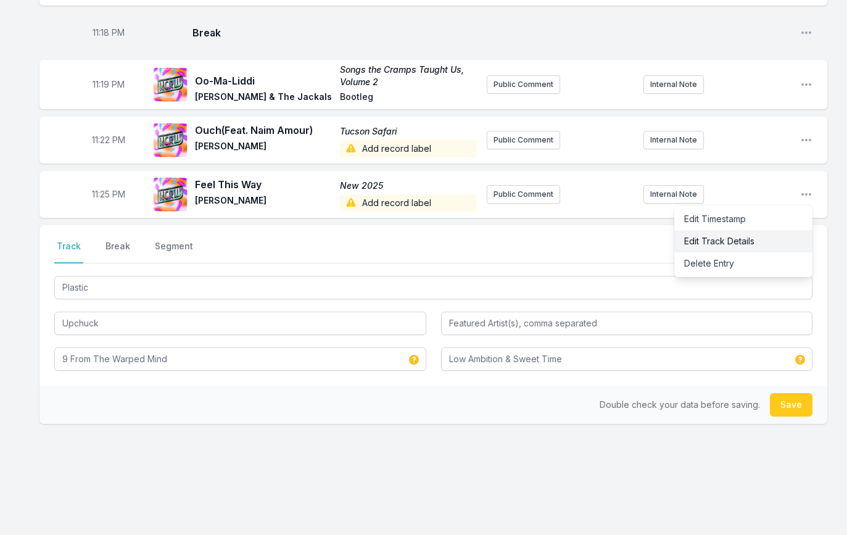
click at [734, 230] on button "Edit Track Details" at bounding box center [744, 241] width 138 height 22
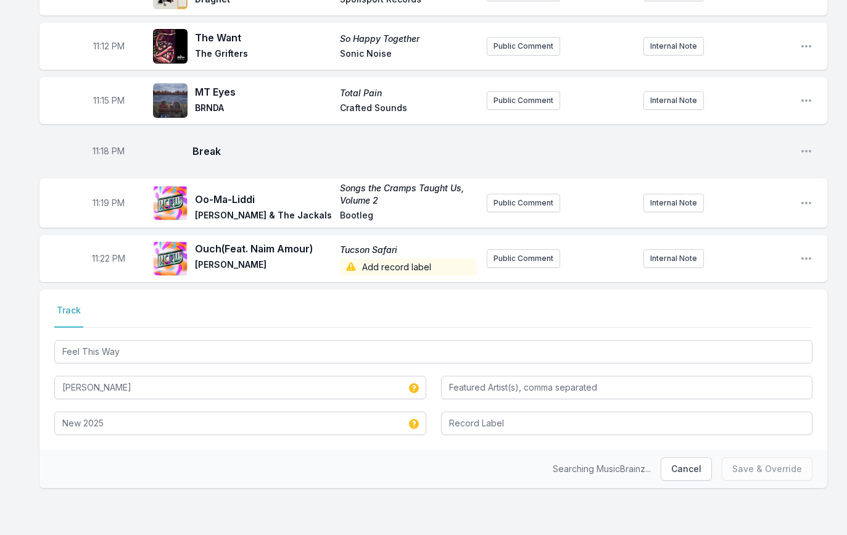
scroll to position [1614, 0]
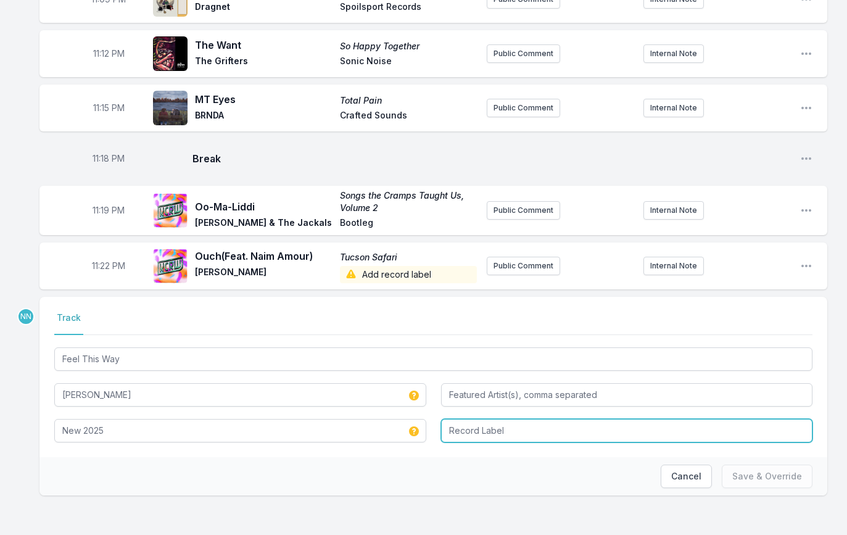
click at [469, 424] on input "Record Label" at bounding box center [627, 430] width 372 height 23
type input "Low Ambition & Sweet Time"
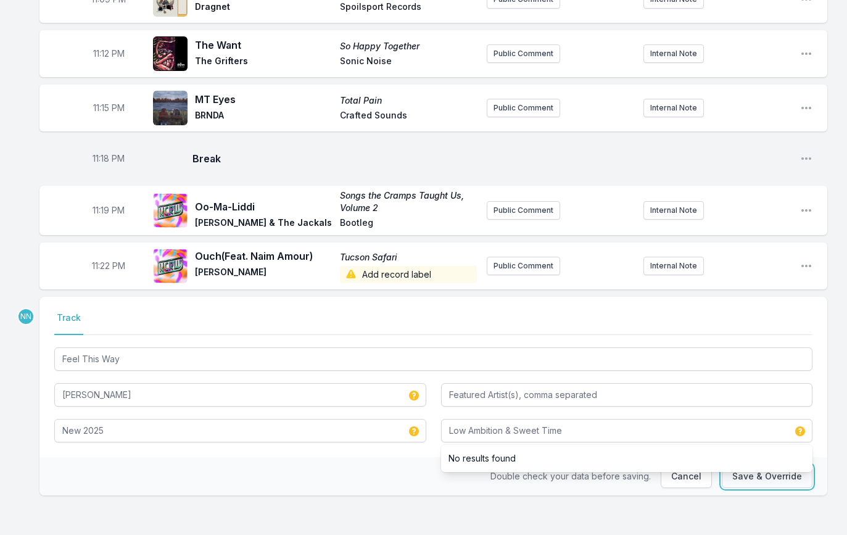
click at [765, 472] on button "Save & Override" at bounding box center [767, 476] width 91 height 23
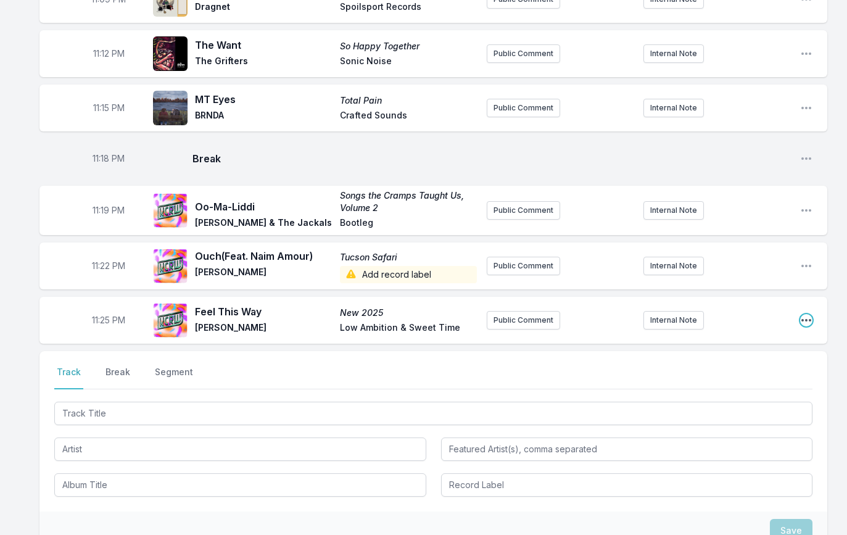
click at [802, 319] on icon "Open playlist item options" at bounding box center [807, 320] width 10 height 2
click at [743, 358] on button "Edit Track Details" at bounding box center [744, 367] width 138 height 22
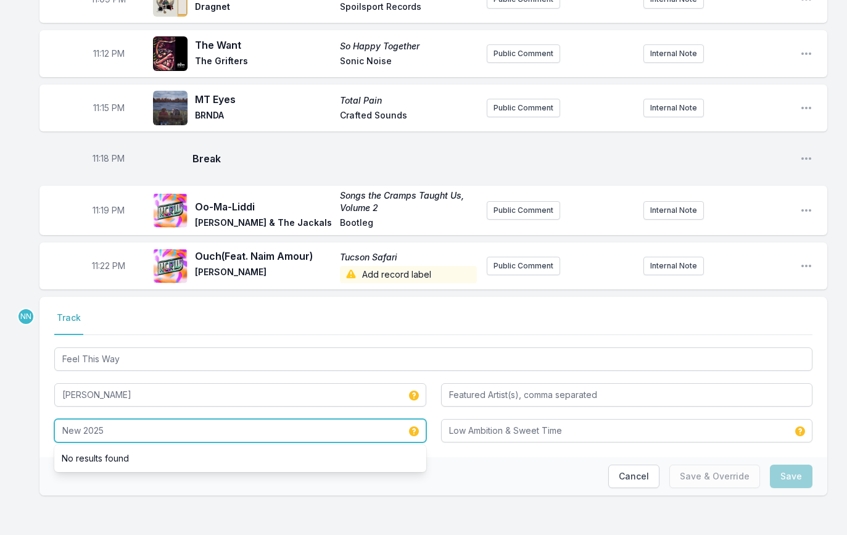
click at [222, 419] on input "New 2025" at bounding box center [240, 430] width 372 height 23
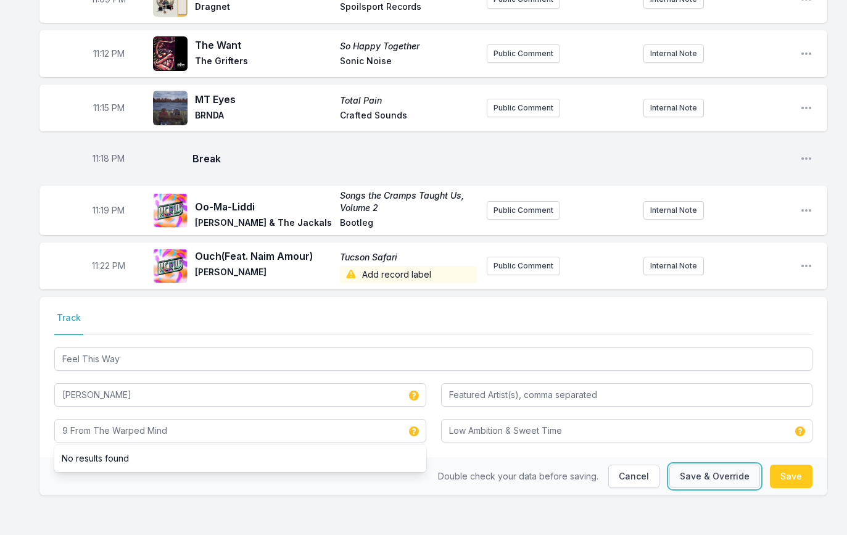
click at [749, 469] on button "Save & Override" at bounding box center [715, 476] width 91 height 23
type input "New 2025"
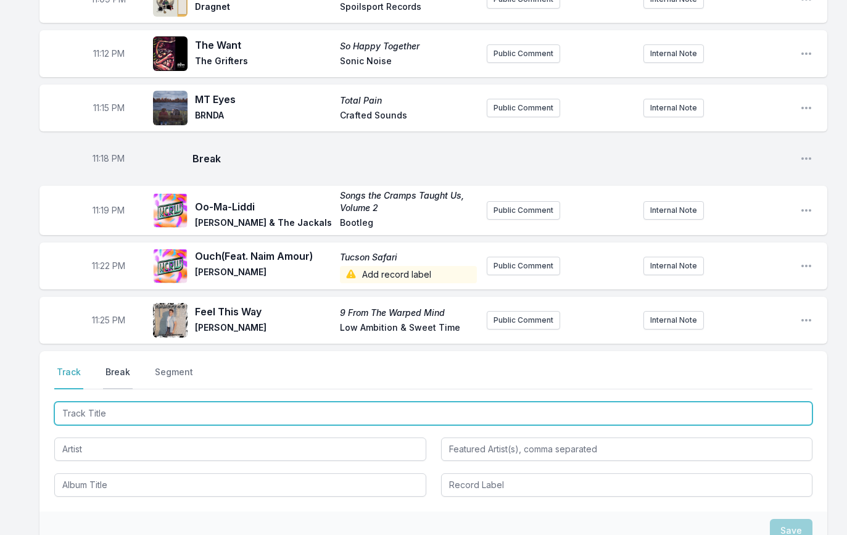
drag, startPoint x: 125, startPoint y: 401, endPoint x: 129, endPoint y: 370, distance: 31.8
click at [125, 402] on input "Track Title" at bounding box center [433, 413] width 758 height 23
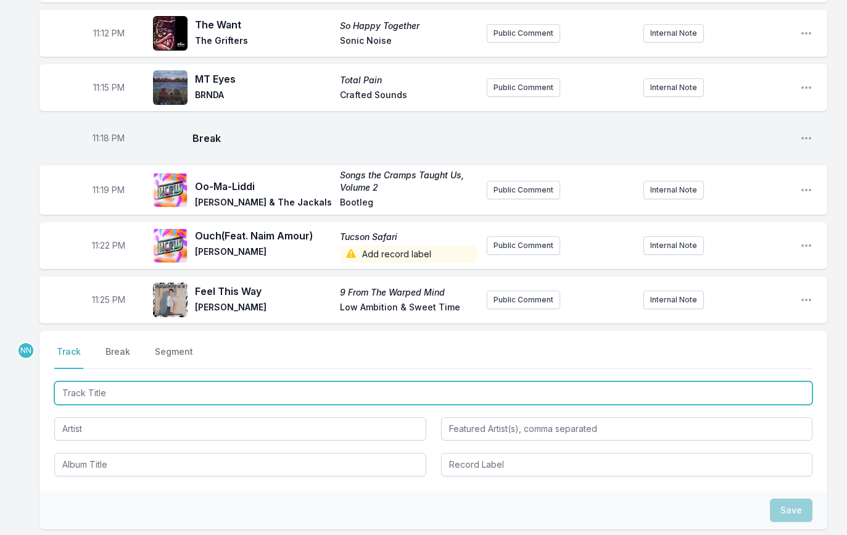
scroll to position [1637, 0]
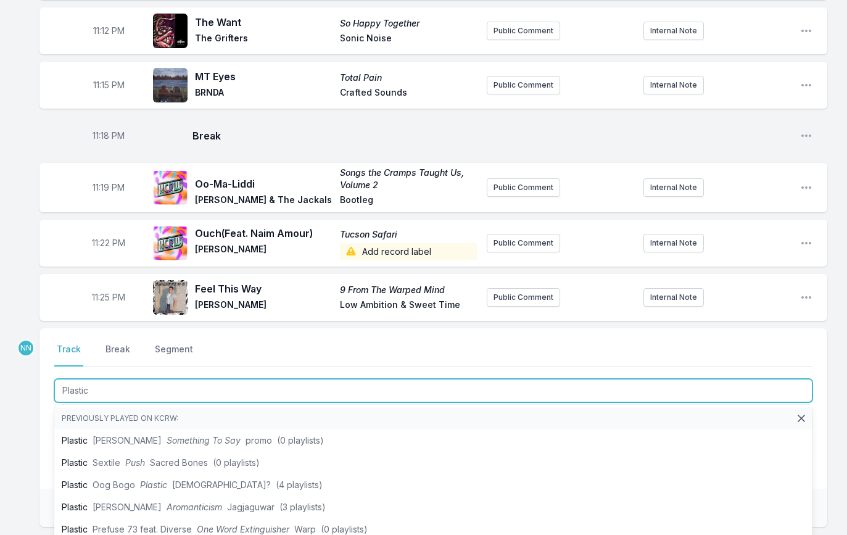
type input "Plastic"
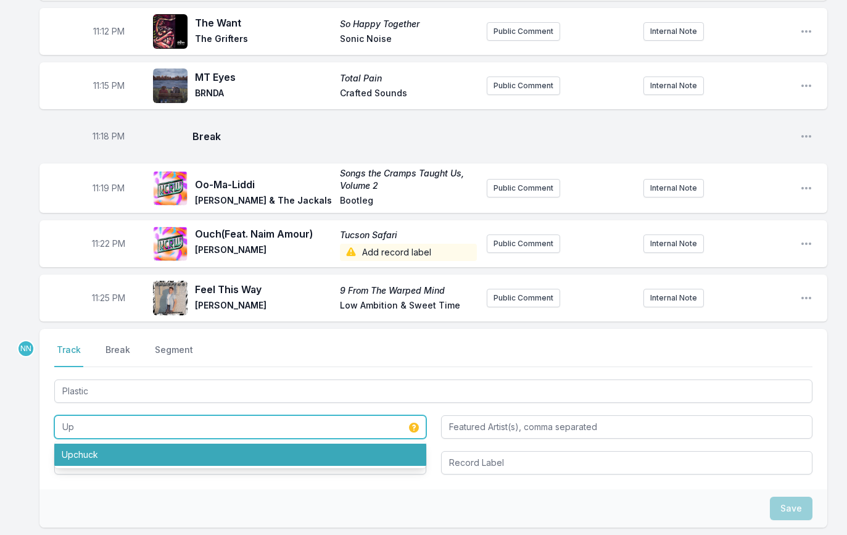
click at [103, 444] on li "Upchuck" at bounding box center [240, 455] width 372 height 22
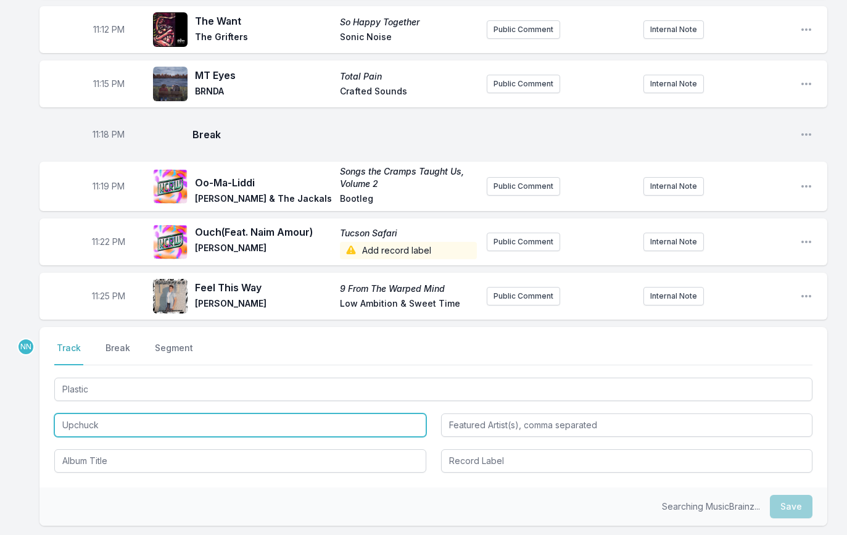
type input "Upchuck"
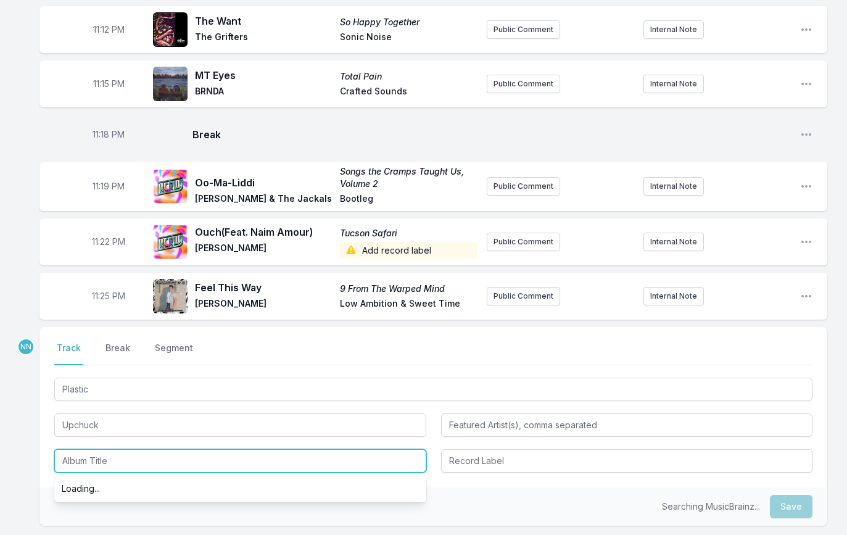
click at [102, 457] on input "Album Title" at bounding box center [240, 460] width 372 height 23
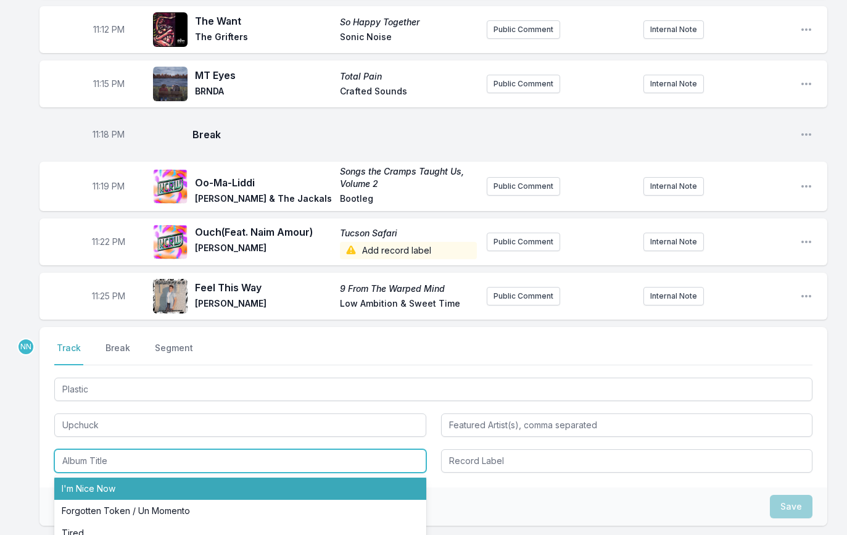
click at [67, 480] on li "I'm Nice Now" at bounding box center [240, 489] width 372 height 22
type input "I'm Nice Now"
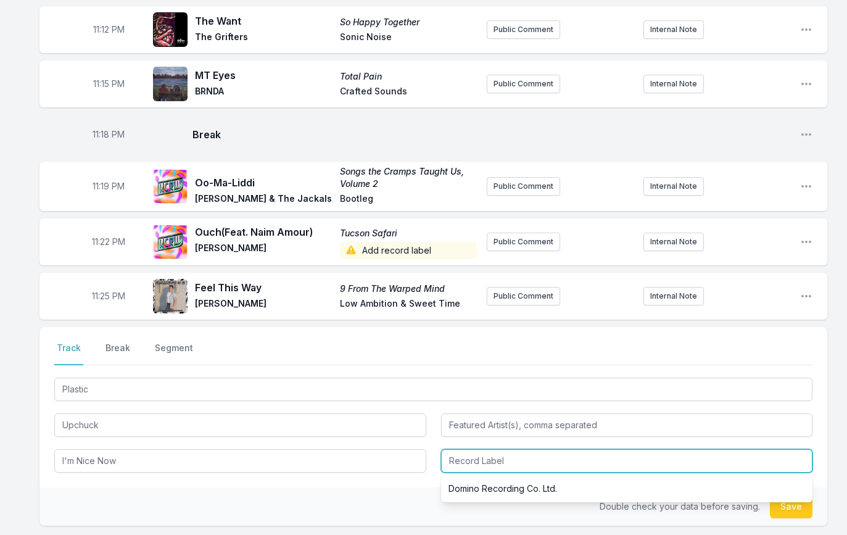
click at [511, 454] on input "Record Label" at bounding box center [627, 460] width 372 height 23
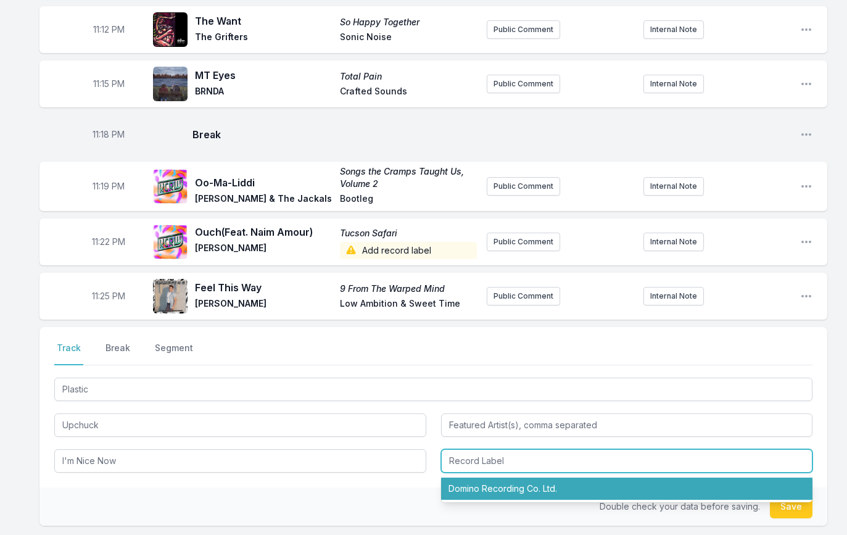
drag, startPoint x: 506, startPoint y: 478, endPoint x: 526, endPoint y: 478, distance: 20.4
click at [518, 478] on li "Domino Recording Co. Ltd." at bounding box center [627, 489] width 372 height 22
type input "Domino Recording Co. Ltd."
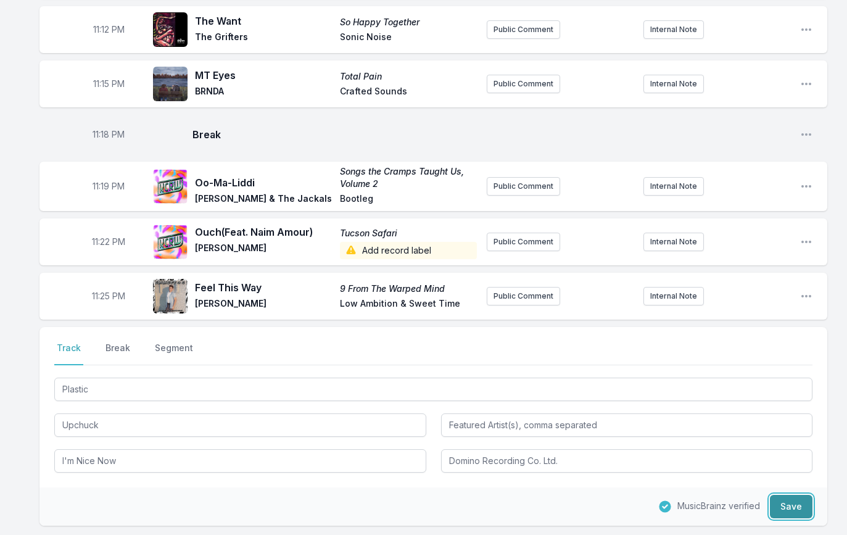
click at [802, 502] on button "Save" at bounding box center [791, 506] width 43 height 23
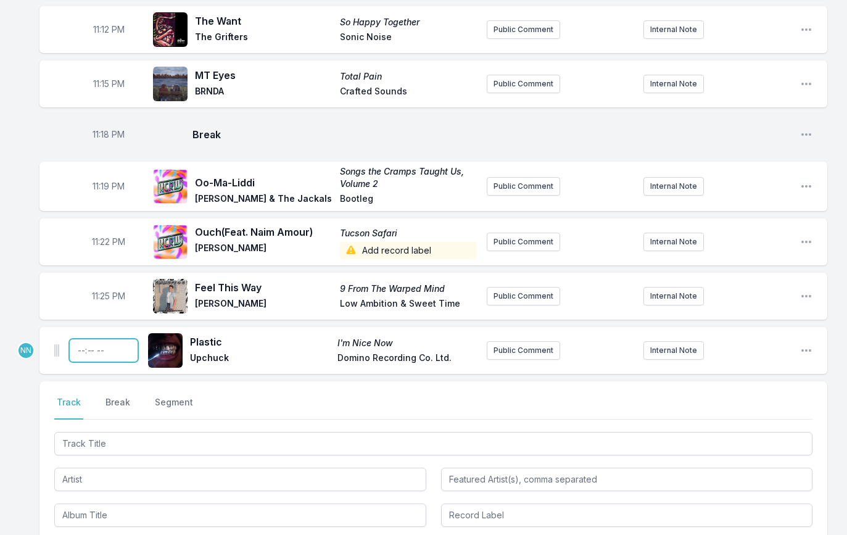
click at [80, 344] on input "Timestamp" at bounding box center [103, 350] width 69 height 23
type input "23:28"
click at [196, 448] on div at bounding box center [433, 479] width 758 height 98
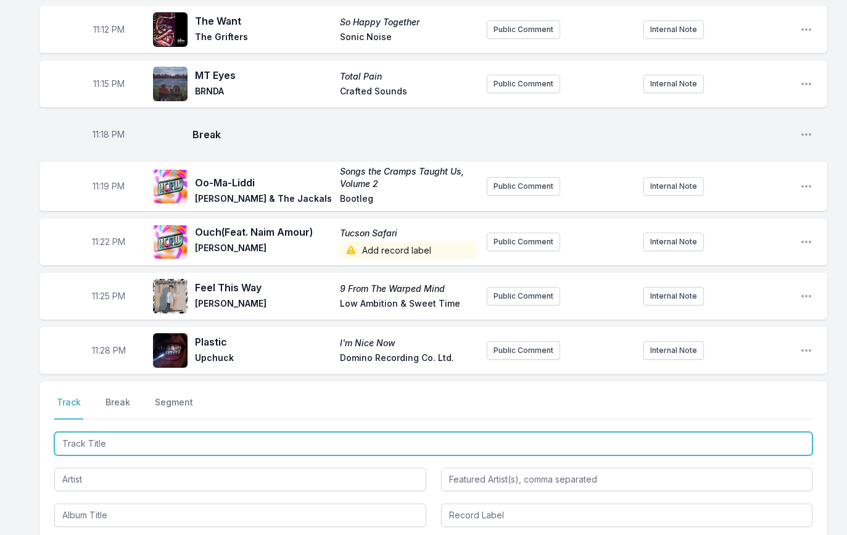
click at [201, 442] on input "Track Title" at bounding box center [433, 443] width 758 height 23
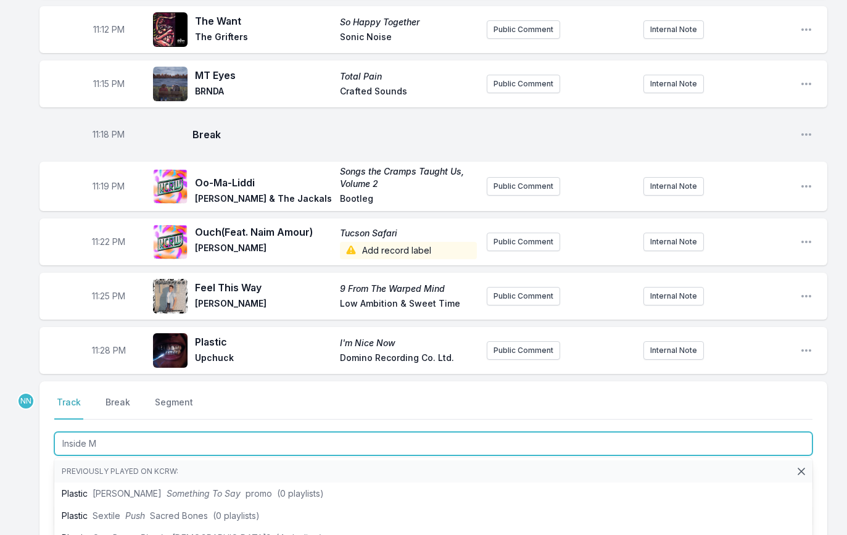
type input "Inside Me"
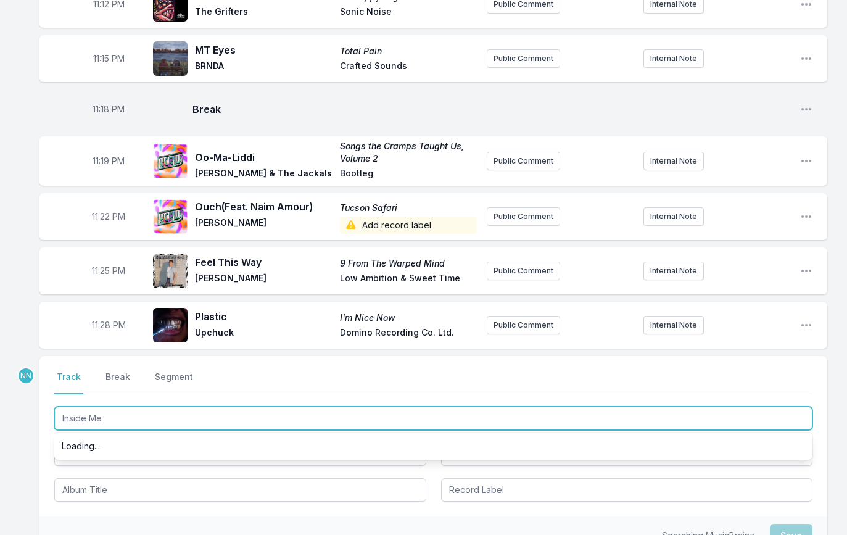
scroll to position [1664, 0]
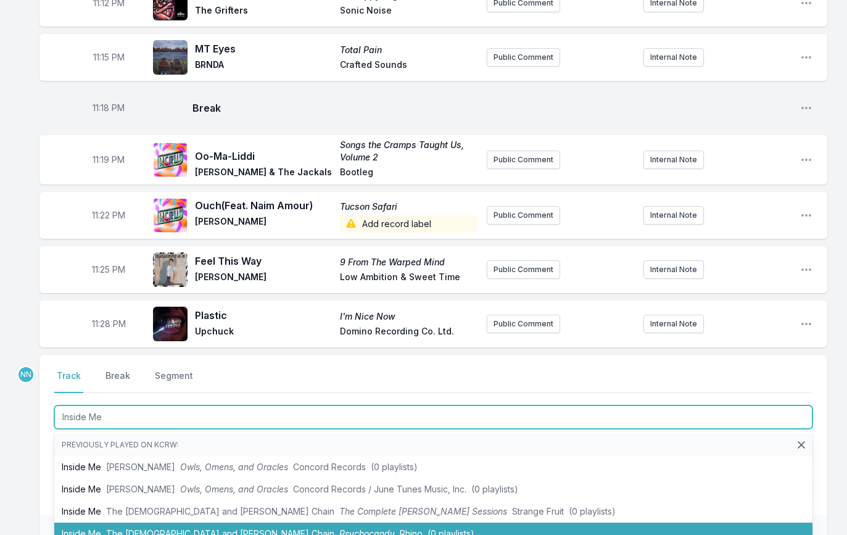
click at [172, 523] on li "Inside Me The [PERSON_NAME] and [PERSON_NAME] Chain Psychocandy Rhino (0 playli…" at bounding box center [433, 534] width 758 height 22
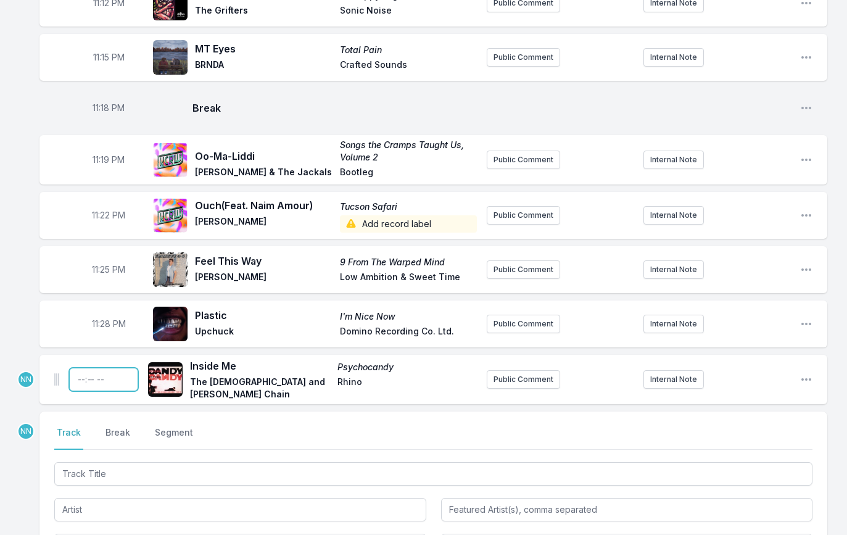
click at [76, 372] on input "Timestamp" at bounding box center [103, 379] width 69 height 23
type input "23:31"
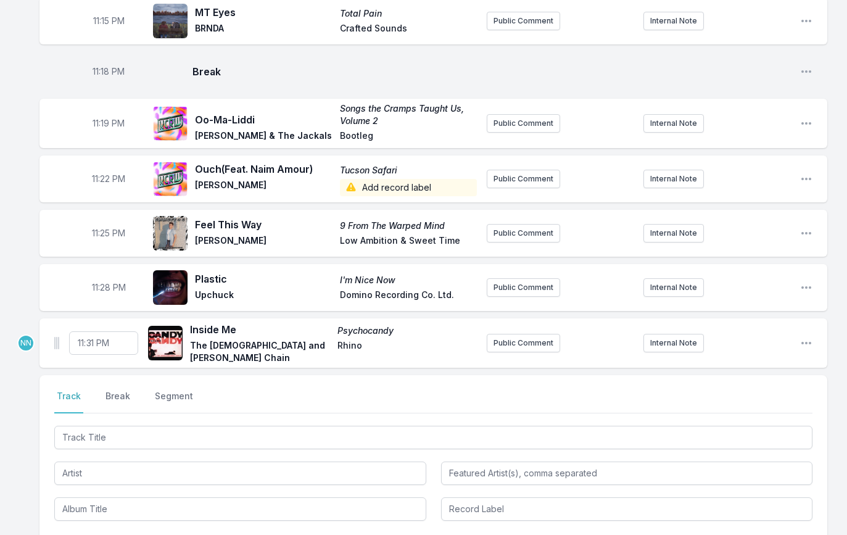
click at [47, 427] on div "Select a tab Track Break Segment Track Break Segment" at bounding box center [433, 455] width 788 height 160
click at [115, 390] on button "Break" at bounding box center [118, 401] width 30 height 23
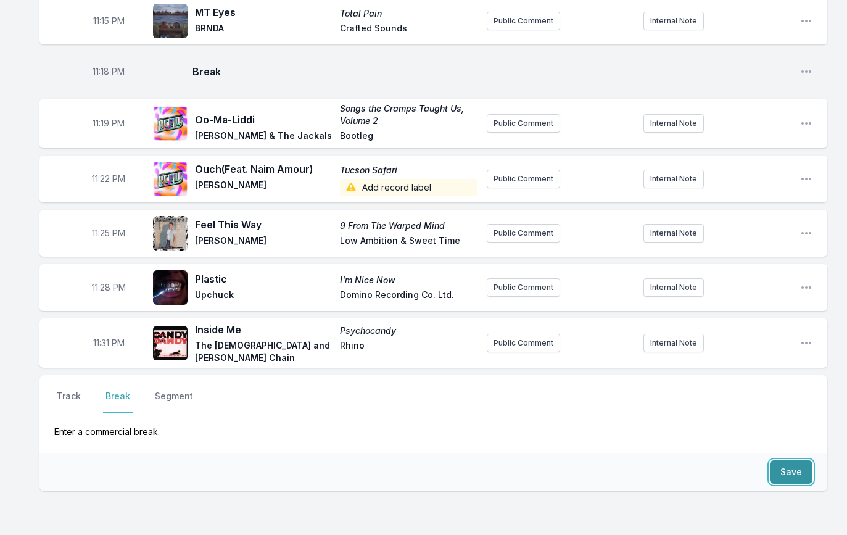
click at [784, 460] on button "Save" at bounding box center [791, 471] width 43 height 23
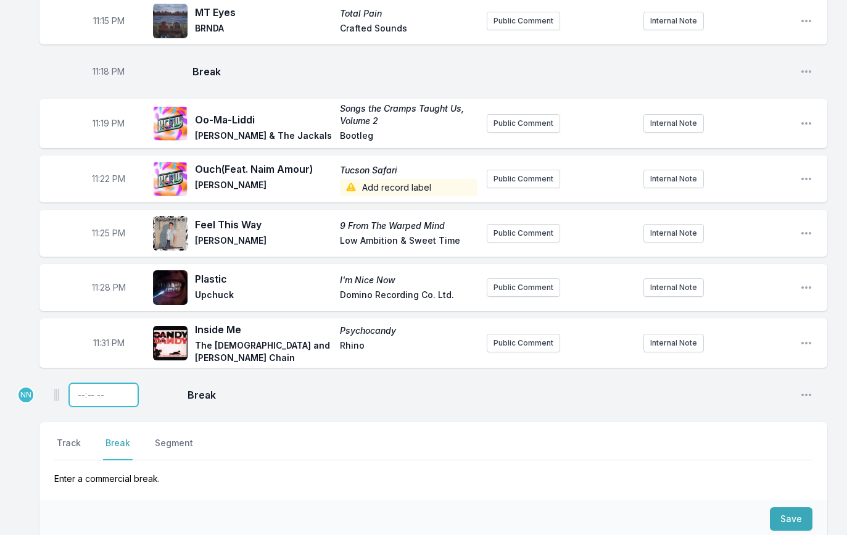
click at [78, 386] on input "Timestamp" at bounding box center [103, 394] width 69 height 23
type input "23:35"
click at [75, 437] on button "Track" at bounding box center [68, 448] width 29 height 23
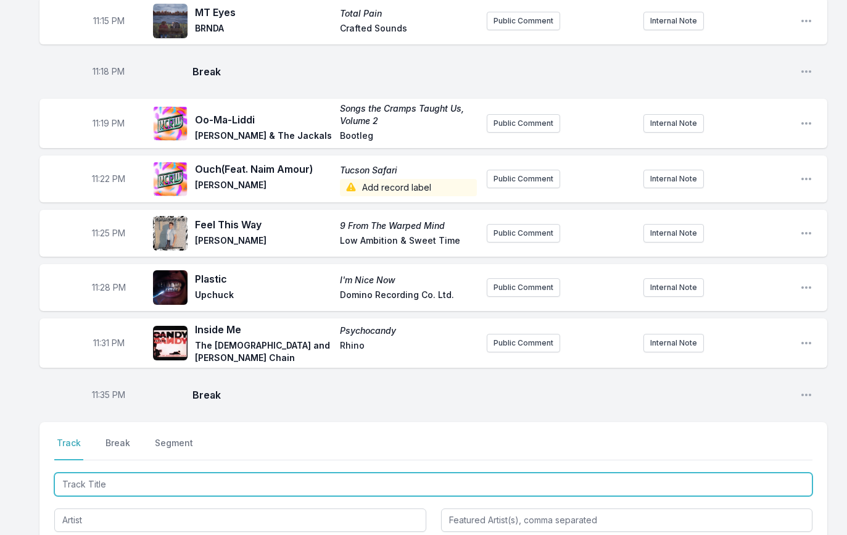
click at [87, 473] on input "Track Title" at bounding box center [433, 484] width 758 height 23
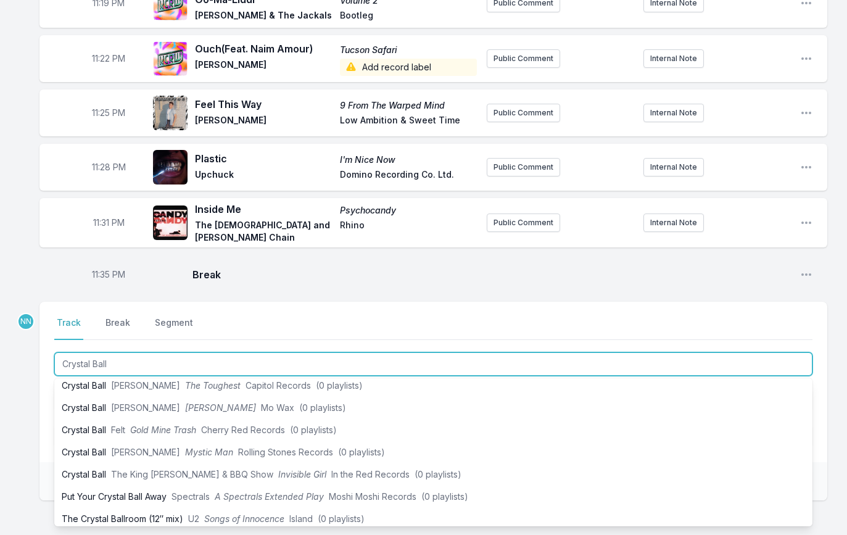
scroll to position [123, 0]
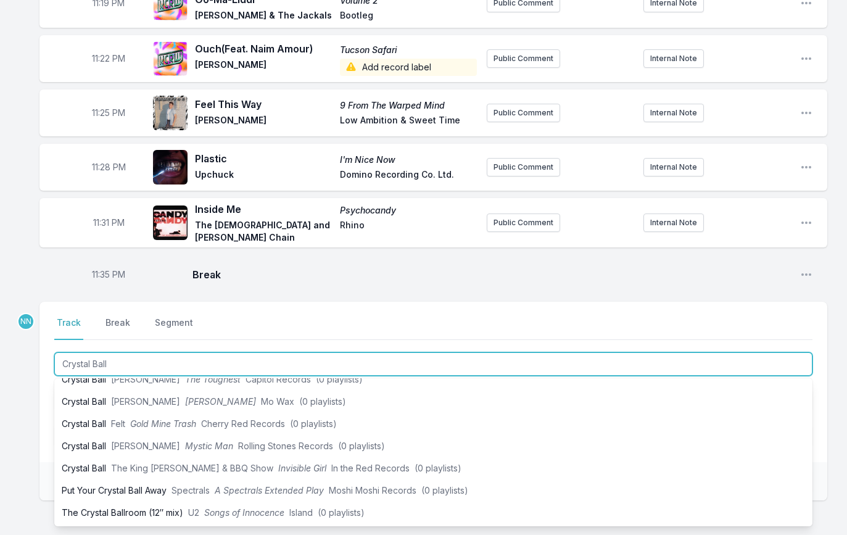
type input "Crystal Ball"
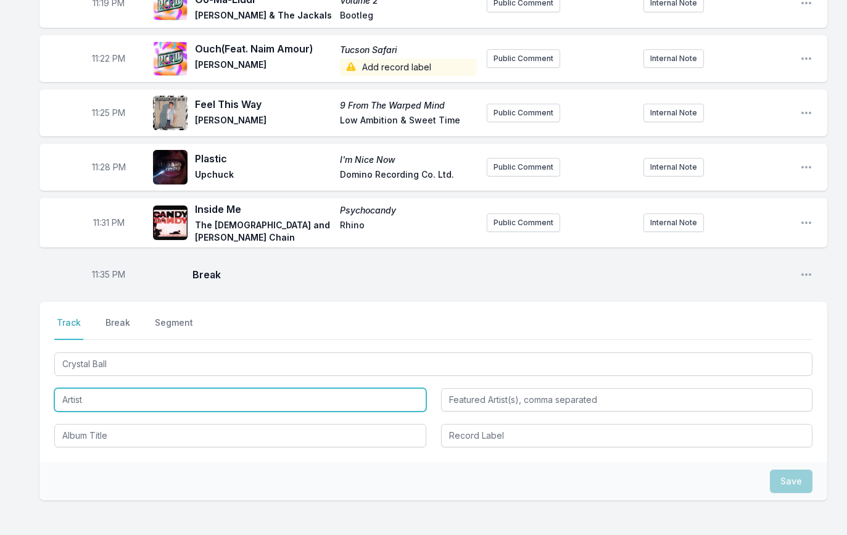
click at [94, 392] on input "Artist" at bounding box center [240, 399] width 372 height 23
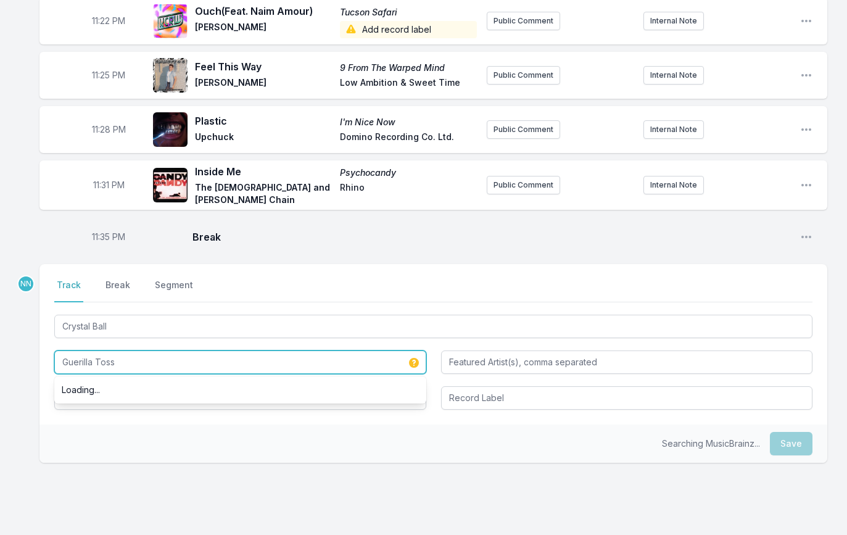
scroll to position [1860, 0]
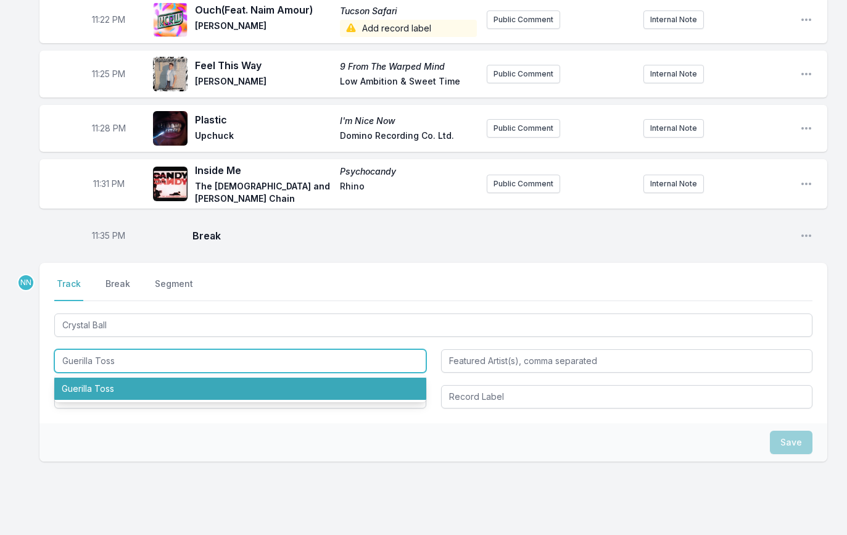
click at [96, 380] on li "Guerilla Toss" at bounding box center [240, 389] width 372 height 22
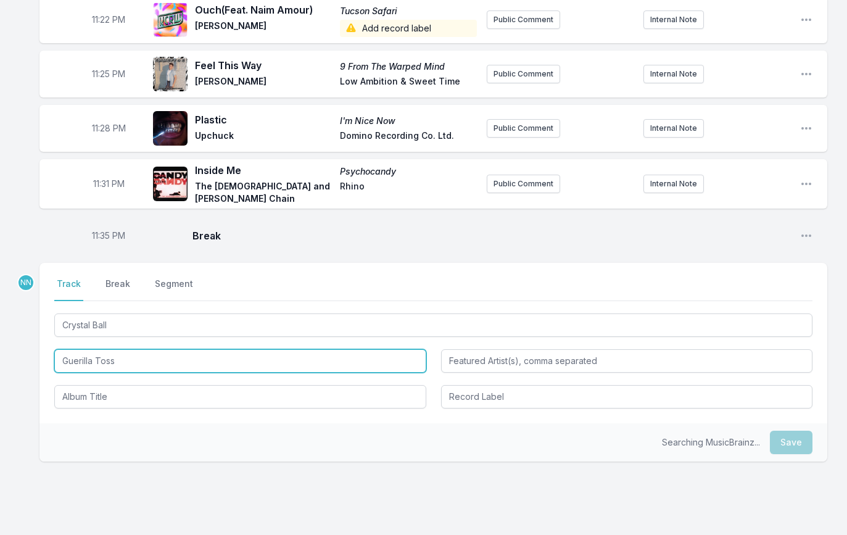
type input "Guerilla Toss"
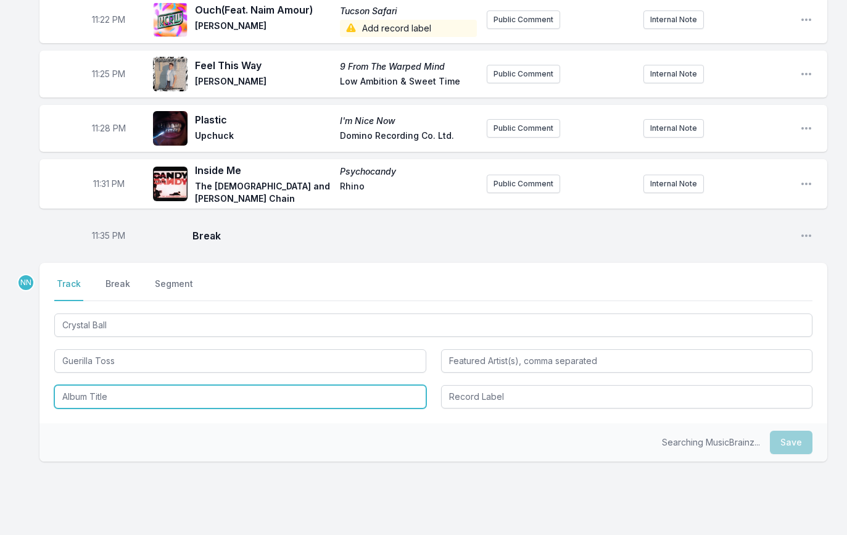
click at [95, 389] on input "Album Title" at bounding box center [240, 396] width 372 height 23
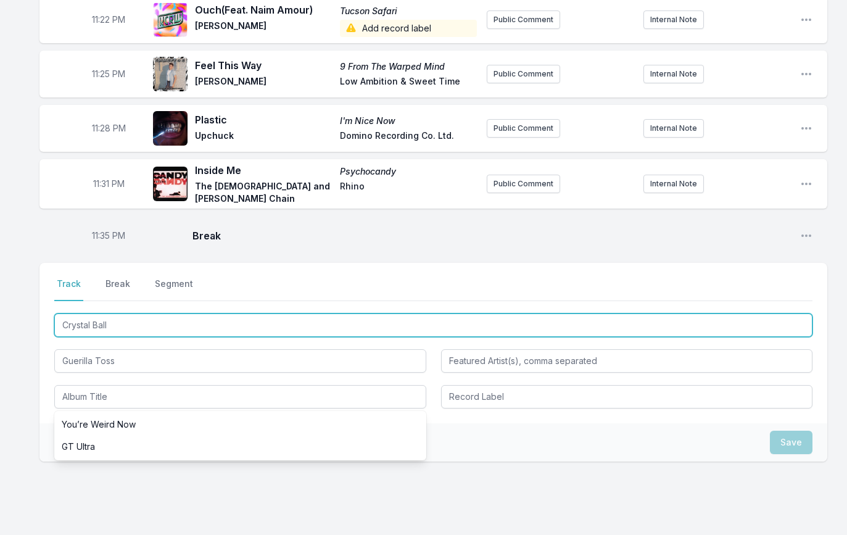
drag, startPoint x: 128, startPoint y: 314, endPoint x: 26, endPoint y: 311, distance: 101.9
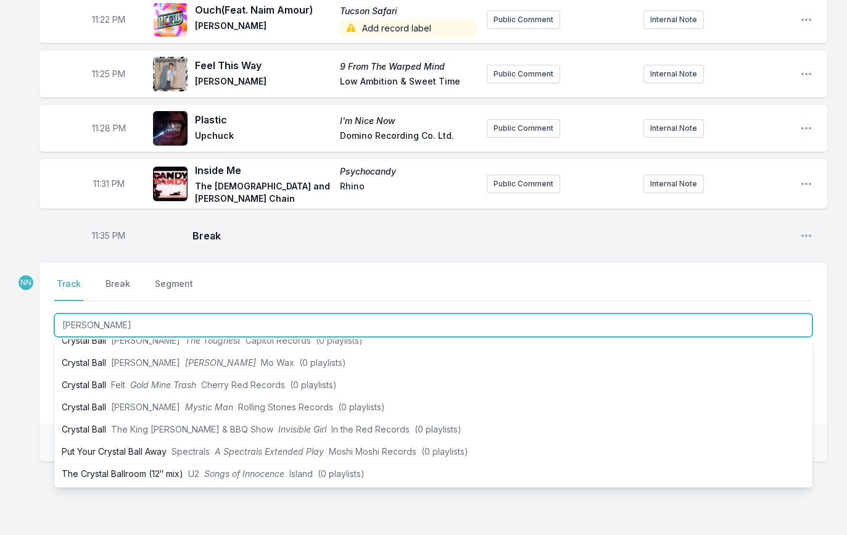
scroll to position [0, 0]
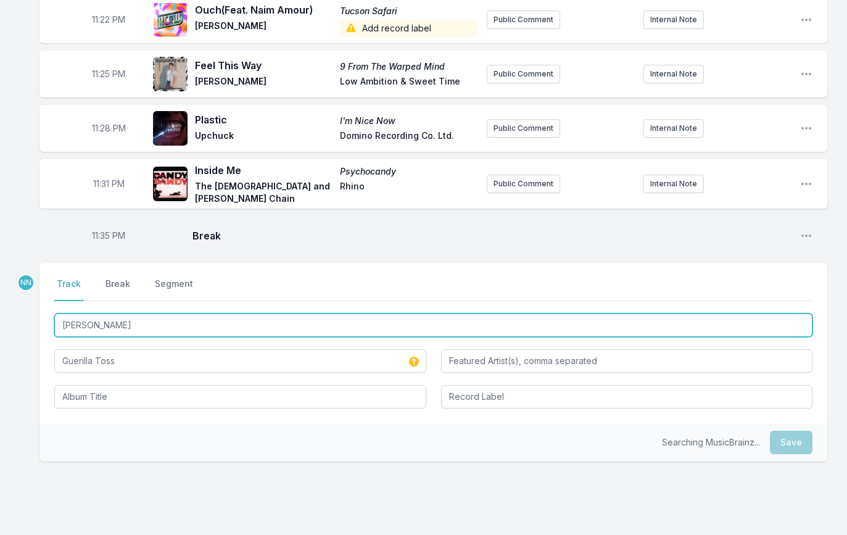
type input "[PERSON_NAME]"
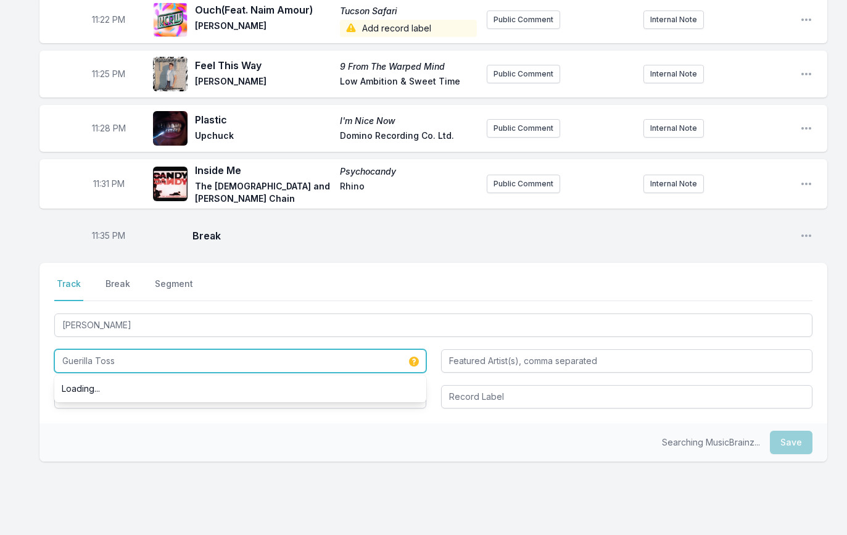
click at [100, 351] on input "Guerilla Toss" at bounding box center [240, 360] width 372 height 23
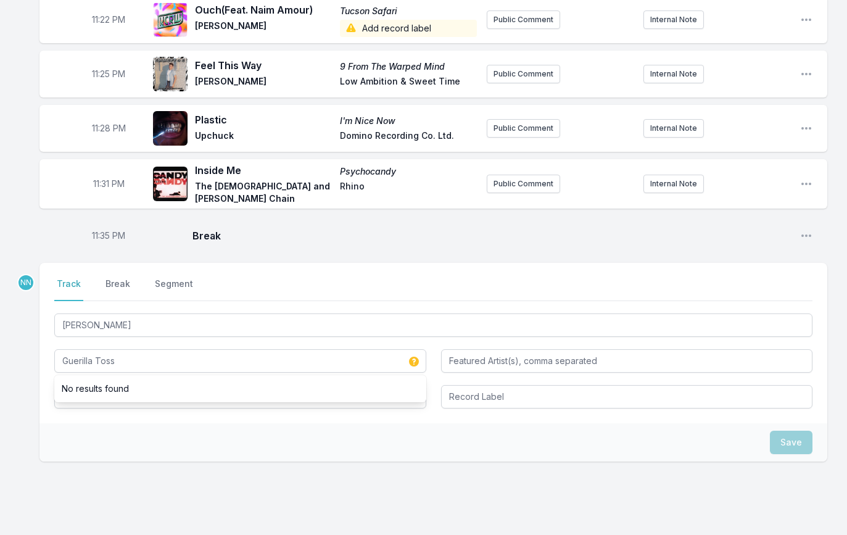
drag, startPoint x: 64, startPoint y: 420, endPoint x: 79, endPoint y: 400, distance: 25.1
click at [67, 423] on div "Save" at bounding box center [433, 442] width 788 height 38
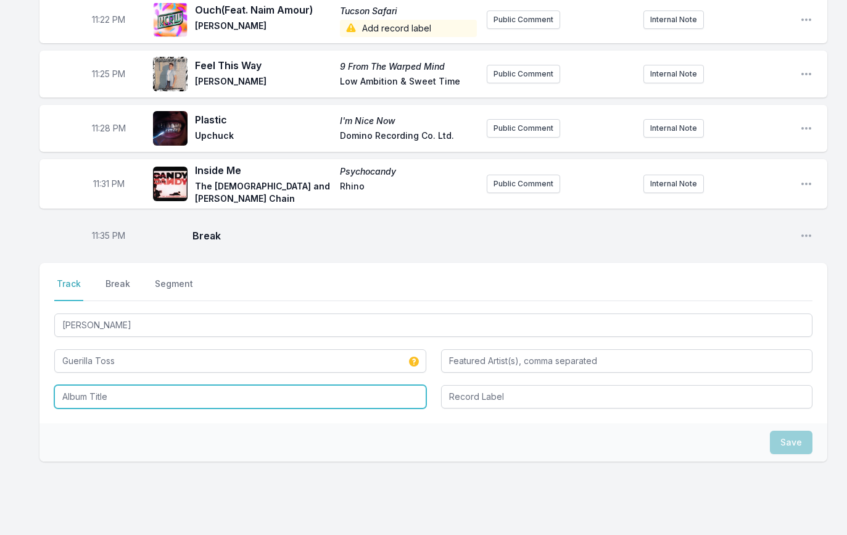
click at [86, 391] on input "Album Title" at bounding box center [240, 396] width 372 height 23
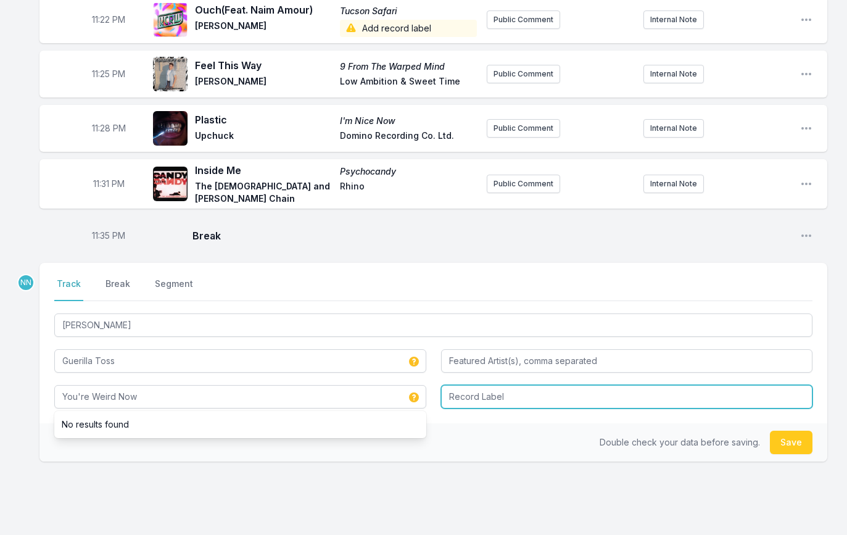
type input "You're Weird Now"
click at [479, 392] on input "Record Label" at bounding box center [627, 396] width 372 height 23
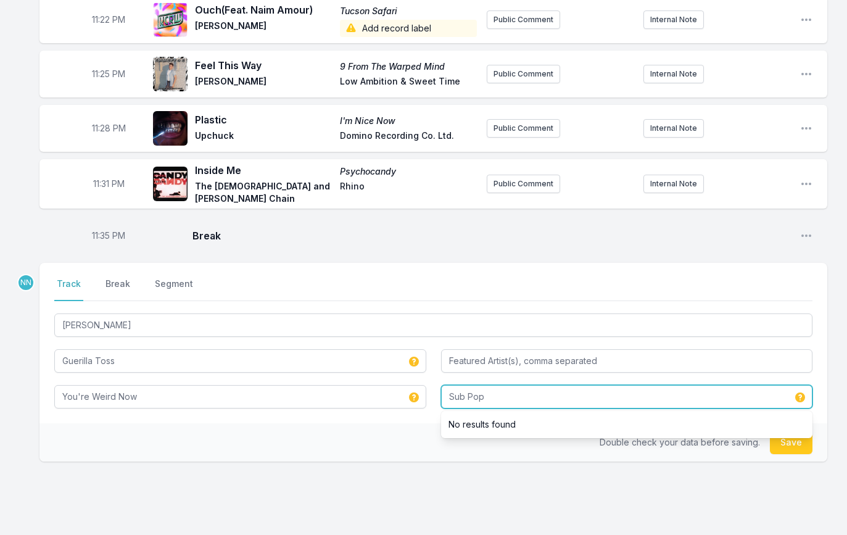
type input "Sub Pop"
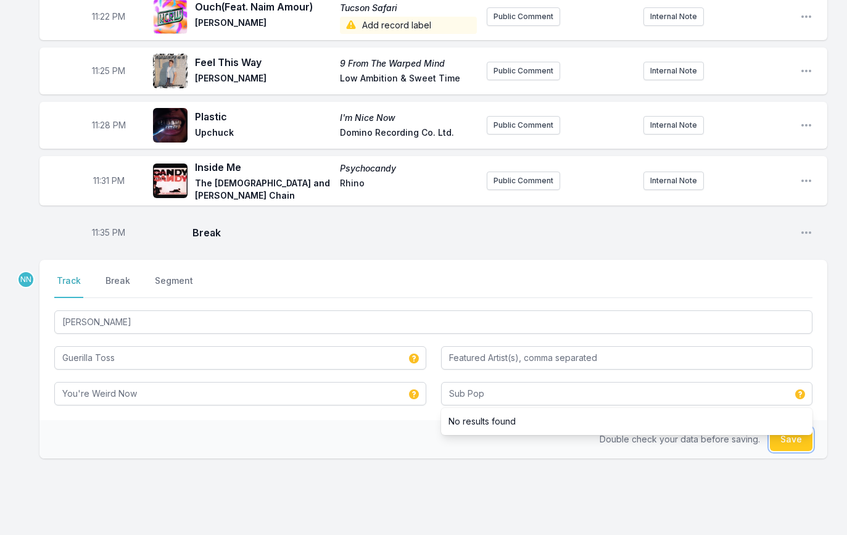
click at [773, 435] on button "Save" at bounding box center [791, 439] width 43 height 23
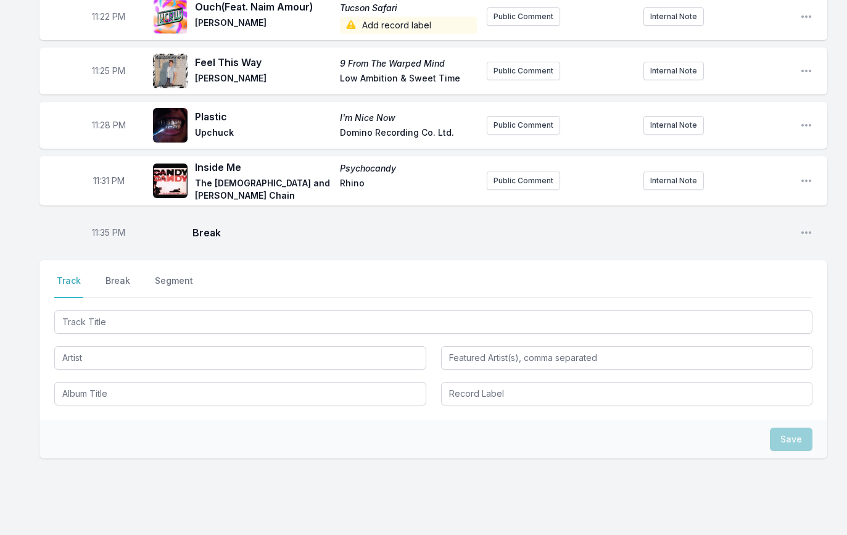
scroll to position [1864, 0]
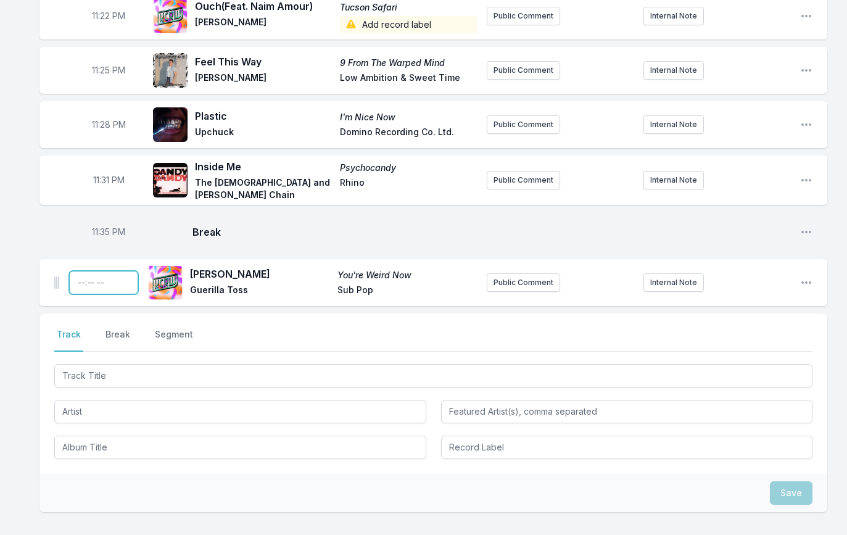
click at [81, 274] on input "Timestamp" at bounding box center [103, 282] width 69 height 23
type input "23:38"
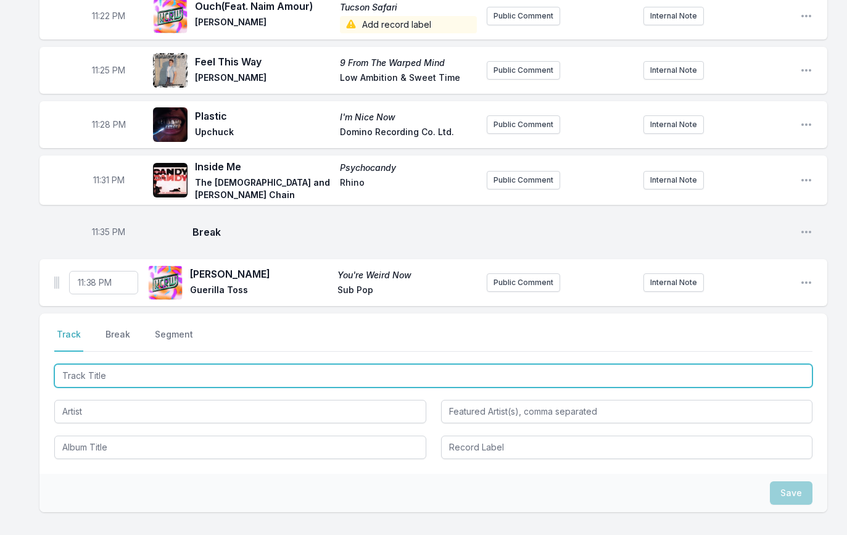
click at [126, 367] on input "Track Title" at bounding box center [433, 375] width 758 height 23
type input "Stereo Youth"
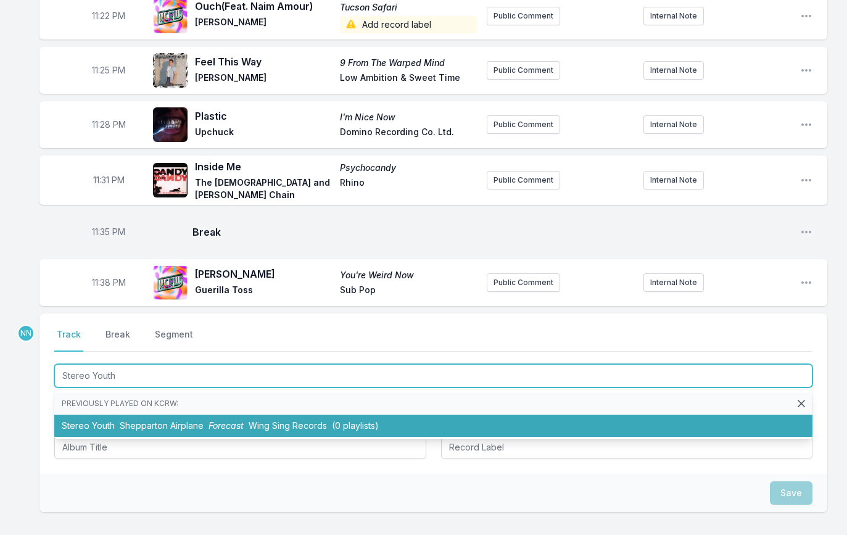
click at [175, 420] on span "Shepparton Airplane" at bounding box center [162, 425] width 84 height 10
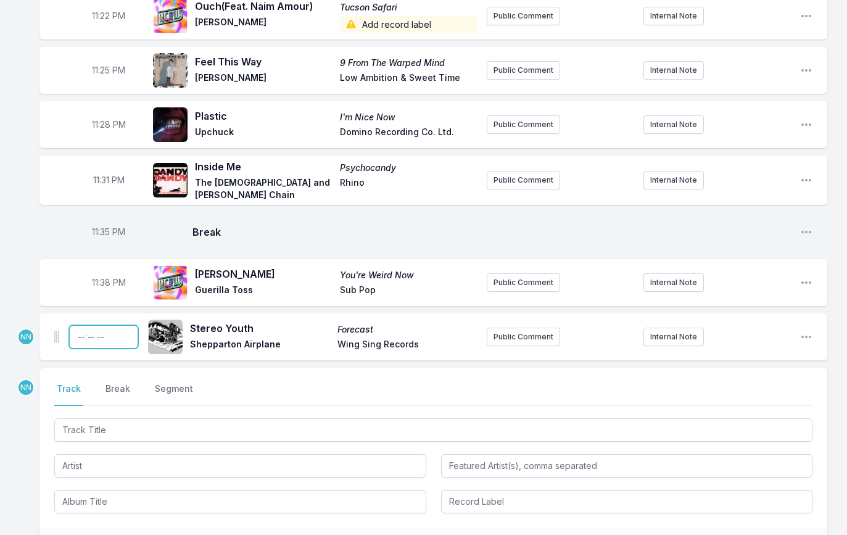
click at [84, 325] on input "Timestamp" at bounding box center [103, 336] width 69 height 23
click at [90, 329] on input "23:41" at bounding box center [103, 336] width 69 height 23
click at [93, 331] on input "23:41" at bounding box center [103, 336] width 69 height 23
click at [93, 329] on input "23:41" at bounding box center [103, 336] width 69 height 23
type input "23:42"
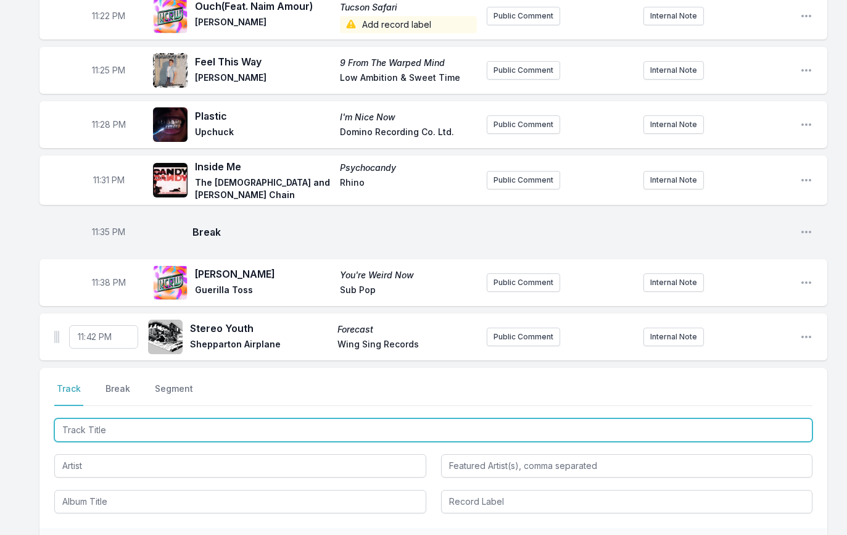
click at [80, 418] on input "Track Title" at bounding box center [433, 429] width 758 height 23
type input "Dinner Roll"
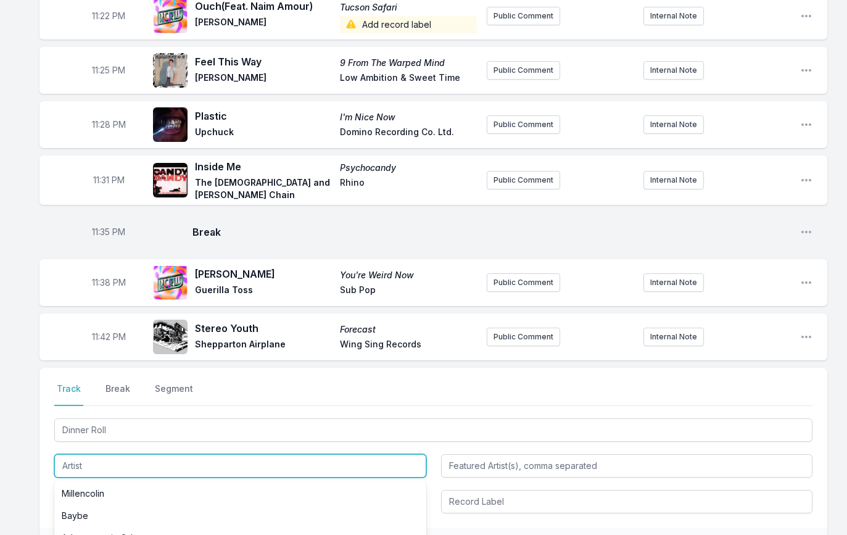
click at [111, 454] on input "Artist" at bounding box center [240, 465] width 372 height 23
type input "Eraser"
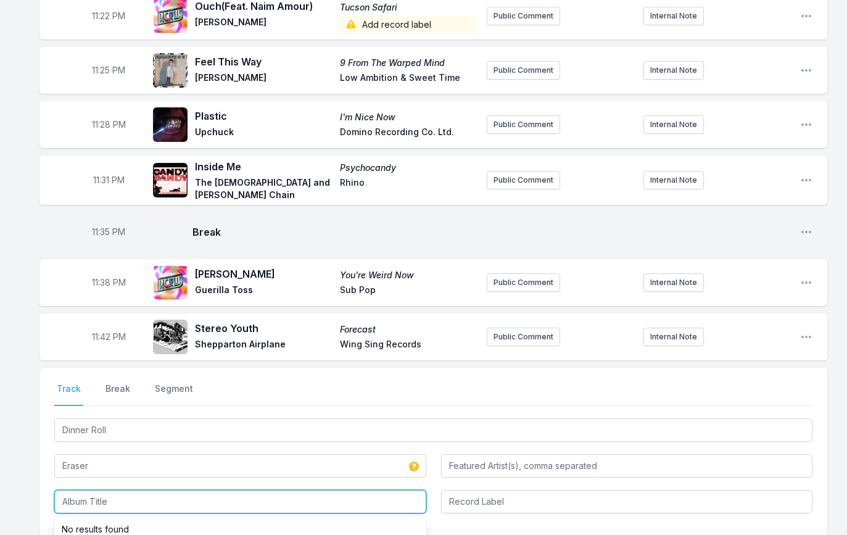
click at [81, 490] on input "Album Title" at bounding box center [240, 501] width 372 height 23
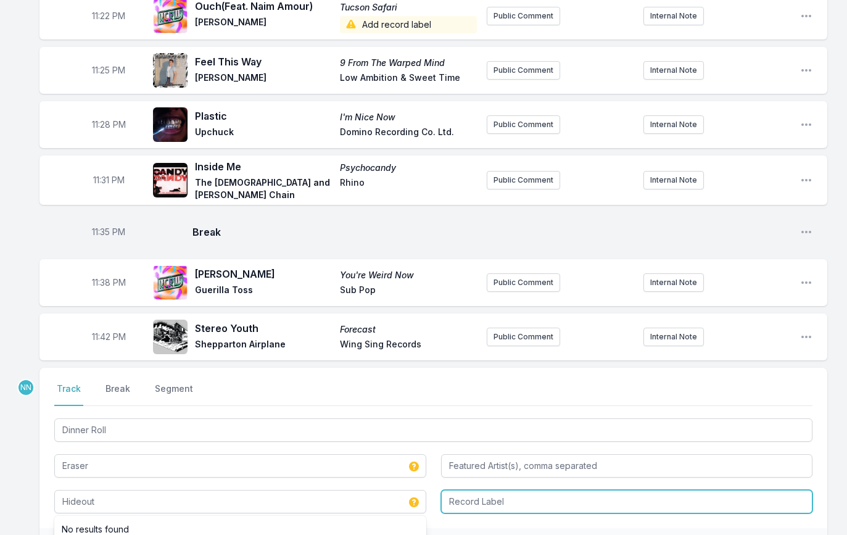
type input "Hideout"
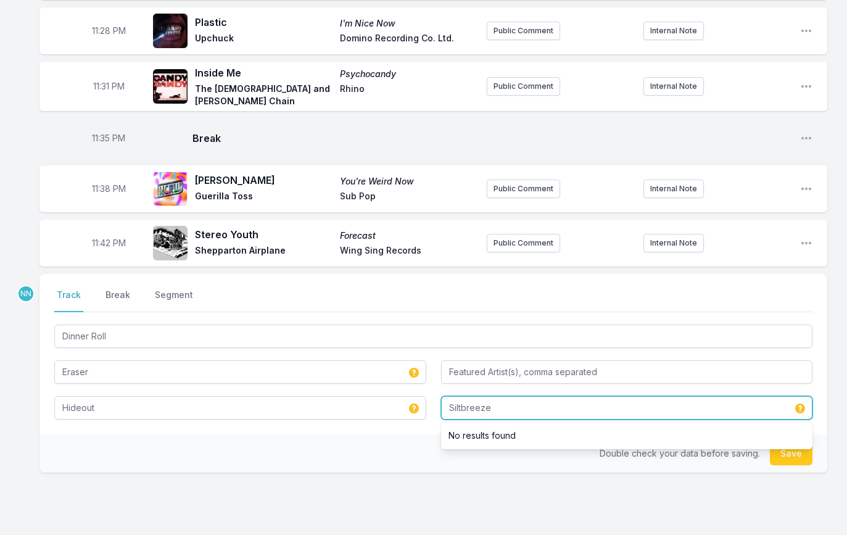
scroll to position [1970, 0]
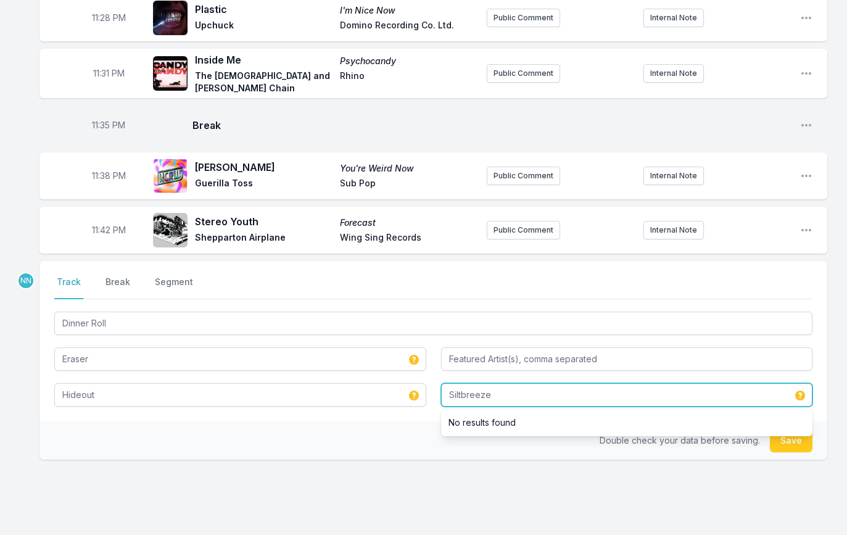
type input "Siltbreeze"
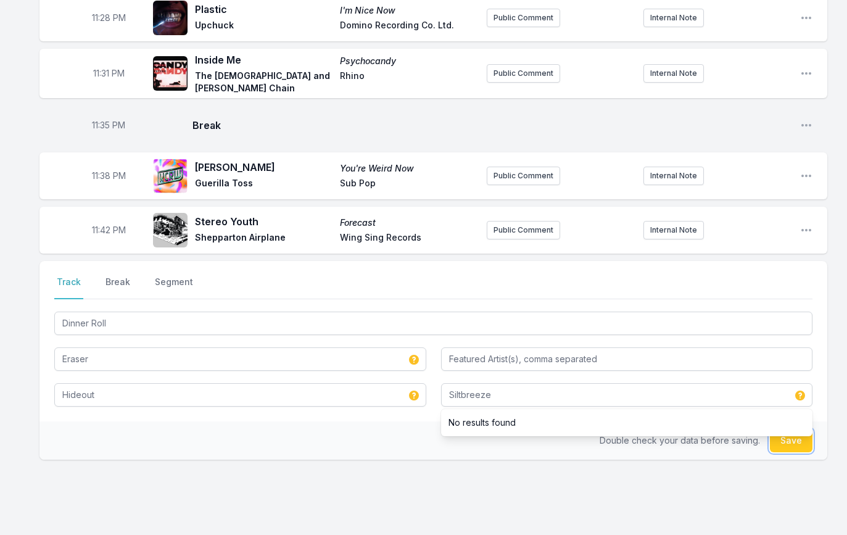
click at [787, 433] on button "Save" at bounding box center [791, 440] width 43 height 23
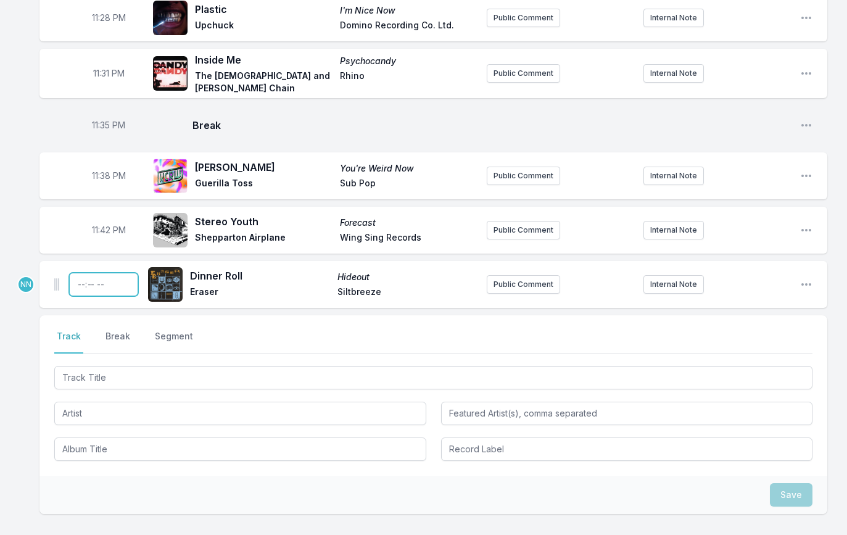
click at [81, 274] on input "Timestamp" at bounding box center [103, 284] width 69 height 23
type input "23:45"
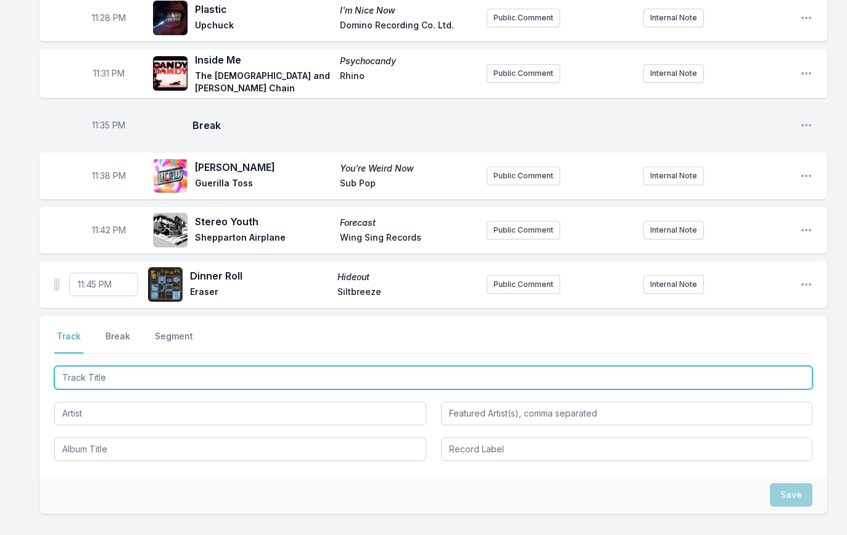
click at [96, 368] on input "Track Title" at bounding box center [433, 377] width 758 height 23
paste input "Requiem In The Sun"
type input "Requiem In The Sun"
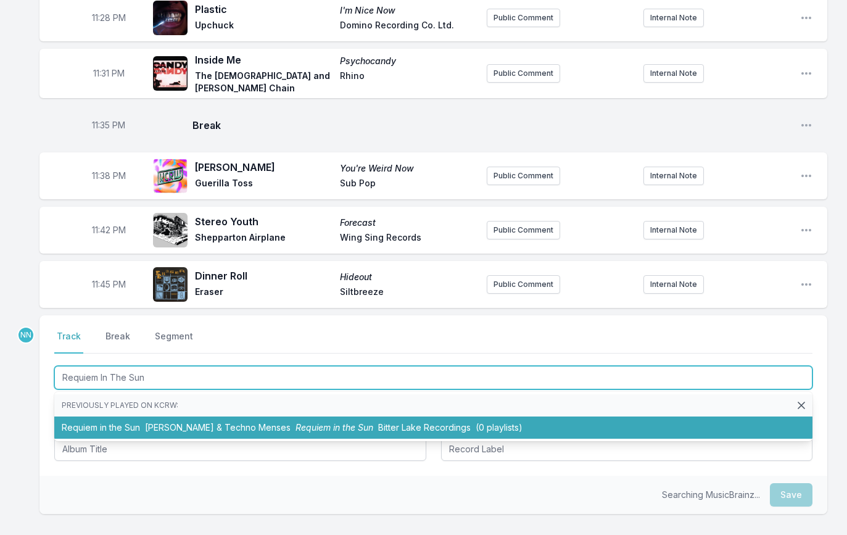
click at [160, 422] on span "[PERSON_NAME] & Techno Menses" at bounding box center [218, 427] width 146 height 10
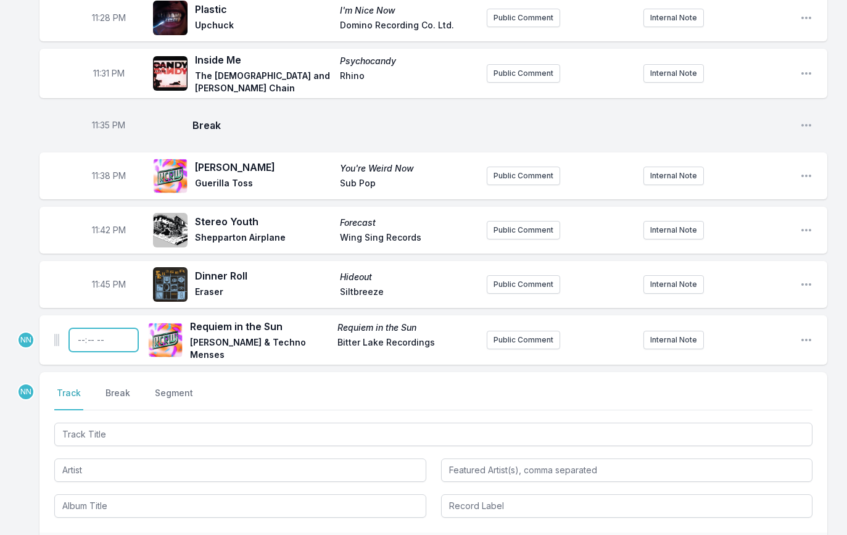
click at [83, 328] on input "Timestamp" at bounding box center [103, 339] width 69 height 23
type input "23:48"
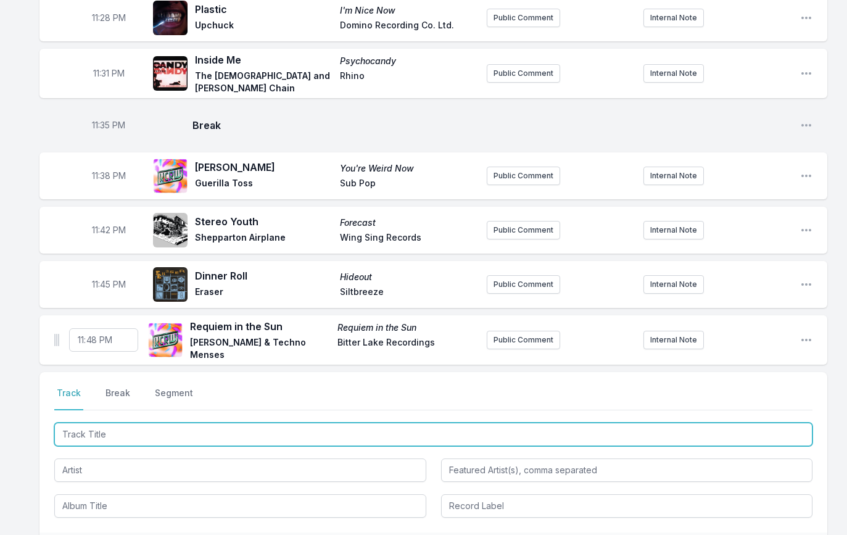
click at [131, 426] on input "Track Title" at bounding box center [433, 434] width 758 height 23
type input "White Awakening"
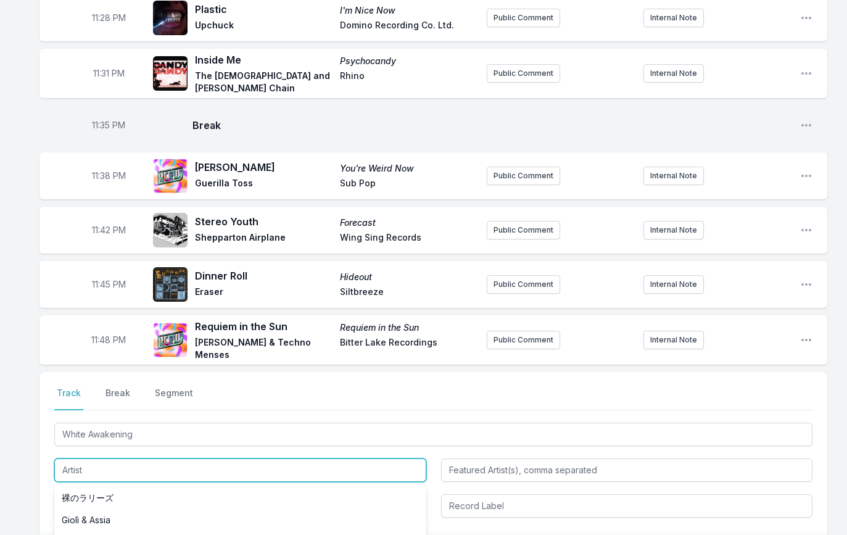
click at [101, 467] on input "Artist" at bounding box center [240, 470] width 372 height 23
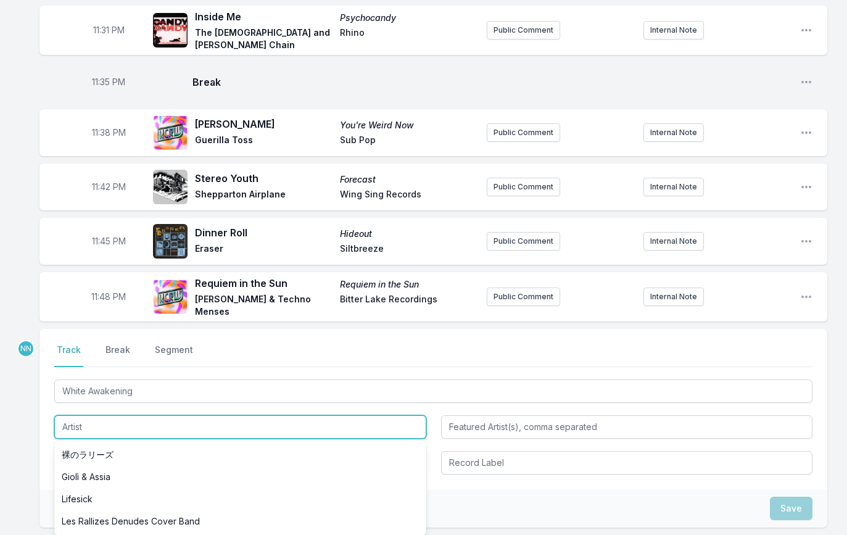
scroll to position [2013, 0]
paste input "Les Rallizes Dénudés"
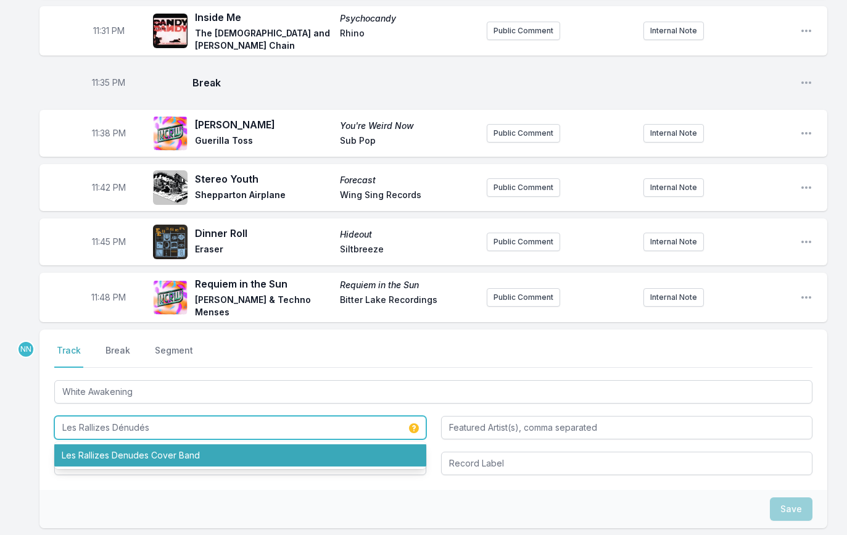
type input "Les Rallizes Dénudés"
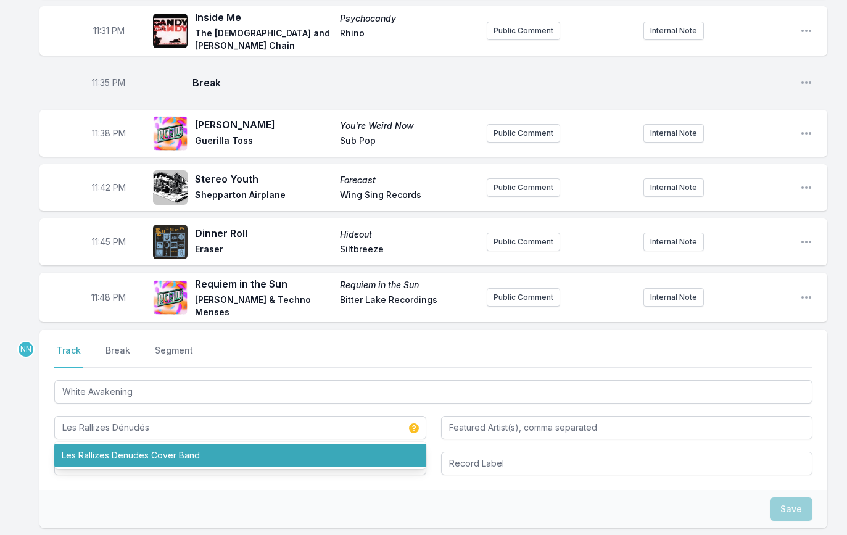
drag, startPoint x: 27, startPoint y: 433, endPoint x: 42, endPoint y: 434, distance: 15.5
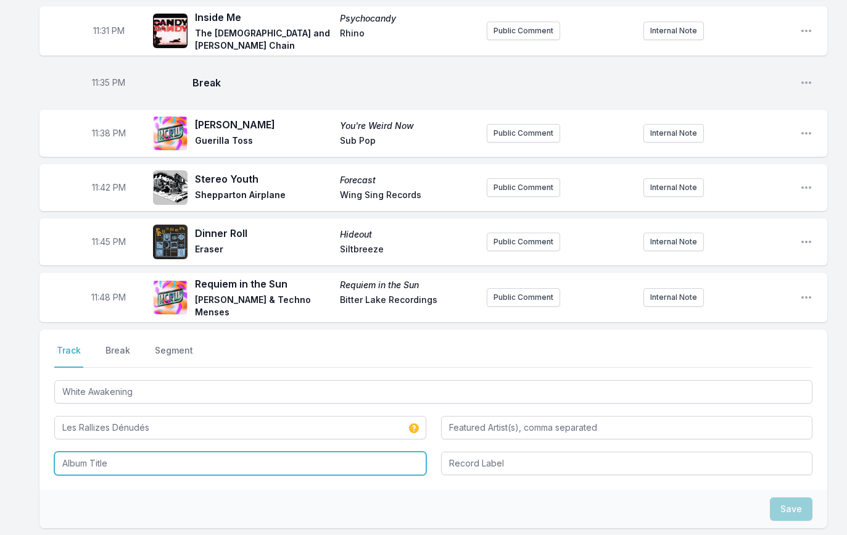
click at [89, 452] on input "Album Title" at bounding box center [240, 463] width 372 height 23
paste input "Jittoku '76"
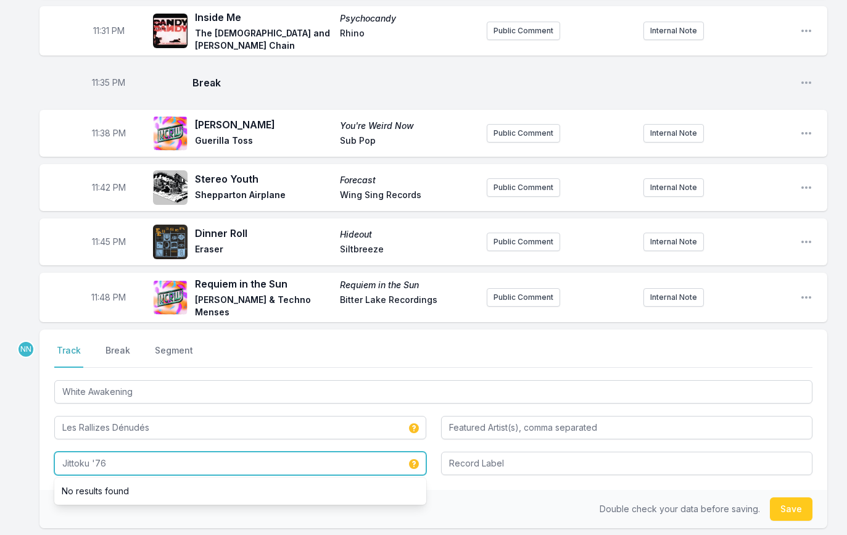
type input "Jittoku '76"
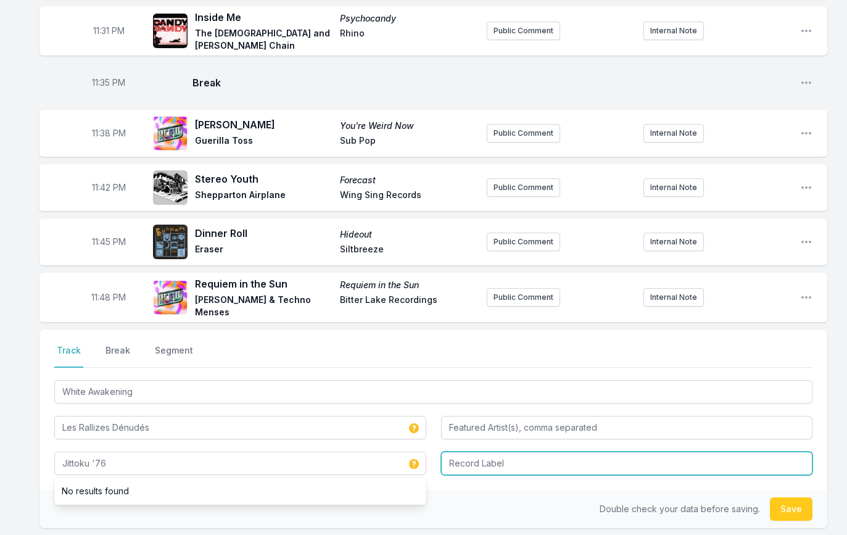
click at [459, 455] on input "Record Label" at bounding box center [627, 463] width 372 height 23
type input "The Last Ones Musique"
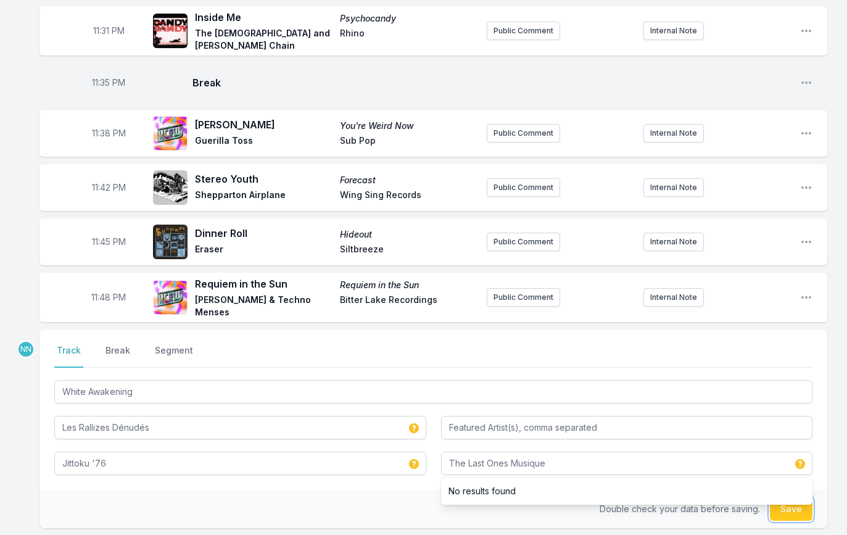
click at [786, 505] on button "Save" at bounding box center [791, 508] width 43 height 23
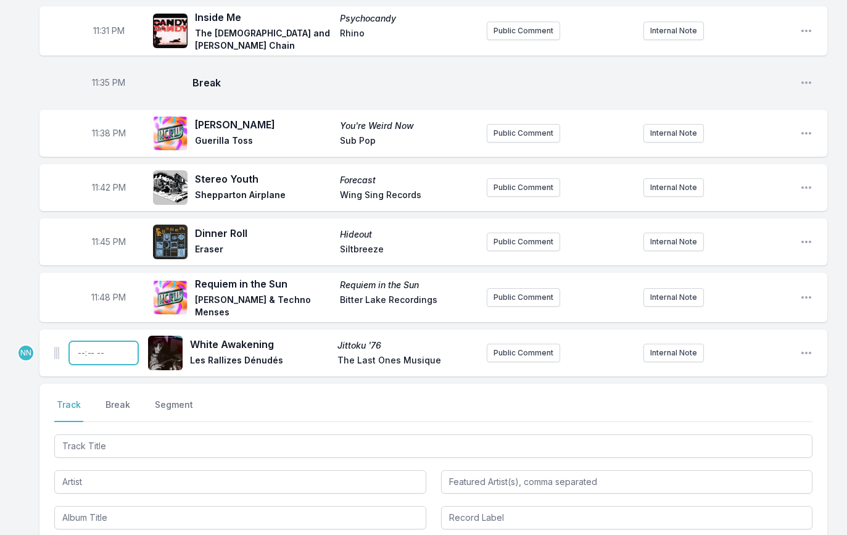
click at [83, 341] on input "Timestamp" at bounding box center [103, 352] width 69 height 23
type input "23:52"
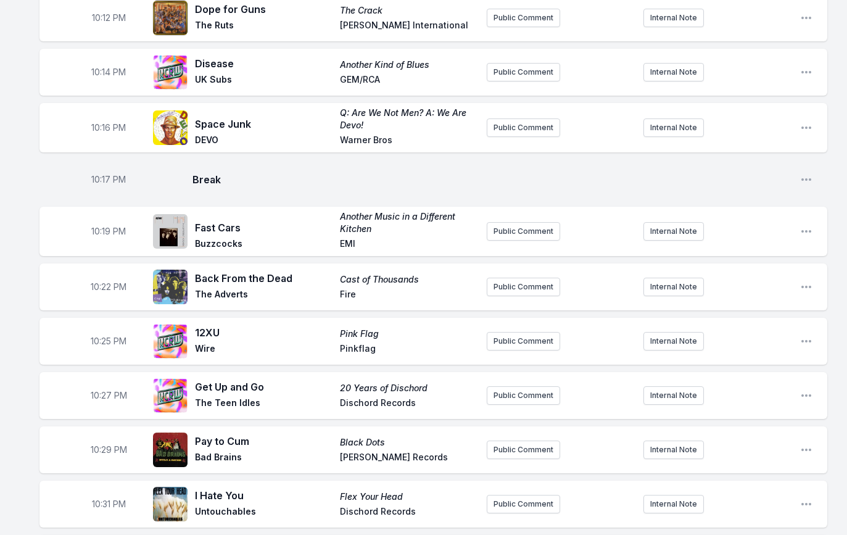
scroll to position [0, 0]
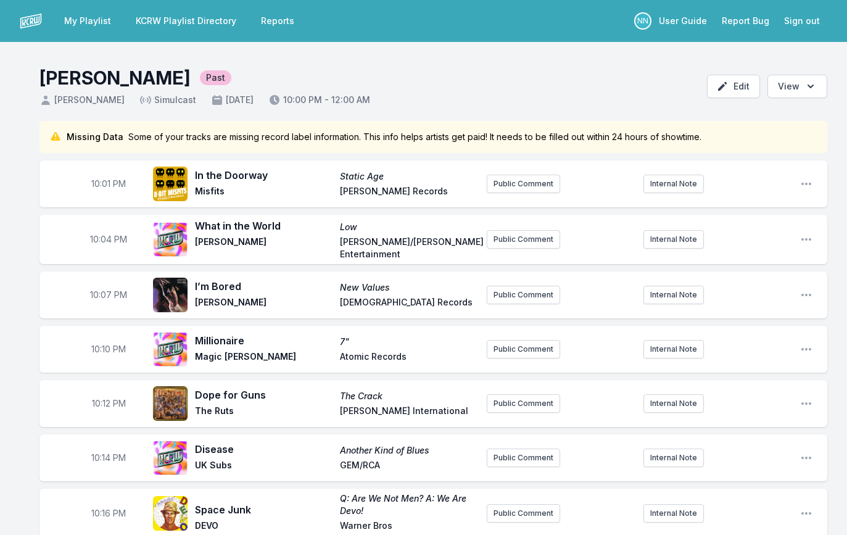
click at [278, 20] on link "Reports" at bounding box center [278, 21] width 48 height 22
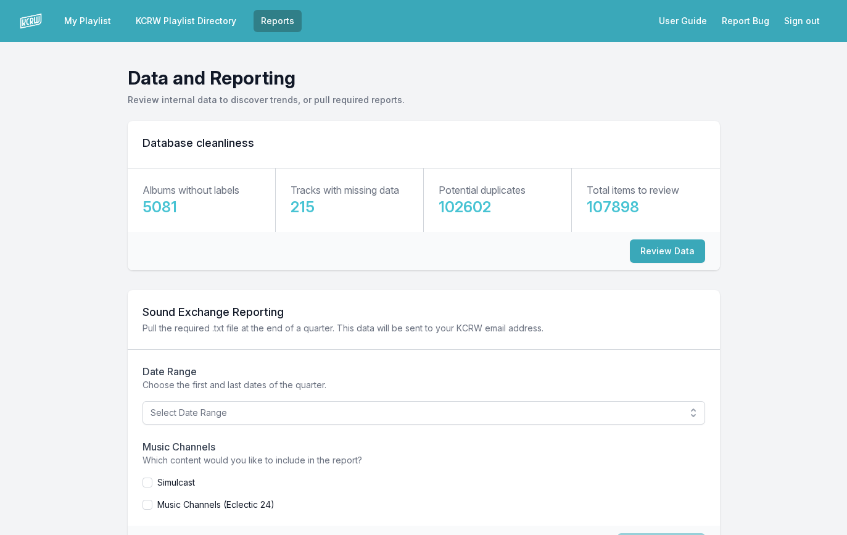
click at [175, 23] on link "KCRW Playlist Directory" at bounding box center [185, 21] width 115 height 22
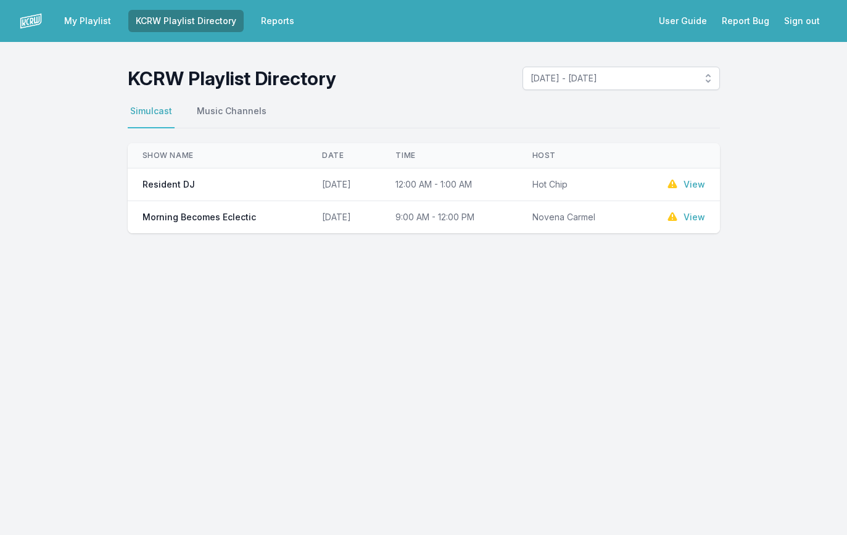
click at [264, 22] on link "Reports" at bounding box center [278, 21] width 48 height 22
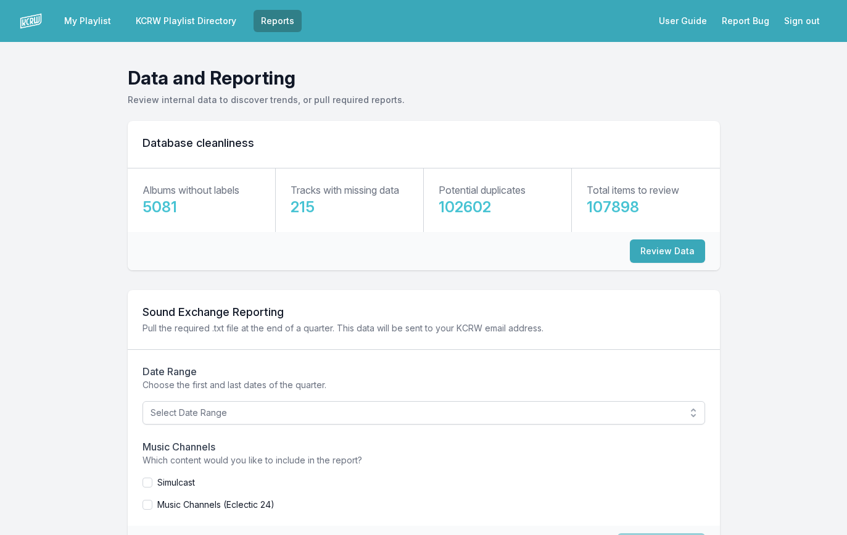
scroll to position [61, 0]
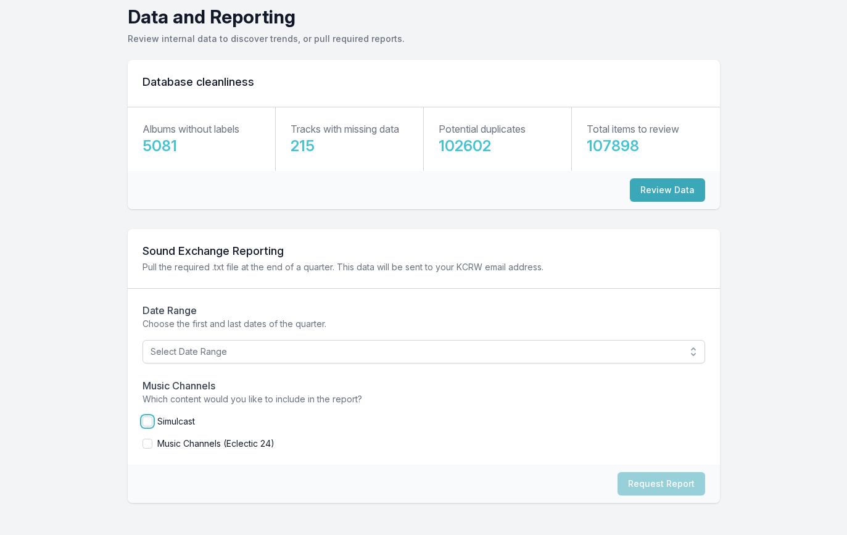
drag, startPoint x: 147, startPoint y: 420, endPoint x: 154, endPoint y: 418, distance: 6.4
click at [147, 420] on input "checkbox" at bounding box center [148, 422] width 10 height 10
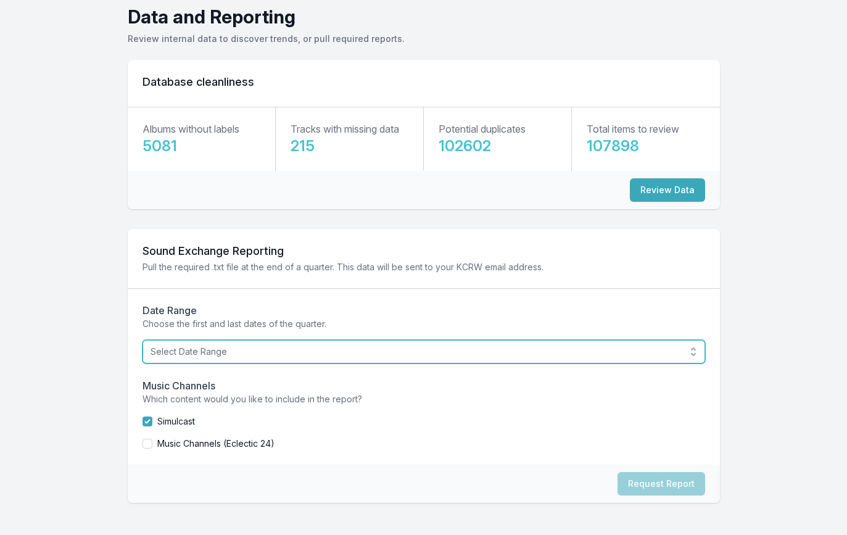
click at [205, 357] on span "Select Date Range" at bounding box center [415, 352] width 529 height 12
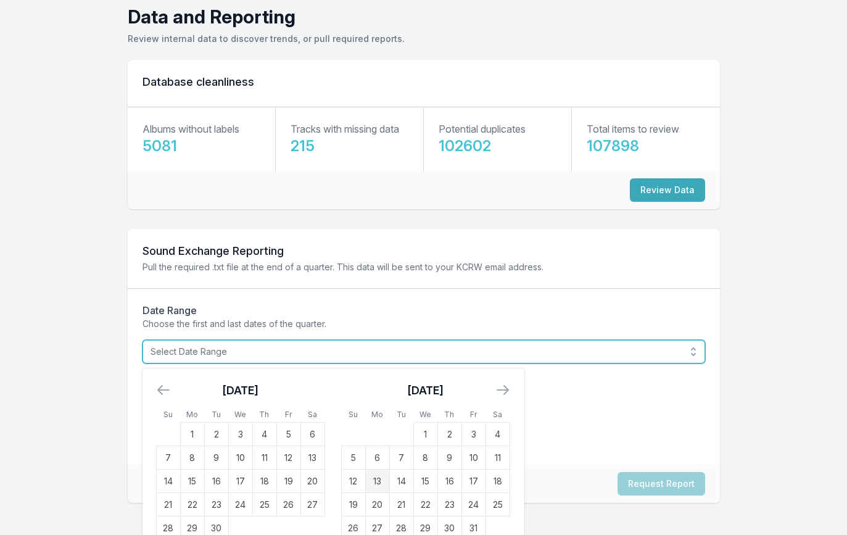
scroll to position [80, 0]
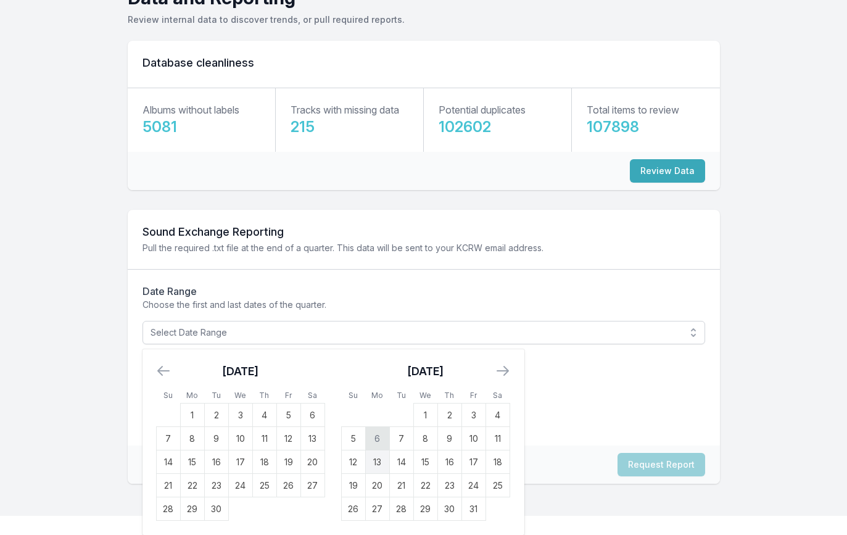
click at [375, 437] on td "6" at bounding box center [377, 438] width 24 height 23
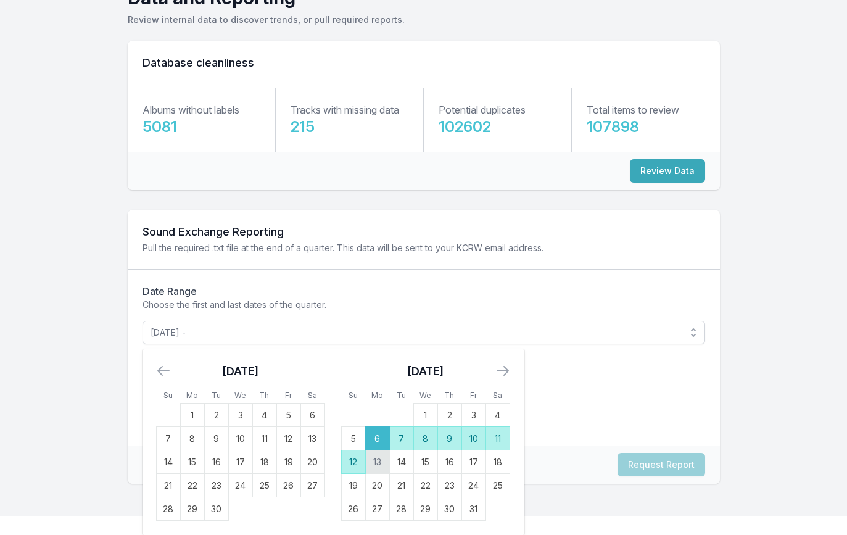
drag, startPoint x: 352, startPoint y: 462, endPoint x: 383, endPoint y: 462, distance: 30.9
click at [352, 462] on td "12" at bounding box center [353, 461] width 24 height 23
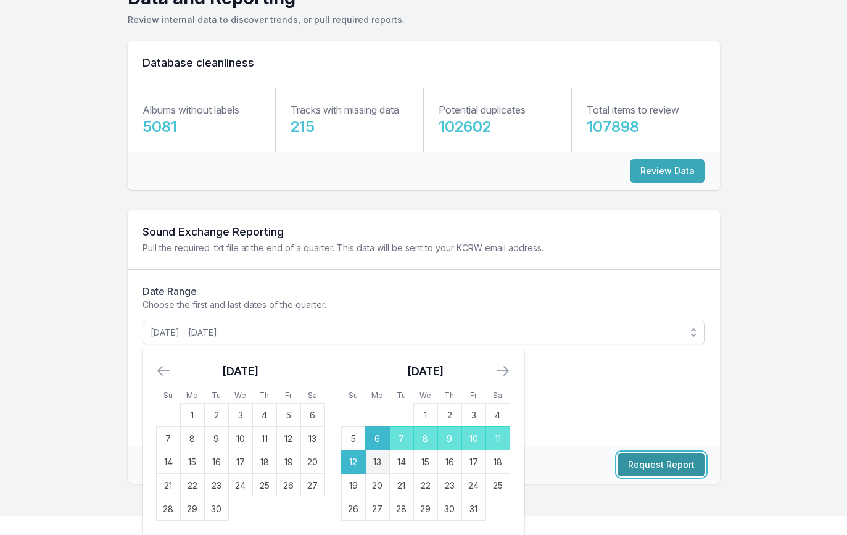
click at [675, 462] on button "Request Report" at bounding box center [662, 464] width 88 height 23
checkbox input "false"
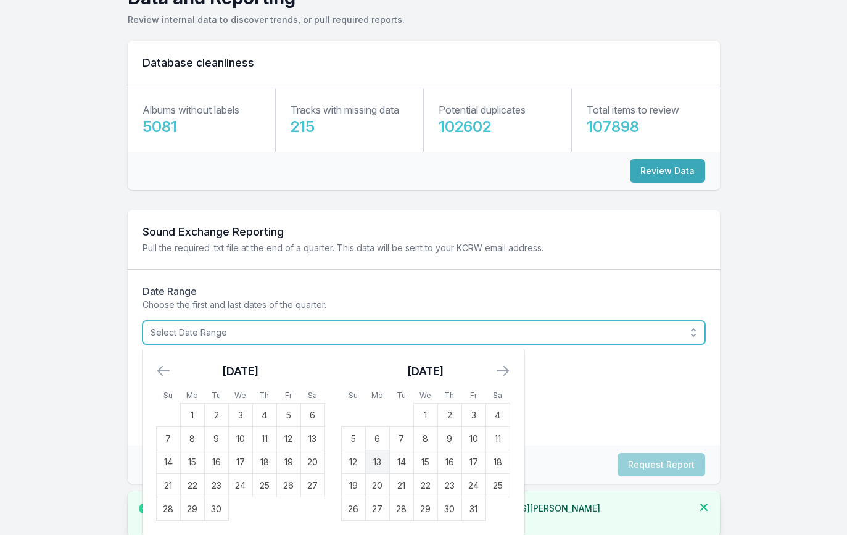
click at [410, 333] on span "Select Date Range" at bounding box center [415, 332] width 529 height 12
